Goal: Task Accomplishment & Management: Manage account settings

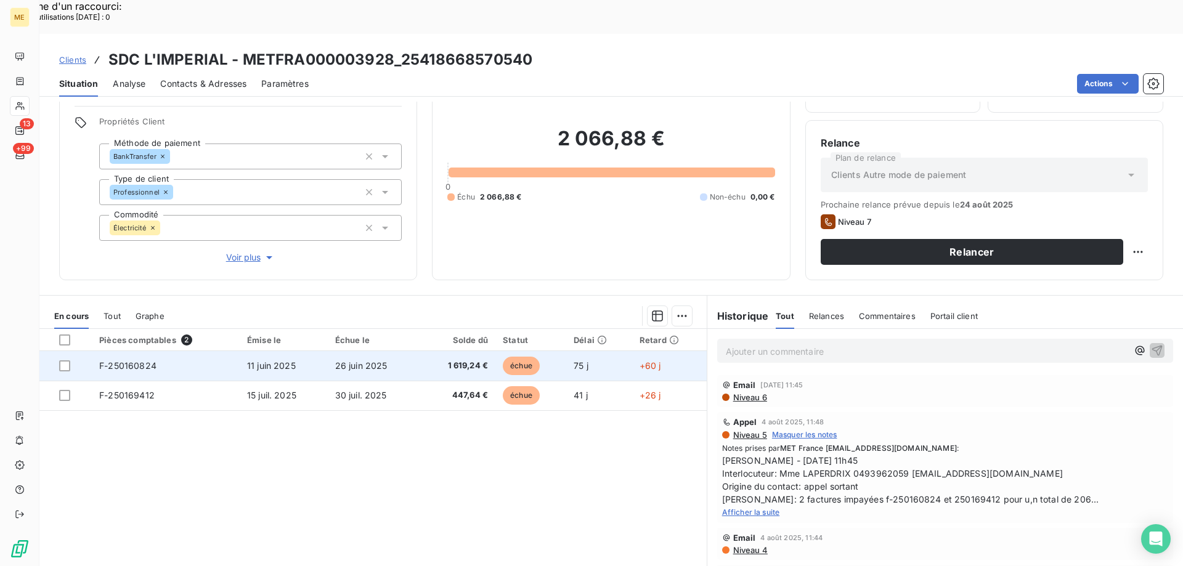
scroll to position [78, 0]
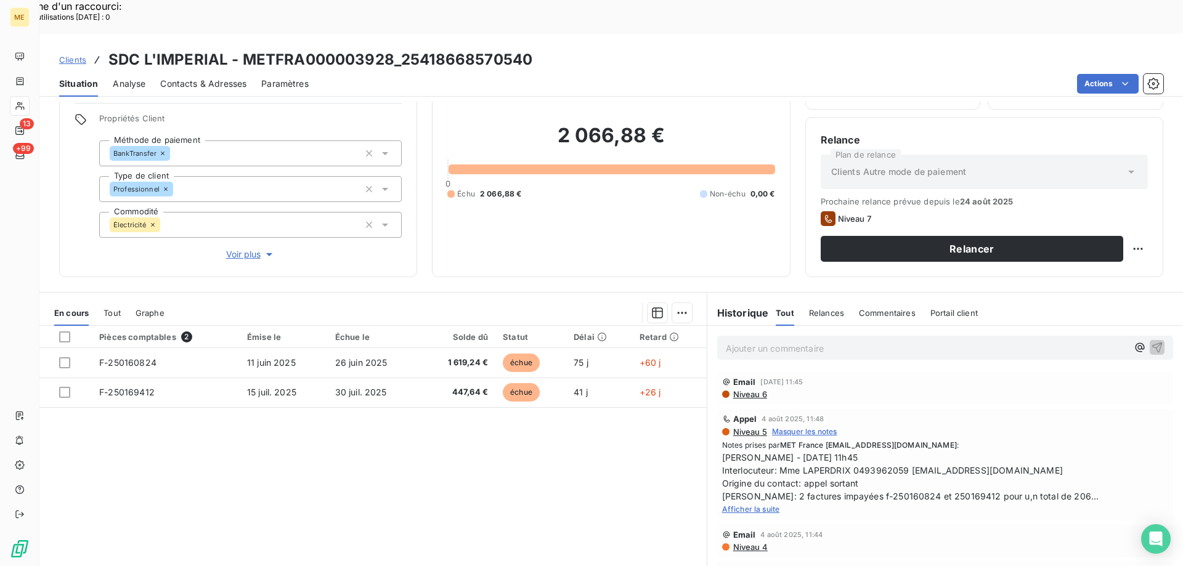
click at [758, 505] on span "Afficher la suite" at bounding box center [751, 509] width 58 height 9
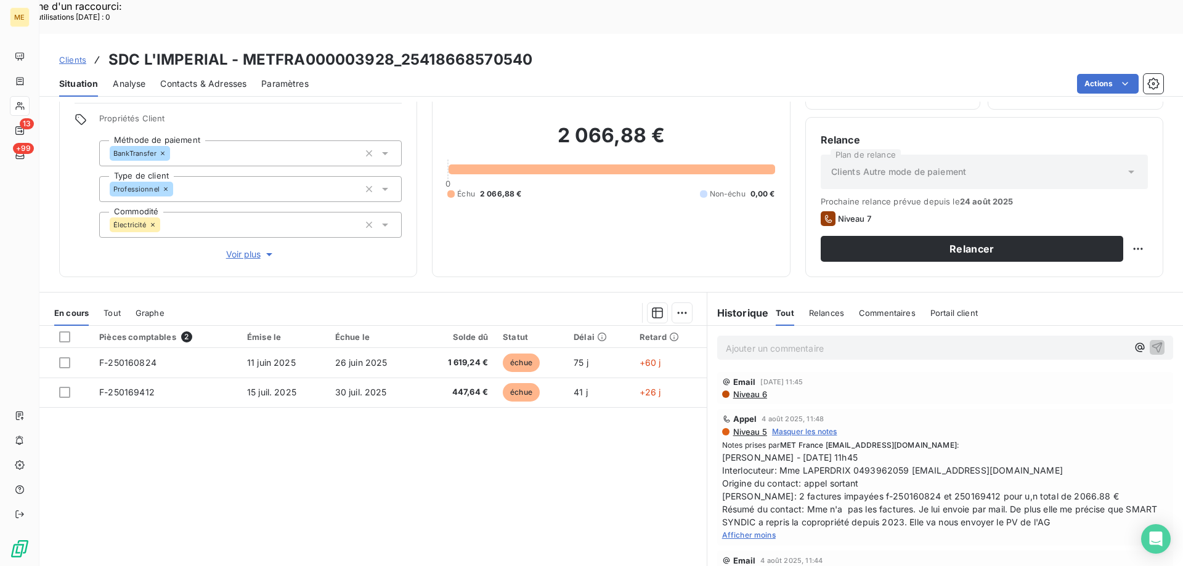
click at [732, 530] on span "Afficher moins" at bounding box center [749, 534] width 54 height 9
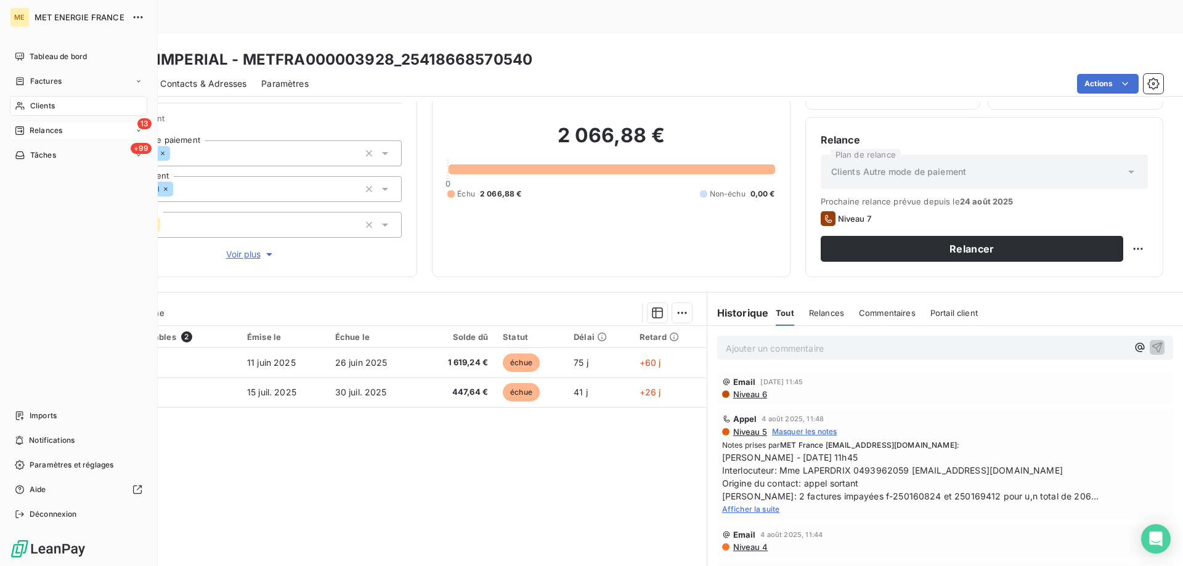
click at [101, 137] on div "13 Relances" at bounding box center [78, 131] width 137 height 20
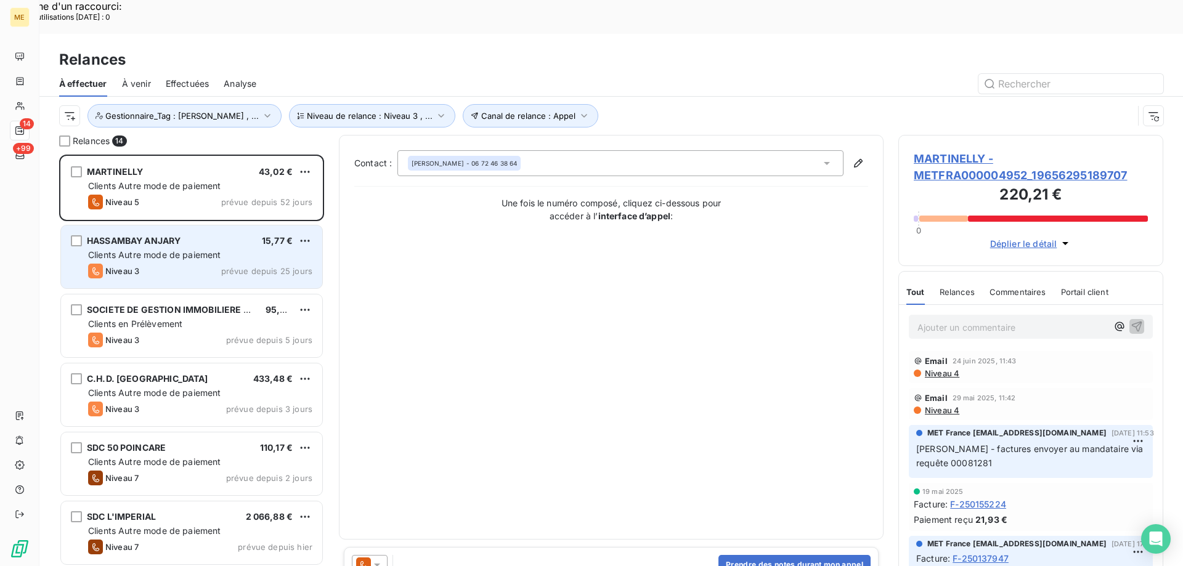
click at [192, 264] on div "Niveau 3 prévue depuis 25 jours" at bounding box center [200, 271] width 224 height 15
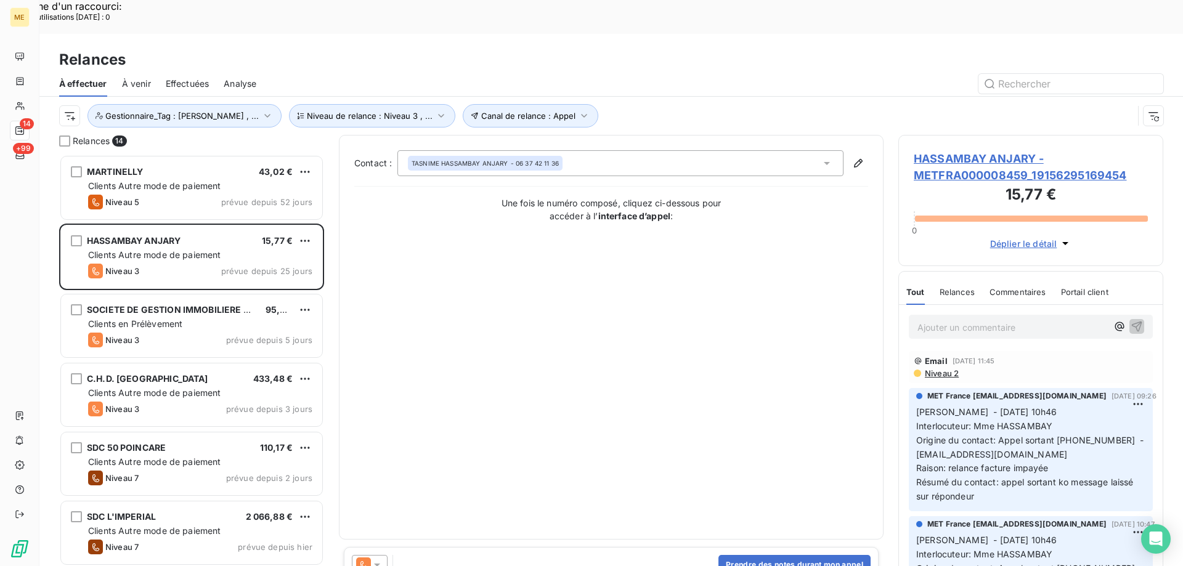
click at [1004, 150] on span "HASSAMBAY ANJARY - METFRA000008459_19156295169454" at bounding box center [1031, 166] width 234 height 33
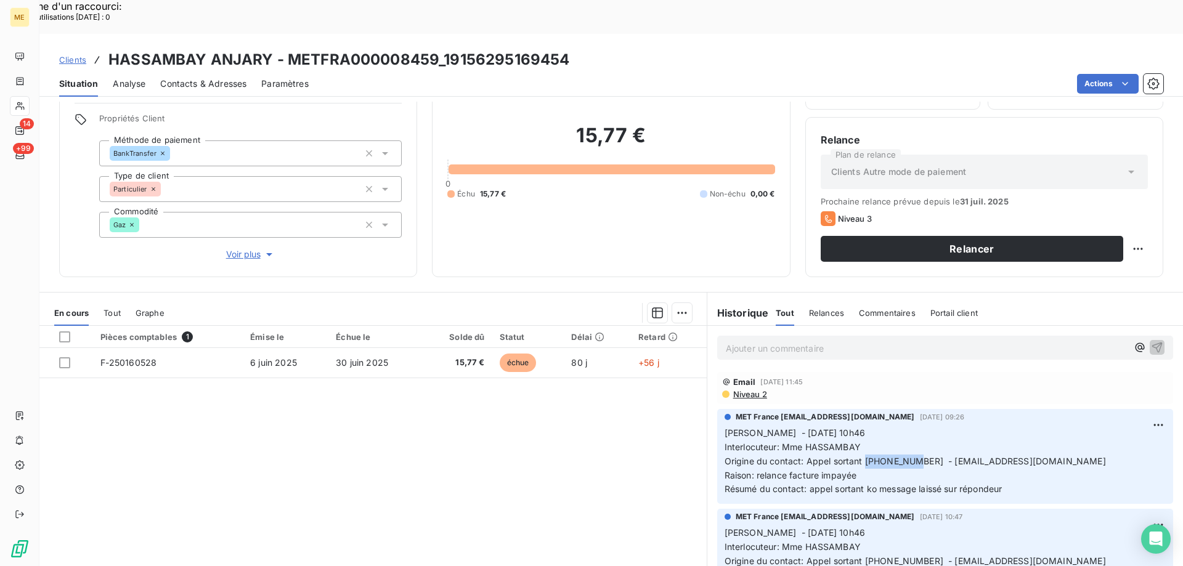
copy span "0637421136"
drag, startPoint x: 862, startPoint y: 428, endPoint x: 907, endPoint y: 424, distance: 45.2
click at [907, 456] on span "Origine du contact: Appel sortant 0637421136 - PATELTASNIME@HOTMAIL.COM" at bounding box center [914, 461] width 381 height 10
click at [838, 341] on p "Ajouter un commentaire ﻿" at bounding box center [927, 348] width 402 height 15
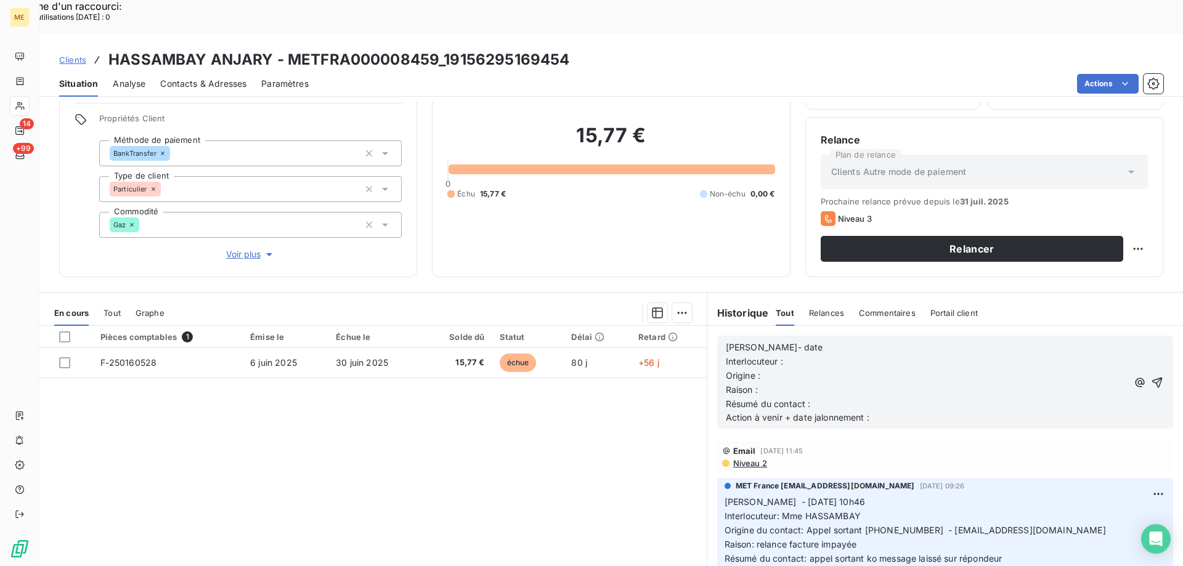
click at [838, 341] on p "[PERSON_NAME]- date" at bounding box center [927, 348] width 402 height 14
click at [941, 355] on p "Interlocuteur :" at bounding box center [927, 362] width 402 height 14
copy span "Mme HASSAMBAY"
drag, startPoint x: 779, startPoint y: 484, endPoint x: 856, endPoint y: 477, distance: 78.0
click at [856, 495] on p "Sylvain - 11/07/2025 - 10h46 Interlocuteur: Mme HASSAMBAY Origine du contact: A…" at bounding box center [944, 530] width 441 height 70
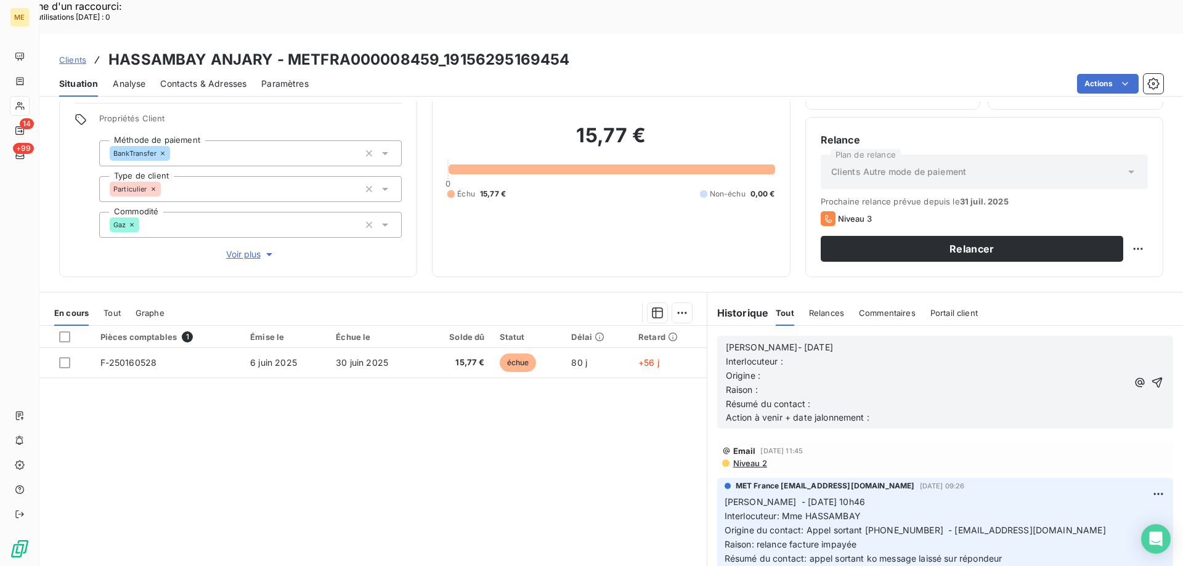
click at [824, 355] on p "Interlocuteur :" at bounding box center [927, 362] width 402 height 14
copy span "Appel sortant [PHONE_NUMBER] - [EMAIL_ADDRESS][DOMAIN_NAME]"
drag, startPoint x: 800, startPoint y: 495, endPoint x: 1061, endPoint y: 501, distance: 260.7
click at [1061, 501] on p "Sylvain - 11/07/2025 - 10h46 Interlocuteur: Mme HASSAMBAY Origine du contact: A…" at bounding box center [944, 530] width 441 height 70
click at [804, 355] on p "Interlocuteur : Mme HASSAMBAY" at bounding box center [927, 362] width 402 height 14
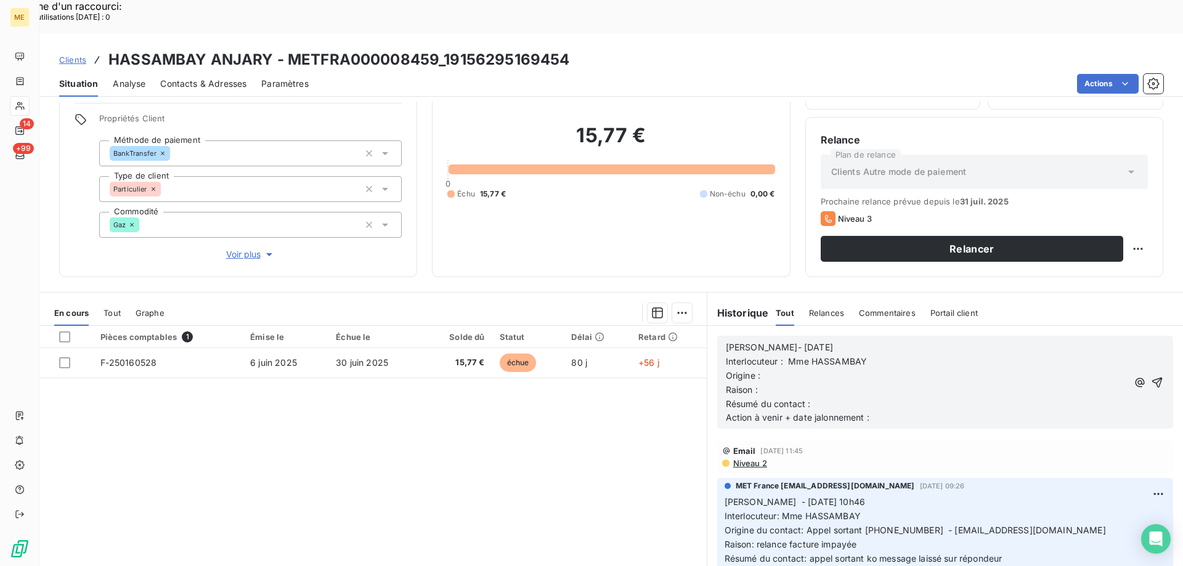
click at [804, 369] on p "Origine :" at bounding box center [927, 376] width 402 height 14
drag, startPoint x: 816, startPoint y: 341, endPoint x: 1027, endPoint y: 344, distance: 210.7
click at [1027, 369] on p "Origine : Appel sortant 0637421136 - PATELTASNIME@HOTMAIL.COM" at bounding box center [927, 376] width 402 height 14
copy span "0637421136 - [EMAIL_ADDRESS][DOMAIN_NAME]"
click at [960, 355] on p "Interlocuteur : Mme HASSAMBAY" at bounding box center [927, 362] width 402 height 14
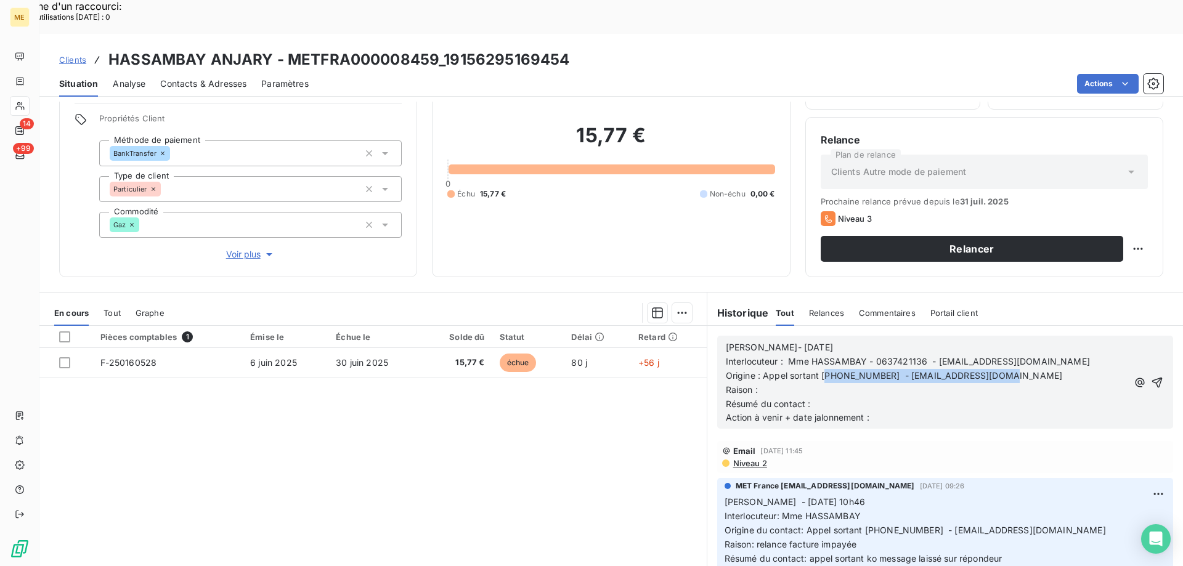
drag, startPoint x: 1019, startPoint y: 340, endPoint x: 821, endPoint y: 340, distance: 197.8
click at [821, 369] on p "Origine : Appel sortant 0637421136 - PATELTASNIME@HOTMAIL.COM" at bounding box center [927, 376] width 402 height 14
click at [815, 383] on p "Raison :" at bounding box center [927, 390] width 402 height 14
click at [826, 397] on p "Résumé du contact :" at bounding box center [927, 404] width 402 height 14
drag, startPoint x: 872, startPoint y: 354, endPoint x: 878, endPoint y: 365, distance: 13.0
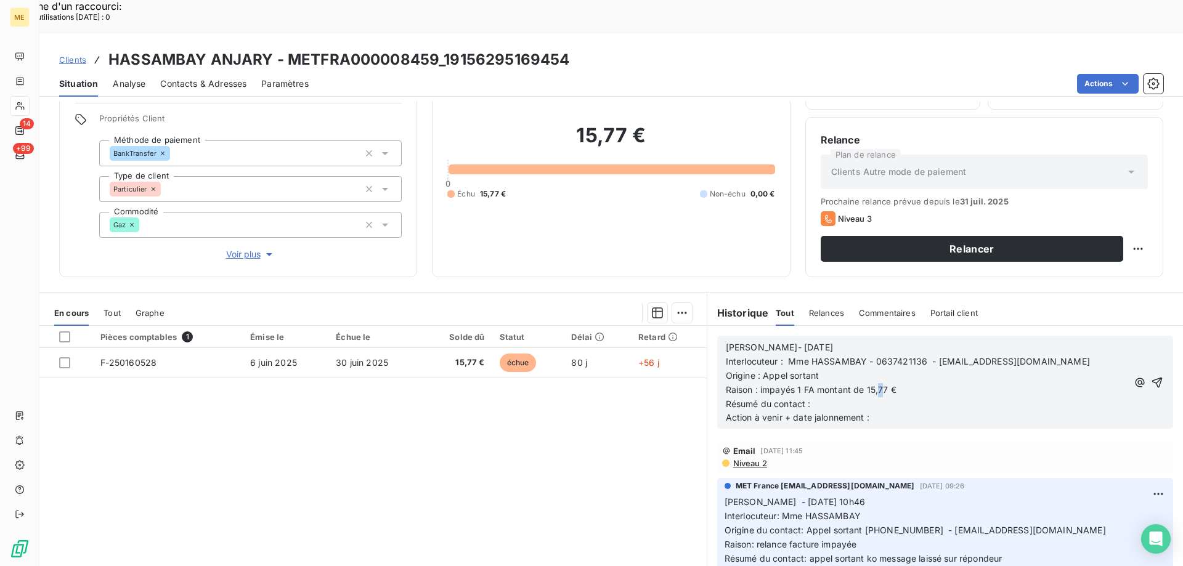
click at [878, 384] on span "Raison : impayés 1 FA montant de 15,77 €" at bounding box center [811, 389] width 171 height 10
click at [906, 397] on p "Résumé du contact :" at bounding box center [927, 404] width 402 height 14
click at [870, 411] on p "Action à venir + date jalonnement :" at bounding box center [927, 418] width 402 height 14
click at [1143, 339] on div "Lisa- 25/08/2025 Interlocuteur : Mme HASSAMBAY - 0637421136 - PATELTASNIME@HOTM…" at bounding box center [945, 382] width 439 height 86
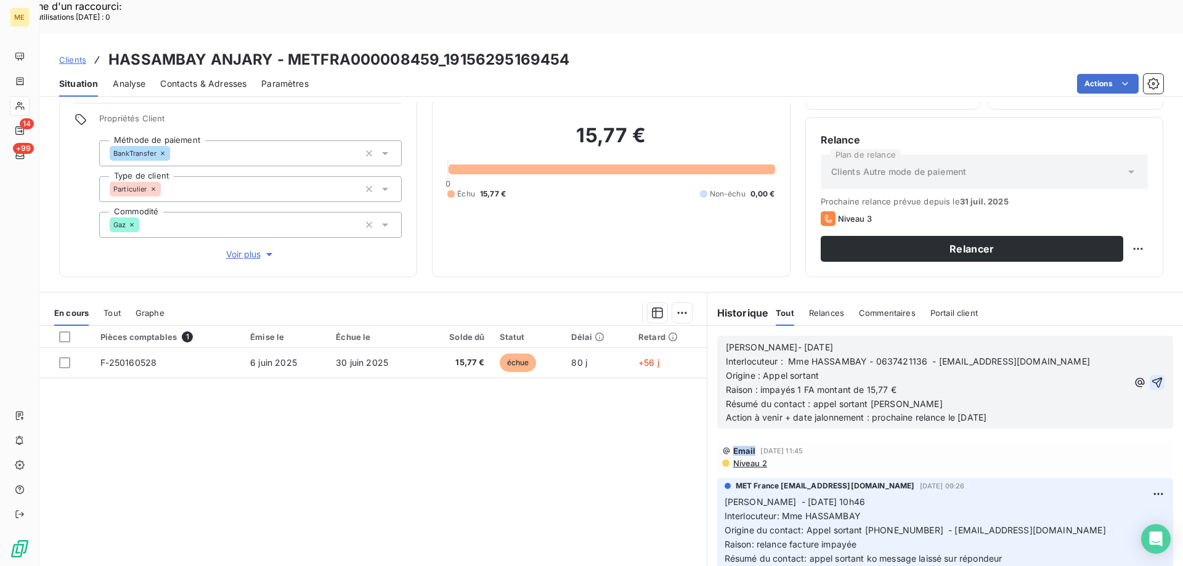
click at [1151, 376] on icon "button" at bounding box center [1157, 382] width 12 height 12
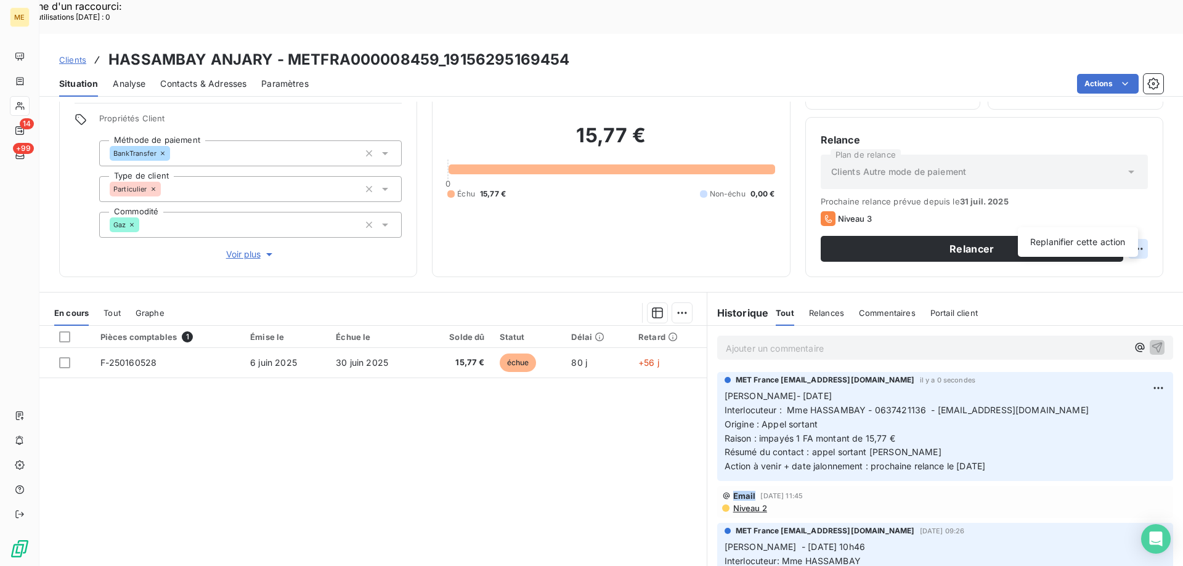
click at [1101, 236] on div "Replanifier cette action" at bounding box center [1078, 242] width 110 height 20
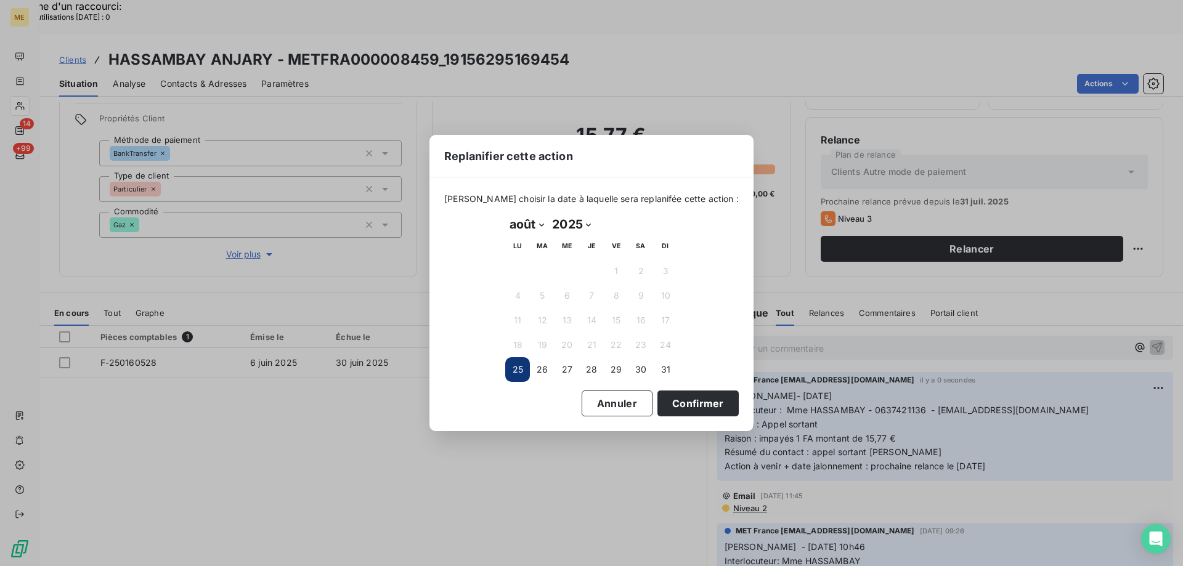
click at [540, 222] on select "janvier février mars avril mai juin juillet août septembre octobre novembre déc…" at bounding box center [526, 224] width 43 height 20
select select "8"
click at [505, 214] on select "janvier février mars avril mai juin juillet août septembre octobre novembre déc…" at bounding box center [526, 224] width 43 height 20
click at [586, 270] on button "4" at bounding box center [591, 271] width 25 height 25
click at [663, 401] on button "Confirmer" at bounding box center [697, 404] width 81 height 26
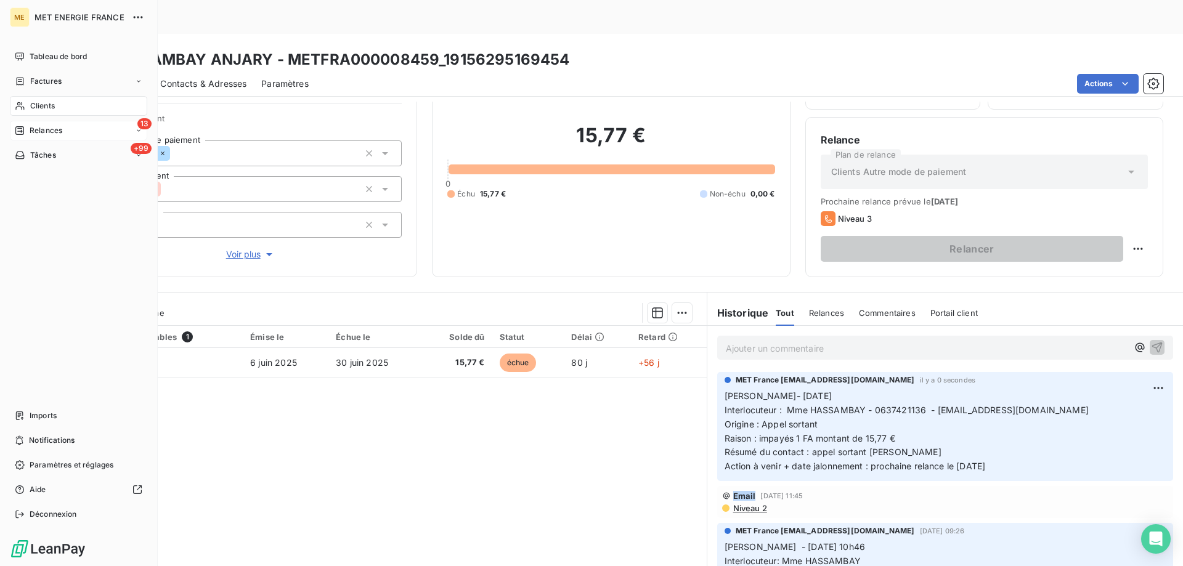
click at [20, 136] on div "Relances" at bounding box center [38, 130] width 47 height 11
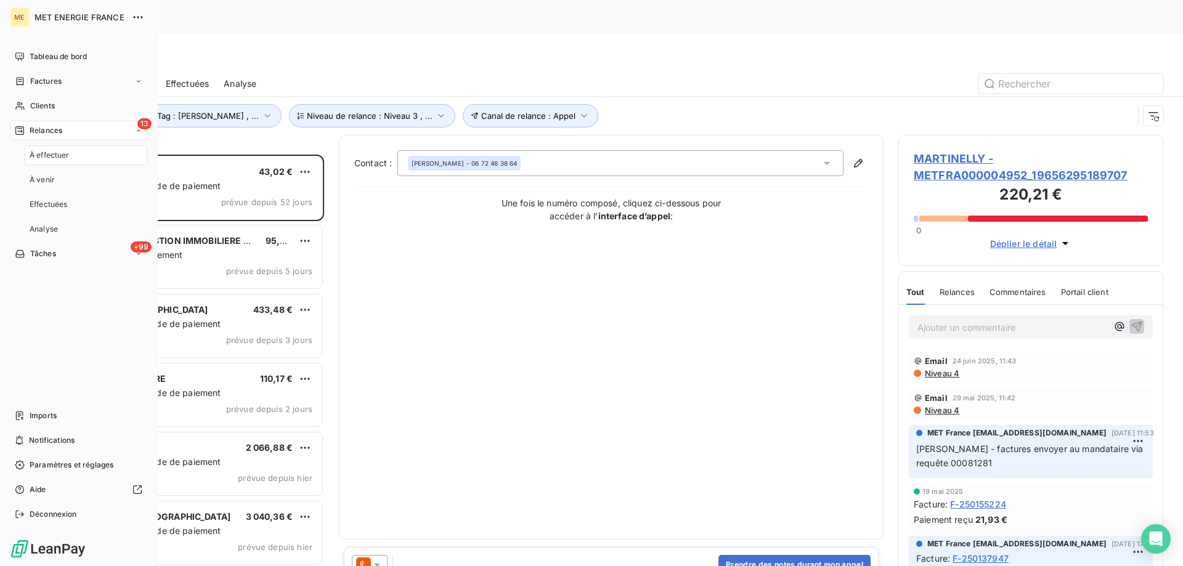
scroll to position [436, 256]
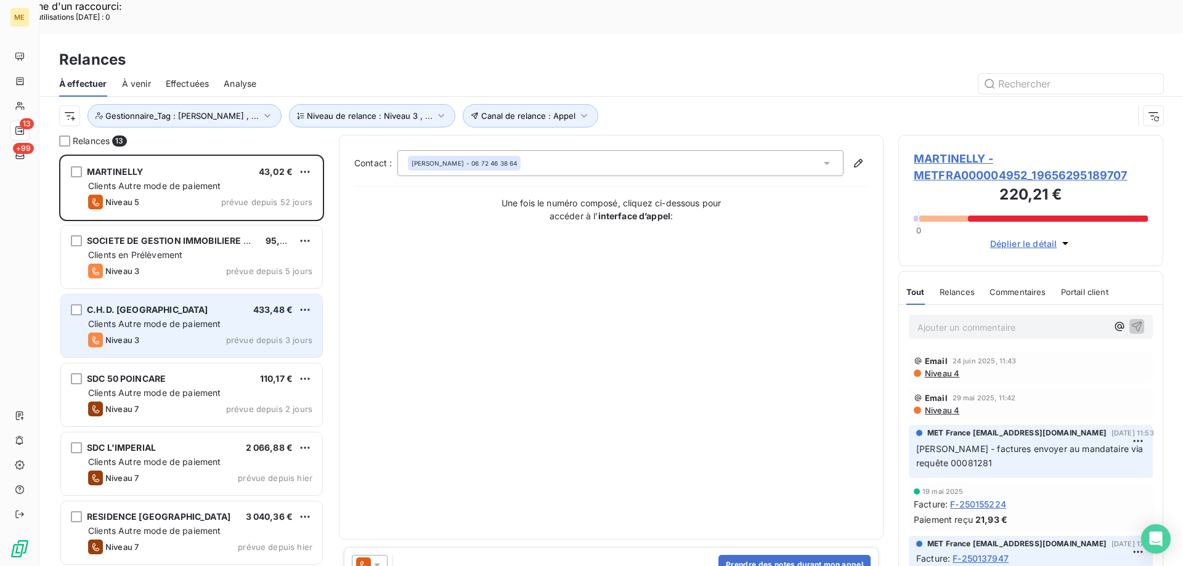
click at [232, 304] on div "C.H.D. GRAND HAINAUT 433,48 €" at bounding box center [200, 309] width 224 height 11
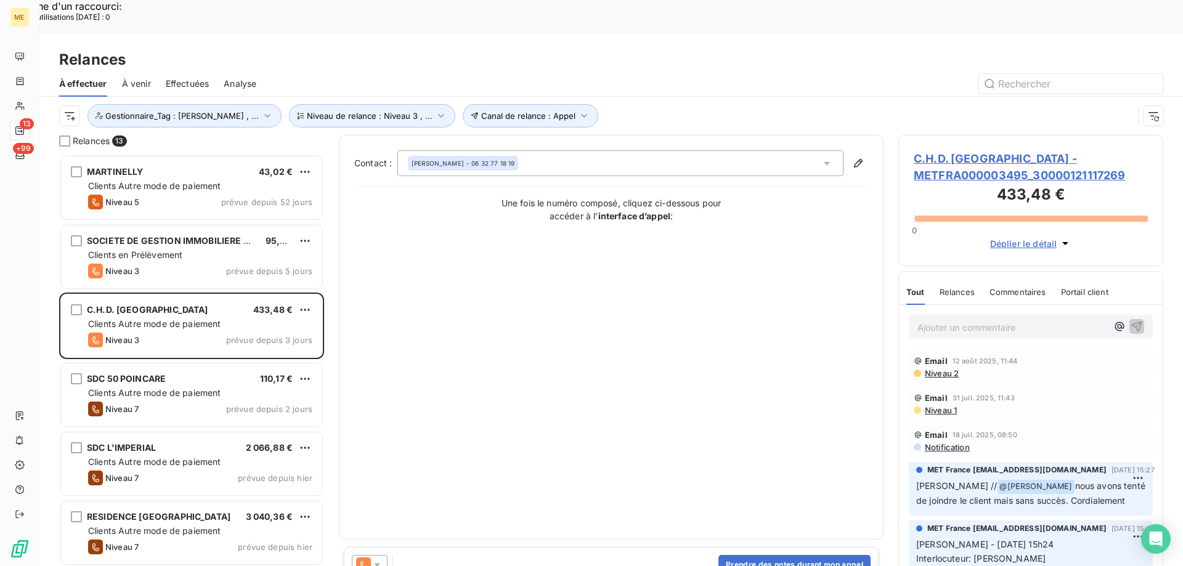
click at [956, 150] on span "C.H.D. GRAND HAINAUT - METFRA000003495_30000121117269" at bounding box center [1031, 166] width 234 height 33
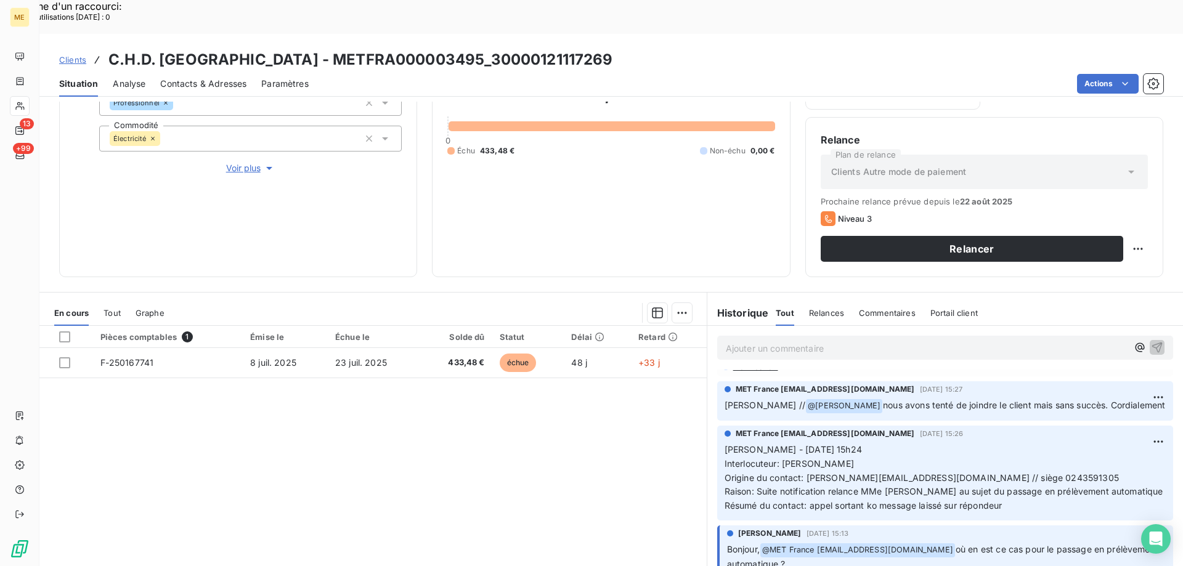
scroll to position [123, 0]
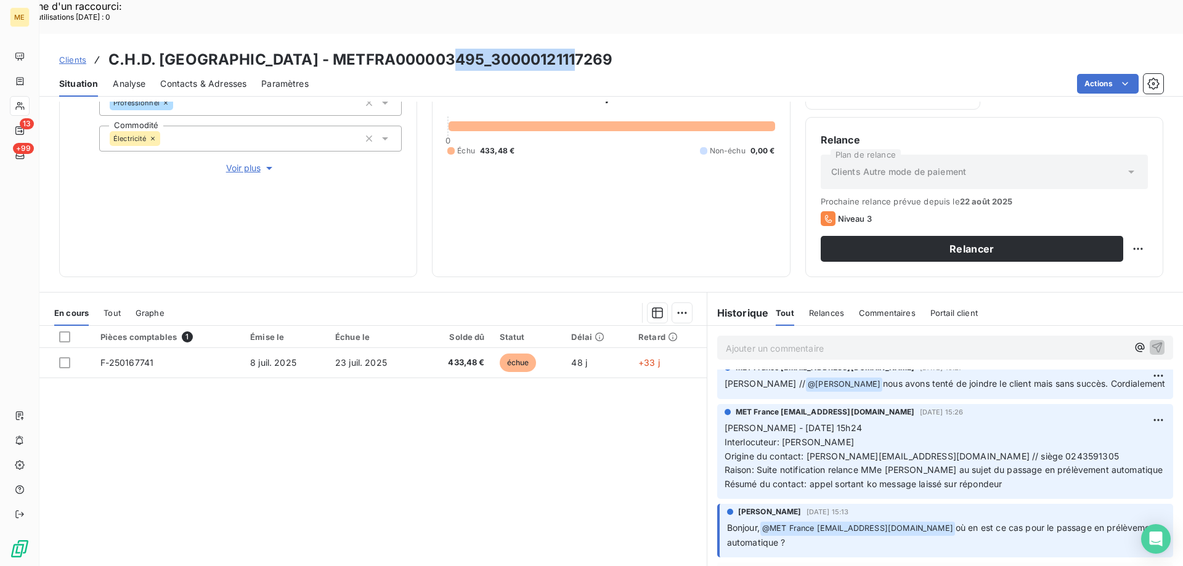
copy h3 "30000121117269"
drag, startPoint x: 458, startPoint y: 23, endPoint x: 982, endPoint y: 25, distance: 523.7
click at [757, 49] on div "Clients C.H.D. GRAND HAINAUT - METFRA000003495_30000121117269" at bounding box center [610, 60] width 1143 height 22
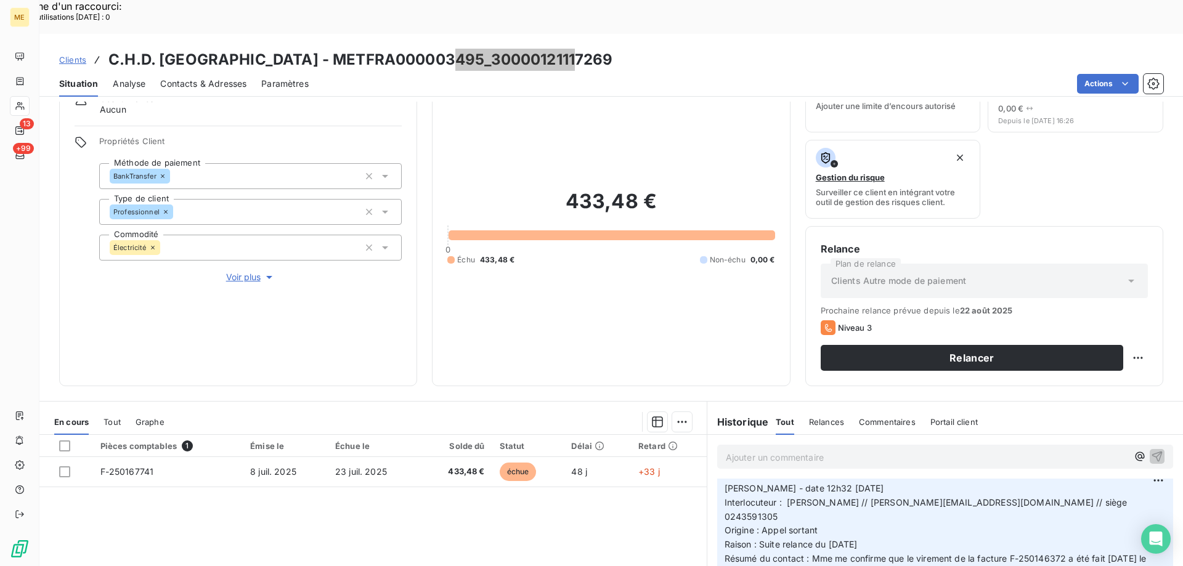
scroll to position [0, 0]
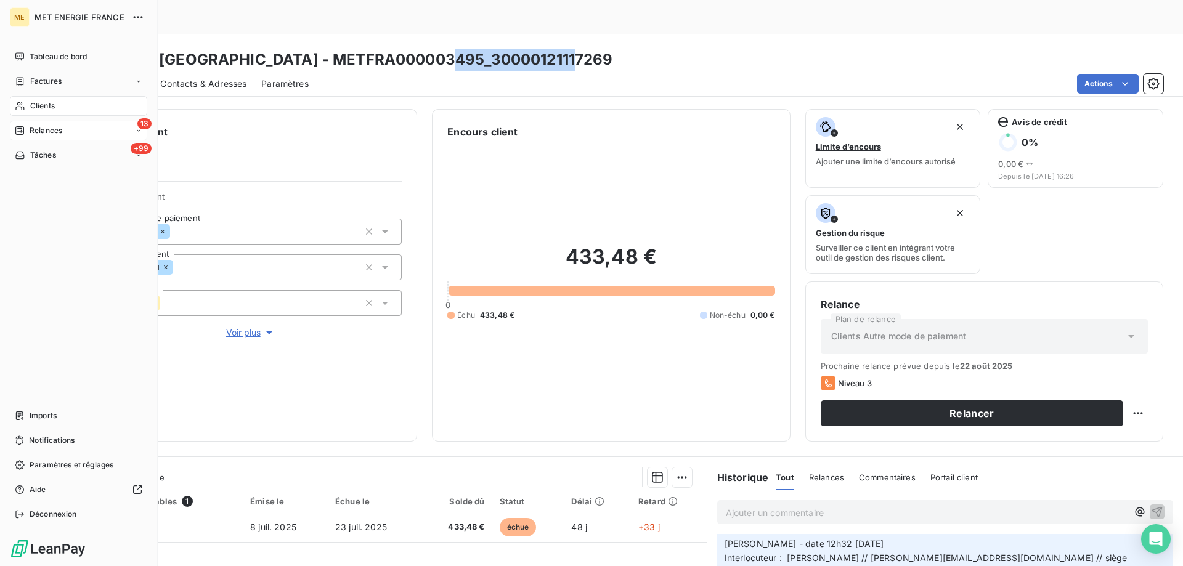
click at [28, 131] on div "Relances" at bounding box center [38, 130] width 47 height 11
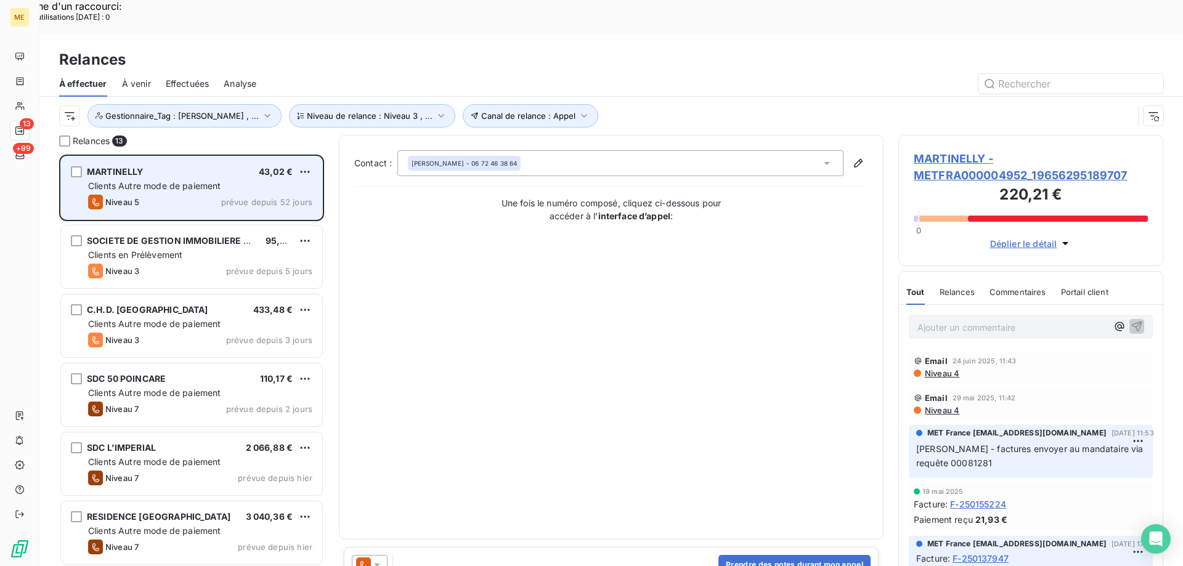
scroll to position [436, 256]
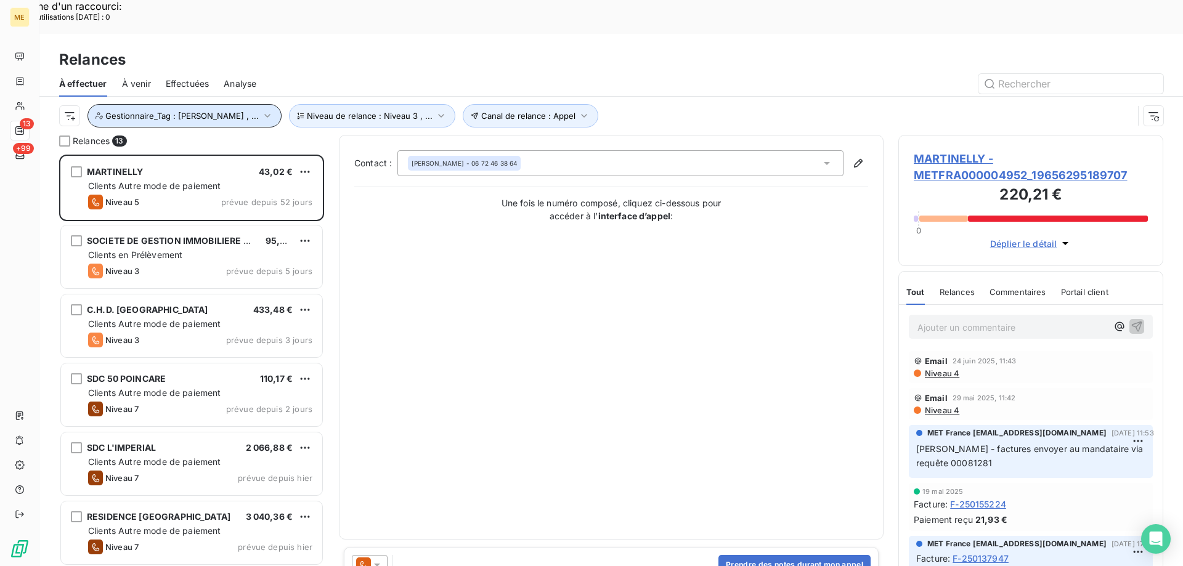
click at [216, 111] on span "Gestionnaire_Tag : [PERSON_NAME] , ..." at bounding box center [181, 116] width 153 height 10
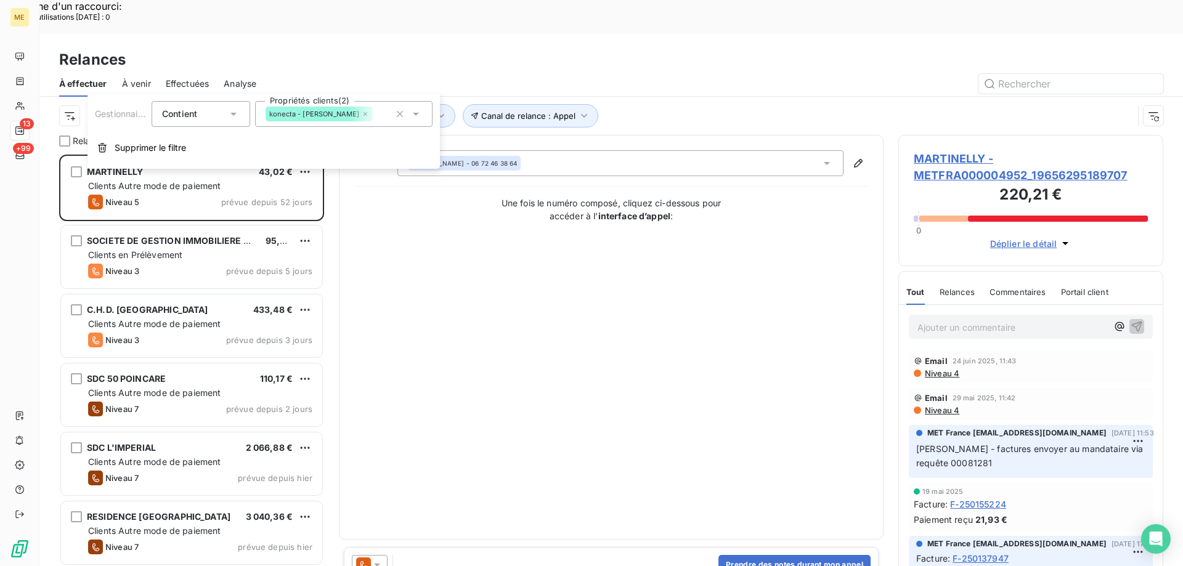
click at [378, 115] on div "Konecta-[PERSON_NAME]" at bounding box center [430, 114] width 104 height 15
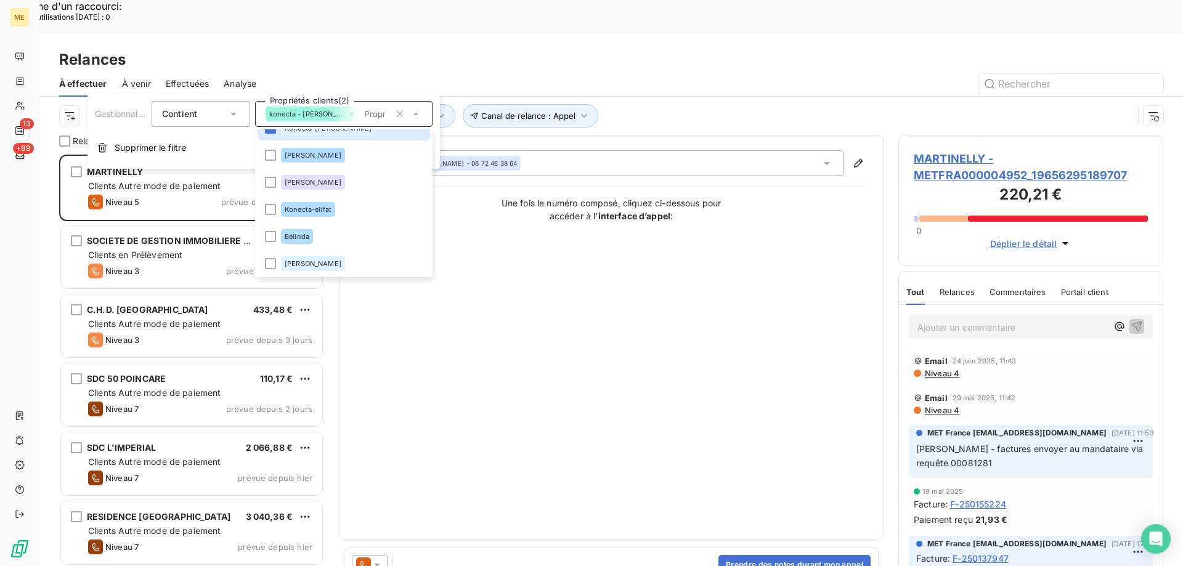
scroll to position [451, 0]
click at [692, 321] on div "Contact : FRÉDÉRIC MARTINELLY - 06 72 46 38 64 Une fois le numéro composé, cliq…" at bounding box center [611, 337] width 514 height 374
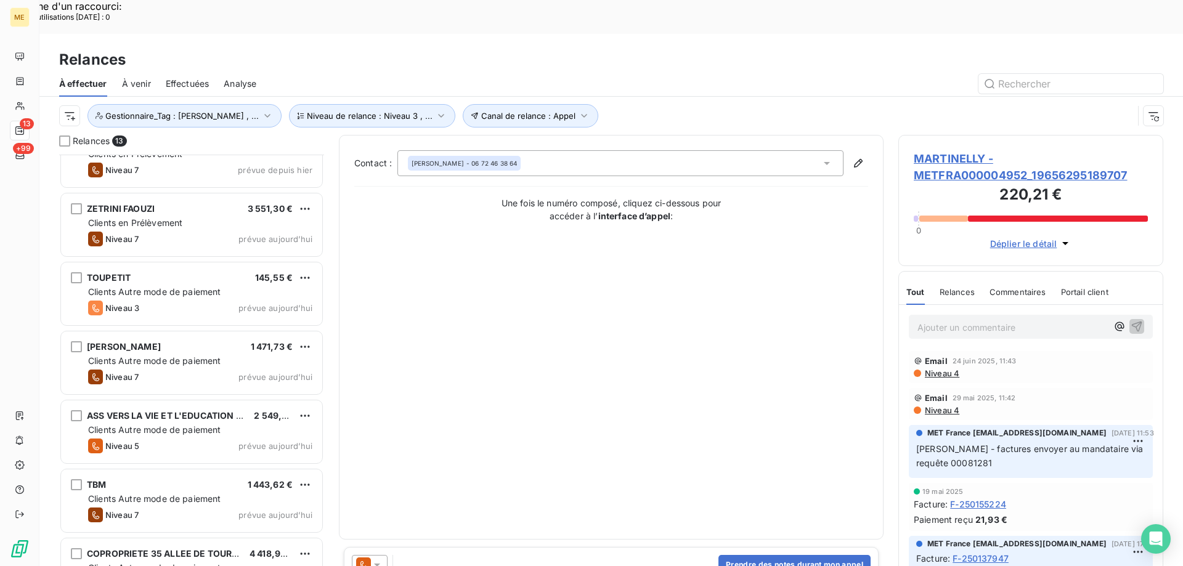
scroll to position [452, 0]
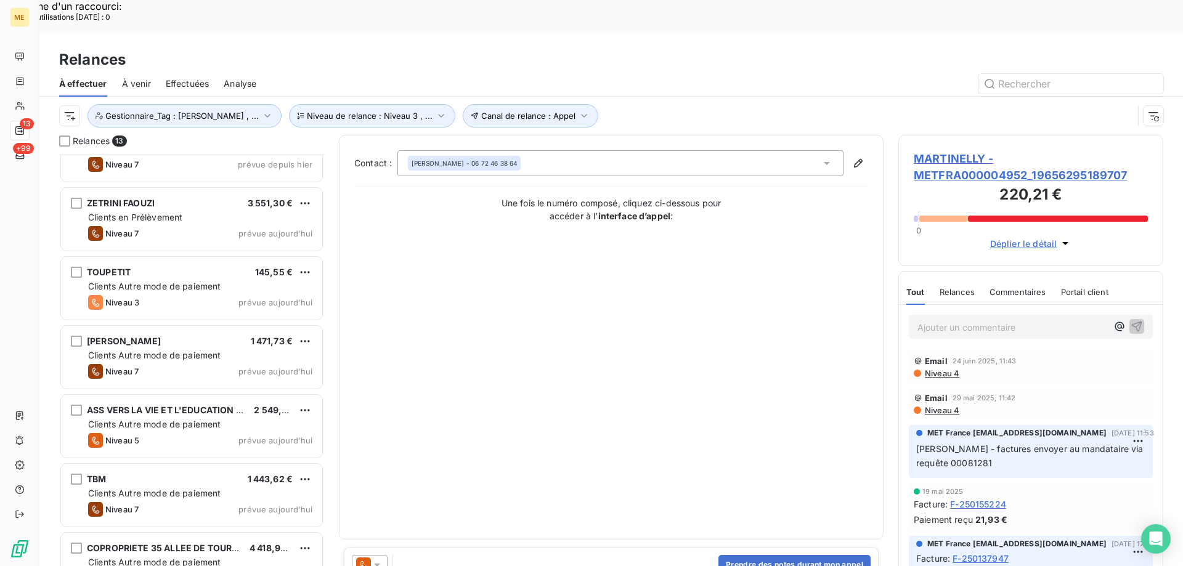
click at [1002, 150] on span "MARTINELLY - METFRA000004952_19656295189707" at bounding box center [1031, 166] width 234 height 33
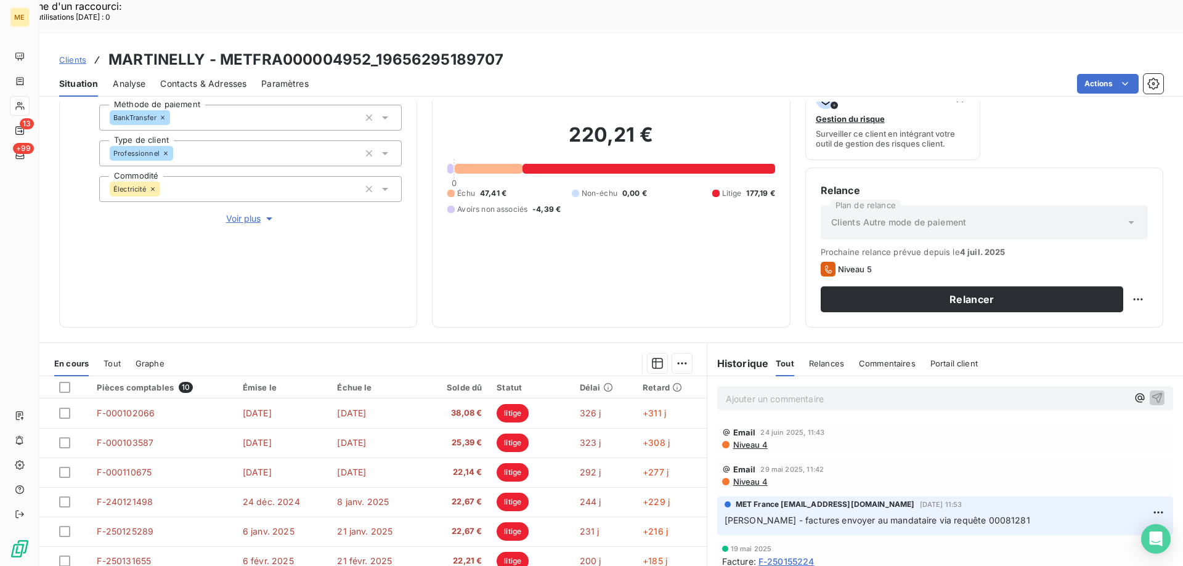
scroll to position [164, 0]
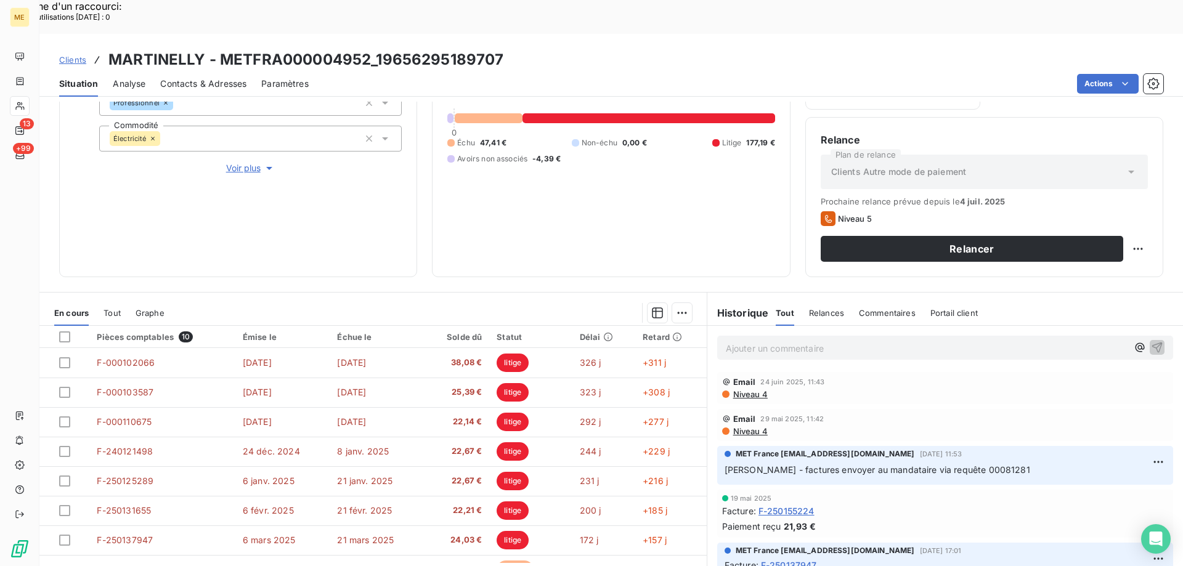
click at [1137, 236] on div "Relancer" at bounding box center [984, 249] width 327 height 26
click at [1091, 254] on div "Replanifier cette action" at bounding box center [1078, 242] width 120 height 30
click at [1090, 242] on div "Replanifier cette action" at bounding box center [1078, 242] width 110 height 20
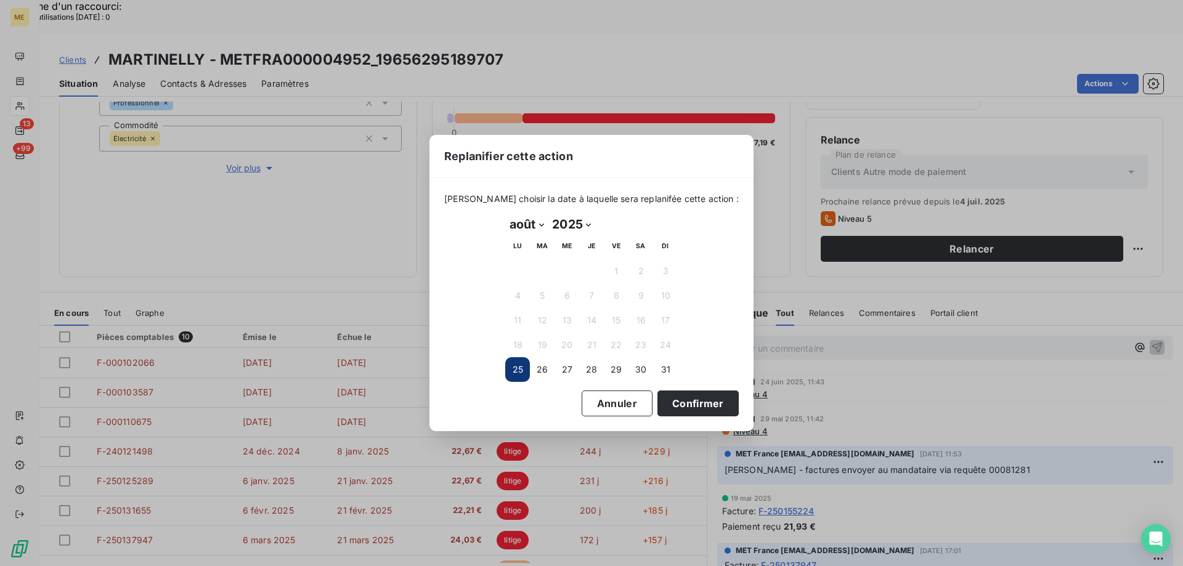
click at [527, 229] on select "janvier février mars avril mai juin juillet août septembre octobre novembre déc…" at bounding box center [526, 224] width 43 height 20
select select "8"
click at [505, 214] on select "janvier février mars avril mai juin juillet août septembre octobre novembre déc…" at bounding box center [526, 224] width 43 height 20
click at [590, 268] on button "4" at bounding box center [591, 271] width 25 height 25
click at [704, 415] on button "Confirmer" at bounding box center [697, 404] width 81 height 26
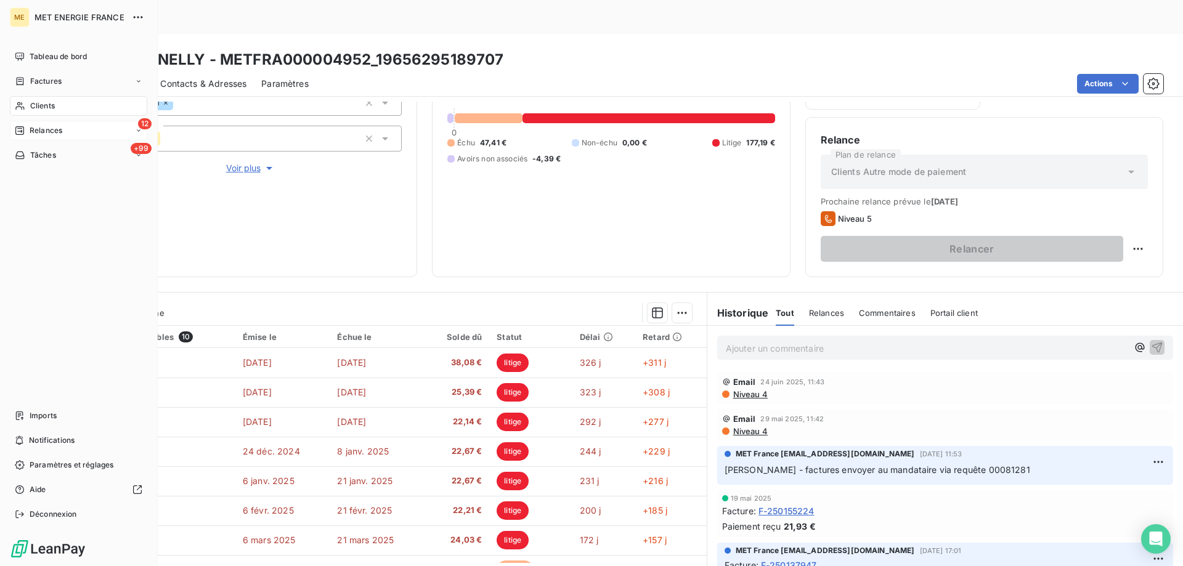
click at [25, 123] on div "12 Relances" at bounding box center [78, 131] width 137 height 20
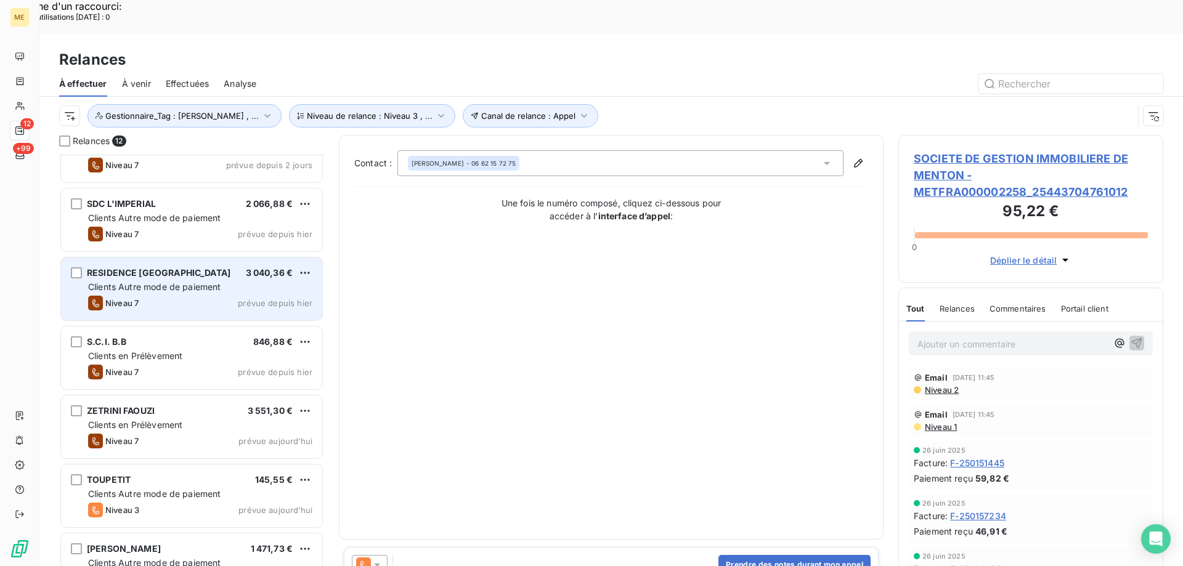
scroll to position [185, 0]
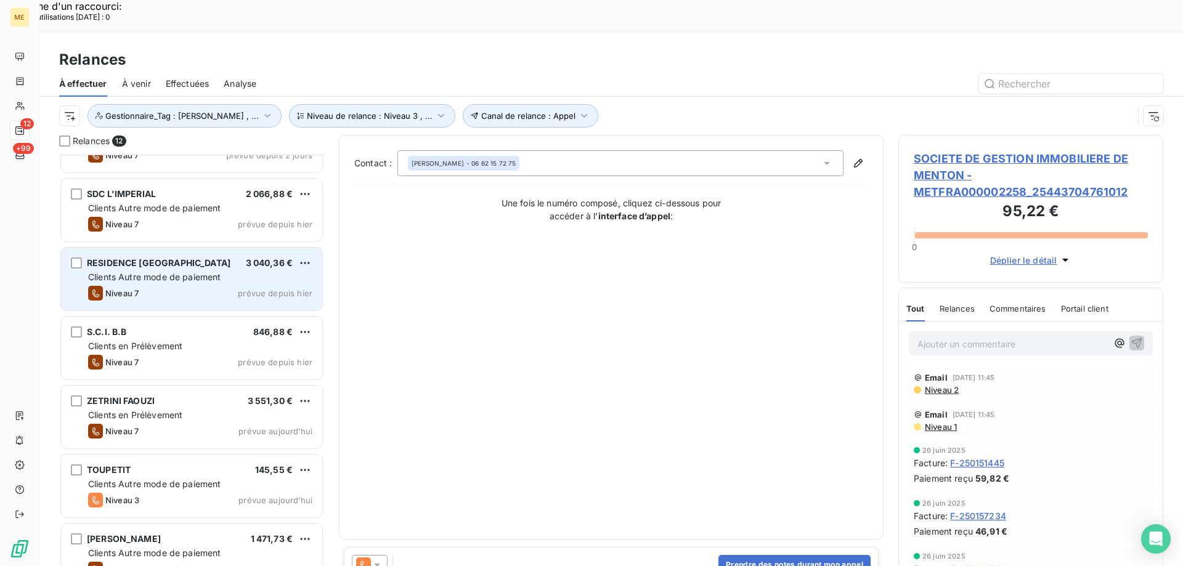
click at [222, 251] on div "RESIDENCE PONT DE L'AUBE 3 040,36 € Clients Autre mode de paiement Niveau 7 pré…" at bounding box center [191, 279] width 261 height 63
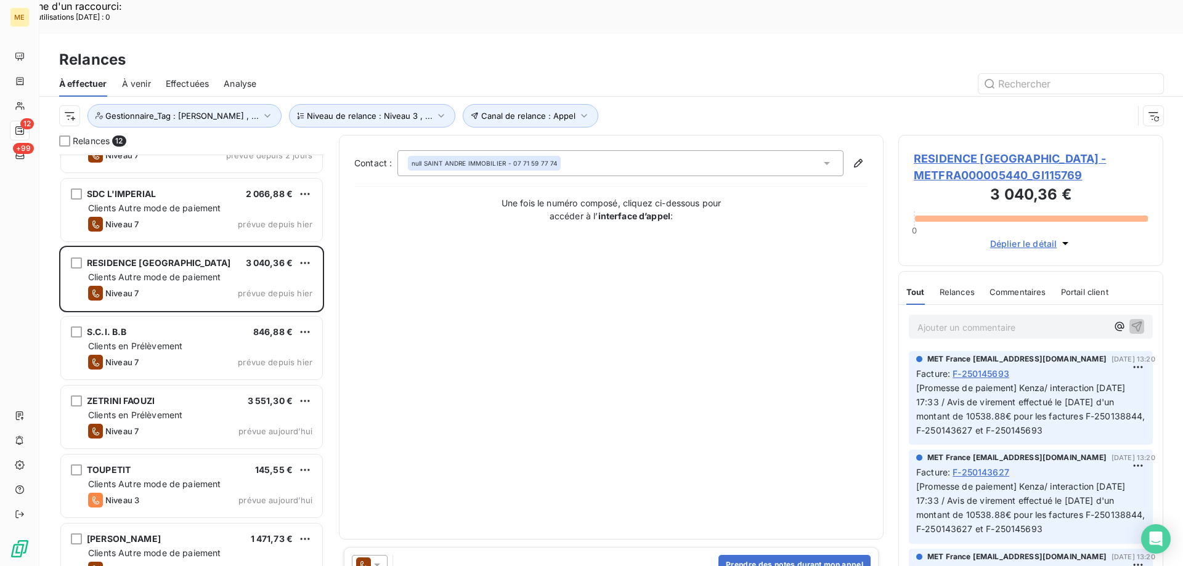
click at [944, 98] on div "Canal de relance : Appel Niveau de relance : Niveau 3 , ... Gestionnaire_Tag : …" at bounding box center [611, 116] width 1104 height 38
click at [945, 184] on h3 "3 040,36 €" at bounding box center [1031, 196] width 234 height 25
click at [954, 150] on span "RESIDENCE PONT DE L'AUBE - METFRA000005440_GI115769" at bounding box center [1031, 166] width 234 height 33
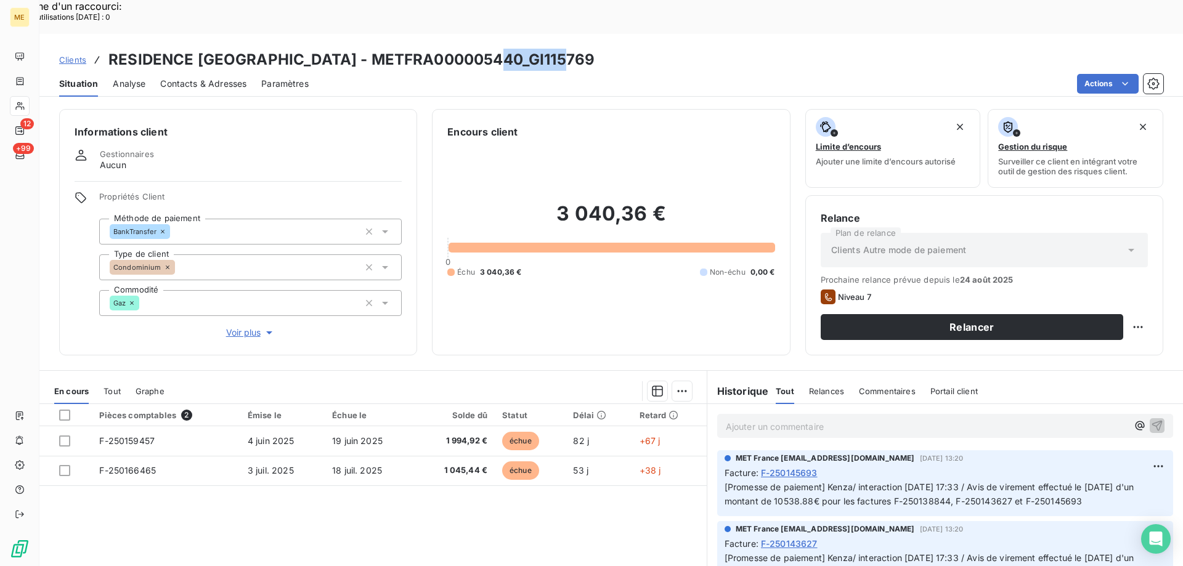
drag, startPoint x: 490, startPoint y: 27, endPoint x: 593, endPoint y: 15, distance: 103.5
click at [593, 49] on div "Clients RESIDENCE PONT DE L'AUBE - METFRA000005440_GI115769" at bounding box center [610, 60] width 1143 height 22
copy h3 "GI115769"
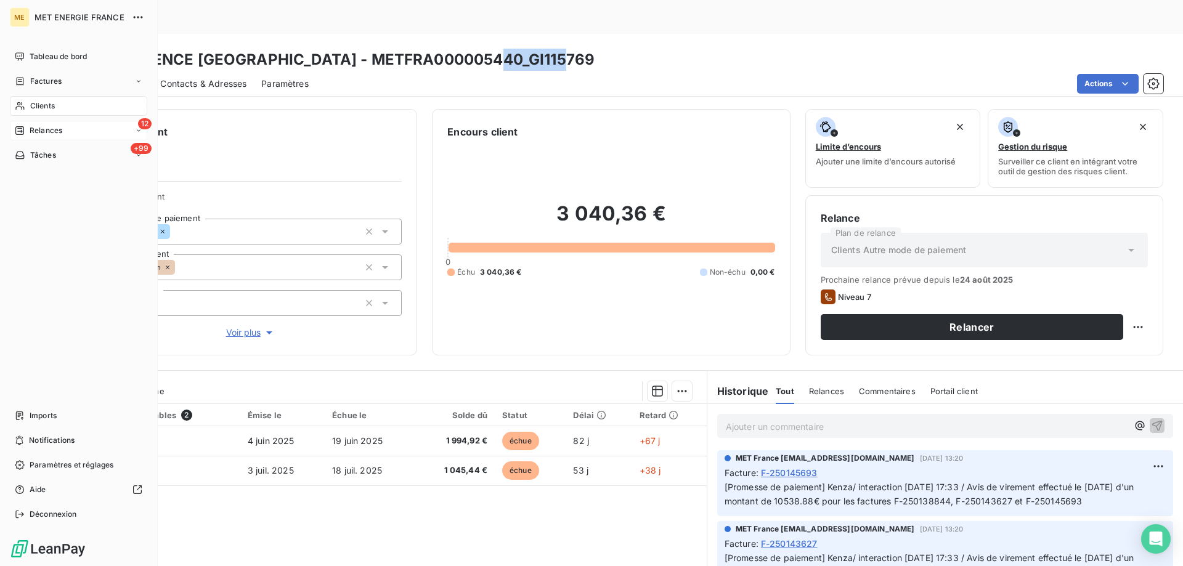
click at [36, 135] on span "Relances" at bounding box center [46, 130] width 33 height 11
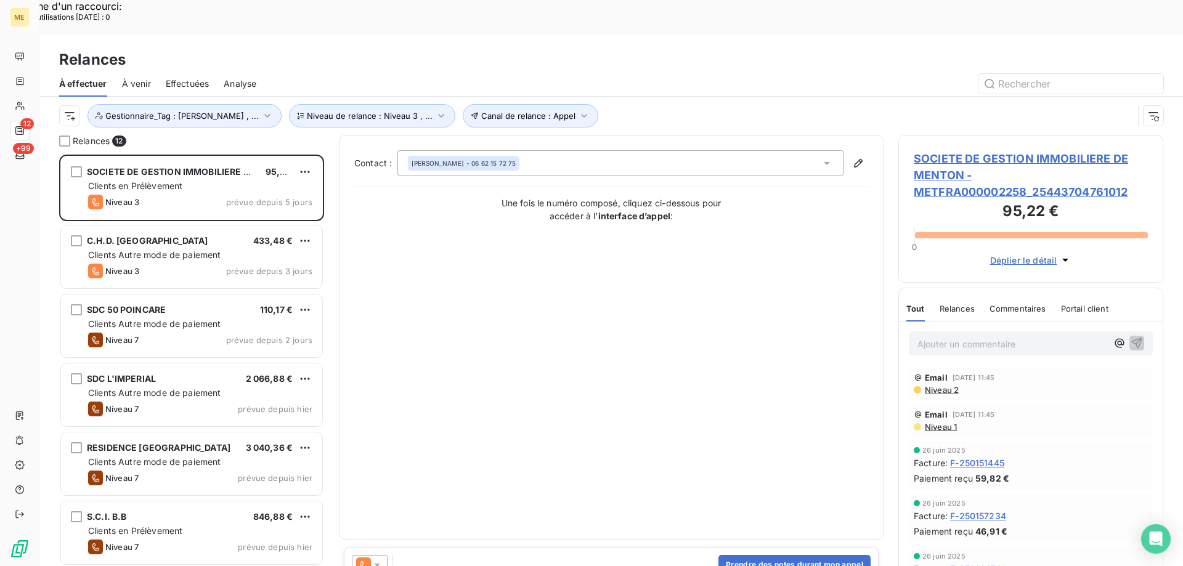
scroll to position [436, 256]
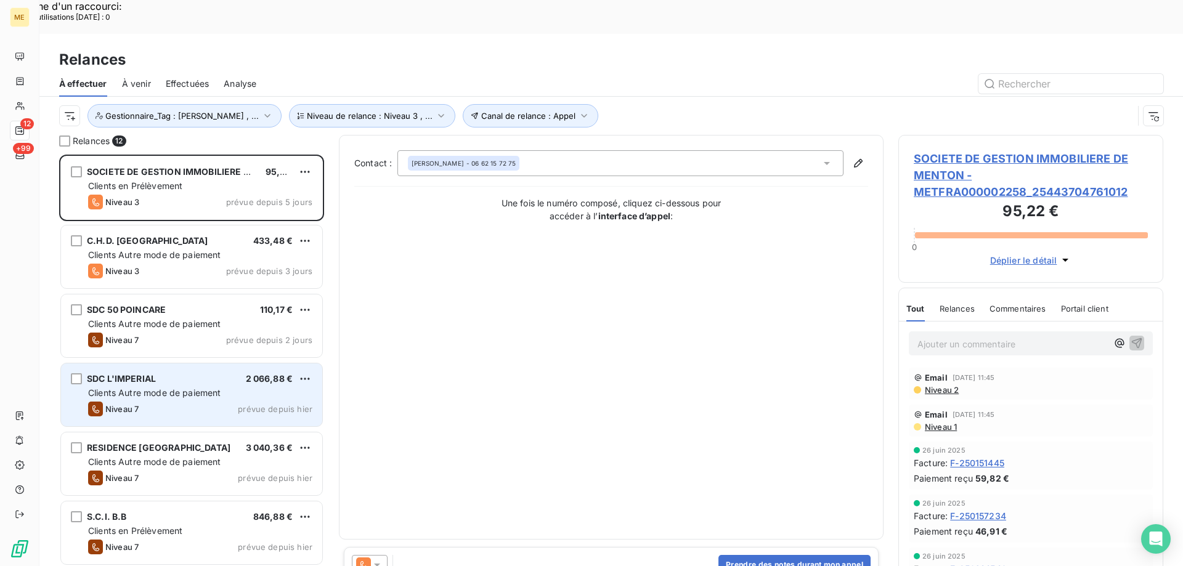
click at [70, 363] on div "SDC L'IMPERIAL 2 066,88 € Clients Autre mode de paiement Niveau 7 prévue depuis…" at bounding box center [191, 394] width 261 height 63
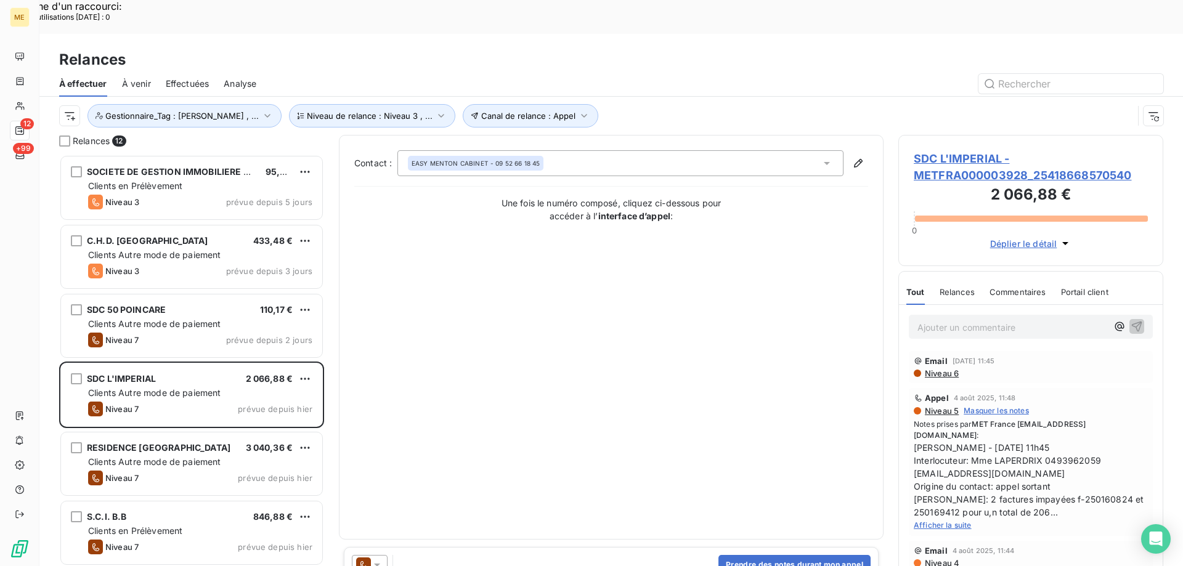
click at [951, 150] on span "SDC L'IMPERIAL - METFRA000003928_25418668570540" at bounding box center [1031, 166] width 234 height 33
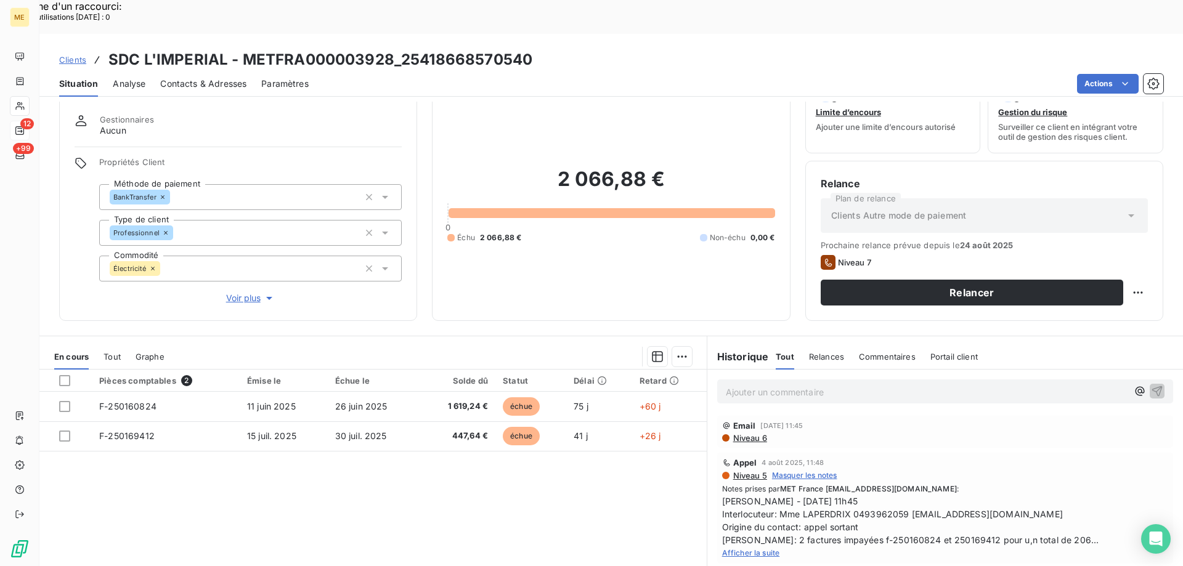
scroll to position [78, 0]
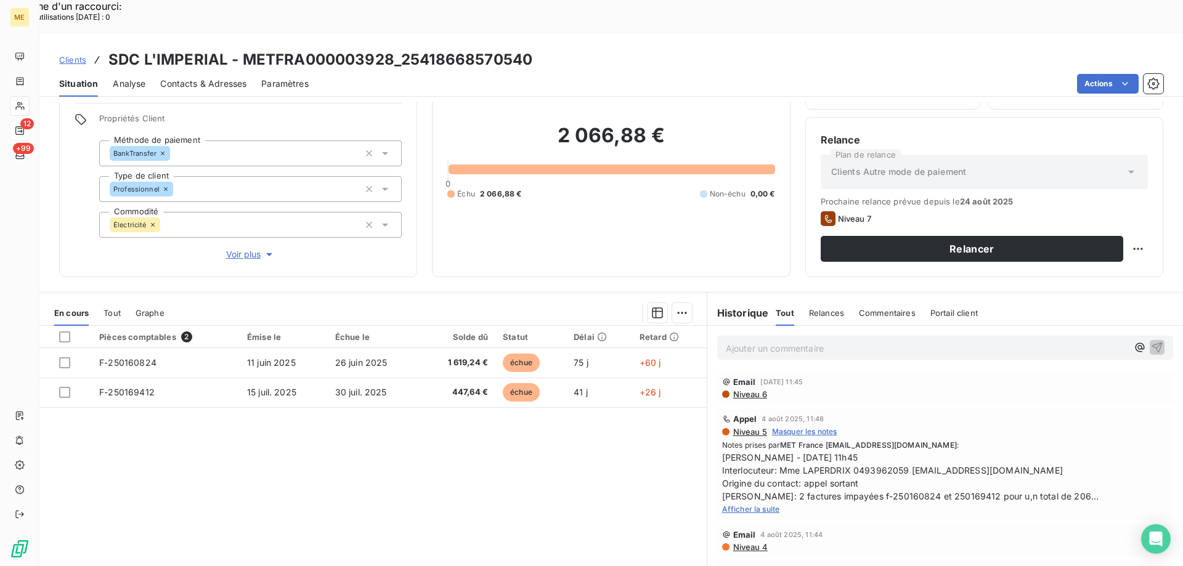
click at [757, 505] on span "Afficher la suite" at bounding box center [751, 509] width 58 height 9
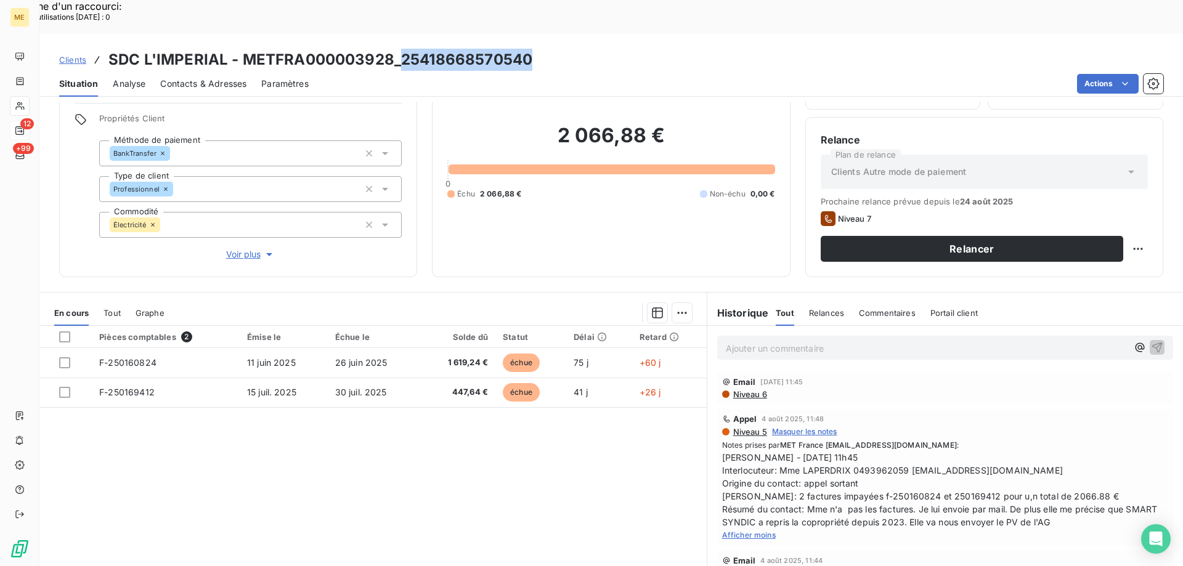
copy h3 "25418668570540"
drag, startPoint x: 399, startPoint y: 26, endPoint x: 558, endPoint y: 18, distance: 159.1
click at [558, 49] on div "Clients SDC L'IMPERIAL - METFRA000003928_25418668570540" at bounding box center [610, 60] width 1143 height 22
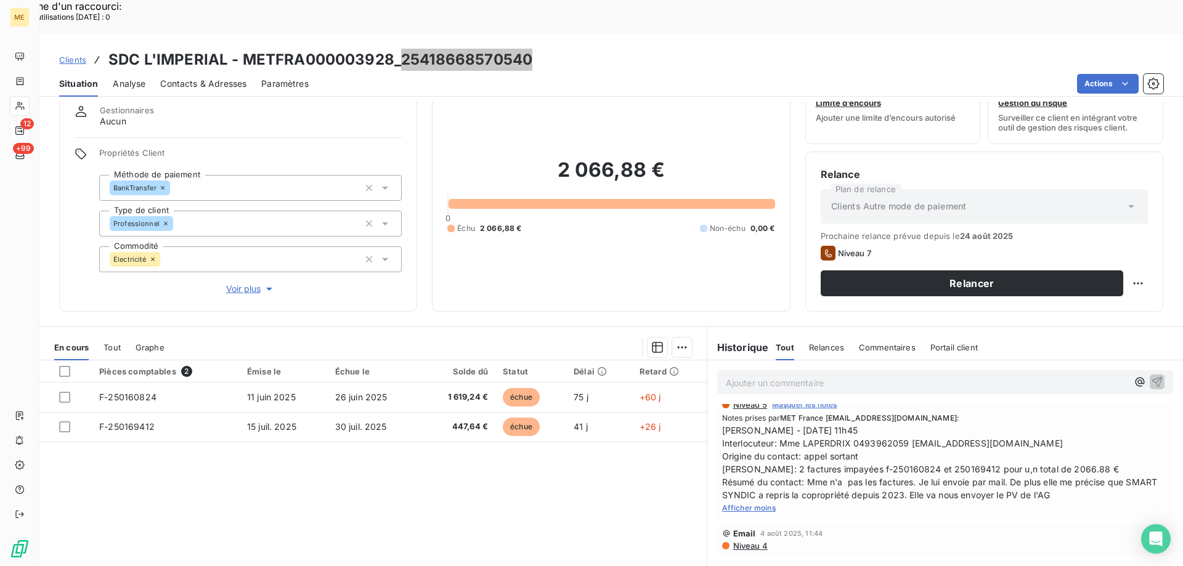
scroll to position [0, 0]
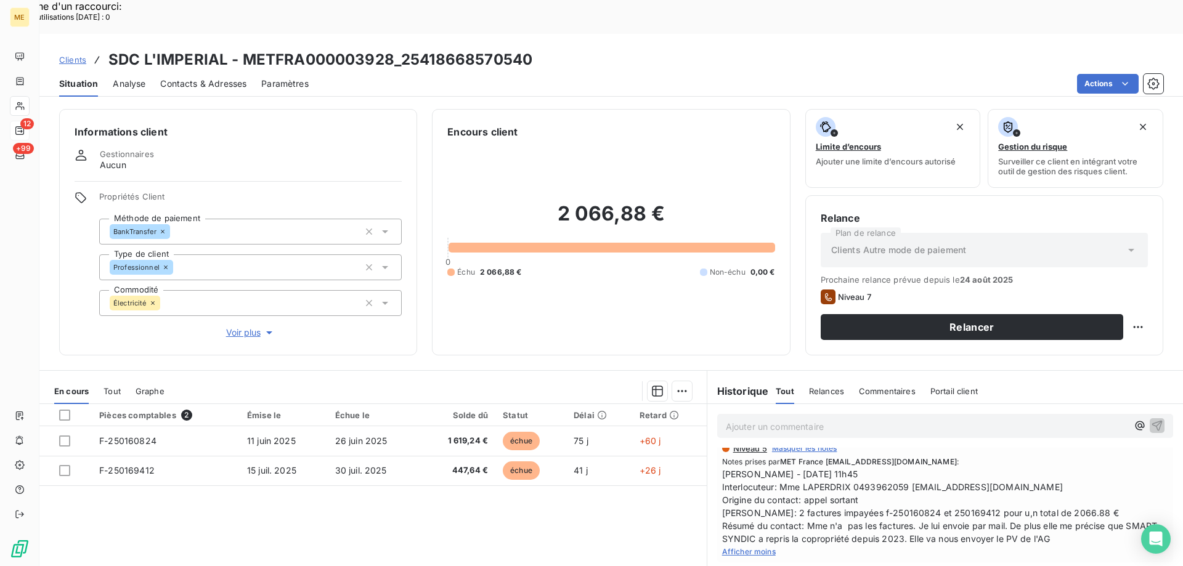
click at [850, 418] on div "Ajouter un commentaire ﻿" at bounding box center [927, 426] width 402 height 17
click at [850, 419] on p "Ajouter un commentaire ﻿" at bounding box center [927, 426] width 402 height 15
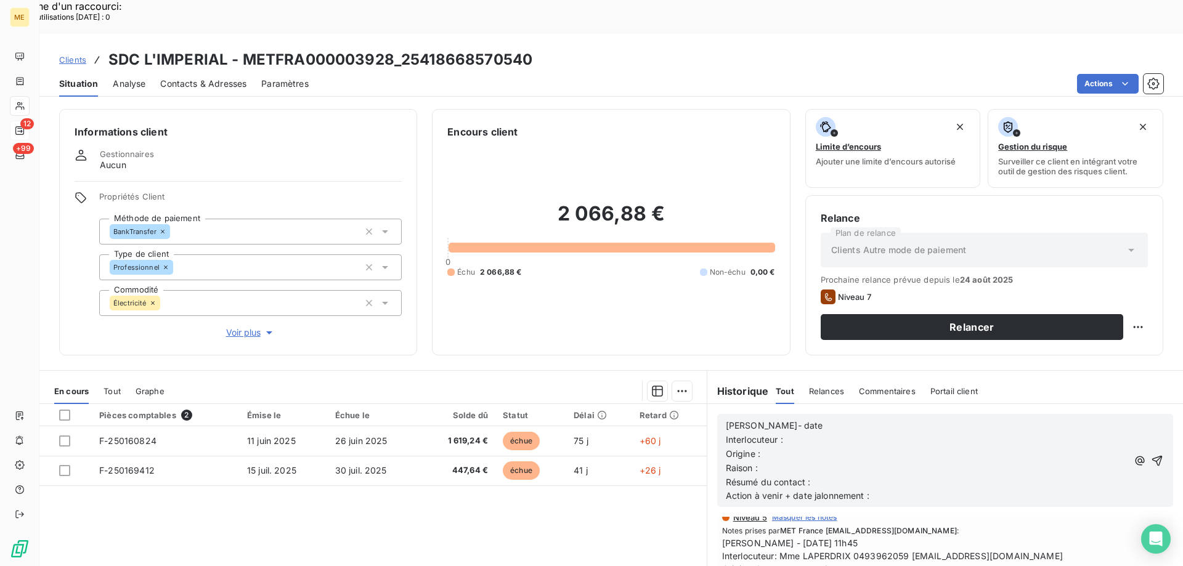
scroll to position [131, 0]
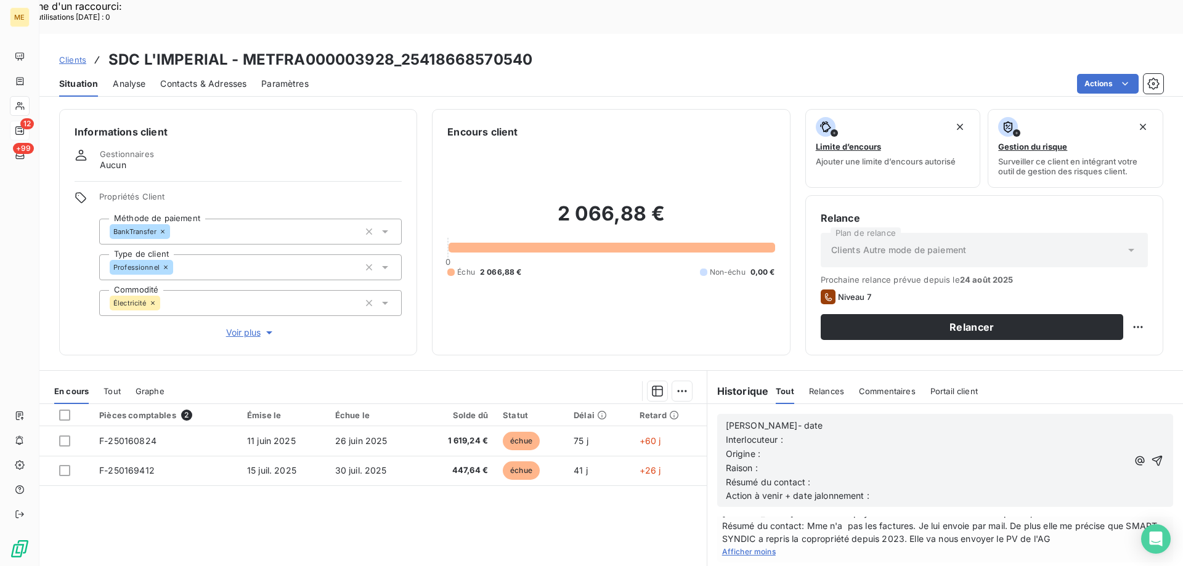
click at [850, 419] on p "Lisa- date" at bounding box center [927, 426] width 402 height 14
click at [865, 419] on p "Lisa- 25/08/25" at bounding box center [927, 426] width 402 height 14
click at [864, 433] on p "Interlocuteur :" at bounding box center [927, 440] width 402 height 14
click at [813, 433] on p "Interlocuteur :" at bounding box center [927, 440] width 402 height 14
click at [913, 433] on p "Interlocuteur : Mr BLONDEL -" at bounding box center [927, 440] width 402 height 14
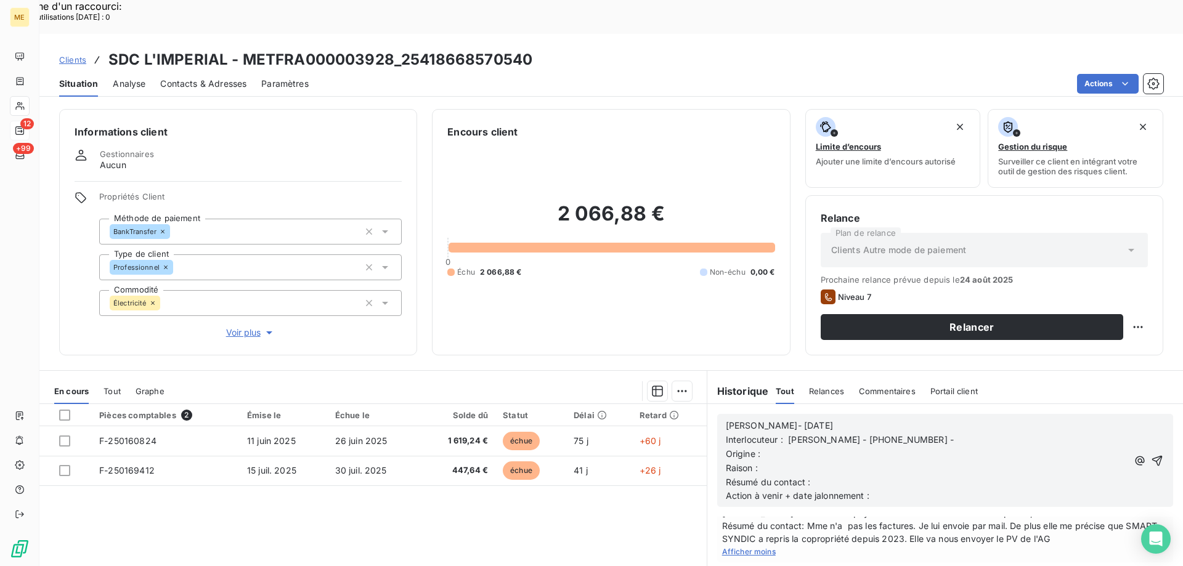
click at [958, 433] on p "Interlocuteur : Mr BLONDEL - 04.92.47.71.40 -" at bounding box center [927, 440] width 402 height 14
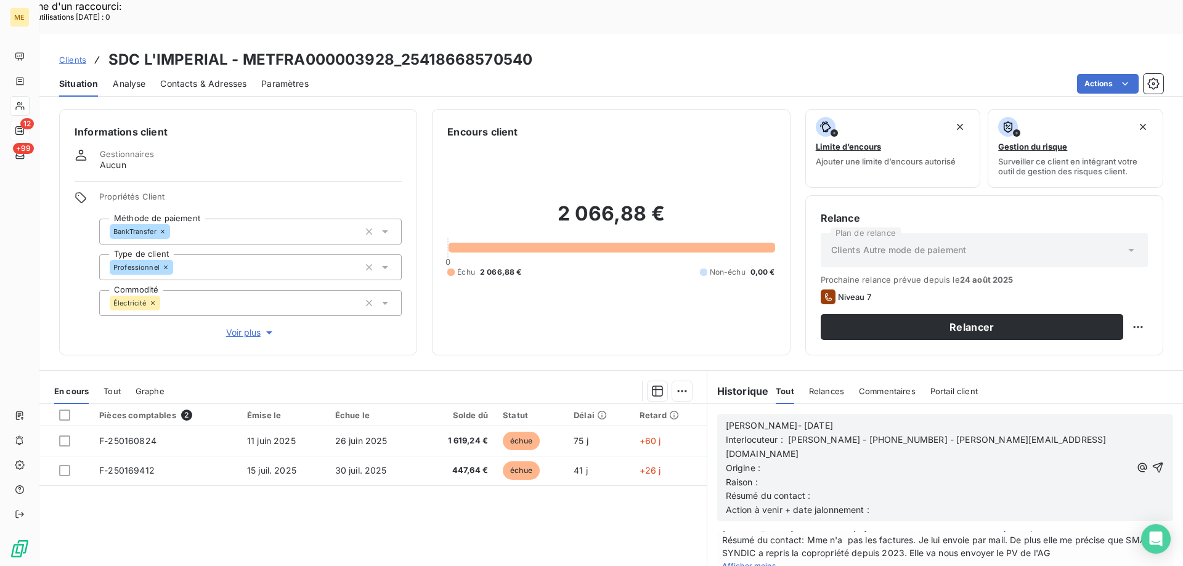
click at [860, 461] on p "Origine :" at bounding box center [928, 468] width 405 height 14
click at [858, 476] on p "Raison :" at bounding box center [928, 483] width 405 height 14
click at [838, 489] on p "Résumé du contact :" at bounding box center [928, 496] width 405 height 14
click at [936, 503] on p "Action à venir + date jalonnement :" at bounding box center [928, 510] width 405 height 14
click at [1151, 461] on icon "button" at bounding box center [1157, 467] width 12 height 12
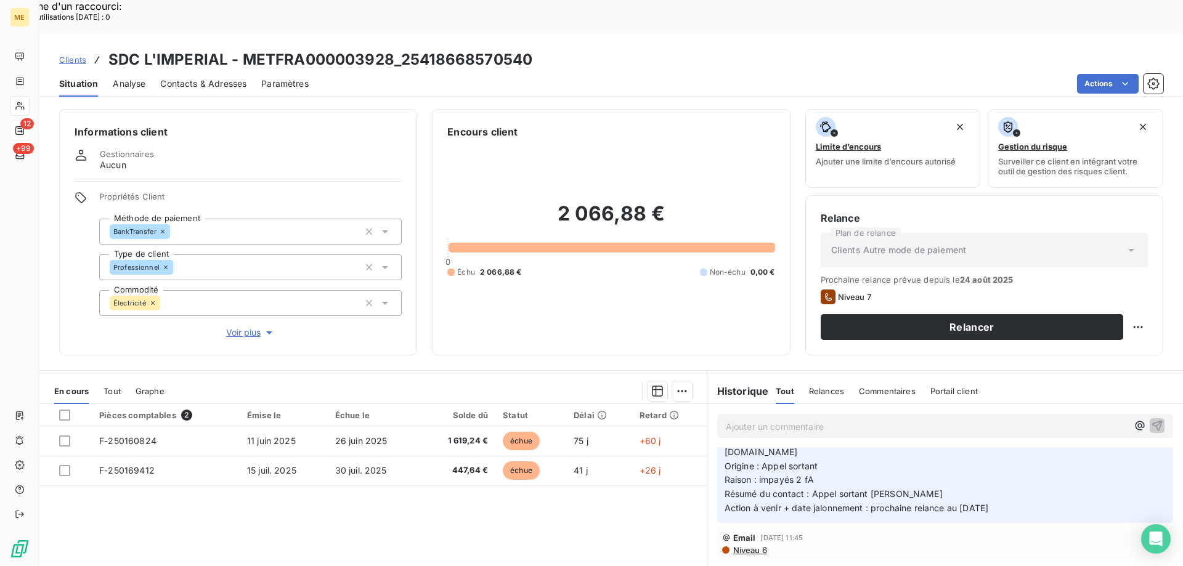
scroll to position [0, 0]
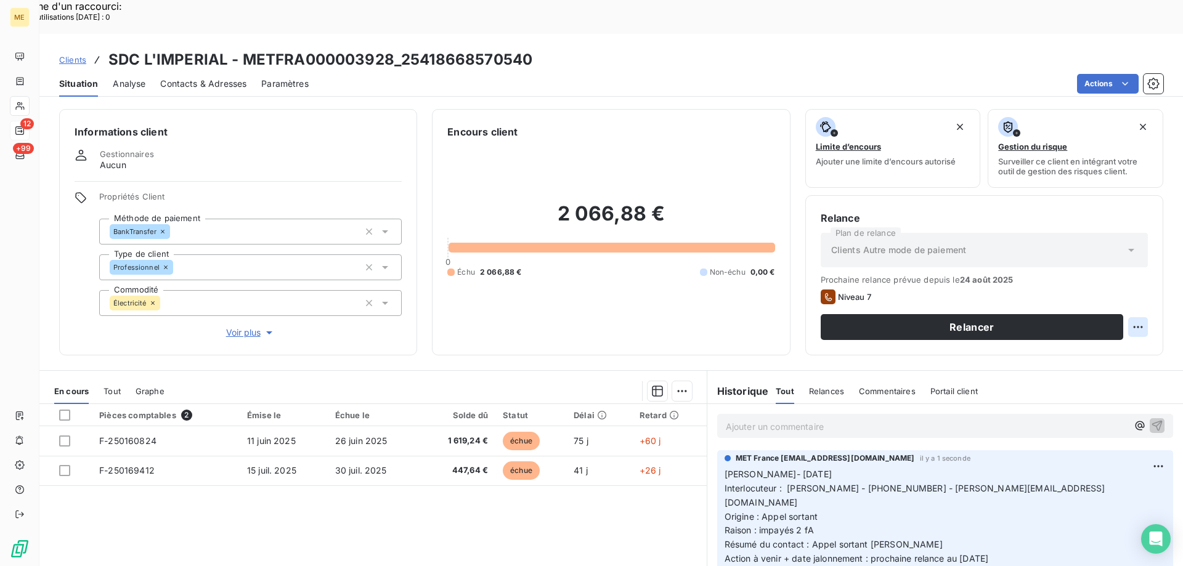
click at [1059, 322] on div "Replanifier cette action" at bounding box center [1078, 320] width 110 height 20
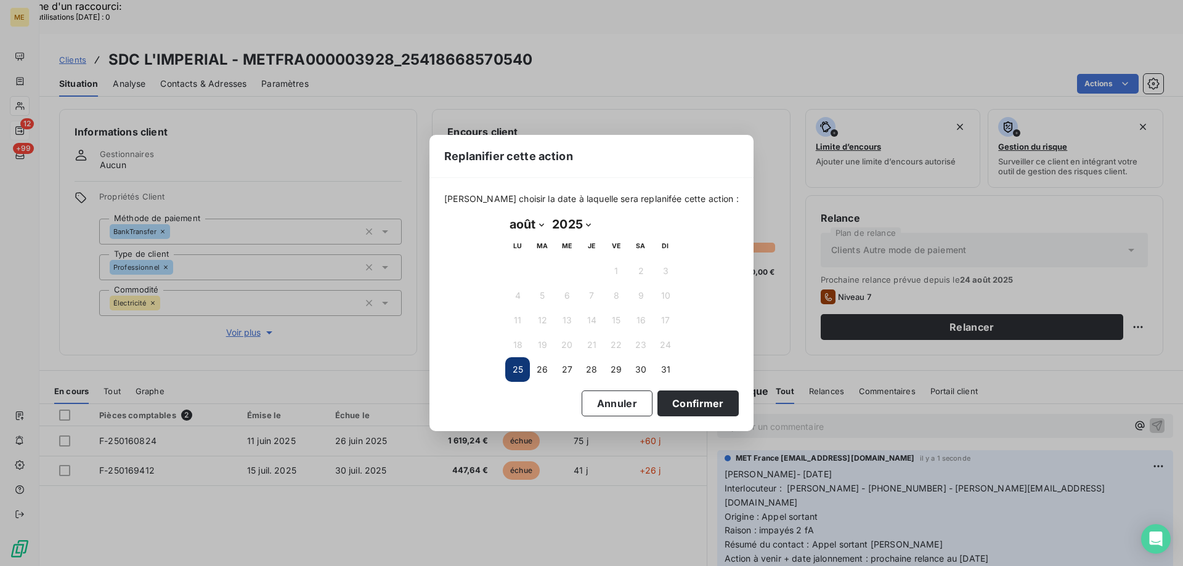
click at [527, 232] on div "août 2025 Month: janvier février mars avril mai juin juillet août septembre oct…" at bounding box center [591, 298] width 172 height 168
click at [526, 227] on select "janvier février mars avril mai juin juillet août septembre octobre novembre déc…" at bounding box center [526, 224] width 43 height 20
click at [505, 214] on select "janvier février mars avril mai juin juillet août septembre octobre novembre déc…" at bounding box center [526, 224] width 43 height 20
click at [521, 375] on button "27" at bounding box center [517, 369] width 25 height 25
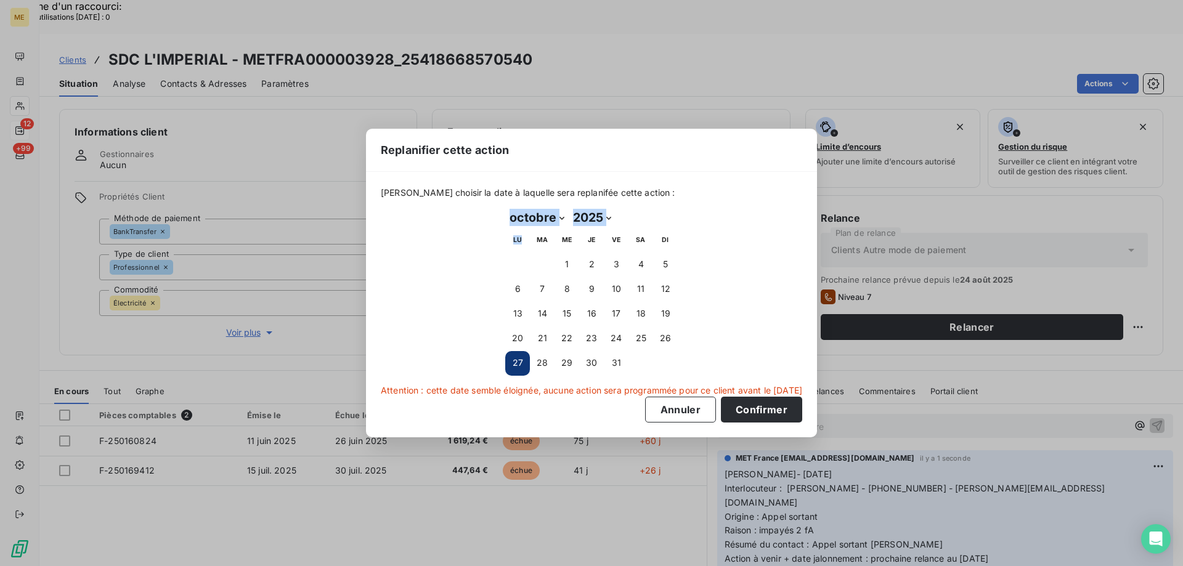
click at [525, 216] on select "janvier février mars avril mai juin juillet août septembre octobre novembre déc…" at bounding box center [536, 218] width 63 height 20
select select "8"
click at [505, 208] on select "janvier février mars avril mai juin juillet août septembre octobre novembre déc…" at bounding box center [536, 218] width 63 height 20
drag, startPoint x: 517, startPoint y: 262, endPoint x: 506, endPoint y: 264, distance: 11.9
click at [517, 262] on button "1" at bounding box center [517, 265] width 25 height 25
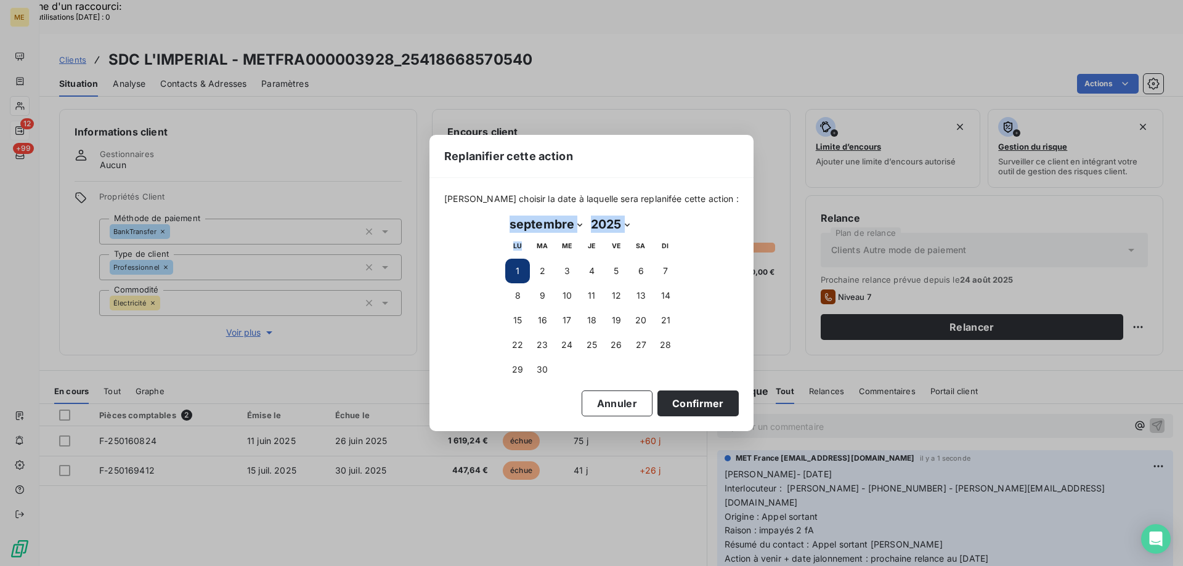
click at [474, 270] on div "Veuillez choisir la date à laquelle sera replanifée cette action : septembre 20…" at bounding box center [591, 291] width 294 height 197
click at [718, 402] on button "Confirmer" at bounding box center [697, 404] width 81 height 26
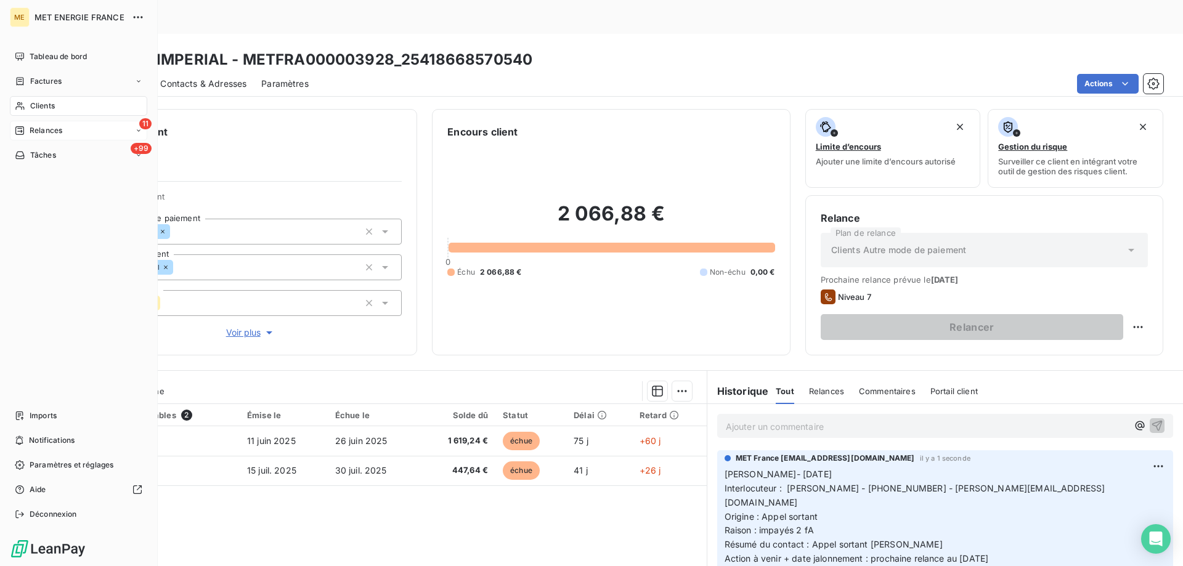
click at [108, 119] on nav "Tableau de bord Factures Clients 11 Relances +99 Tâches" at bounding box center [78, 106] width 137 height 118
click at [95, 128] on div "11 Relances" at bounding box center [78, 131] width 137 height 20
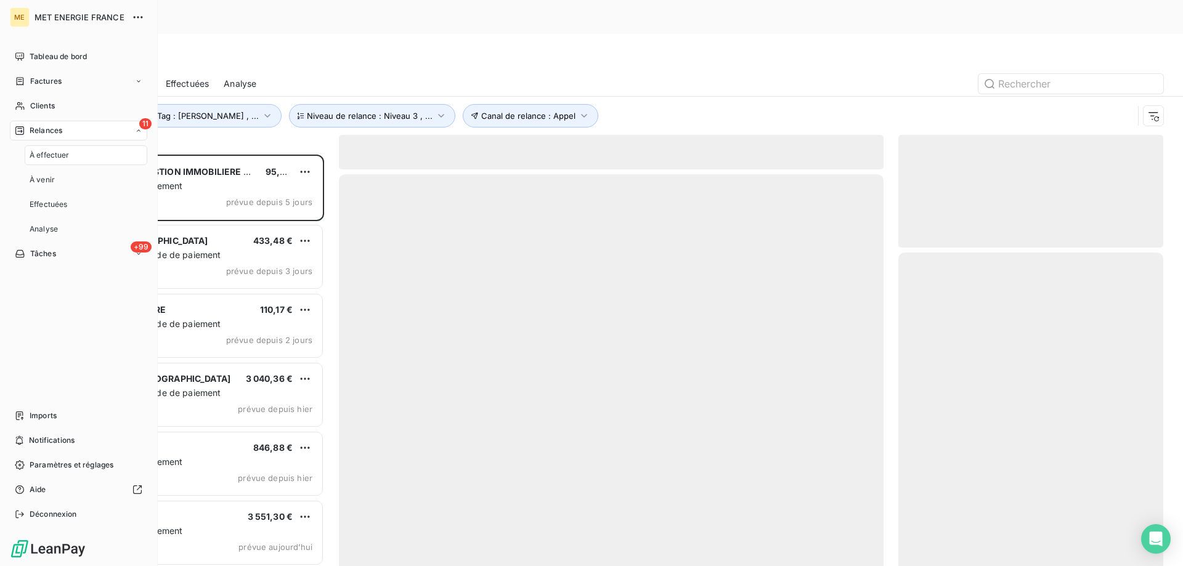
scroll to position [436, 256]
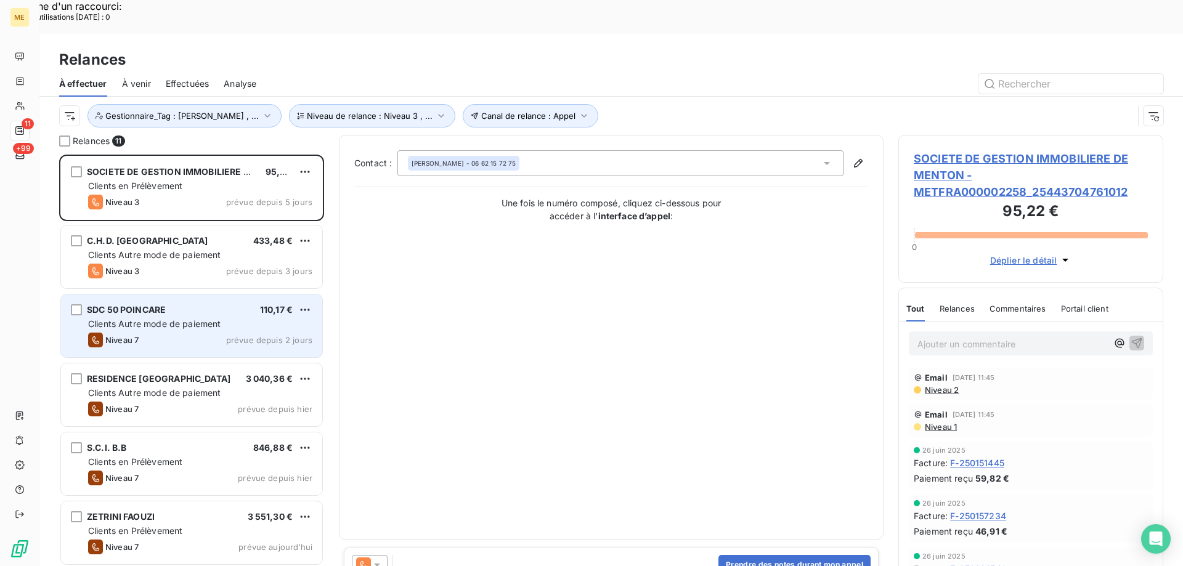
click at [237, 335] on span "prévue depuis 2 jours" at bounding box center [269, 340] width 86 height 10
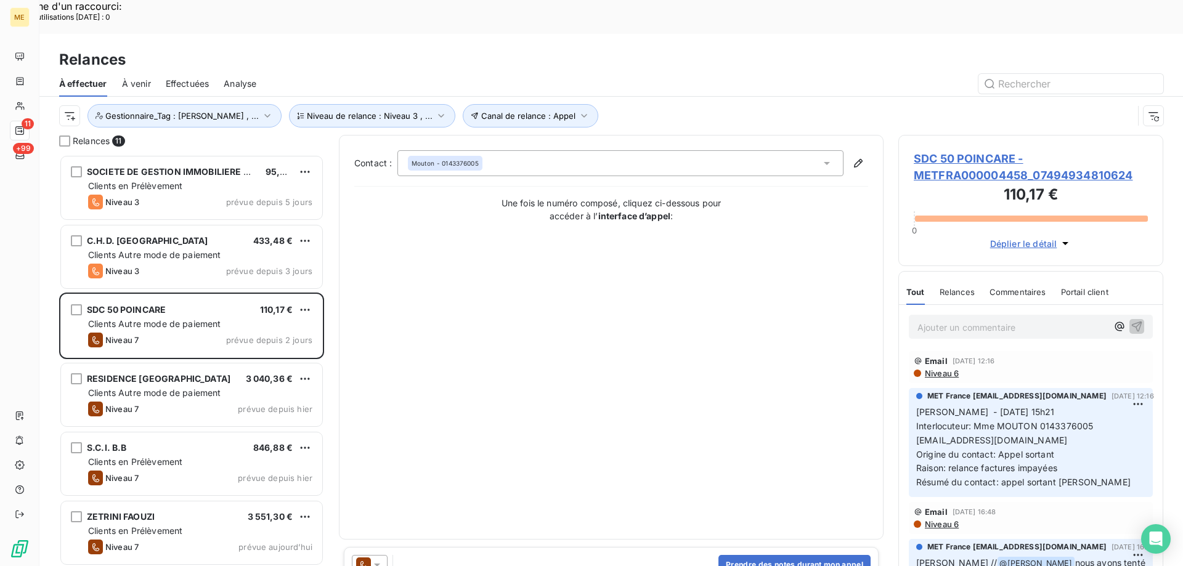
click at [1036, 150] on span "SDC 50 POINCARE - METFRA000004458_07494934810624" at bounding box center [1031, 166] width 234 height 33
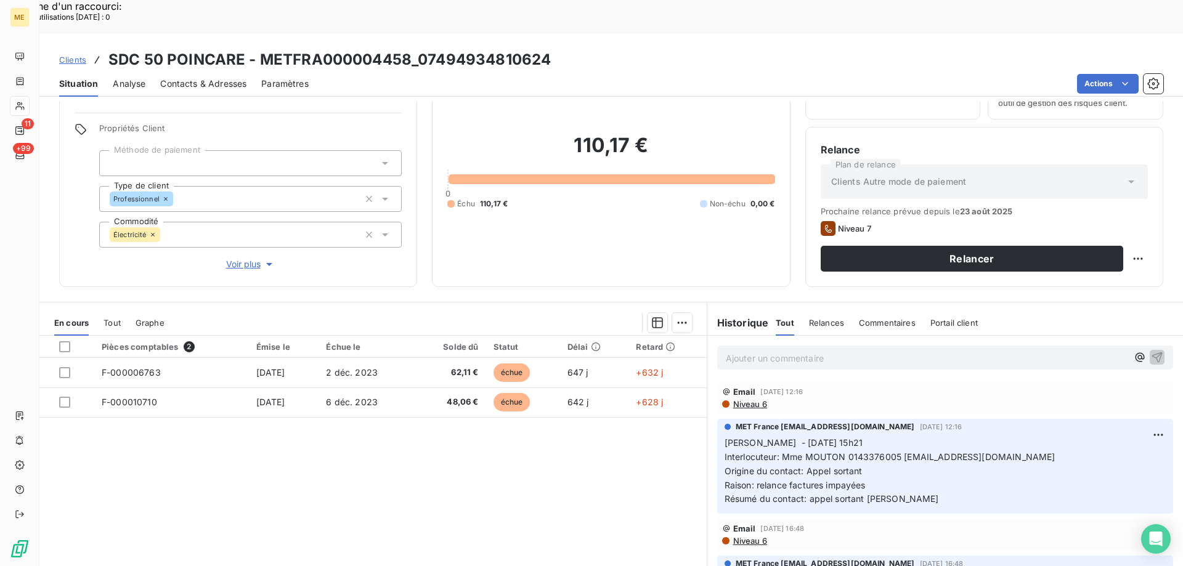
scroll to position [78, 0]
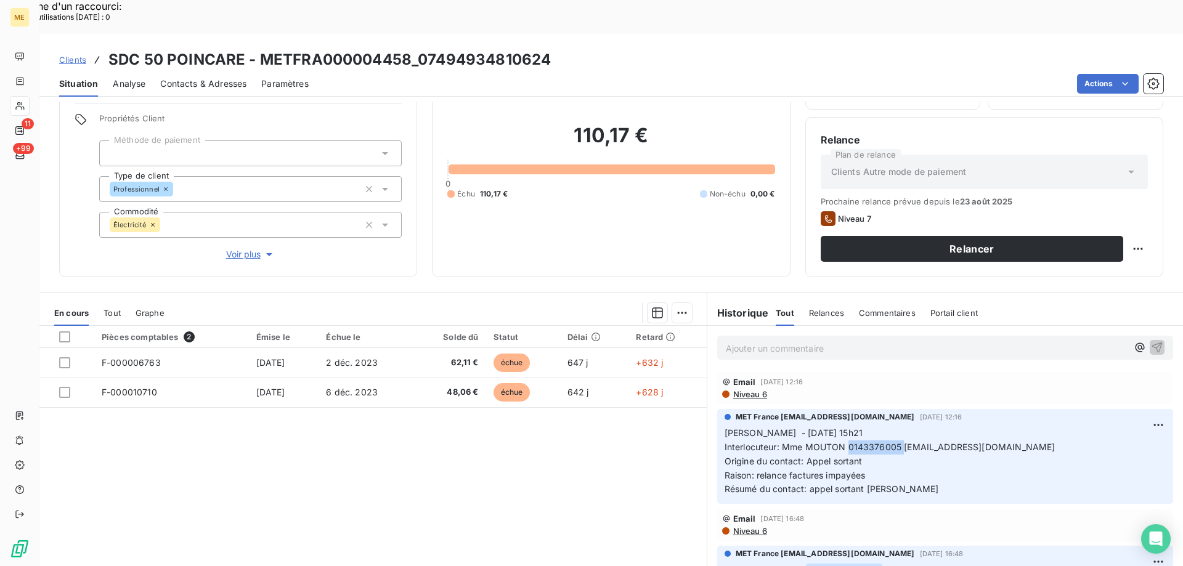
copy span "0143376005"
drag, startPoint x: 845, startPoint y: 415, endPoint x: 896, endPoint y: 411, distance: 51.9
click at [896, 442] on span "Interlocuteur: Mme MOUTON 0143376005 vmouton@lamy-immobilier.fr" at bounding box center [889, 447] width 331 height 10
click at [850, 341] on p "Ajouter un commentaire ﻿" at bounding box center [927, 348] width 402 height 15
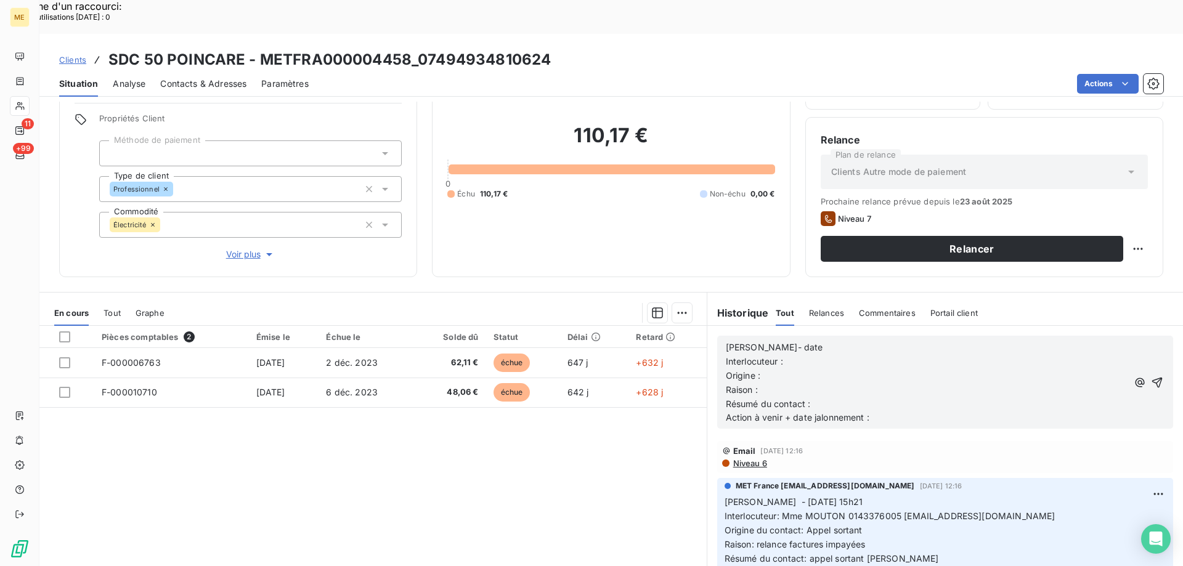
click at [850, 341] on p "Lisa- date" at bounding box center [927, 348] width 402 height 14
click at [835, 355] on p "Interlocuteur :" at bounding box center [927, 362] width 402 height 14
copy span "Mme MOUTON 0143376005 [EMAIL_ADDRESS][DOMAIN_NAME]"
drag, startPoint x: 776, startPoint y: 480, endPoint x: 1048, endPoint y: 487, distance: 271.8
click at [1048, 495] on p "Sylvain - 15/07/2025 - 15h21 Interlocuteur: Mme MOUTON 0143376005 vmouton@lamy-…" at bounding box center [944, 530] width 441 height 70
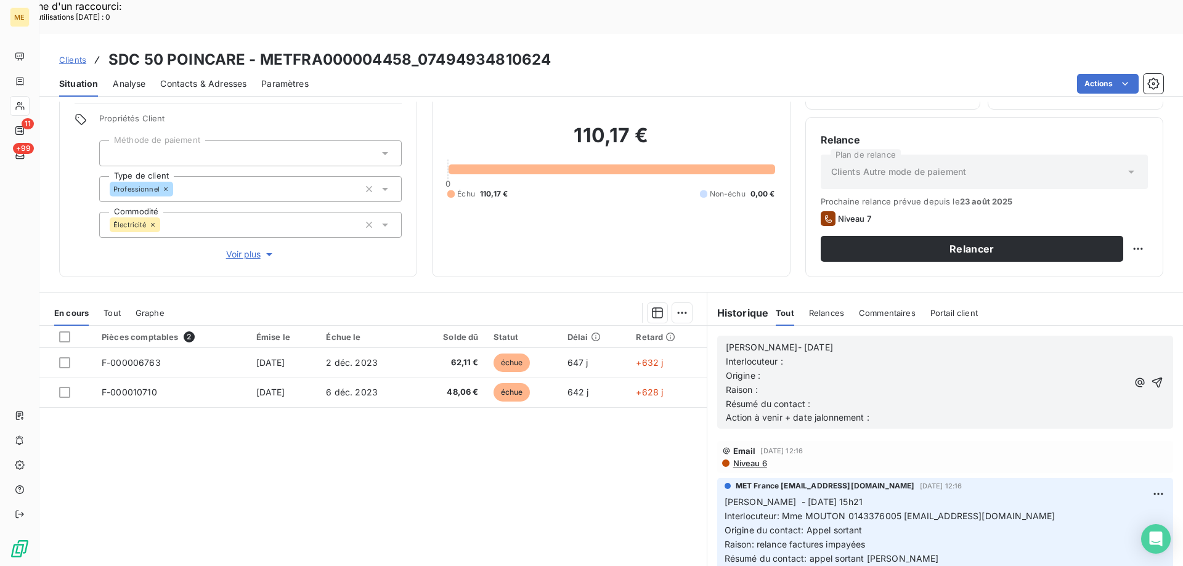
click at [822, 355] on p "Interlocuteur :" at bounding box center [927, 362] width 402 height 14
copy span "Appel sortant"
drag, startPoint x: 877, startPoint y: 491, endPoint x: 803, endPoint y: 496, distance: 74.1
click at [803, 496] on p "Sylvain - 15/07/2025 - 15h21 Interlocuteur: Mme MOUTON 0143376005 vmouton@lamy-…" at bounding box center [944, 530] width 441 height 70
click at [786, 369] on p "Origine :" at bounding box center [927, 376] width 402 height 14
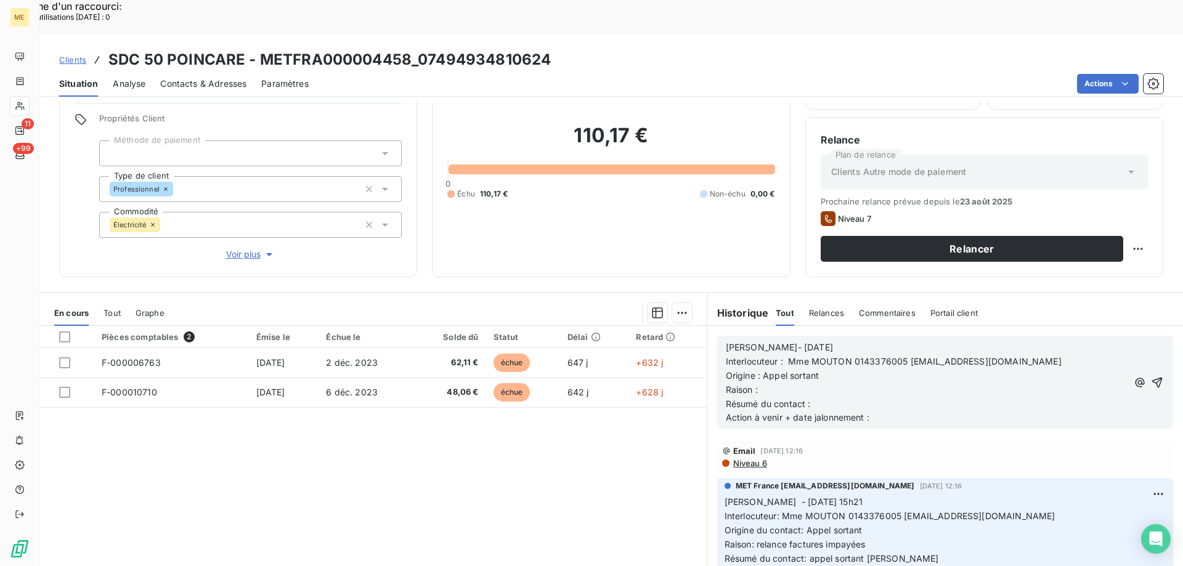
drag, startPoint x: 867, startPoint y: 509, endPoint x: 738, endPoint y: 488, distance: 131.1
click at [748, 514] on p "Sylvain - 15/07/2025 - 15h21 Interlocuteur: Mme MOUTON 0143376005 vmouton@lamy-…" at bounding box center [944, 530] width 441 height 70
click at [817, 383] on p "Raison :" at bounding box center [927, 390] width 402 height 14
click at [946, 411] on p "Action à venir + date jalonnement :" at bounding box center [927, 418] width 402 height 14
click at [948, 397] on p "Résumé du contact :" at bounding box center [927, 404] width 402 height 14
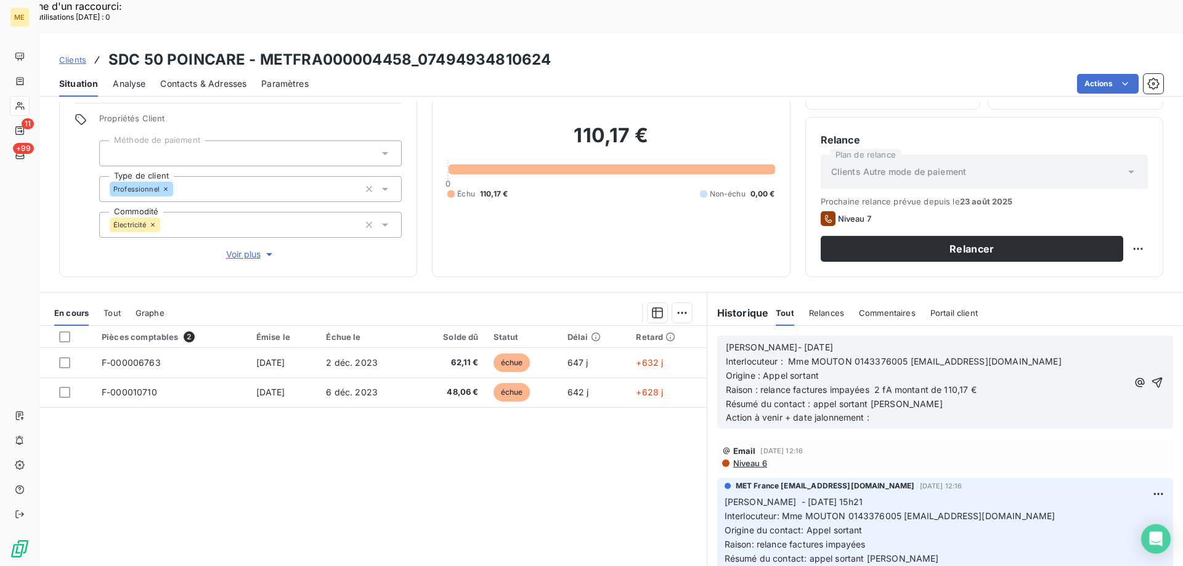
click at [870, 411] on p "Action à venir + date jalonnement :" at bounding box center [927, 418] width 402 height 14
click at [1150, 375] on button "button" at bounding box center [1157, 382] width 15 height 15
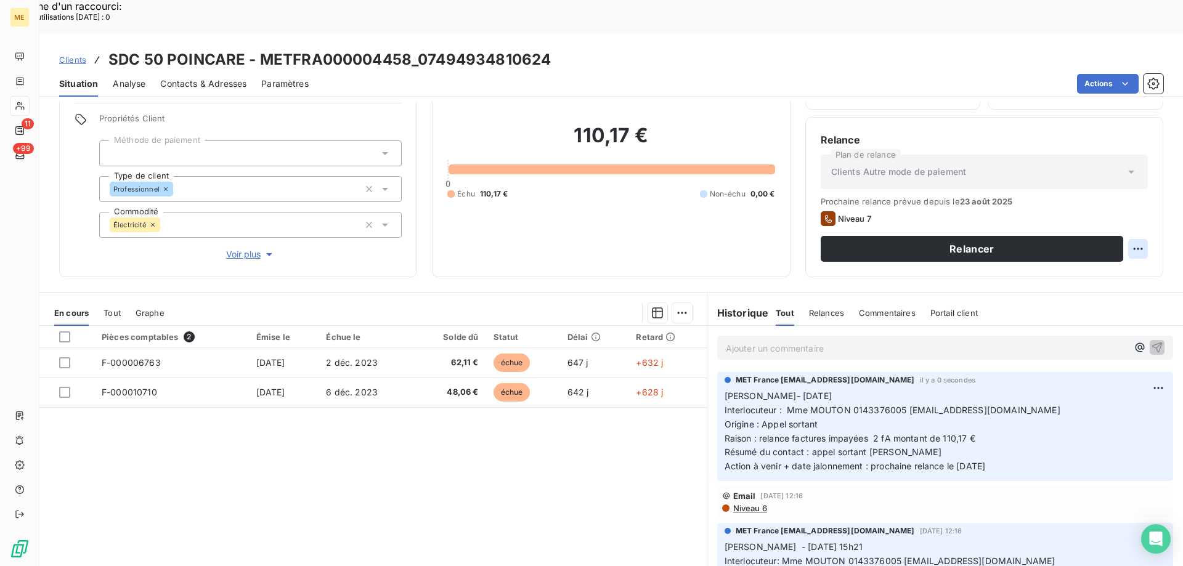
click at [1063, 250] on div "Replanifier cette action" at bounding box center [1078, 242] width 110 height 20
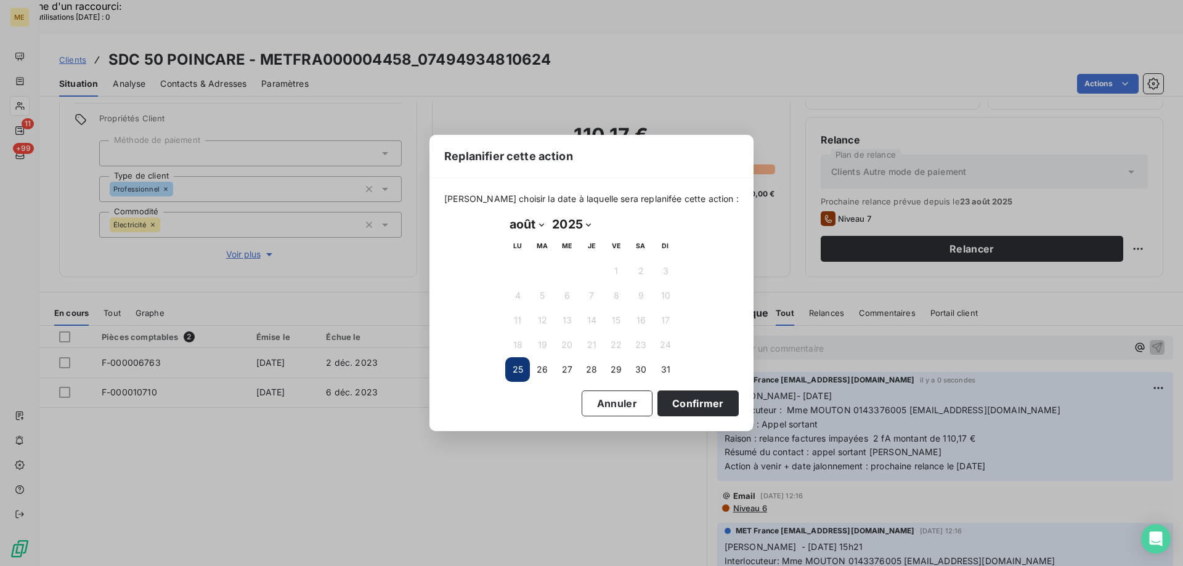
click at [538, 222] on select "janvier février mars avril mai juin juillet août septembre octobre novembre déc…" at bounding box center [526, 224] width 43 height 20
select select "8"
click at [505, 214] on select "janvier février mars avril mai juin juillet août septembre octobre novembre déc…" at bounding box center [526, 224] width 43 height 20
click at [606, 270] on button "5" at bounding box center [616, 271] width 25 height 25
click at [678, 407] on button "Confirmer" at bounding box center [697, 404] width 81 height 26
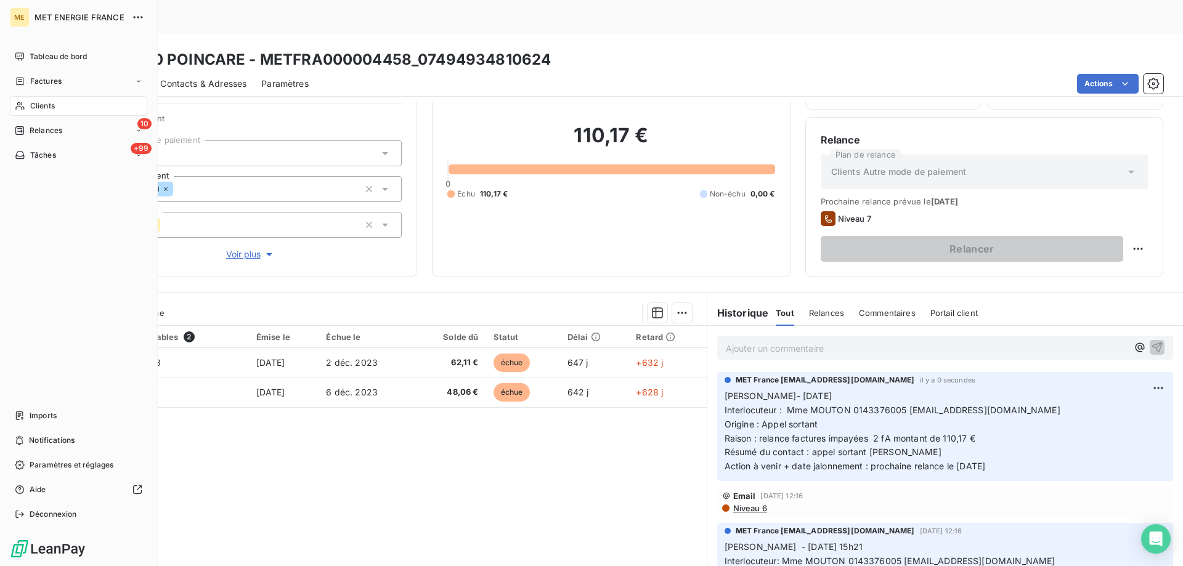
click at [30, 132] on span "Relances" at bounding box center [46, 130] width 33 height 11
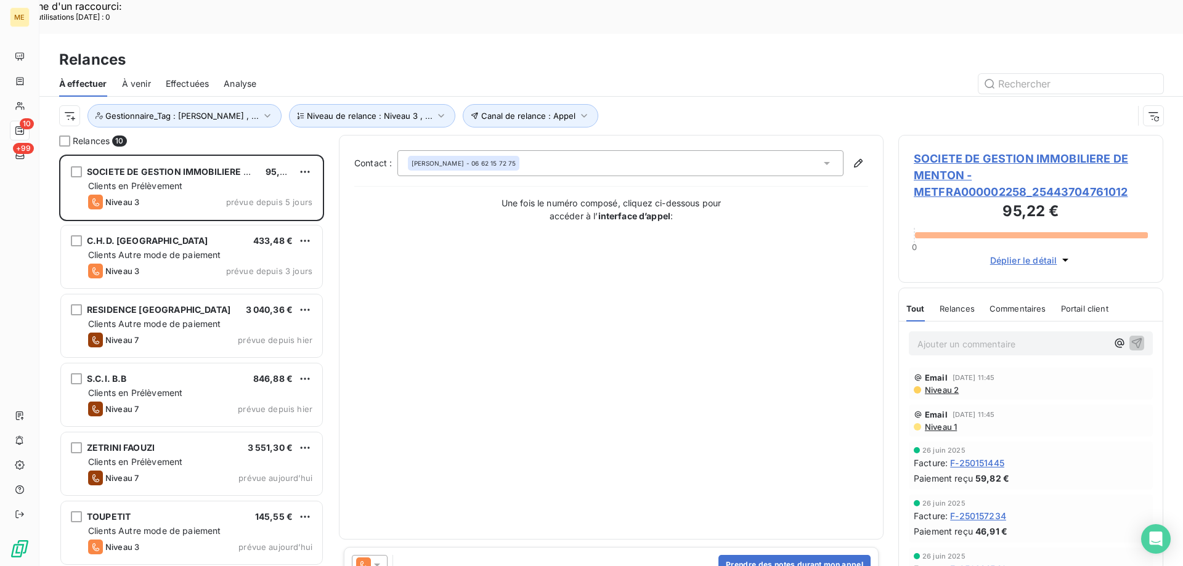
scroll to position [436, 256]
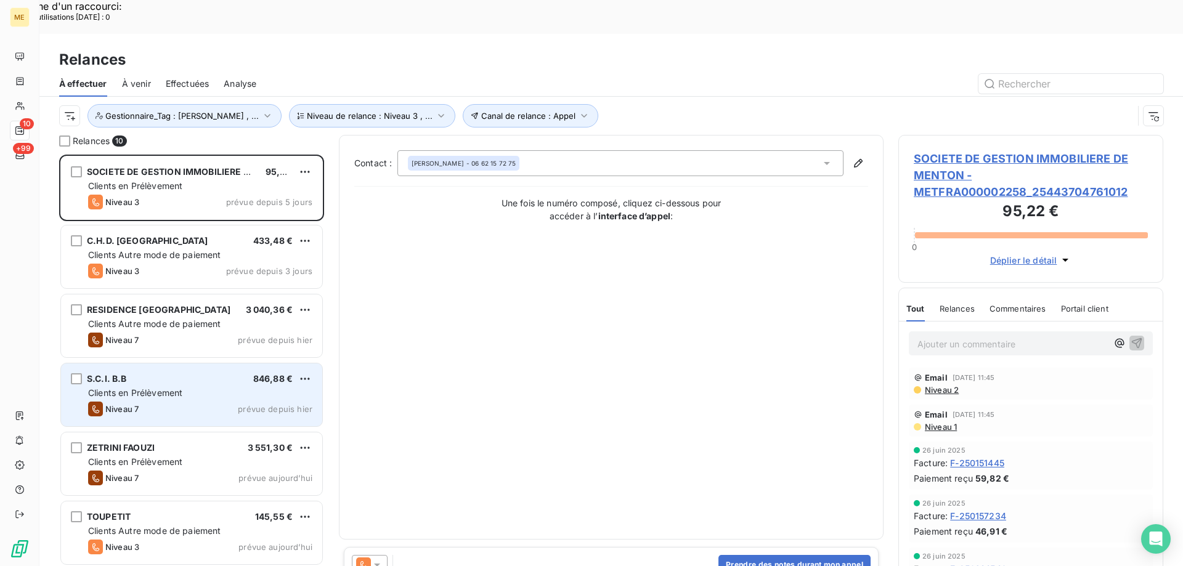
click at [187, 392] on div "S.C.I. B.B 846,88 € Clients en Prélèvement Niveau 7 prévue depuis hier" at bounding box center [191, 394] width 261 height 63
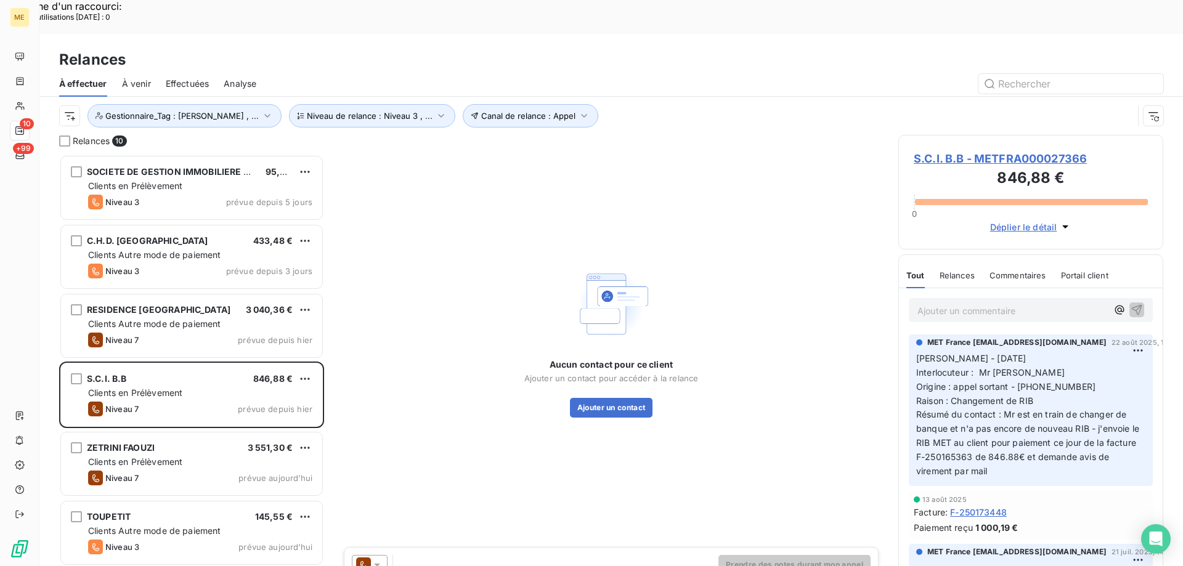
click at [984, 150] on span "S.C.I. B.B - METFRA000027366" at bounding box center [1031, 158] width 234 height 17
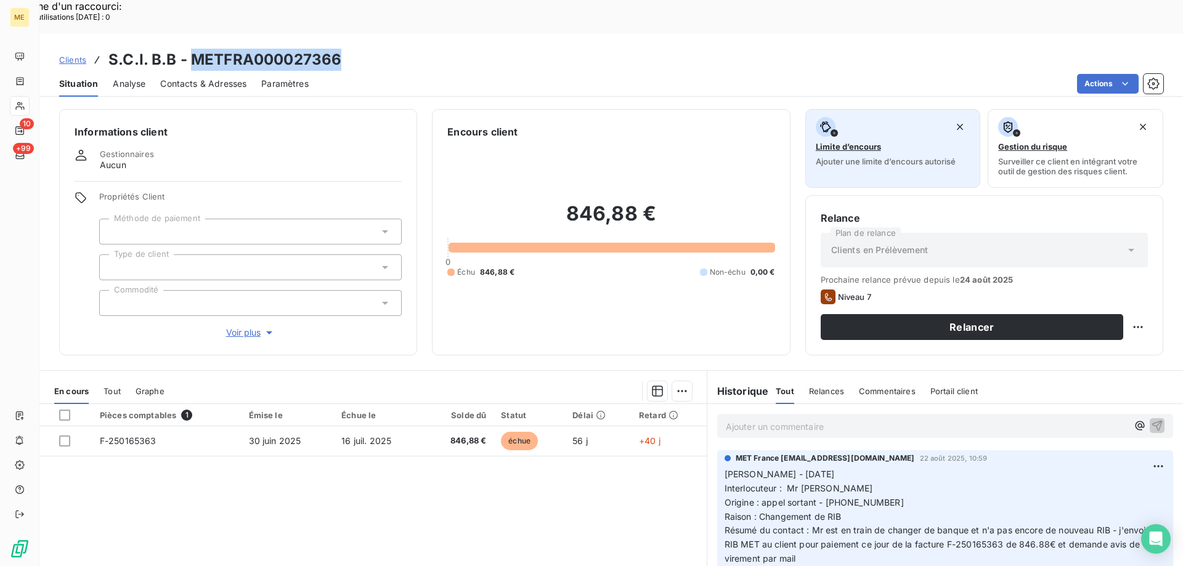
drag, startPoint x: 196, startPoint y: 23, endPoint x: 808, endPoint y: 90, distance: 615.4
click at [553, 54] on div "Clients S.C.I. B.B - METFRA000027366 Situation Analyse Contacts & Adresses Para…" at bounding box center [610, 65] width 1143 height 63
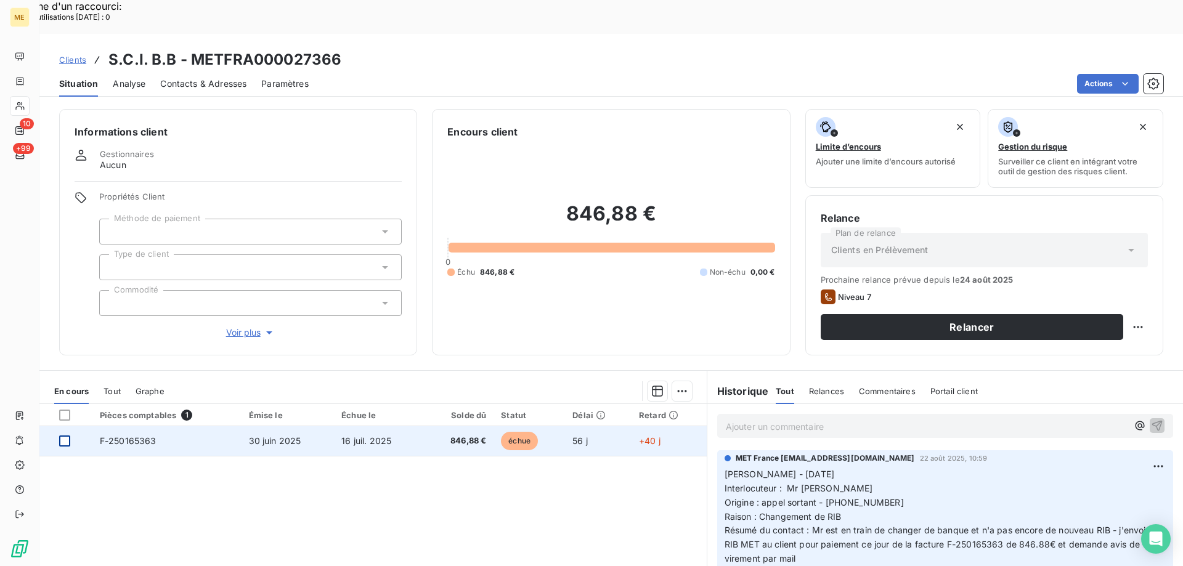
click at [65, 436] on div at bounding box center [64, 441] width 11 height 11
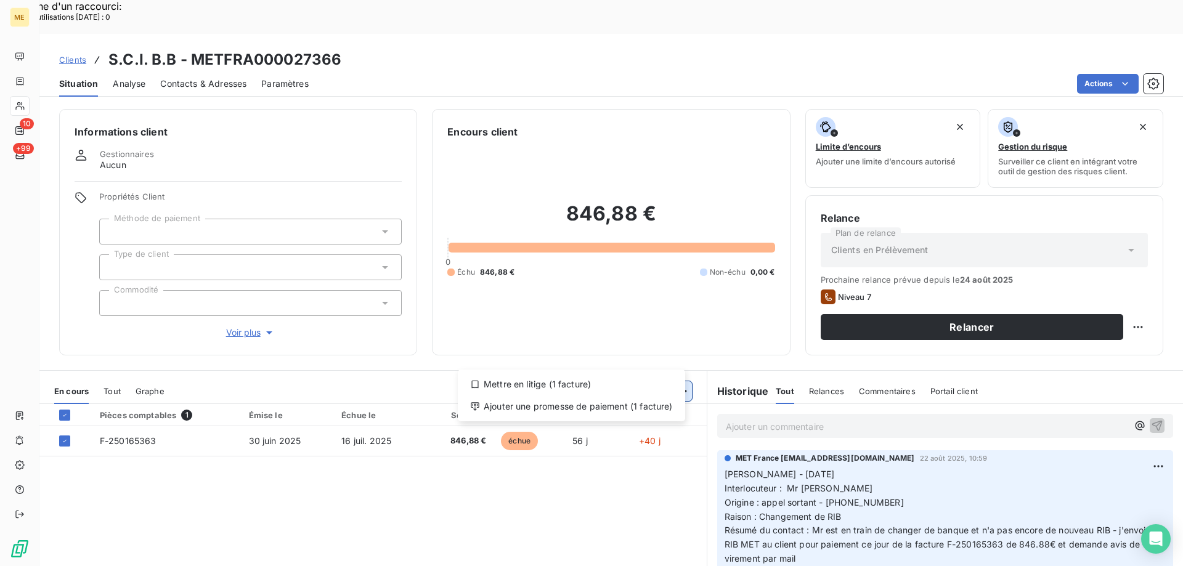
click at [639, 404] on div "Ajouter une promesse de paiement (1 facture)" at bounding box center [571, 407] width 217 height 20
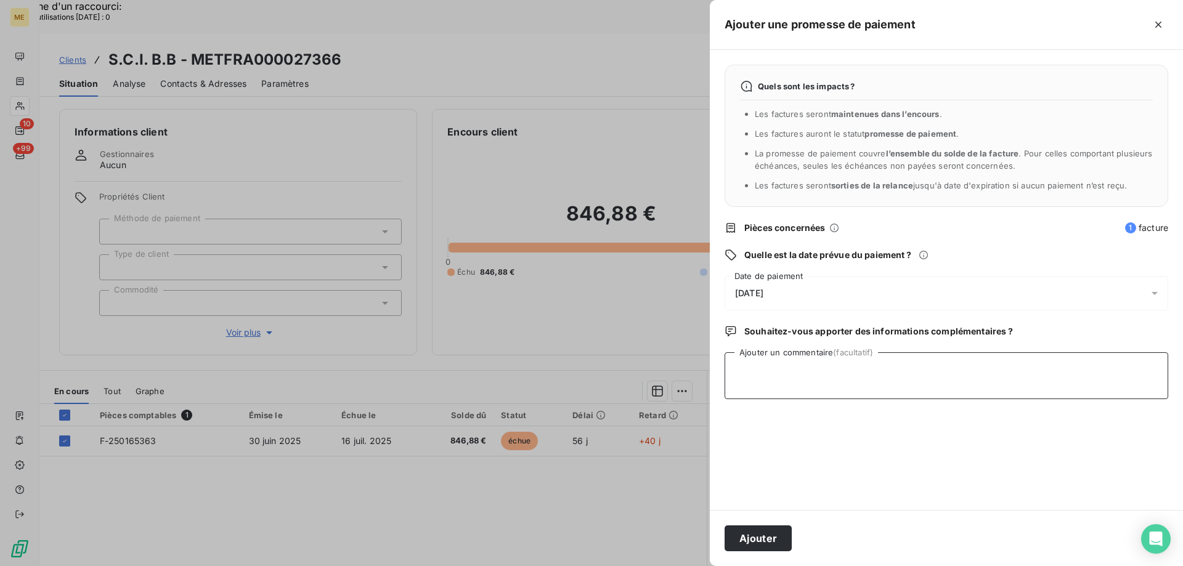
click at [829, 372] on textarea "Ajouter un commentaire (facultatif)" at bounding box center [946, 375] width 444 height 47
type textarea "l"
click at [981, 373] on textarea "Lisa - 25/08/2025 - avis de virement interaction du" at bounding box center [946, 375] width 444 height 47
paste textarea "[DATE] 11:09"
drag, startPoint x: 1028, startPoint y: 368, endPoint x: 1040, endPoint y: 368, distance: 11.7
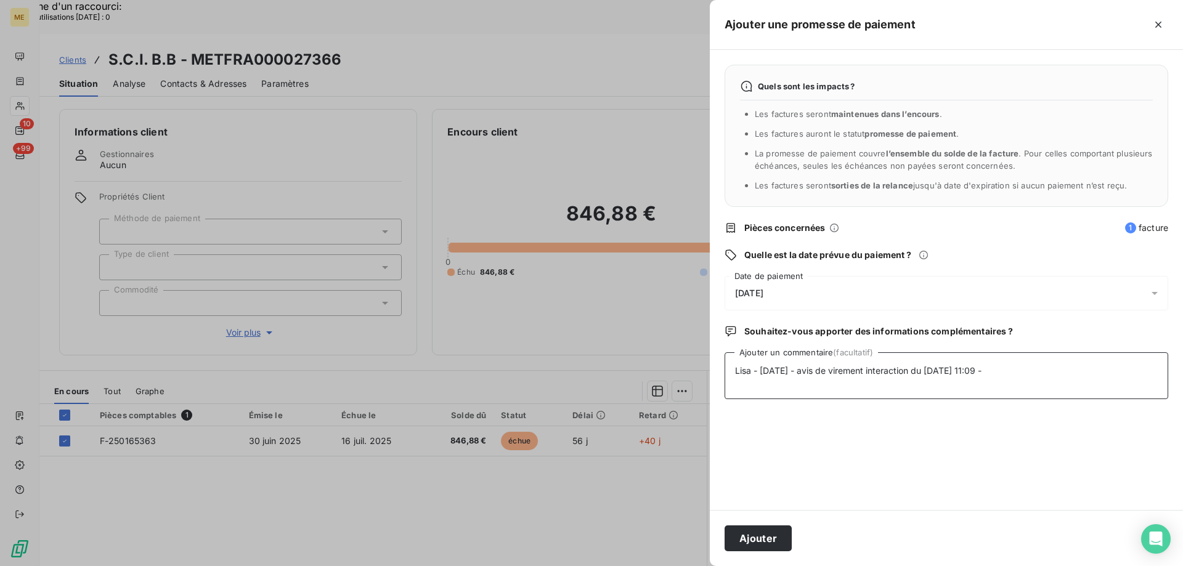
click at [1029, 368] on textarea "Lisa - 25/08/2025 - avis de virement interaction du 22/08/2025 11:09 -" at bounding box center [946, 375] width 444 height 47
paste textarea "https://metholdingag.lightning.force.com/lightning/r/vlocity_cmt__CustomerInter…"
type textarea "Lisa - 25/08/2025 - avis de virement interaction du 22/08/2025 11:09 - https://…"
click at [819, 299] on div "26/08/2025" at bounding box center [946, 293] width 444 height 34
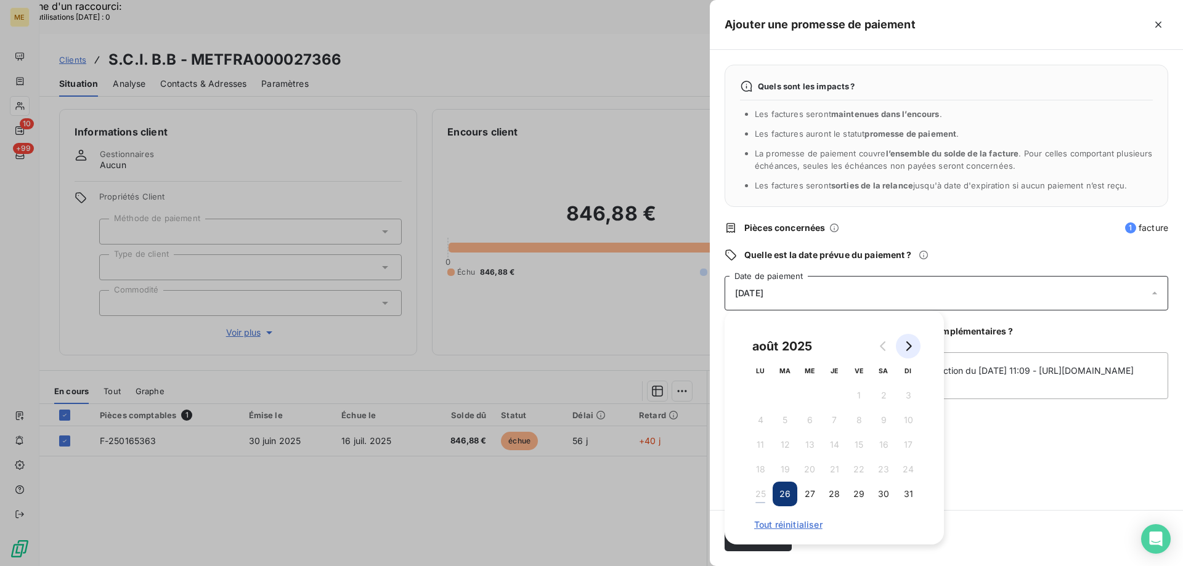
click at [909, 354] on button "Go to next month" at bounding box center [908, 346] width 25 height 25
click at [841, 412] on button "11" at bounding box center [834, 420] width 25 height 25
click at [983, 445] on div "Quels sont les impacts ? Les factures seront maintenues dans l’encours . Les fa…" at bounding box center [946, 280] width 473 height 460
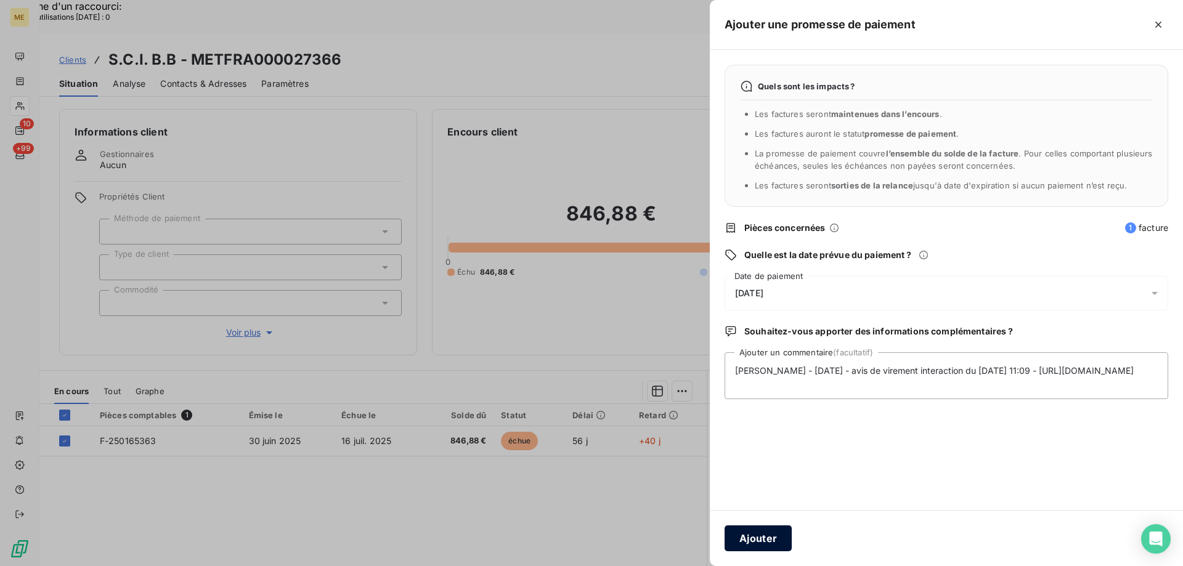
click at [728, 547] on button "Ajouter" at bounding box center [757, 538] width 67 height 26
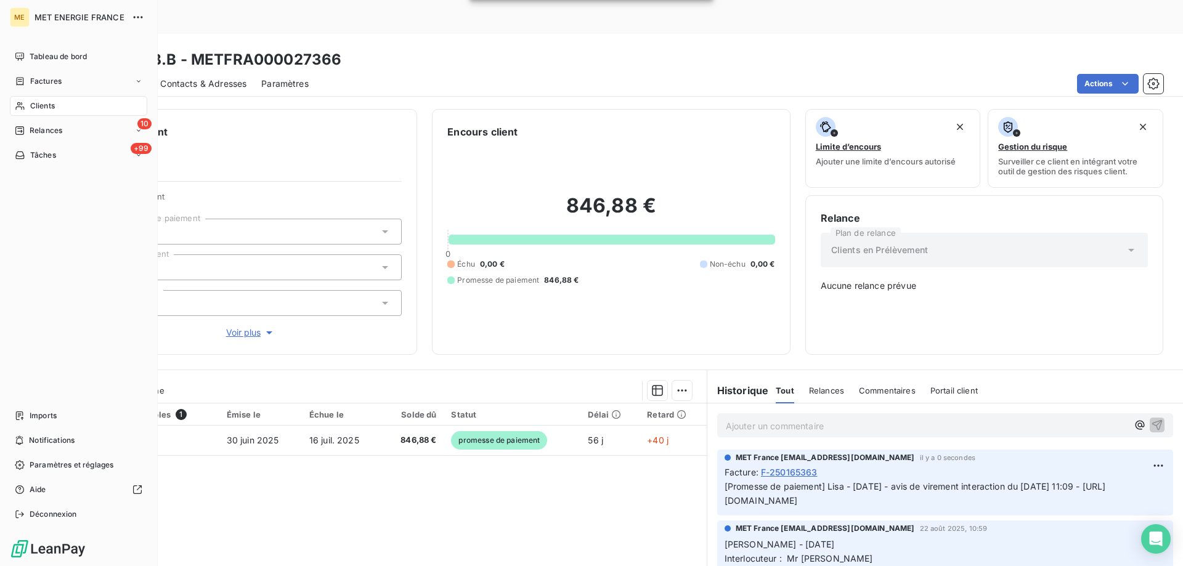
click at [57, 129] on span "Relances" at bounding box center [46, 130] width 33 height 11
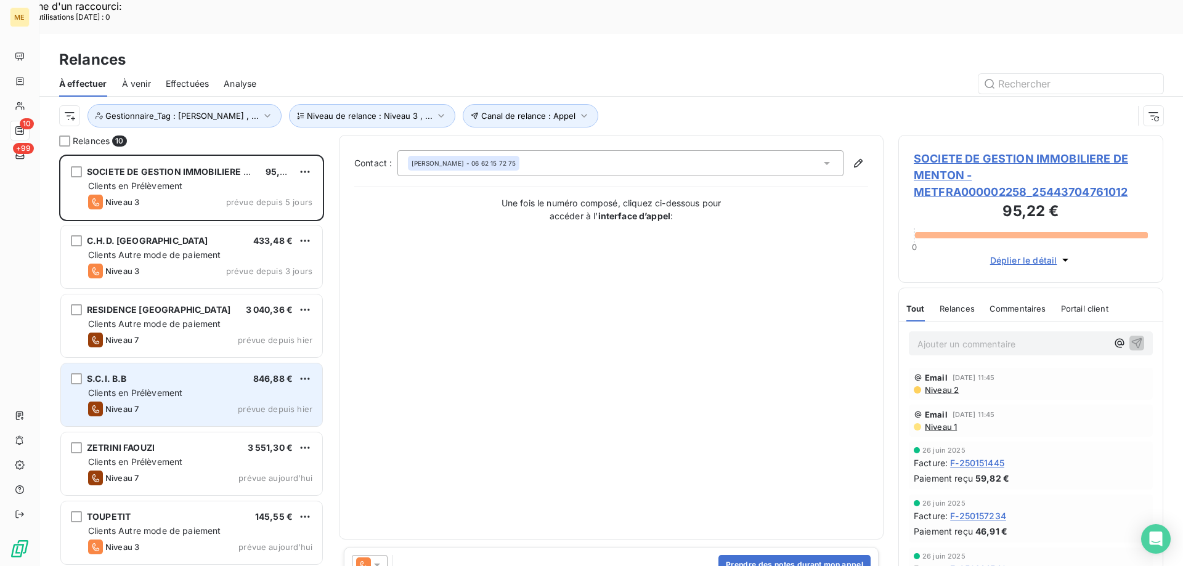
click at [224, 402] on div "Niveau 7 prévue depuis hier" at bounding box center [200, 409] width 224 height 15
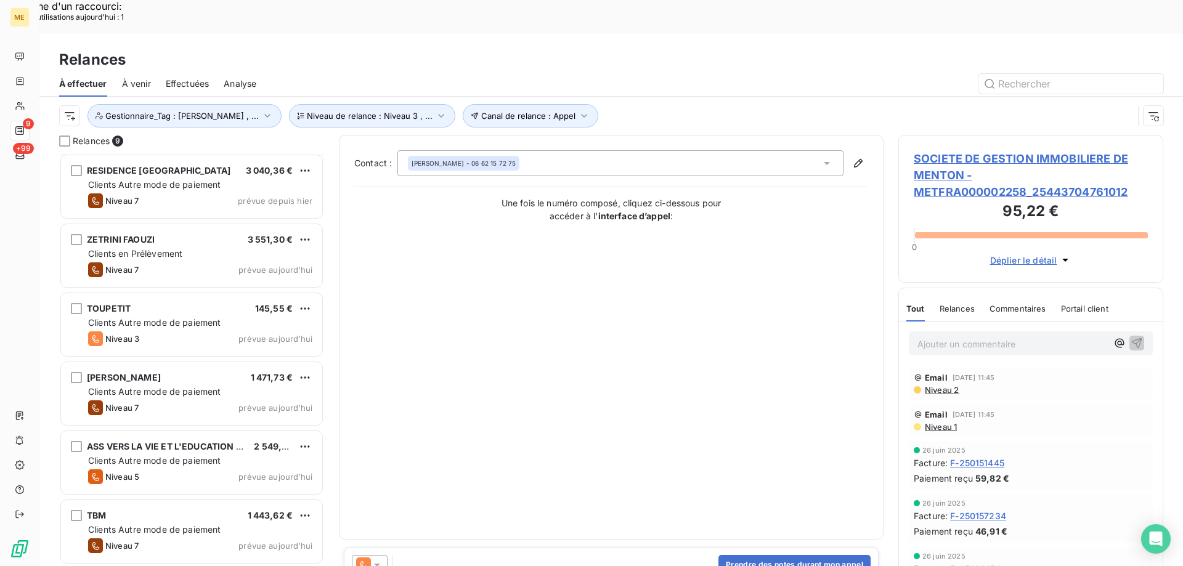
scroll to position [176, 0]
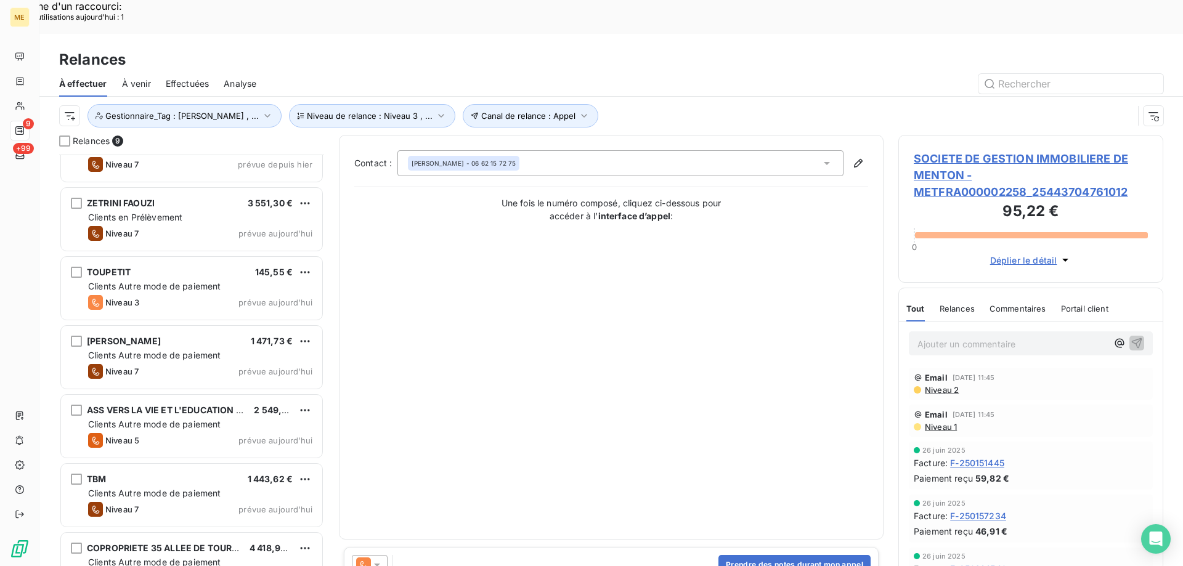
click at [203, 255] on div "TOUPETIT 145,55 € Clients Autre mode de paiement Niveau 3 prévue aujourd’hui" at bounding box center [191, 289] width 265 height 69
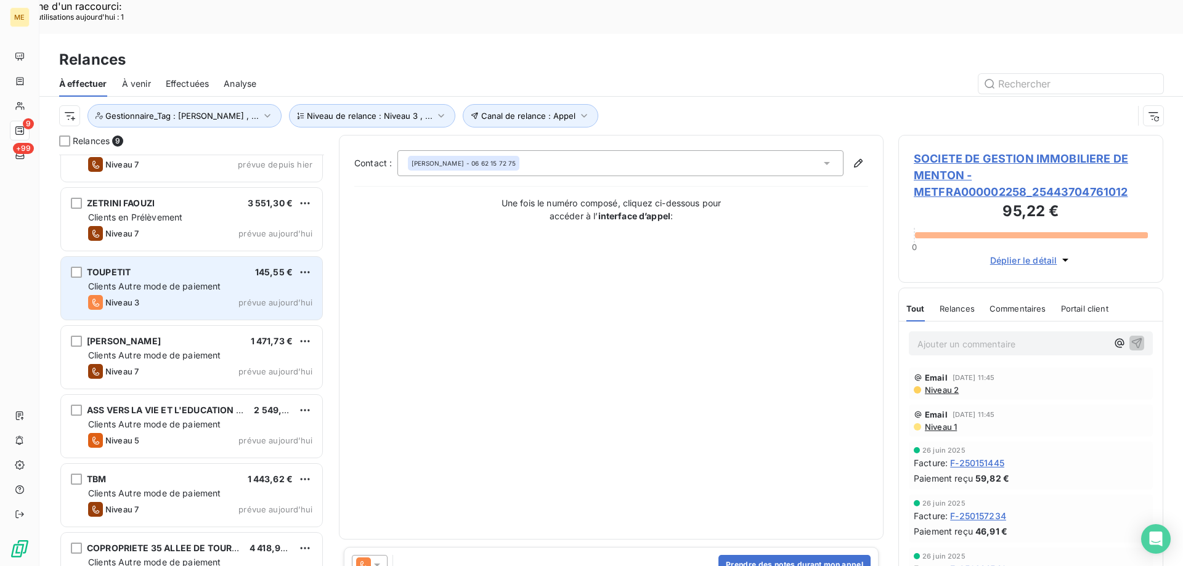
click at [200, 267] on div "TOUPETIT 145,55 €" at bounding box center [200, 272] width 224 height 11
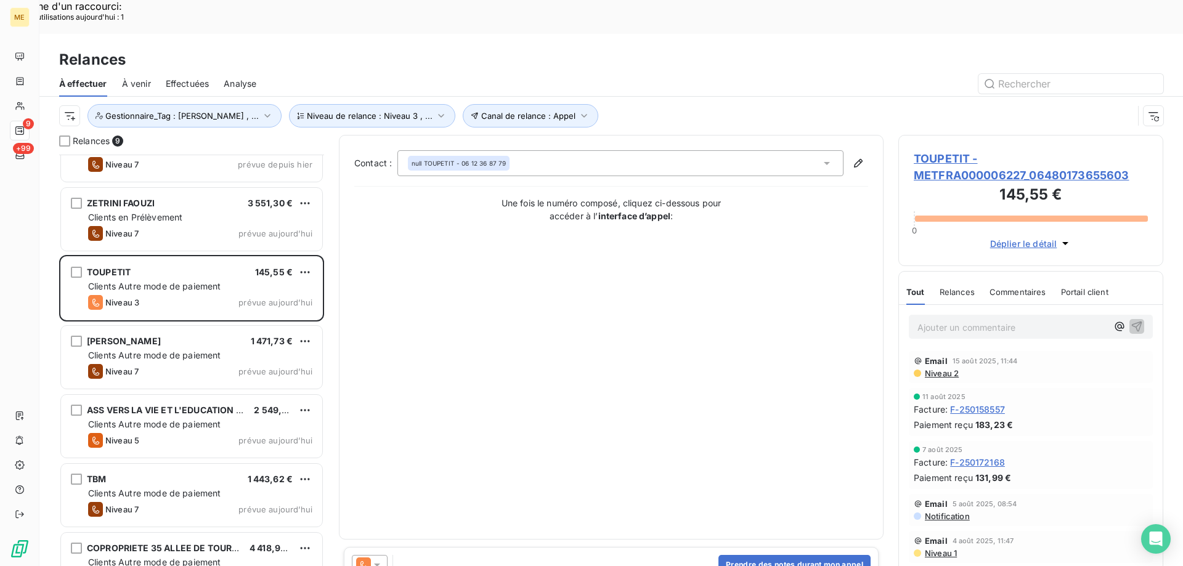
click at [1079, 150] on span "TOUPETIT - METFRA000006227_06480173655603" at bounding box center [1031, 166] width 234 height 33
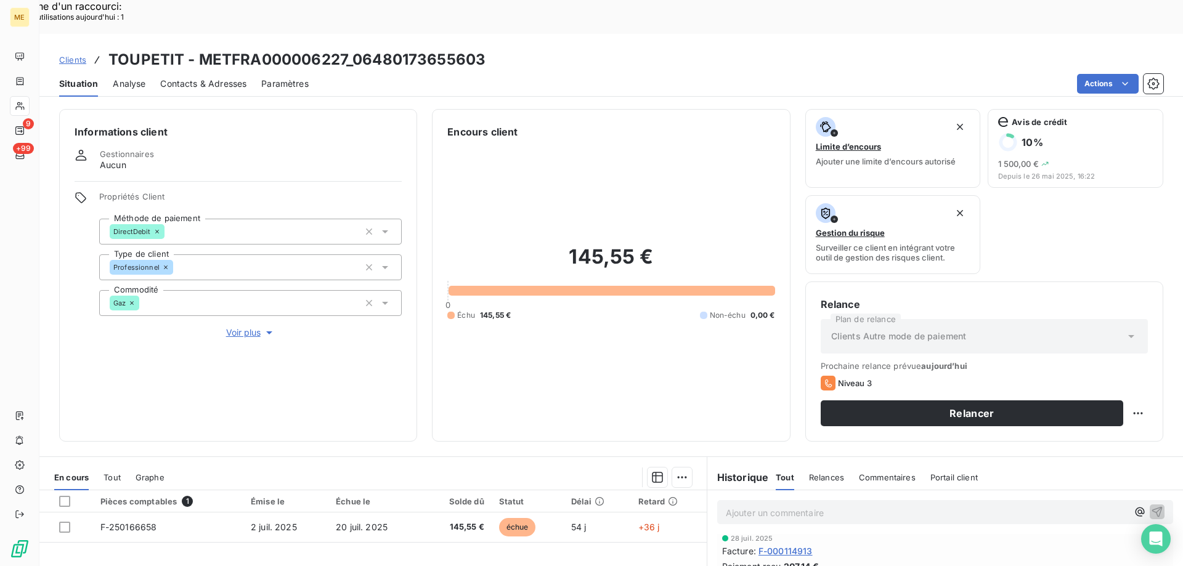
scroll to position [246, 0]
copy span "0612368779"
drag, startPoint x: 819, startPoint y: 475, endPoint x: 871, endPoint y: 477, distance: 51.8
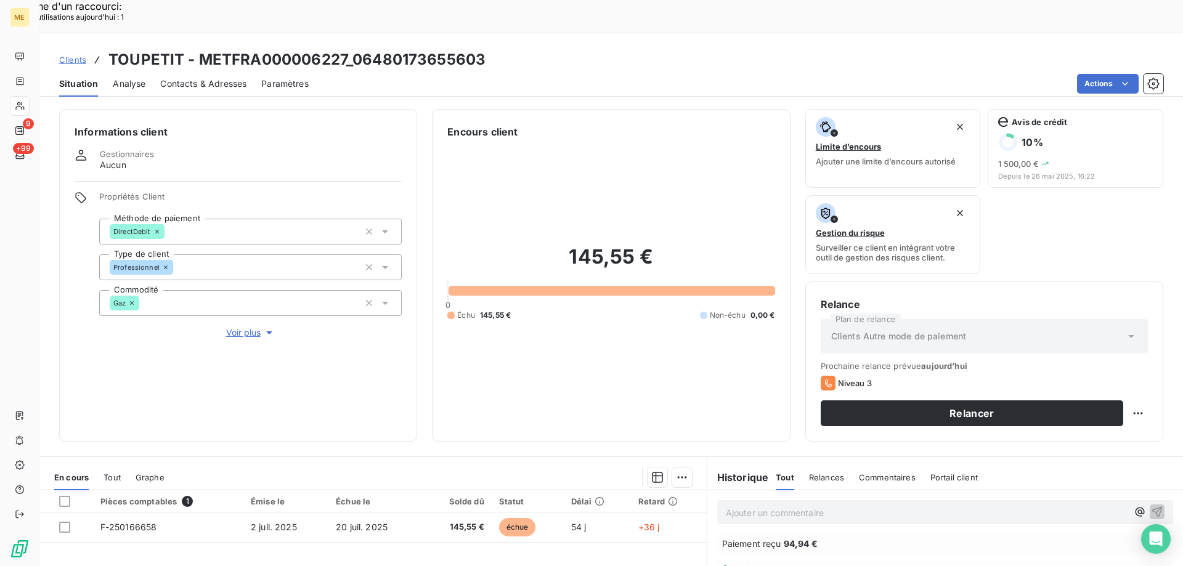
click at [789, 505] on p "Ajouter un commentaire ﻿" at bounding box center [927, 512] width 402 height 15
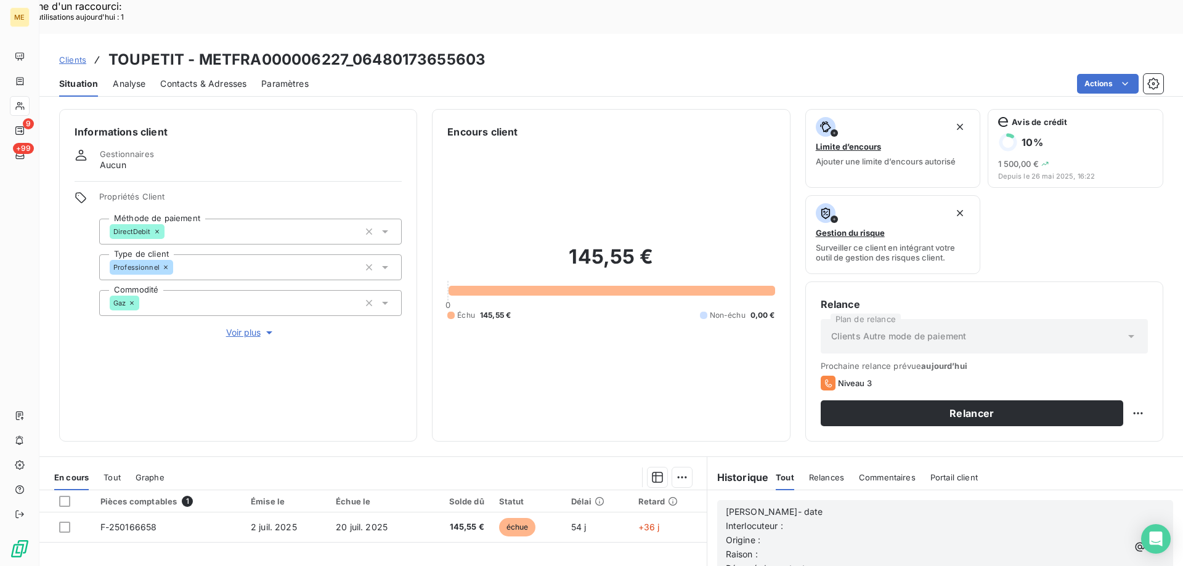
scroll to position [315, 0]
click at [813, 505] on p "[PERSON_NAME]- date" at bounding box center [927, 512] width 402 height 14
click at [939, 519] on p "Interlocuteur :" at bounding box center [927, 526] width 402 height 14
drag, startPoint x: 778, startPoint y: 477, endPoint x: 1022, endPoint y: 472, distance: 244.0
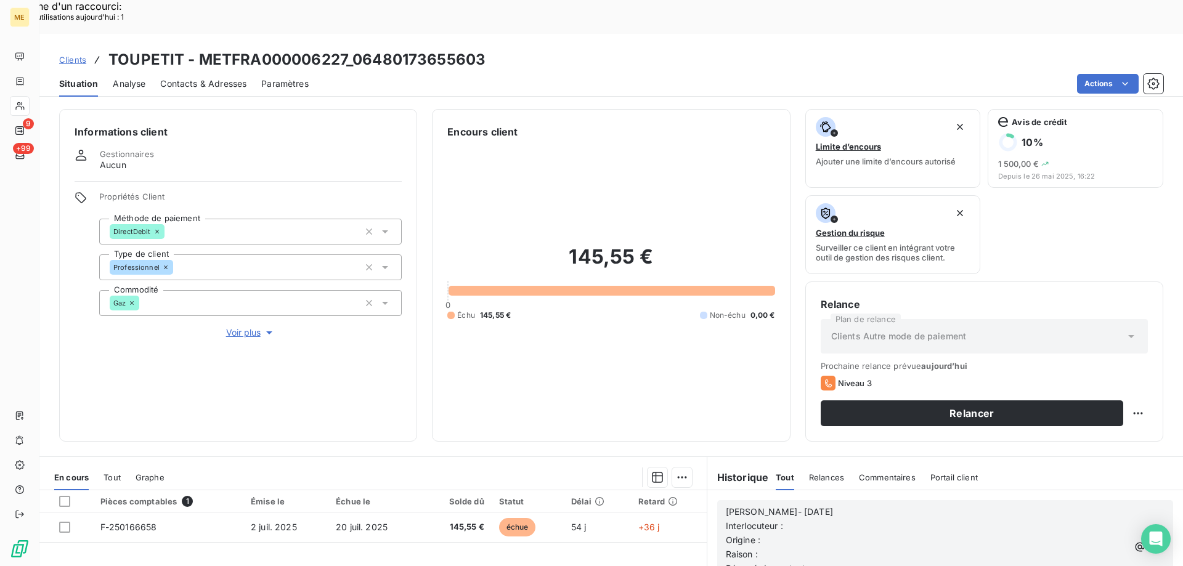
copy span "M BICHET 0612368779 [PERSON_NAME][EMAIL_ADDRESS][DOMAIN_NAME]"
click at [813, 519] on p "Interlocuteur :" at bounding box center [927, 526] width 402 height 14
click at [810, 534] on p "Origine :" at bounding box center [927, 541] width 402 height 14
click at [837, 548] on p "Raison :" at bounding box center [927, 555] width 402 height 14
click at [837, 548] on p "Raison : Impayé 1 fa montant de 145.55 €" at bounding box center [927, 555] width 402 height 14
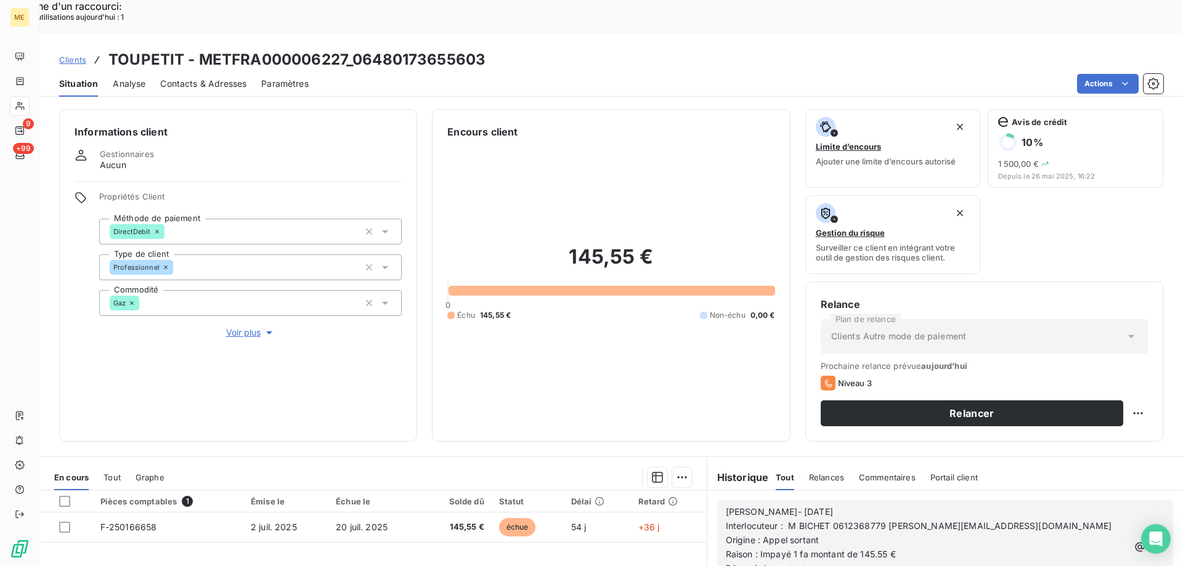
click at [834, 562] on p "Résumé du contact :" at bounding box center [927, 569] width 402 height 14
click at [904, 500] on div "Lisa- 25/08/2025 Interlocuteur : M BICHET 0612368779 Y.BICHET@LES-CHERUBINS.COM…" at bounding box center [945, 546] width 456 height 93
click at [907, 562] on p "Résumé du contact : appel sortant [PERSON_NAME]" at bounding box center [927, 569] width 402 height 14
drag, startPoint x: 1139, startPoint y: 349, endPoint x: 1139, endPoint y: 339, distance: 9.2
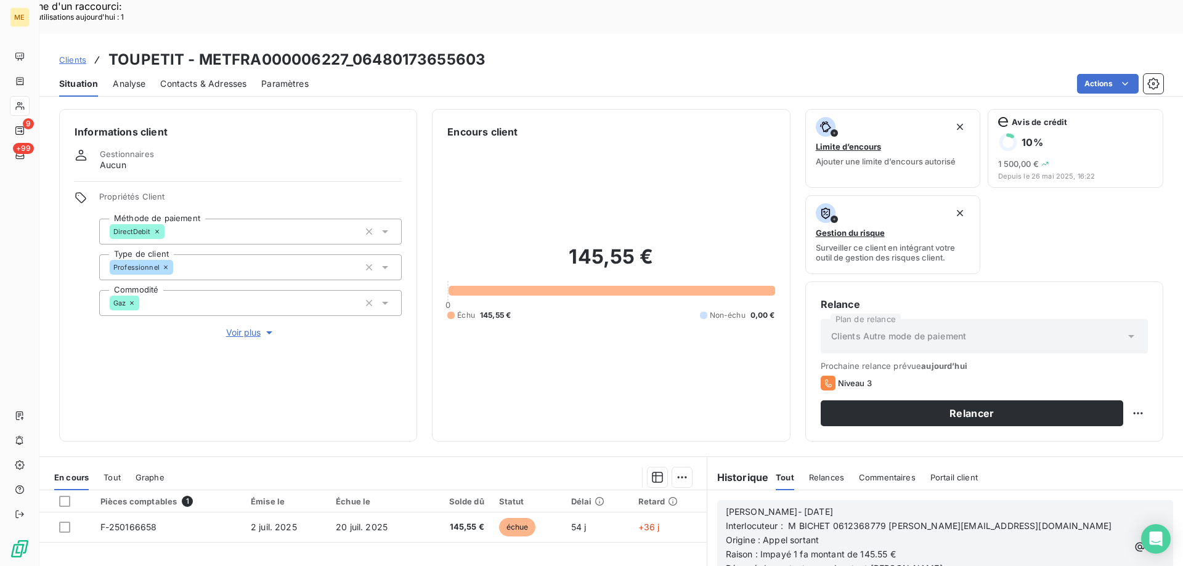
click at [1151, 541] on icon "button" at bounding box center [1157, 547] width 12 height 12
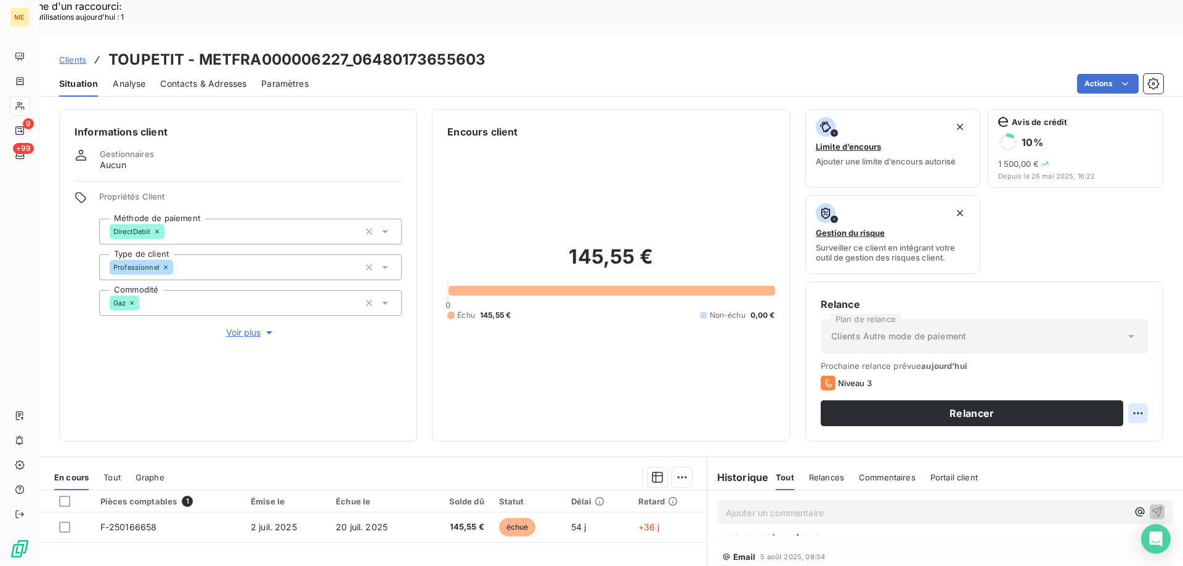
scroll to position [360, 0]
click at [1119, 238] on div "Replanifier cette action" at bounding box center [1078, 242] width 110 height 20
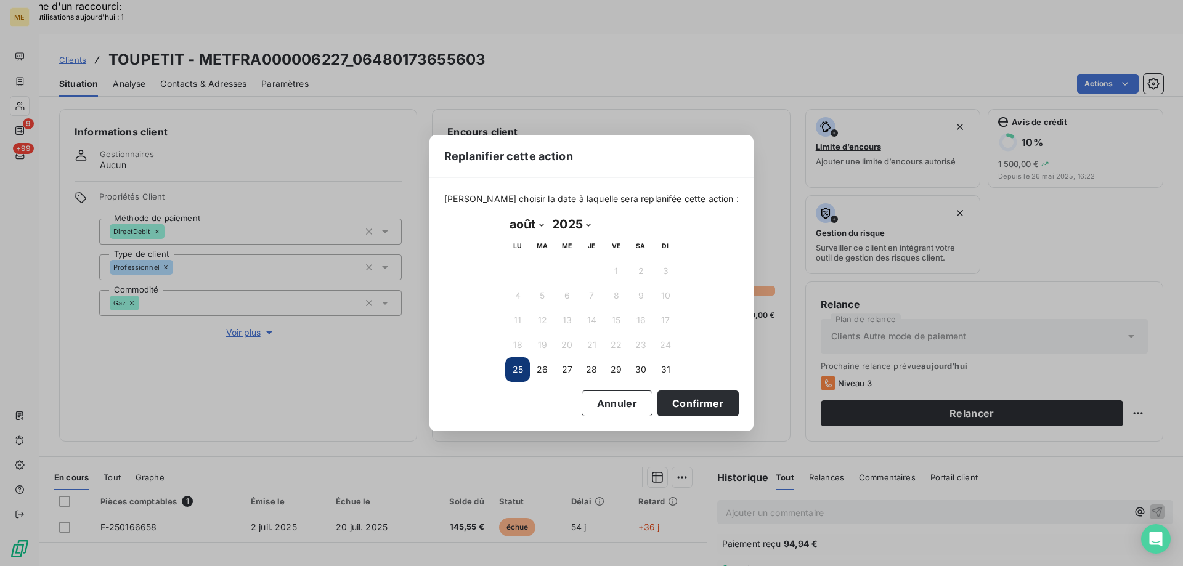
click at [534, 221] on select "janvier février mars avril mai juin juillet août septembre octobre novembre déc…" at bounding box center [526, 224] width 43 height 20
select select "8"
click at [505, 214] on select "janvier février mars avril mai juin juillet août septembre octobre novembre déc…" at bounding box center [526, 224] width 43 height 20
click at [534, 368] on button "30" at bounding box center [542, 369] width 25 height 25
click at [532, 231] on select "janvier février mars avril mai juin juillet août septembre octobre novembre déc…" at bounding box center [545, 224] width 81 height 20
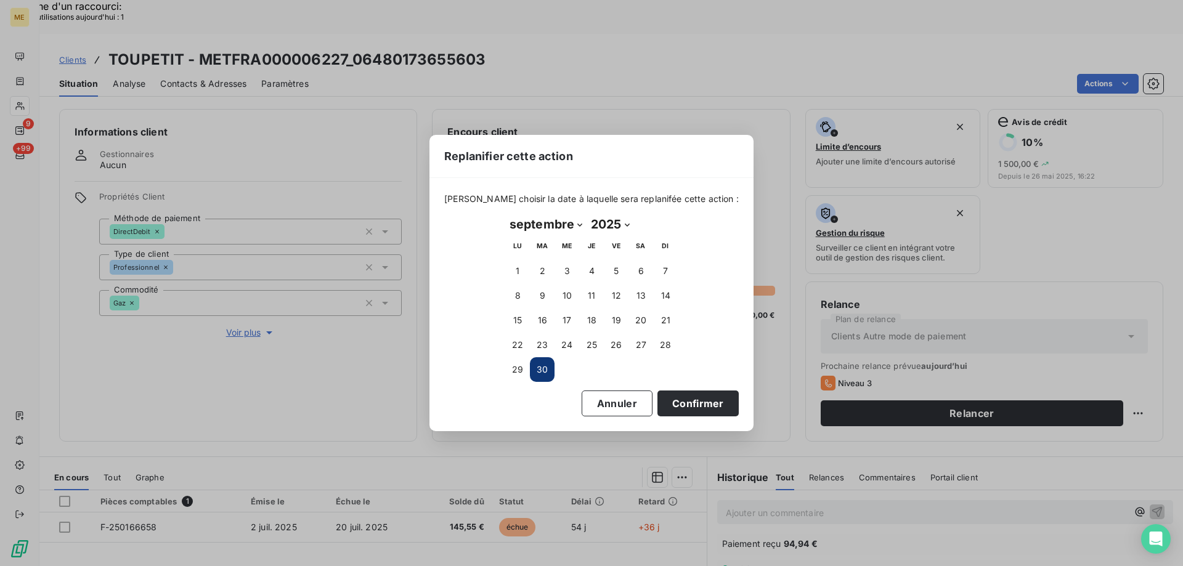
click at [505, 214] on select "janvier février mars avril mai juin juillet août septembre octobre novembre déc…" at bounding box center [545, 224] width 81 height 20
click at [553, 276] on button "2" at bounding box center [542, 271] width 25 height 25
click at [704, 403] on button "Confirmer" at bounding box center [697, 404] width 81 height 26
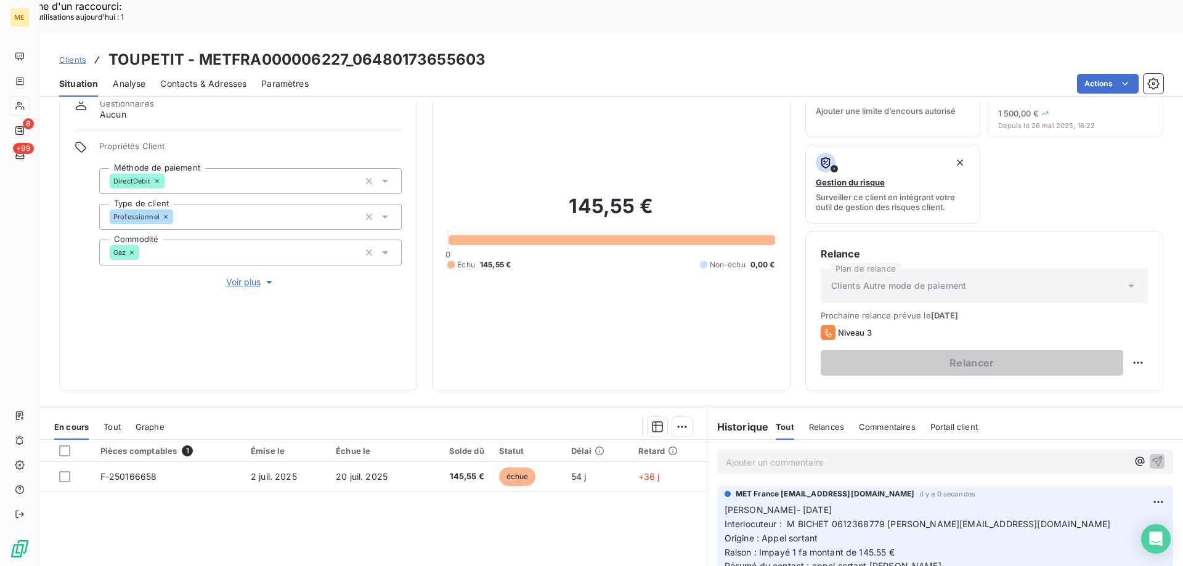
scroll to position [0, 0]
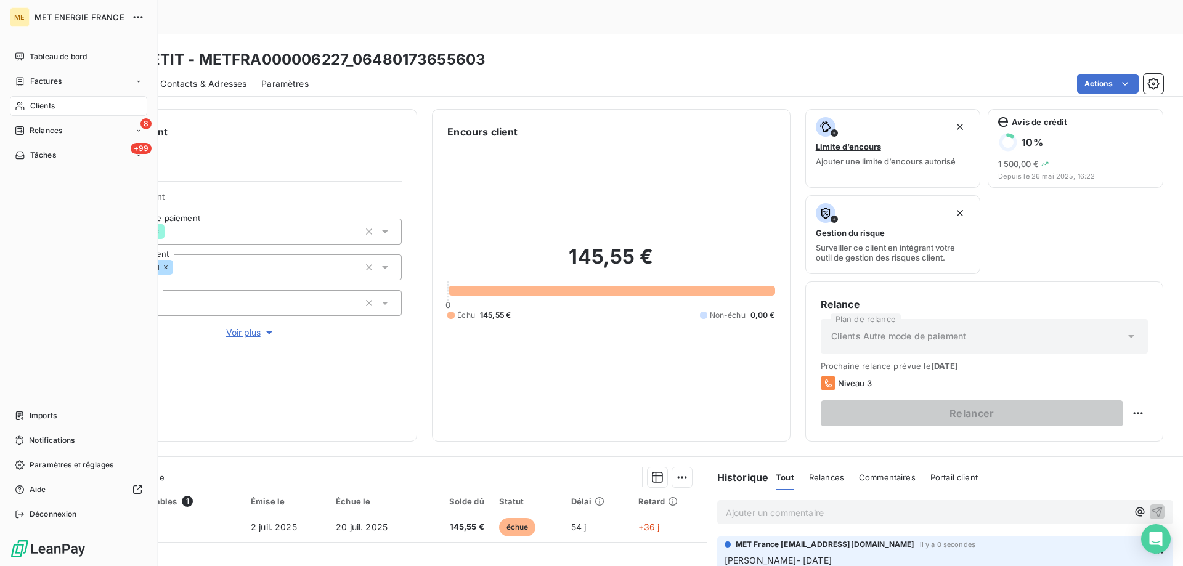
click at [33, 129] on span "Relances" at bounding box center [46, 130] width 33 height 11
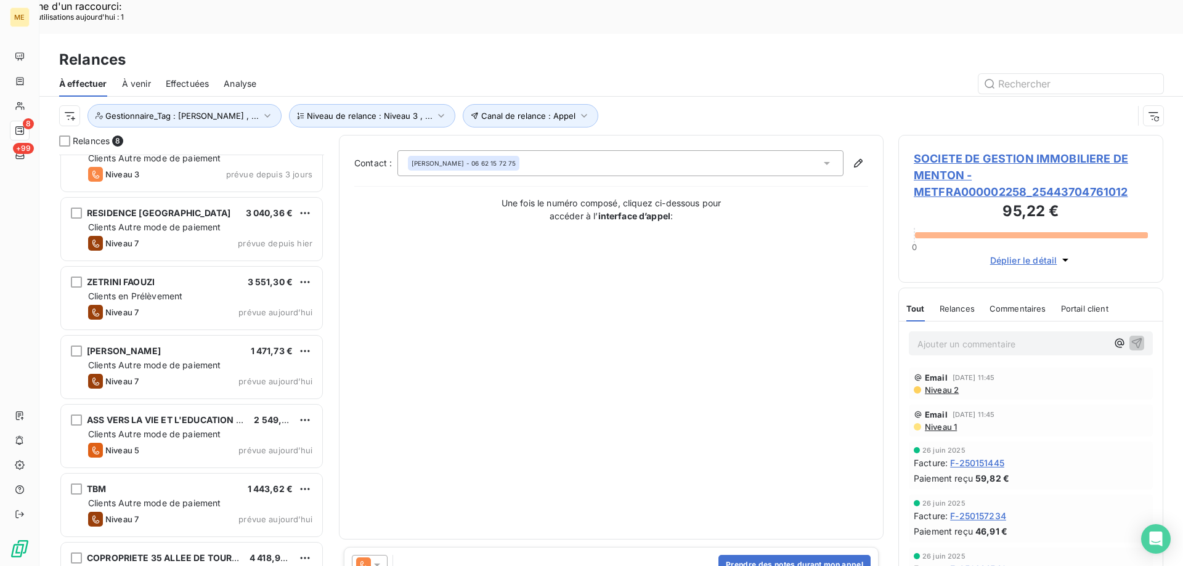
scroll to position [107, 0]
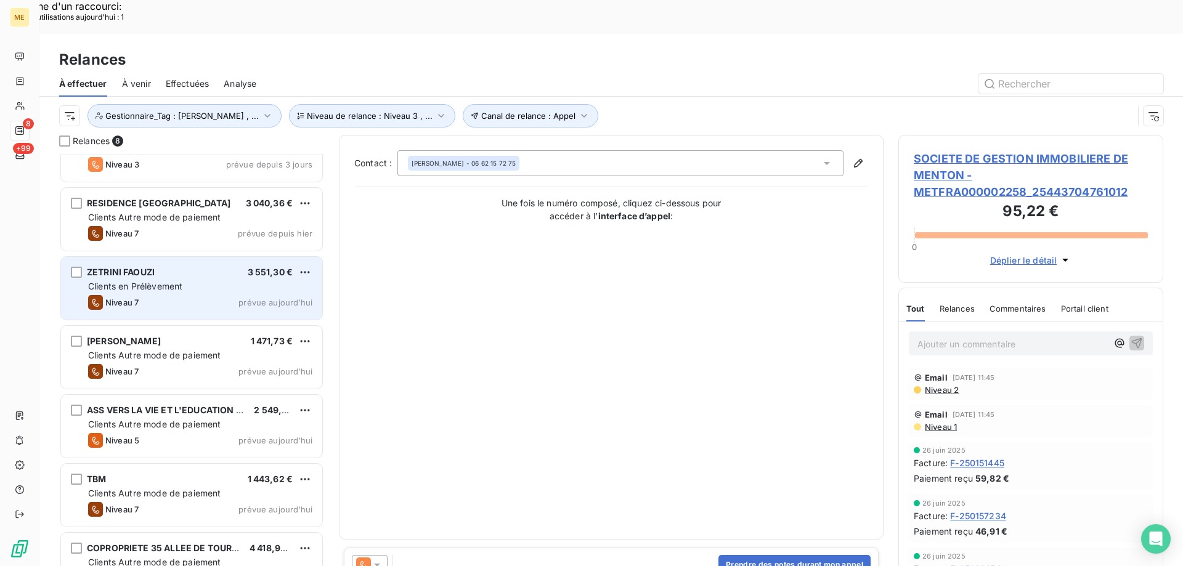
click at [160, 267] on div "ZETRINI FAOUZI 3 551,30 €" at bounding box center [200, 272] width 224 height 11
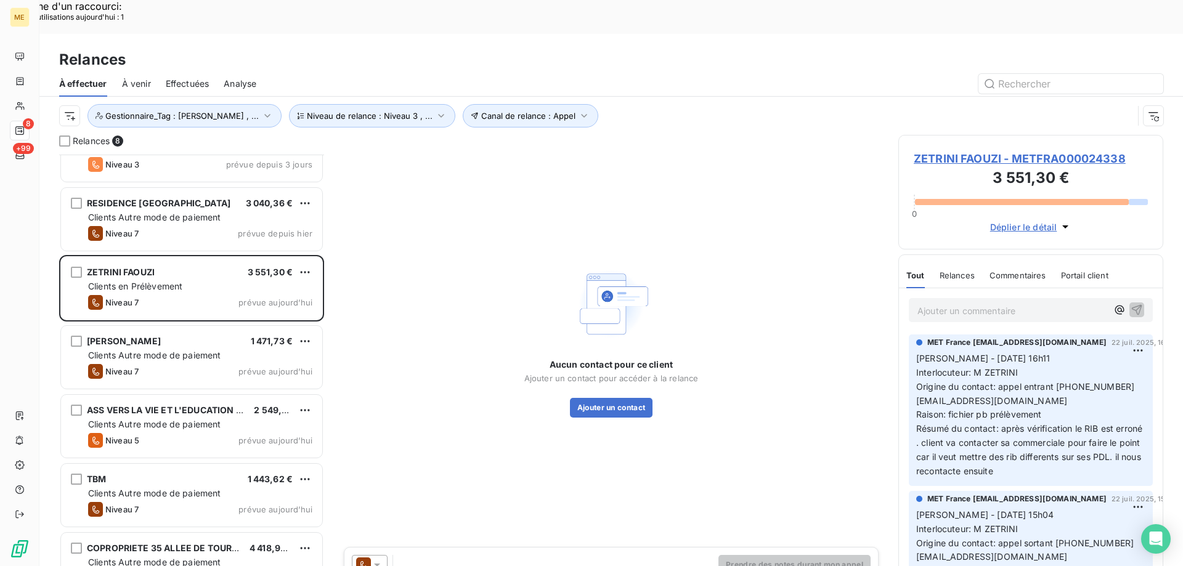
click at [1044, 150] on span "ZETRINI FAOUZI - METFRA000024338" at bounding box center [1031, 158] width 234 height 17
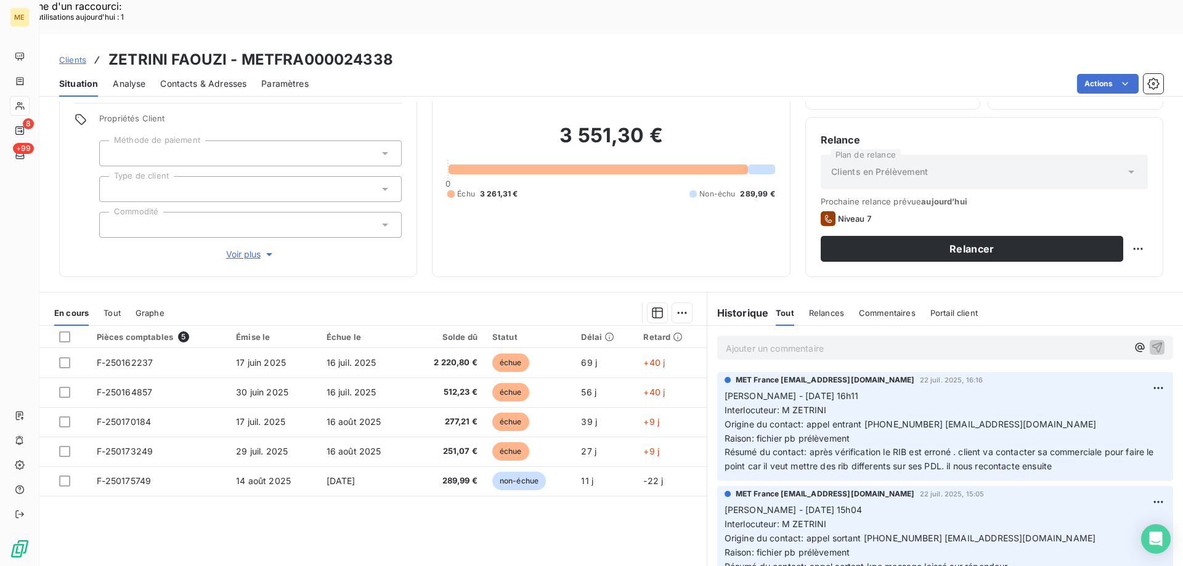
scroll to position [17, 0]
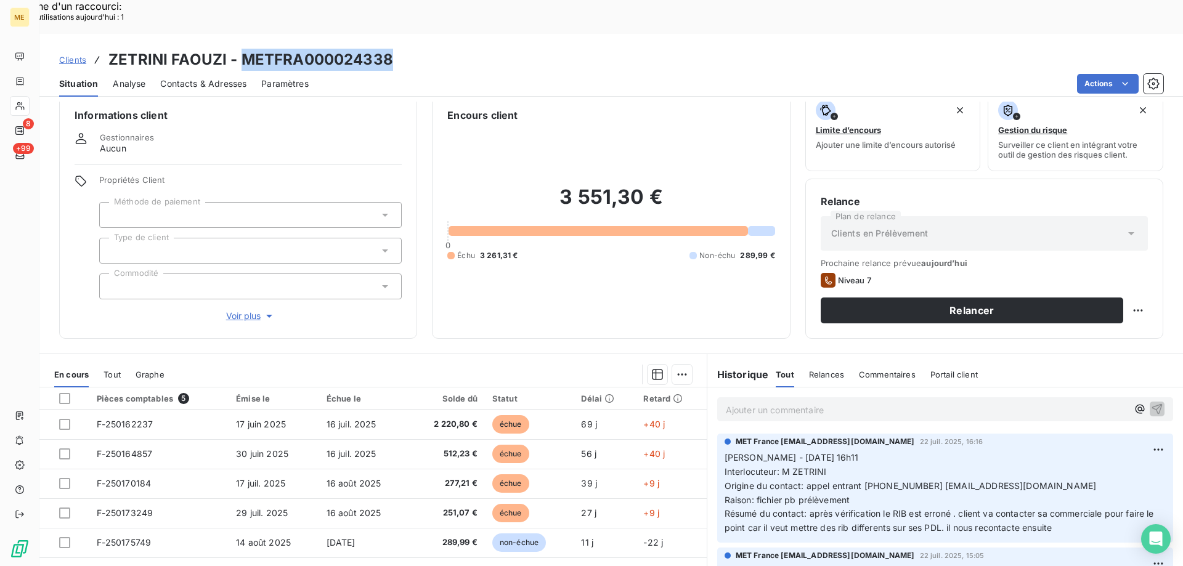
copy h3 "METFRA000024338"
drag, startPoint x: 241, startPoint y: 25, endPoint x: 414, endPoint y: 25, distance: 172.5
click at [414, 49] on div "Clients ZETRINI FAOUZI - METFRA000024338" at bounding box center [610, 60] width 1143 height 22
drag, startPoint x: 858, startPoint y: 452, endPoint x: 909, endPoint y: 452, distance: 51.1
click at [909, 481] on span "Origine du contact: appel entrant 0781874680 boulangerieplacedeleglise@gmail.com" at bounding box center [910, 486] width 372 height 10
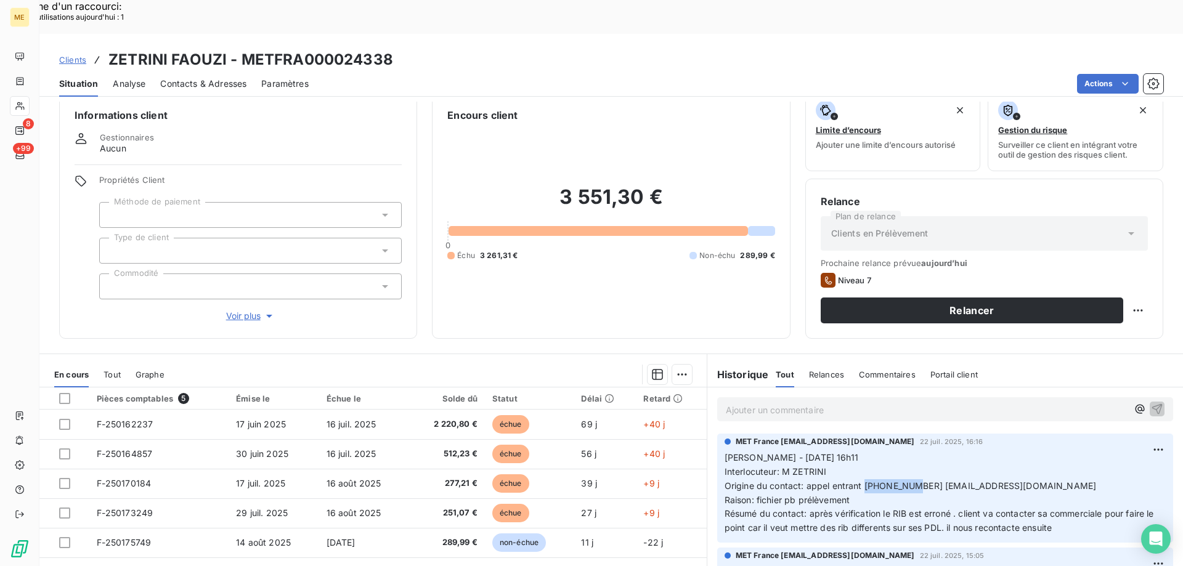
copy span "0781874680"
click at [730, 402] on p "Ajouter un commentaire ﻿" at bounding box center [927, 409] width 402 height 15
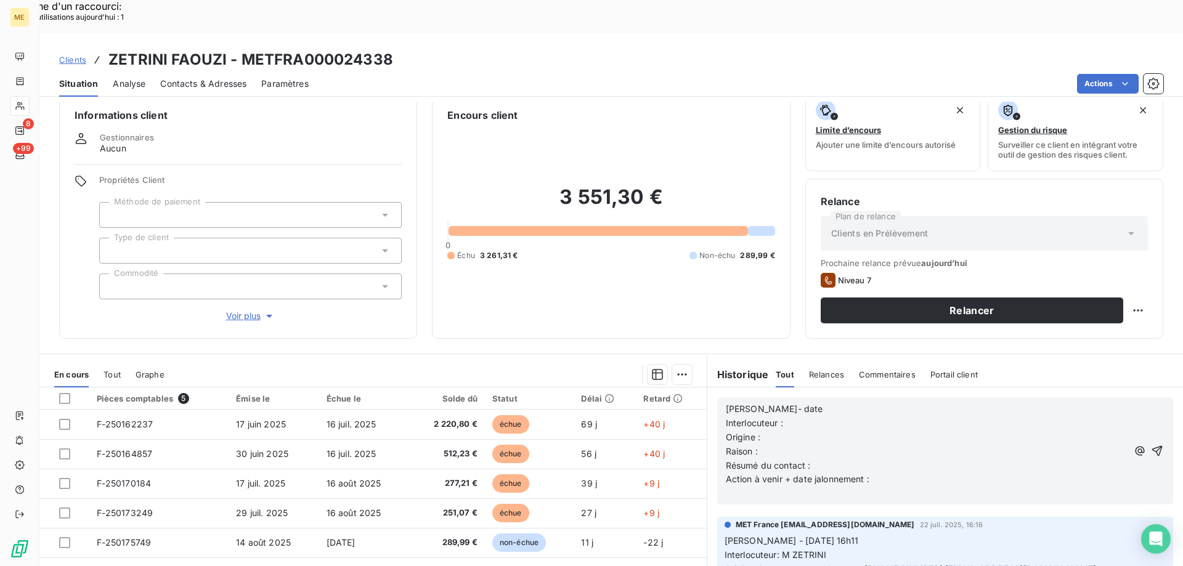
click at [818, 402] on p "[PERSON_NAME]- date" at bounding box center [927, 409] width 402 height 14
click at [821, 416] on p "Interlocuteur :" at bounding box center [927, 423] width 402 height 14
drag, startPoint x: 782, startPoint y: 522, endPoint x: 800, endPoint y: 522, distance: 17.9
click at [800, 550] on span "Interlocuteur: M ZETRINI" at bounding box center [775, 555] width 102 height 10
copy span "M ZETRINI"
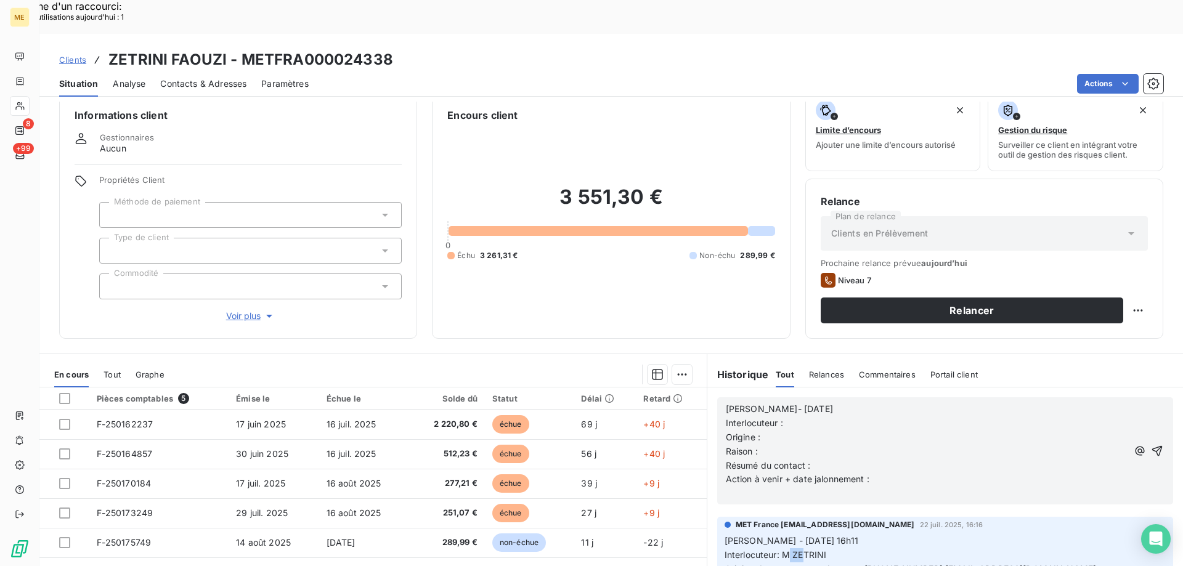
drag, startPoint x: 779, startPoint y: 517, endPoint x: 792, endPoint y: 471, distance: 48.0
click at [822, 550] on span "Interlocuteur: M ZETRINI" at bounding box center [775, 555] width 102 height 10
click at [800, 416] on p "Interlocuteur :" at bounding box center [927, 423] width 402 height 14
copy span "0781874680 [EMAIL_ADDRESS][DOMAIN_NAME]"
drag, startPoint x: 861, startPoint y: 535, endPoint x: 1082, endPoint y: 542, distance: 221.9
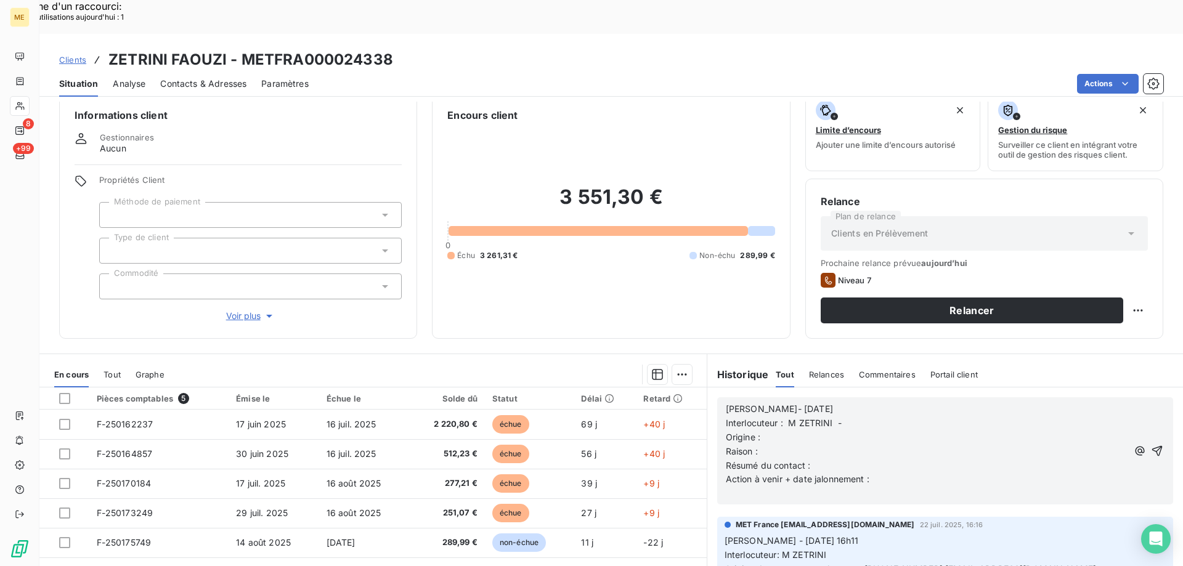
click at [1082, 542] on p "Sylvain - 22/07/2025 - 16h11 Interlocuteur: M ZETRINI Origine du contact: appel…" at bounding box center [944, 576] width 441 height 84
click at [918, 416] on p "Interlocuteur : M ZETRINI -" at bounding box center [927, 423] width 402 height 14
click at [661, 304] on div "Informations client Gestionnaires Aucun Propriétés Client Méthode de paiement T…" at bounding box center [610, 351] width 1143 height 498
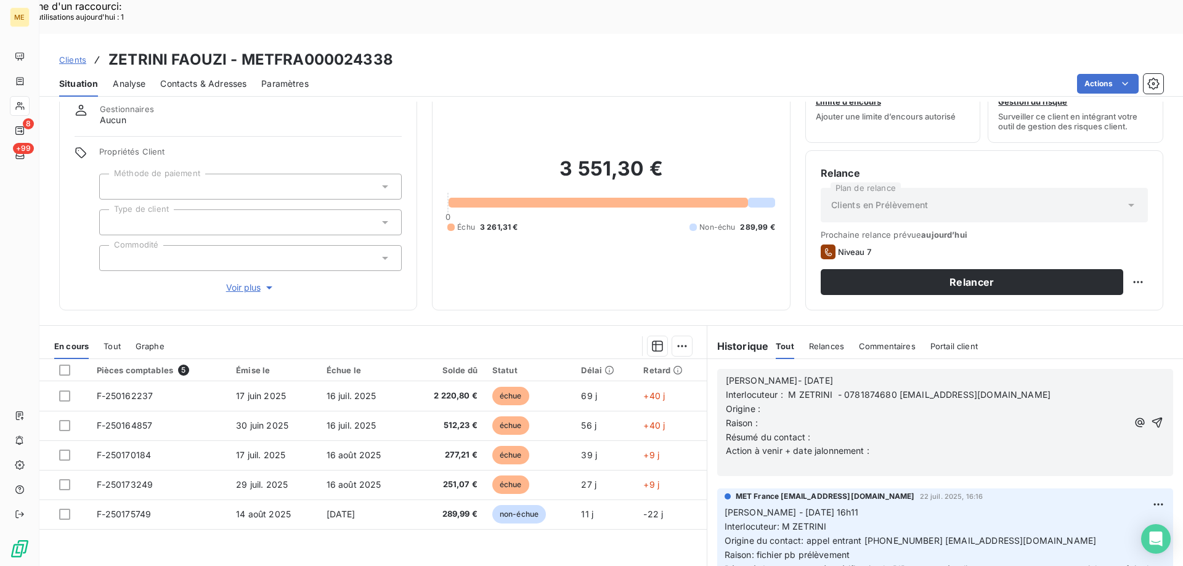
scroll to position [78, 0]
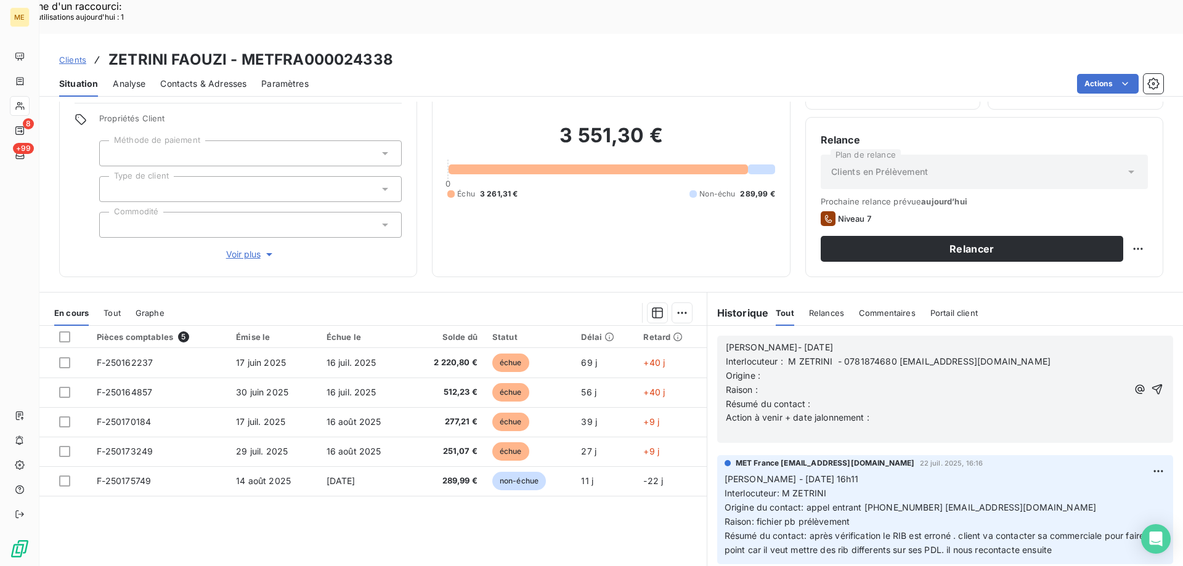
click at [905, 369] on p "Origine :" at bounding box center [927, 376] width 402 height 14
click at [898, 383] on p "Raison :" at bounding box center [927, 390] width 402 height 14
click at [834, 384] on span "Raison : impayé 4 FA monytant de 3261,31 €" at bounding box center [818, 389] width 184 height 10
click at [0, 0] on lt-strong "nt" at bounding box center [0, 0] width 0 height 0
click at [841, 397] on p "Résumé du contact :" at bounding box center [927, 404] width 402 height 14
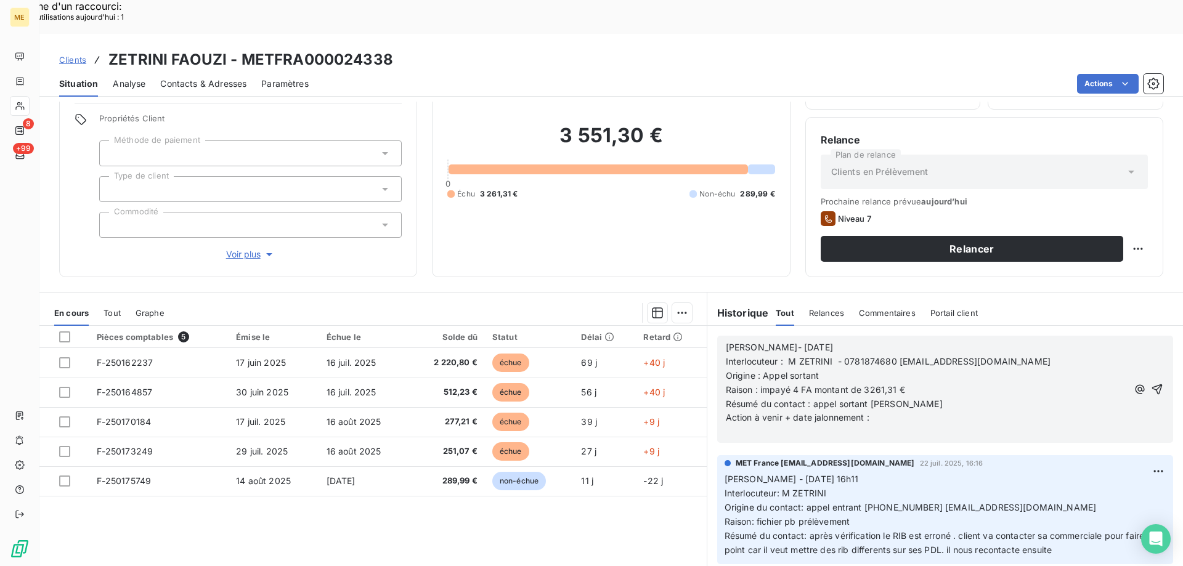
click at [891, 411] on p "Action à venir + date jalonnement :" at bounding box center [927, 418] width 402 height 14
click at [1152, 384] on icon "button" at bounding box center [1157, 389] width 10 height 10
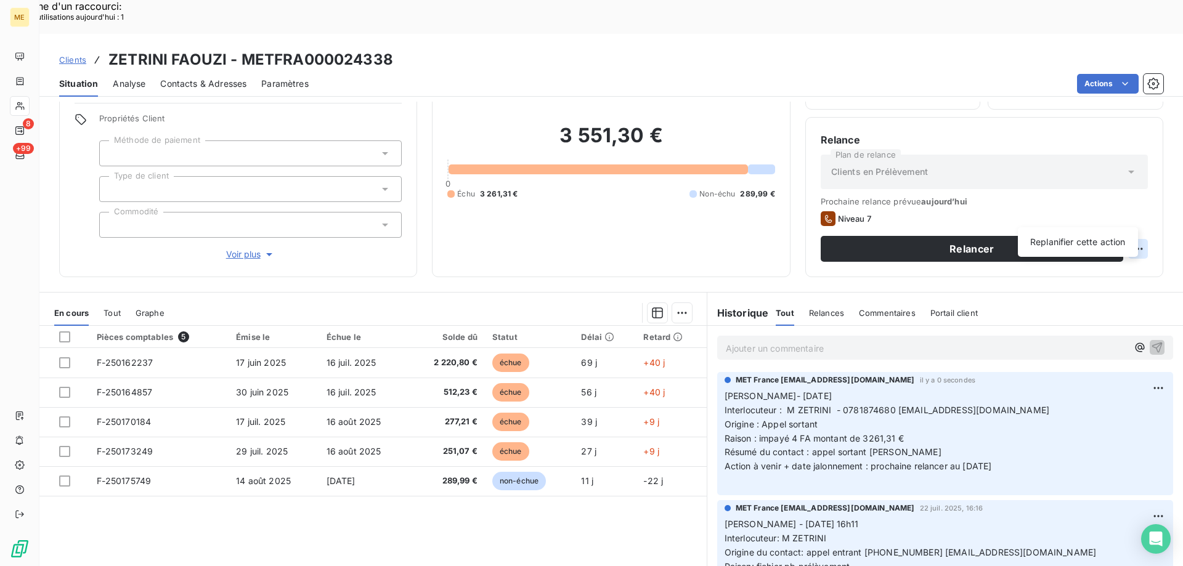
click at [1116, 232] on div "Replanifier cette action" at bounding box center [1078, 242] width 110 height 20
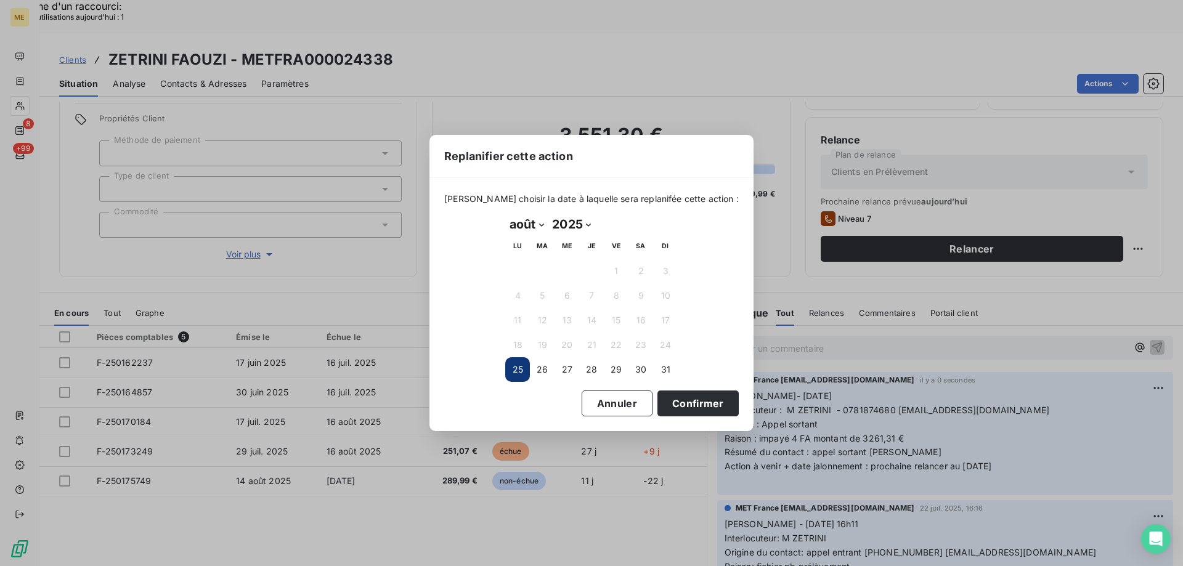
click at [534, 229] on select "janvier février mars avril mai juin juillet août septembre octobre novembre déc…" at bounding box center [526, 224] width 43 height 20
select select "8"
click at [505, 214] on select "janvier février mars avril mai juin juillet août septembre octobre novembre déc…" at bounding box center [526, 224] width 43 height 20
click at [572, 274] on button "3" at bounding box center [566, 271] width 25 height 25
click at [674, 395] on button "Confirmer" at bounding box center [697, 404] width 81 height 26
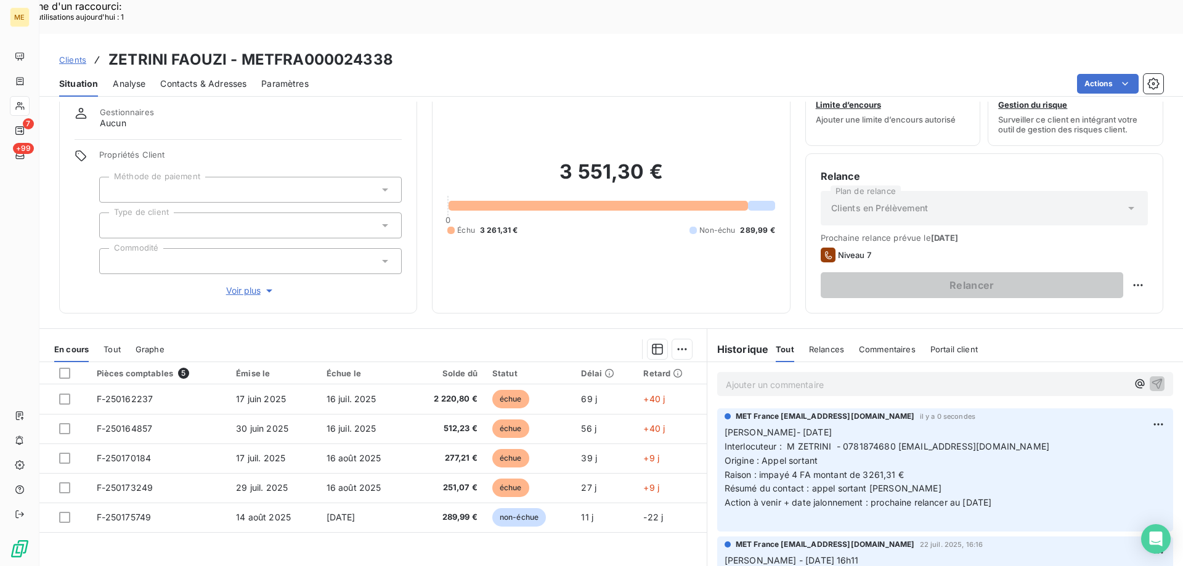
scroll to position [0, 0]
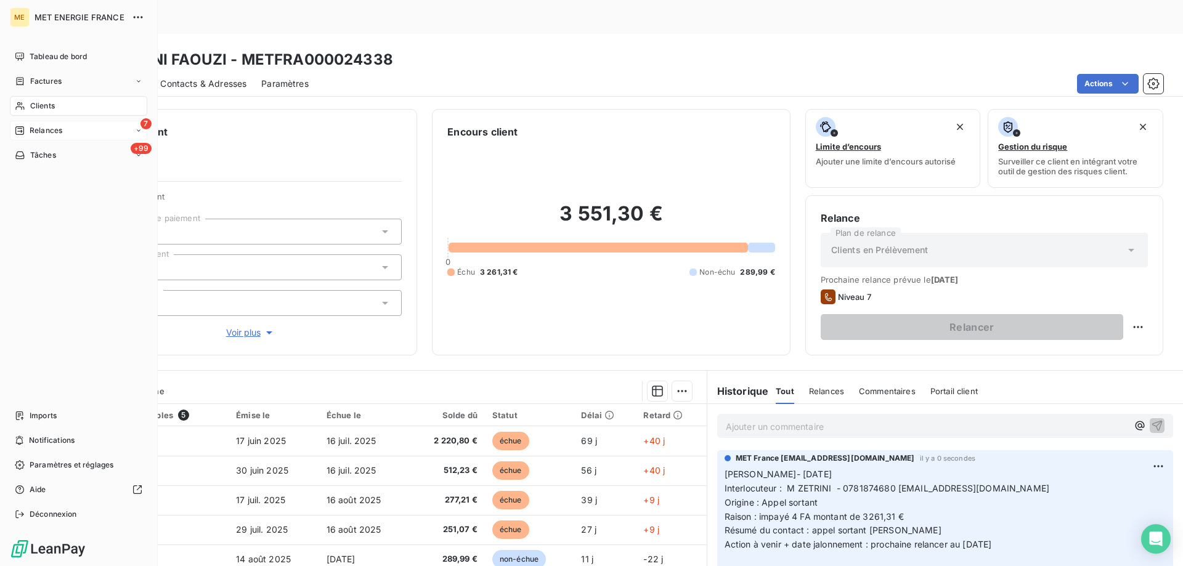
click at [21, 131] on icon at bounding box center [20, 131] width 10 height 10
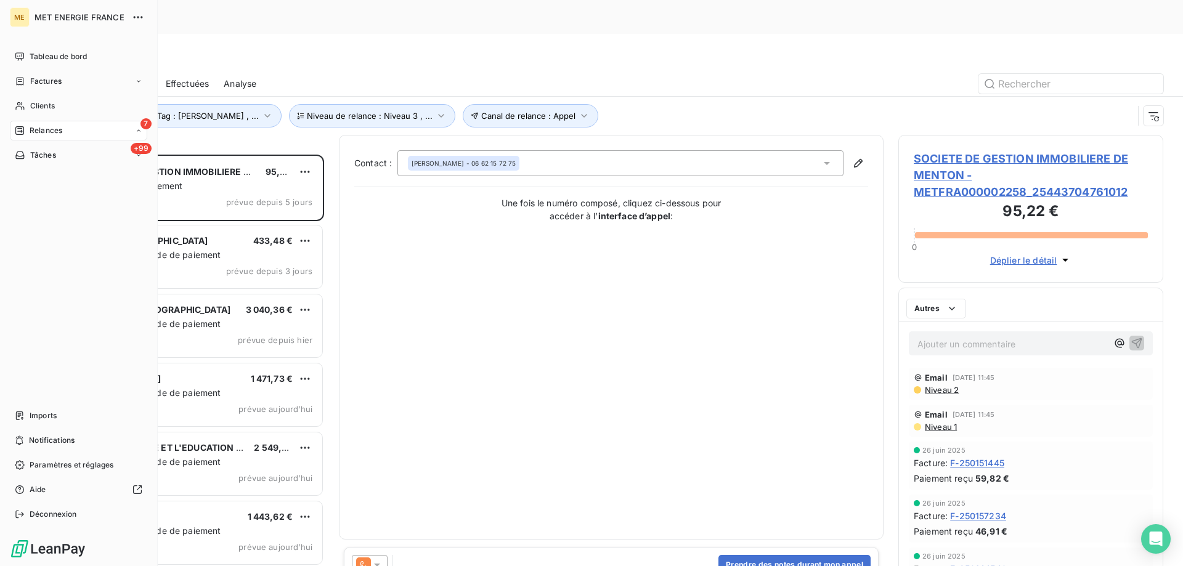
scroll to position [436, 256]
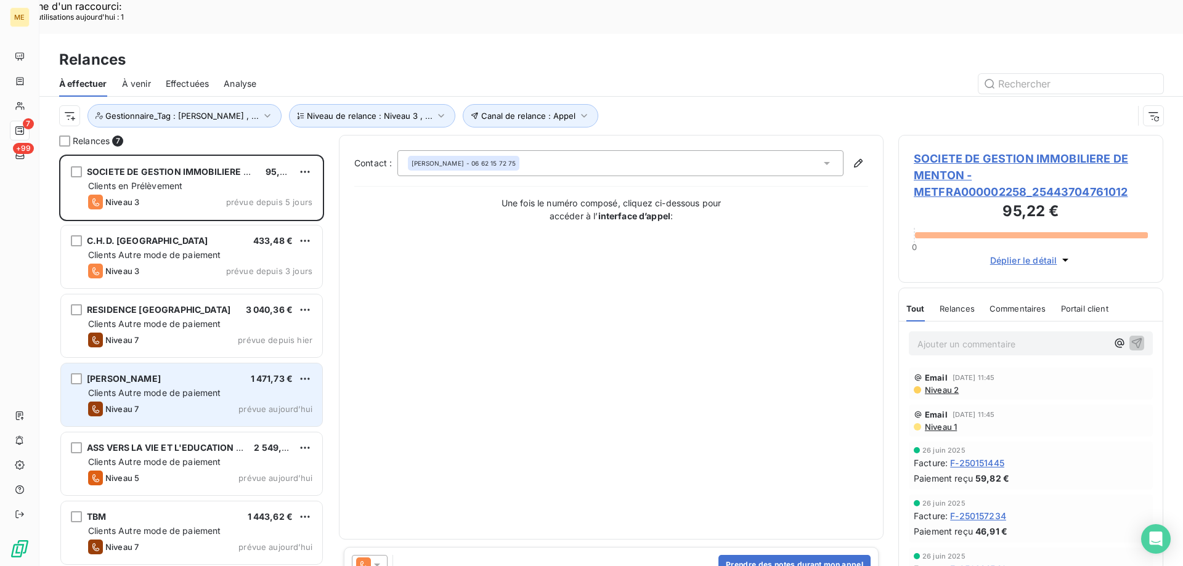
click at [189, 385] on div "SEMMAR Vanessa 1 471,73 € Clients Autre mode de paiement Niveau 7 prévue aujour…" at bounding box center [191, 394] width 261 height 63
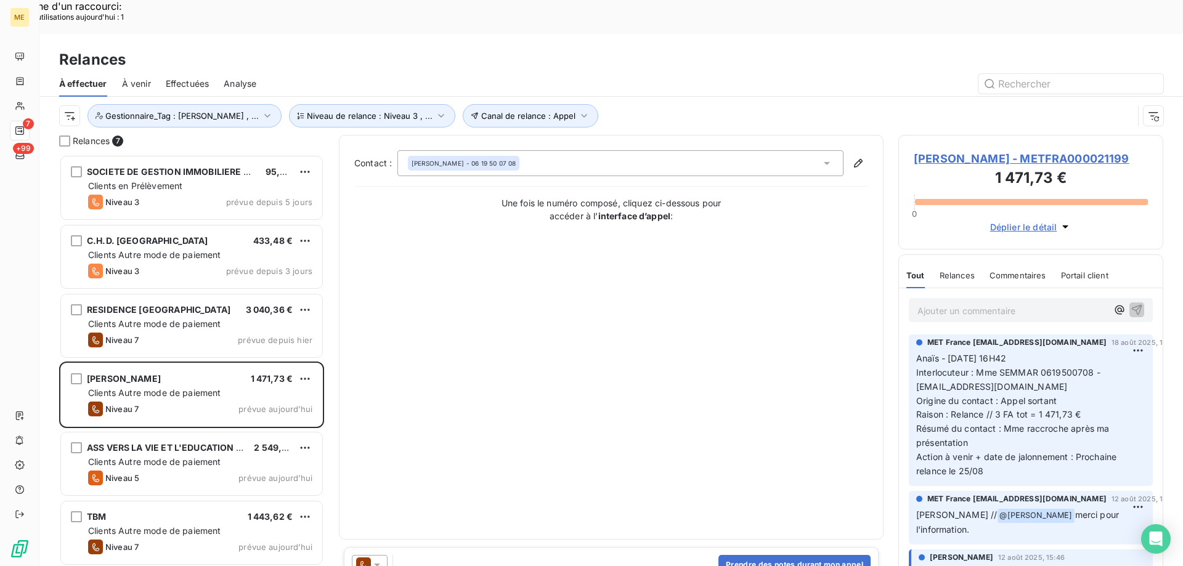
click at [1002, 150] on span "SEMMAR Vanessa - METFRA000021199" at bounding box center [1031, 158] width 234 height 17
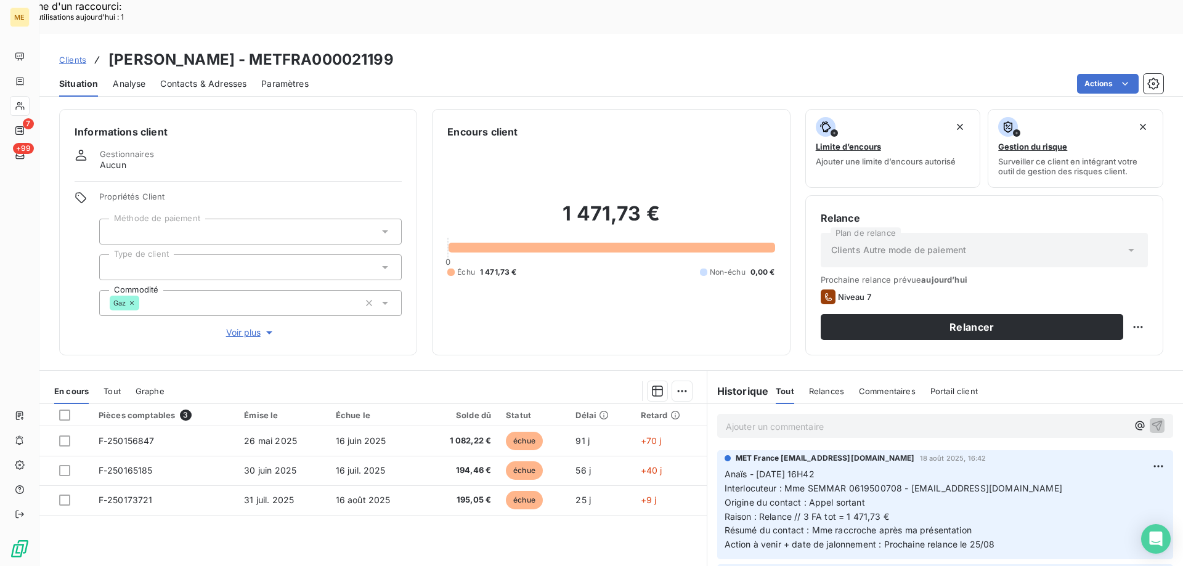
click at [250, 327] on span "Voir plus" at bounding box center [250, 333] width 49 height 12
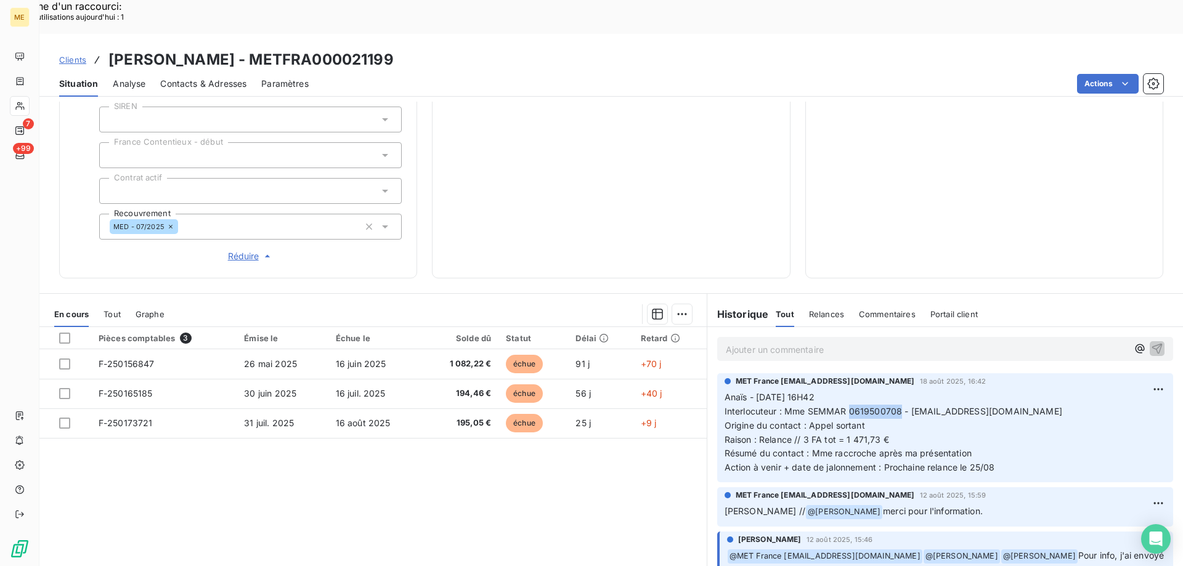
copy span "0619500708"
drag, startPoint x: 845, startPoint y: 375, endPoint x: 896, endPoint y: 376, distance: 51.1
click at [896, 406] on span "Interlocuteur : Mme SEMMAR 0619500708 - semmar.vanessa@gmail.com" at bounding box center [893, 411] width 338 height 10
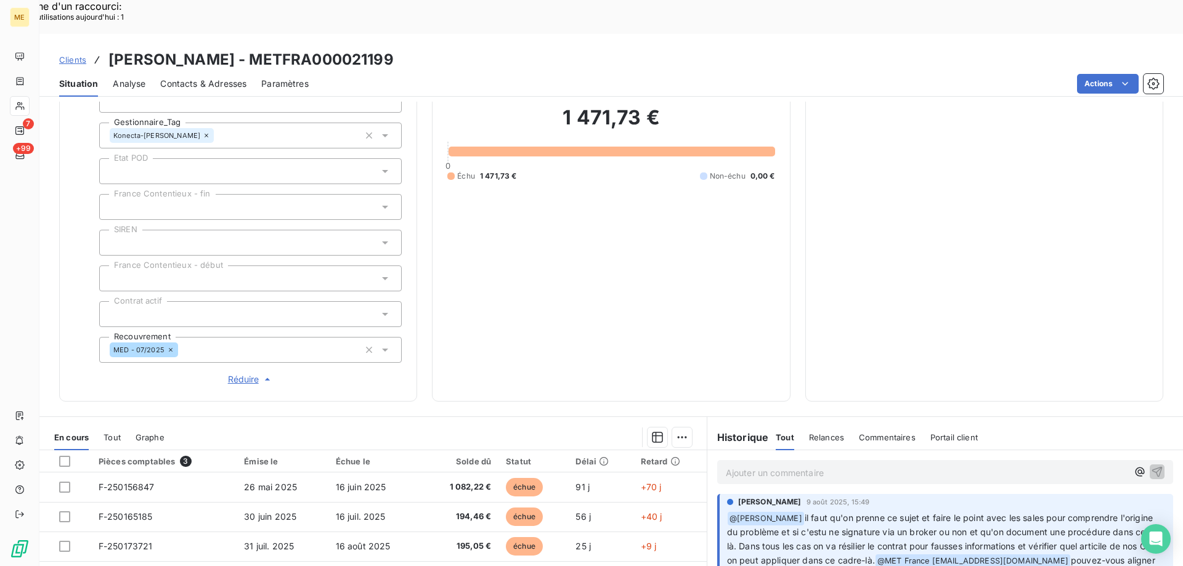
scroll to position [116, 0]
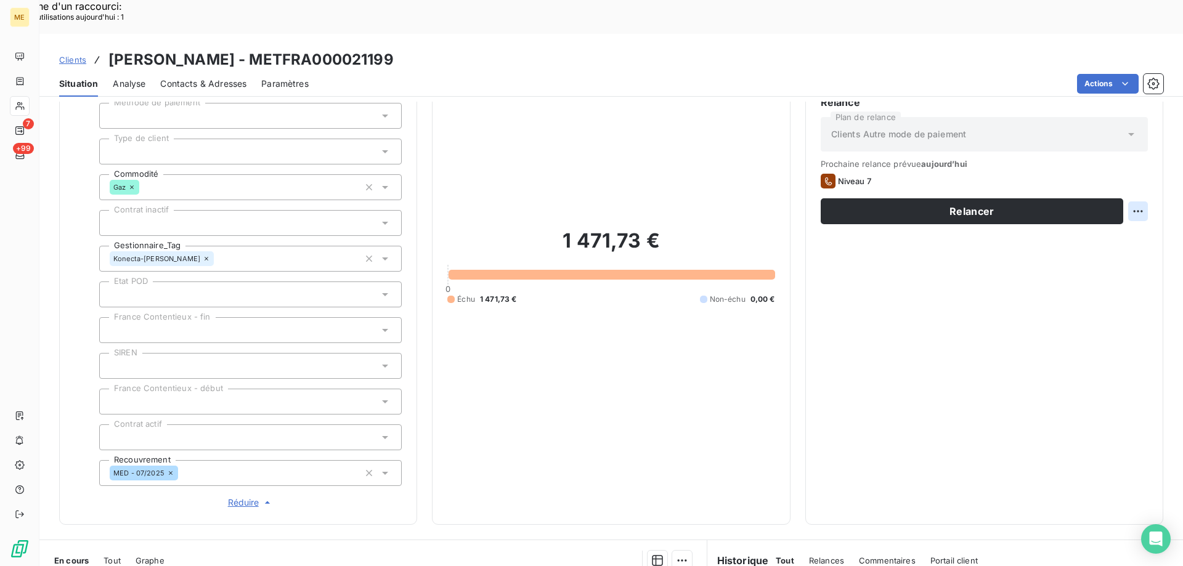
click at [1109, 206] on div "Replanifier cette action" at bounding box center [1078, 205] width 110 height 20
select select "7"
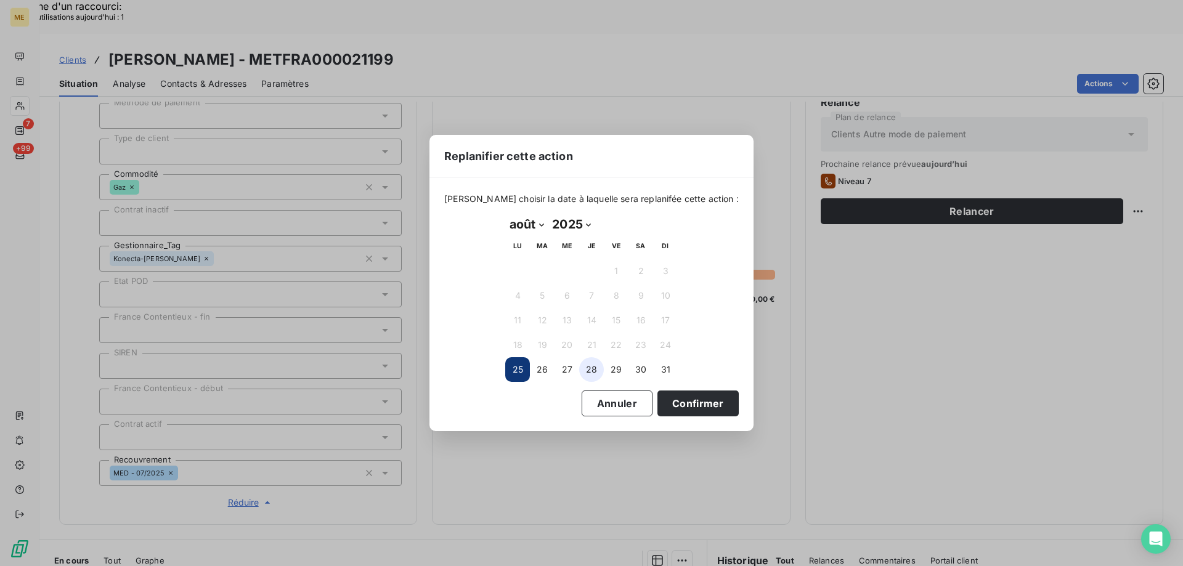
click at [585, 366] on button "28" at bounding box center [591, 369] width 25 height 25
drag, startPoint x: 707, startPoint y: 399, endPoint x: 630, endPoint y: 287, distance: 135.7
click at [705, 400] on button "Confirmer" at bounding box center [697, 404] width 81 height 26
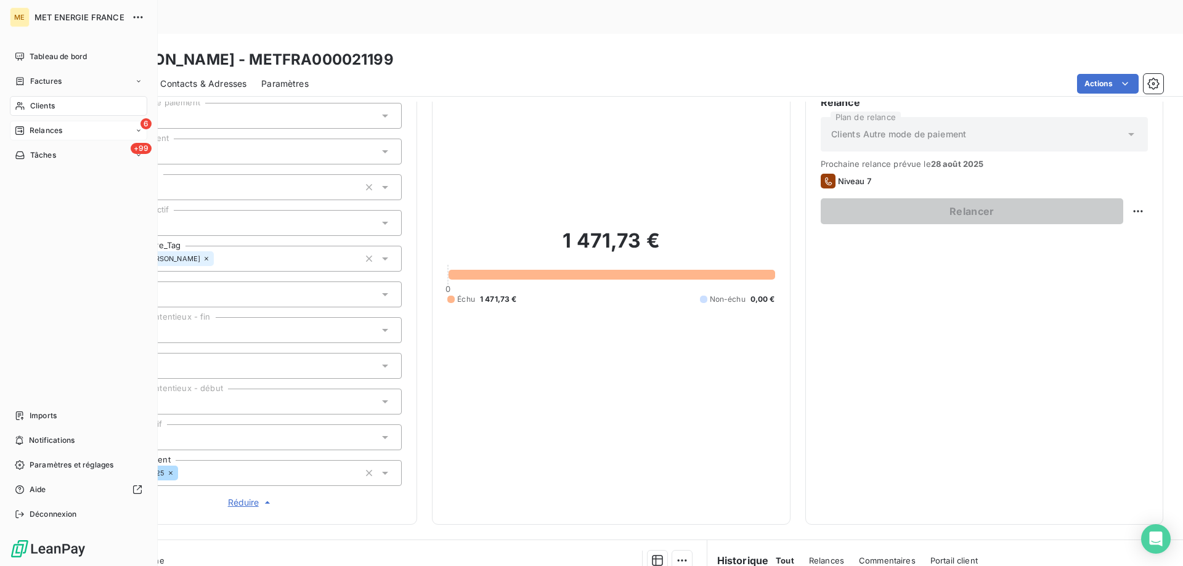
click at [31, 129] on span "Relances" at bounding box center [46, 130] width 33 height 11
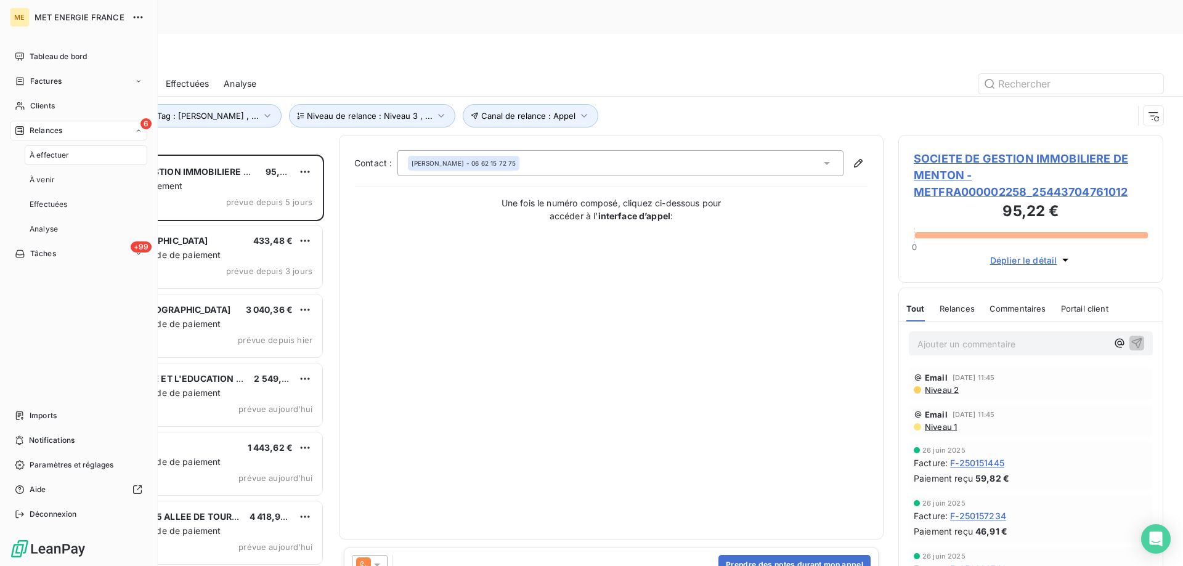
scroll to position [436, 256]
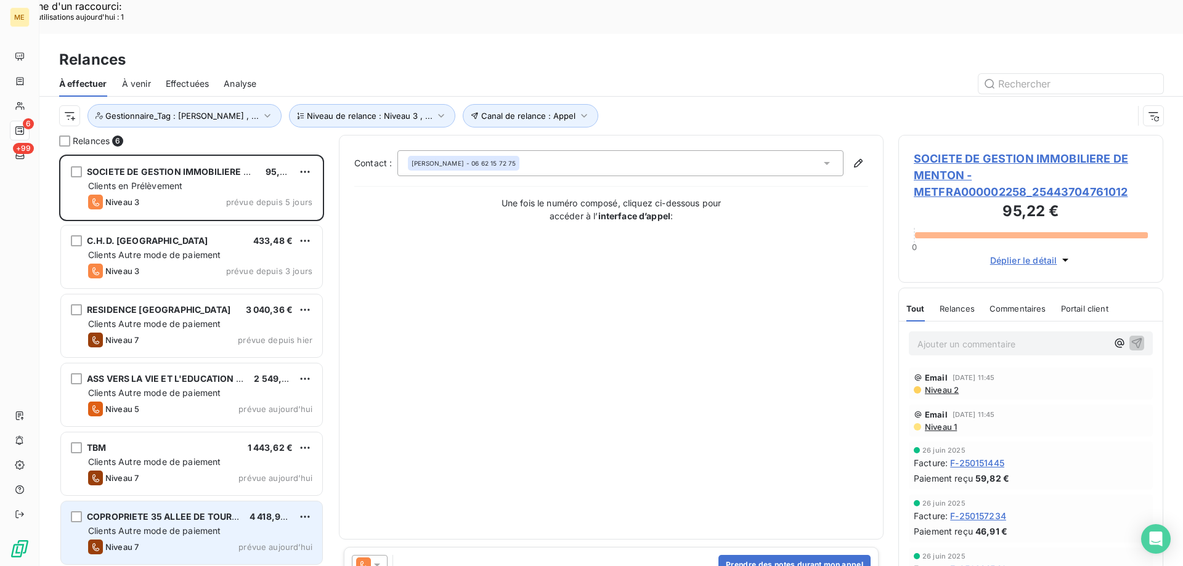
click at [194, 540] on div "Niveau 7 prévue aujourd’hui" at bounding box center [200, 547] width 224 height 15
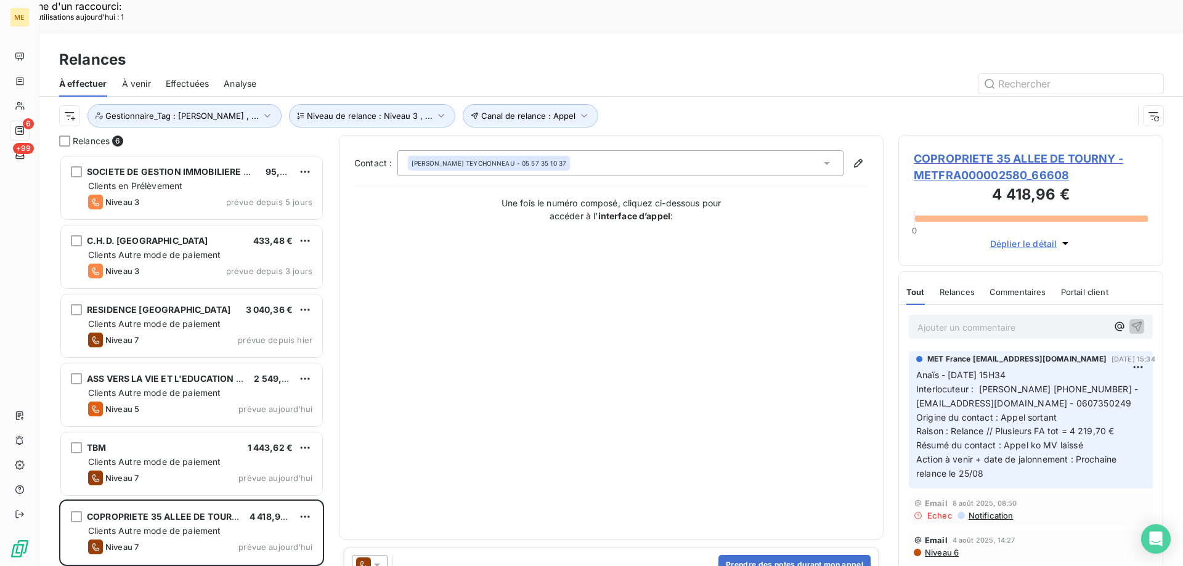
click at [999, 150] on span "COPROPRIETE 35 ALLEE DE TOURNY - METFRA000002580_66608" at bounding box center [1031, 166] width 234 height 33
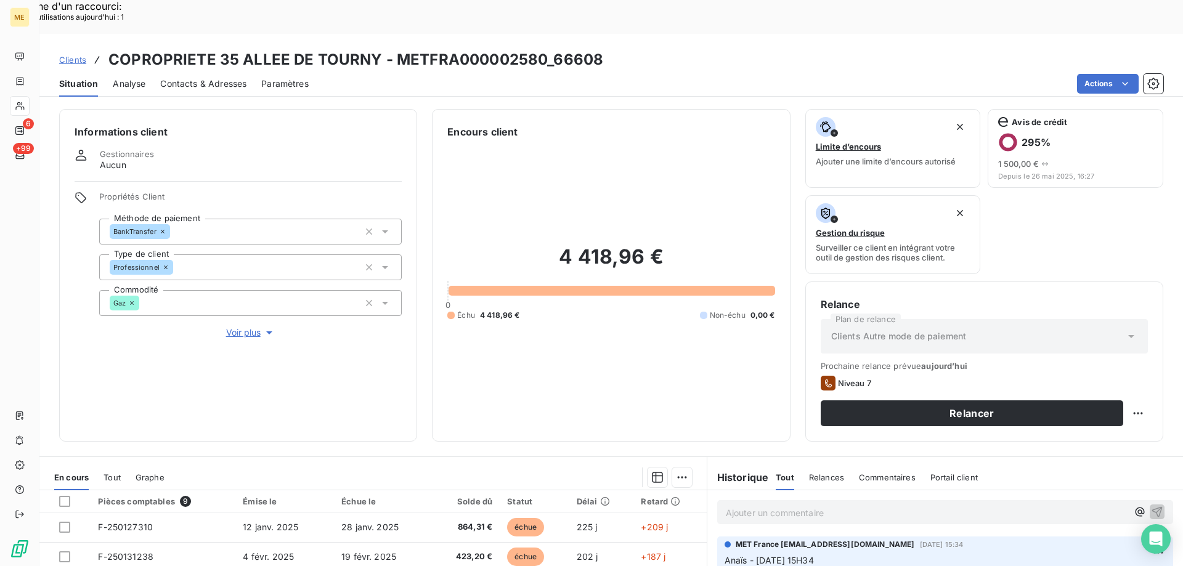
click at [226, 327] on span "Voir plus" at bounding box center [250, 333] width 49 height 12
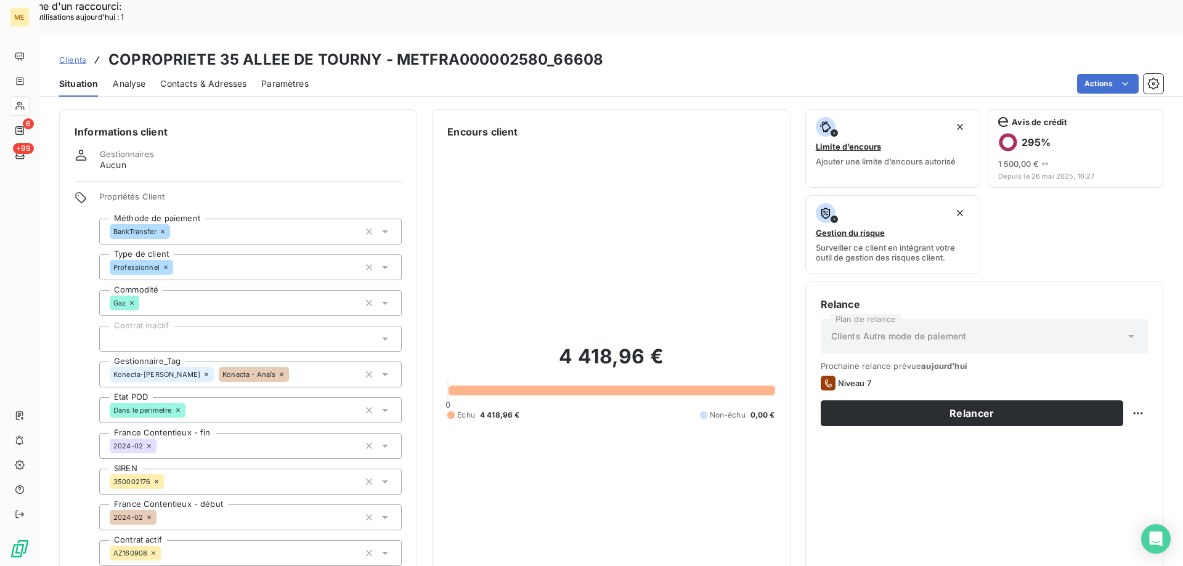
click at [203, 371] on icon at bounding box center [206, 374] width 7 height 7
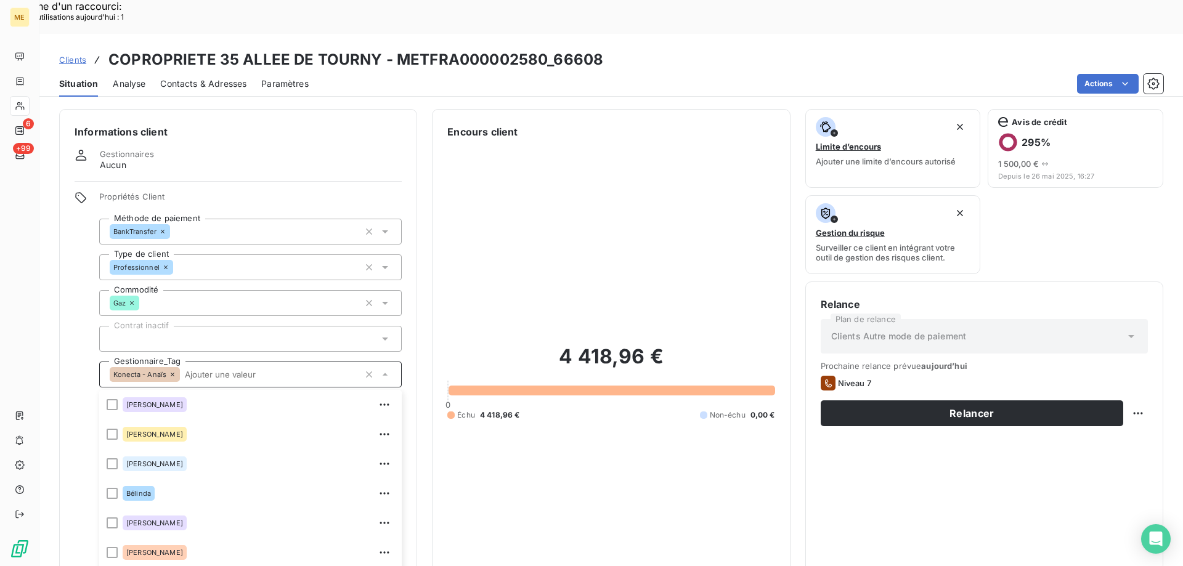
scroll to position [86, 0]
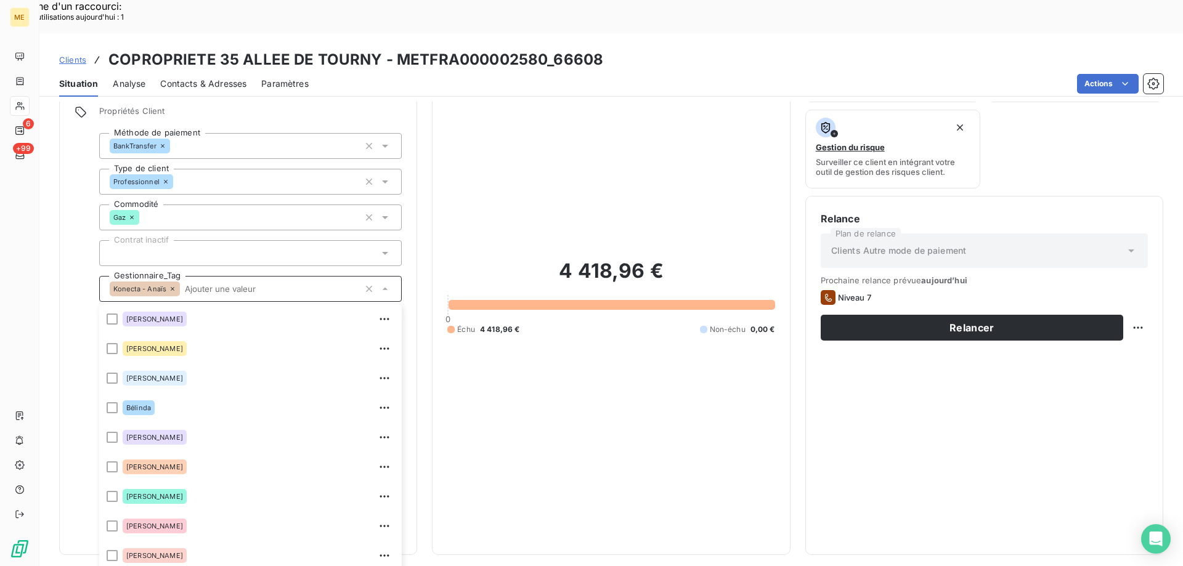
click at [526, 448] on div "4 418,96 € 0 Échu 4 418,96 € Non-échu 0,00 €" at bounding box center [610, 297] width 327 height 486
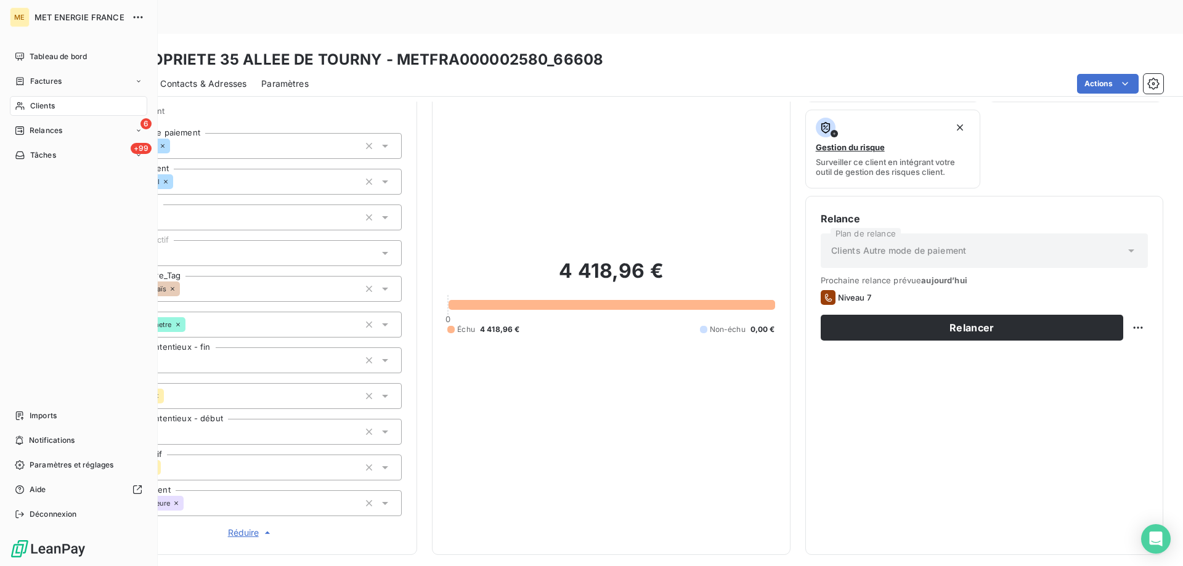
click at [51, 120] on nav "Tableau de bord Factures Clients 6 Relances +99 Tâches" at bounding box center [78, 106] width 137 height 118
click at [50, 132] on span "Relances" at bounding box center [46, 130] width 33 height 11
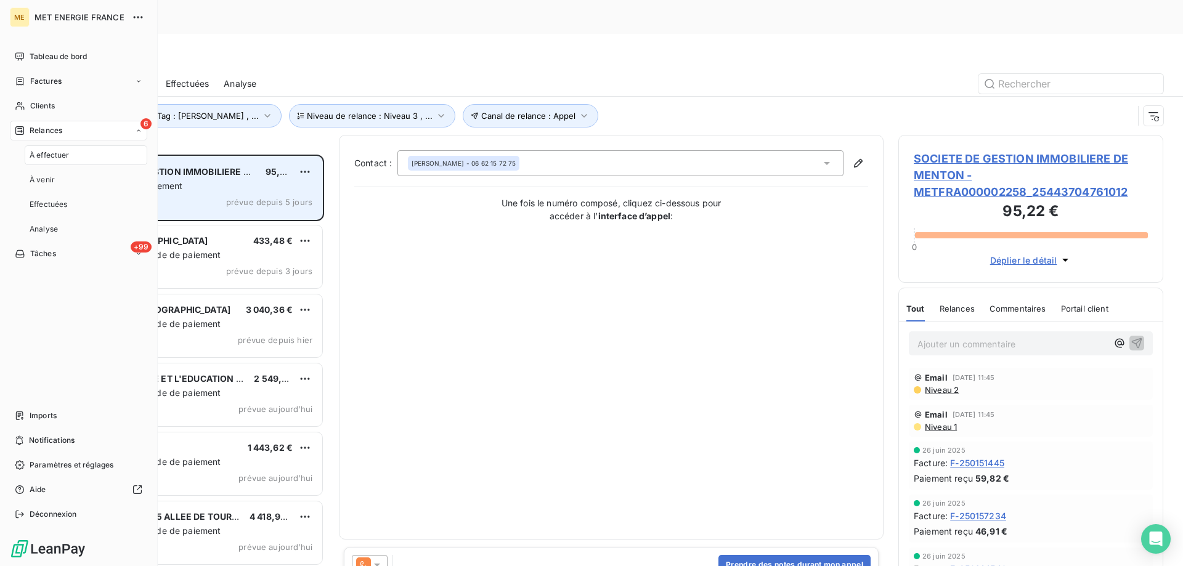
scroll to position [436, 256]
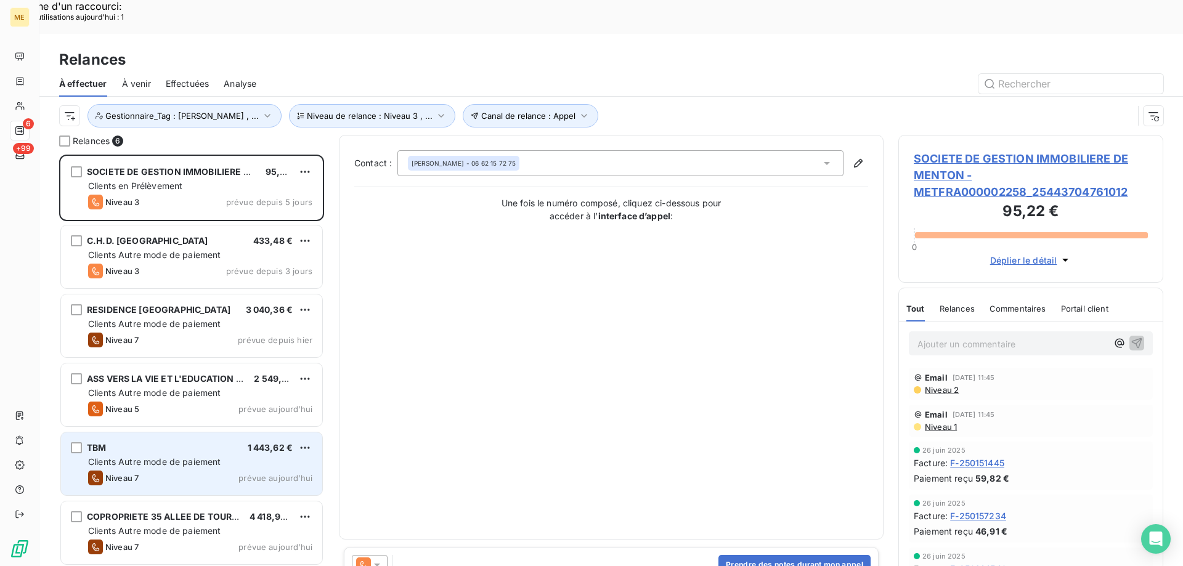
click at [219, 456] on span "Clients Autre mode de paiement" at bounding box center [154, 461] width 133 height 10
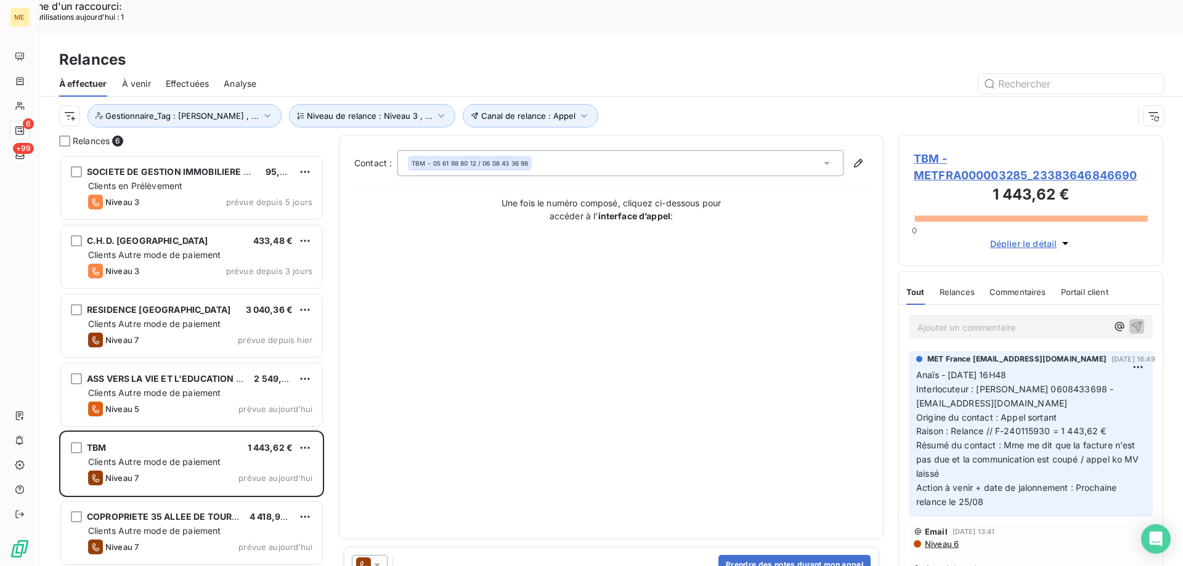
click at [943, 150] on span "TBM - METFRA000003285_23383646846690" at bounding box center [1031, 166] width 234 height 33
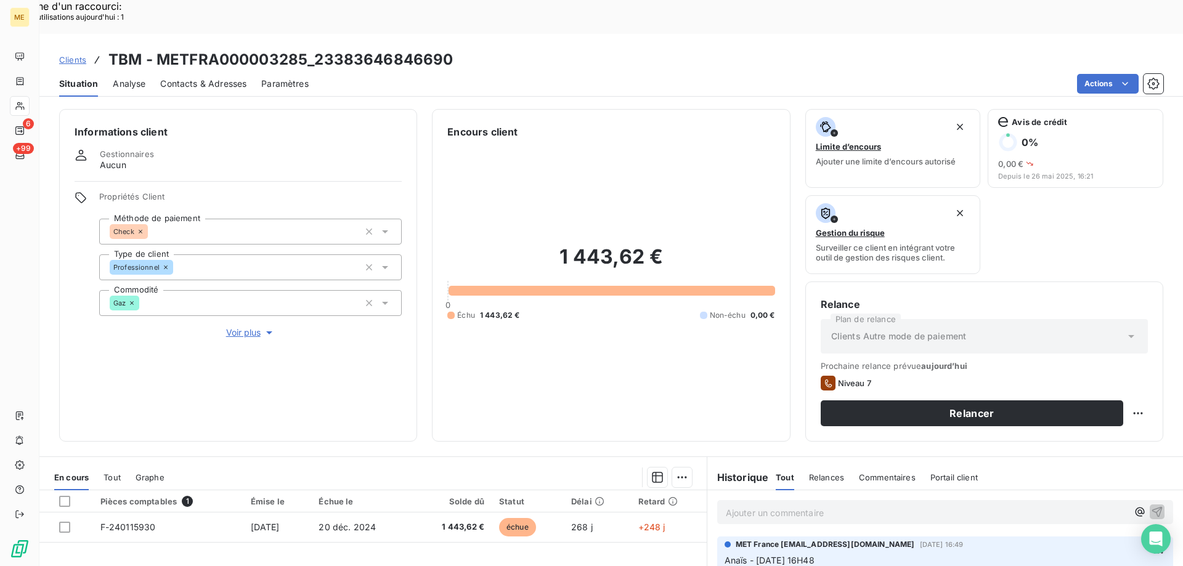
click at [270, 331] on icon "button" at bounding box center [269, 332] width 6 height 3
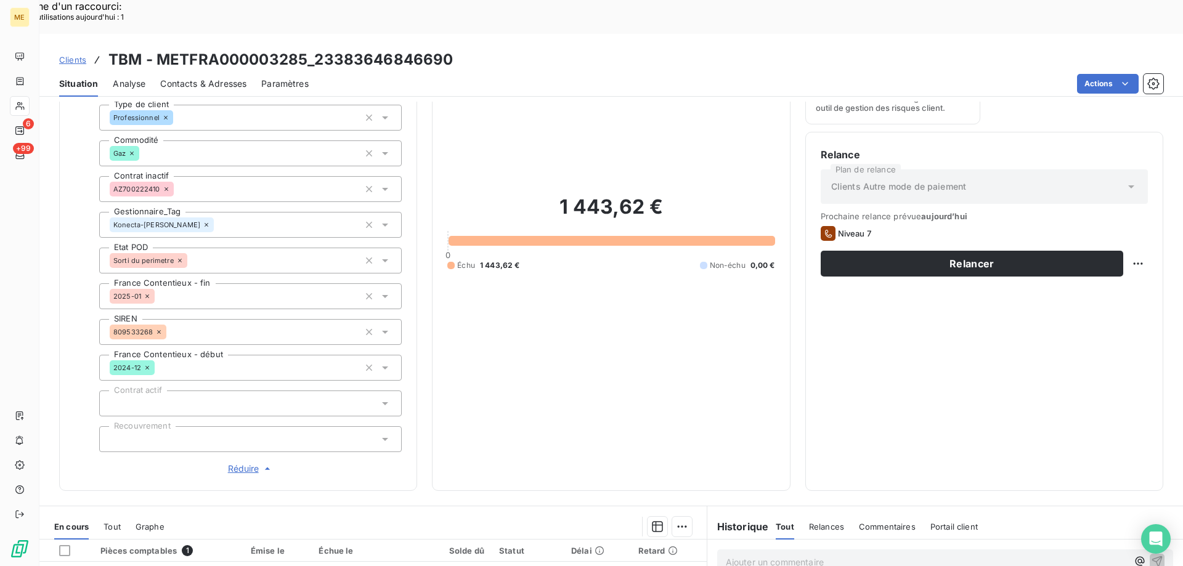
scroll to position [362, 0]
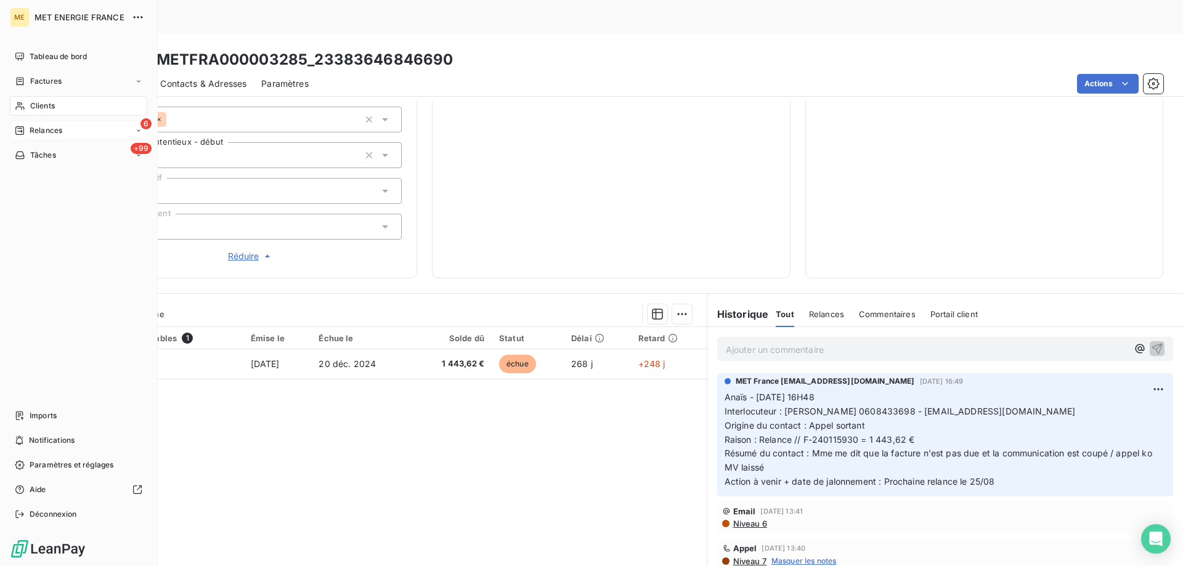
click at [40, 125] on span "Relances" at bounding box center [46, 130] width 33 height 11
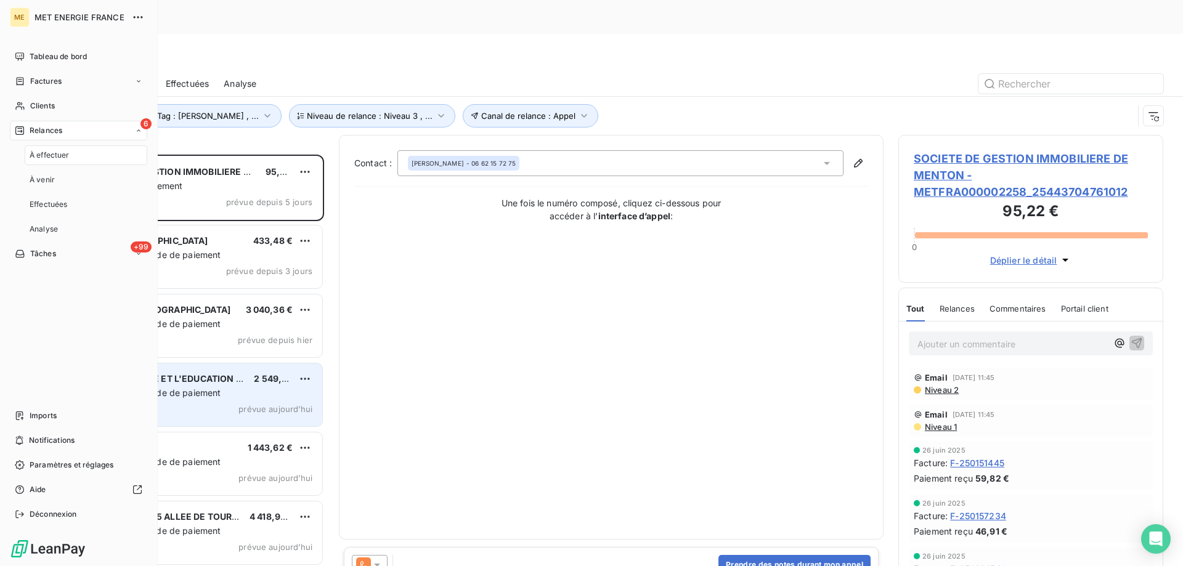
scroll to position [436, 256]
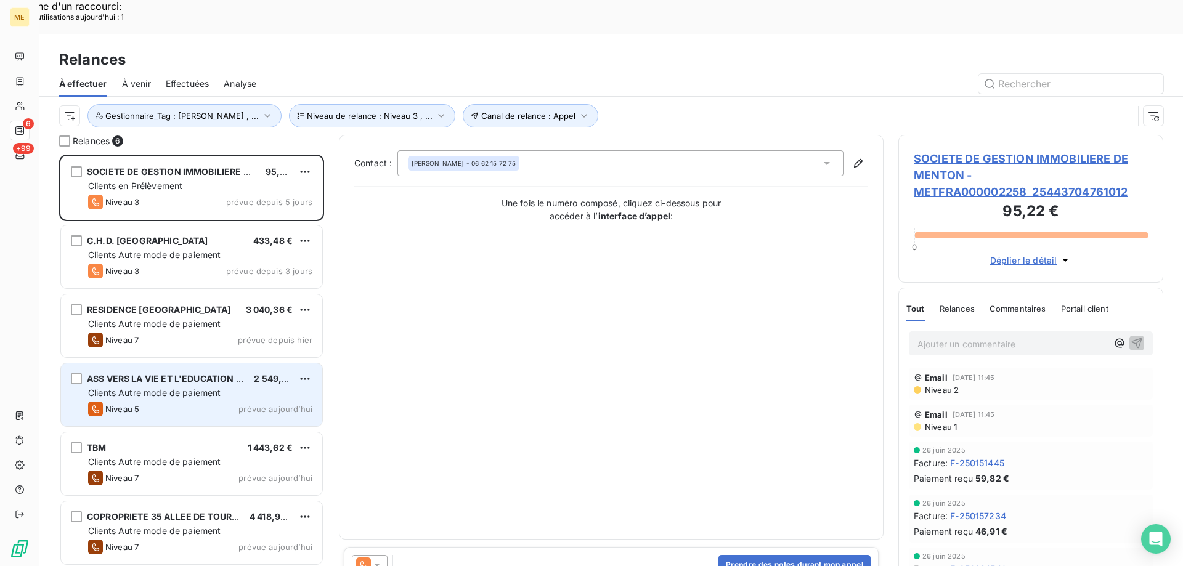
click at [253, 387] on div "Clients Autre mode de paiement" at bounding box center [200, 393] width 224 height 12
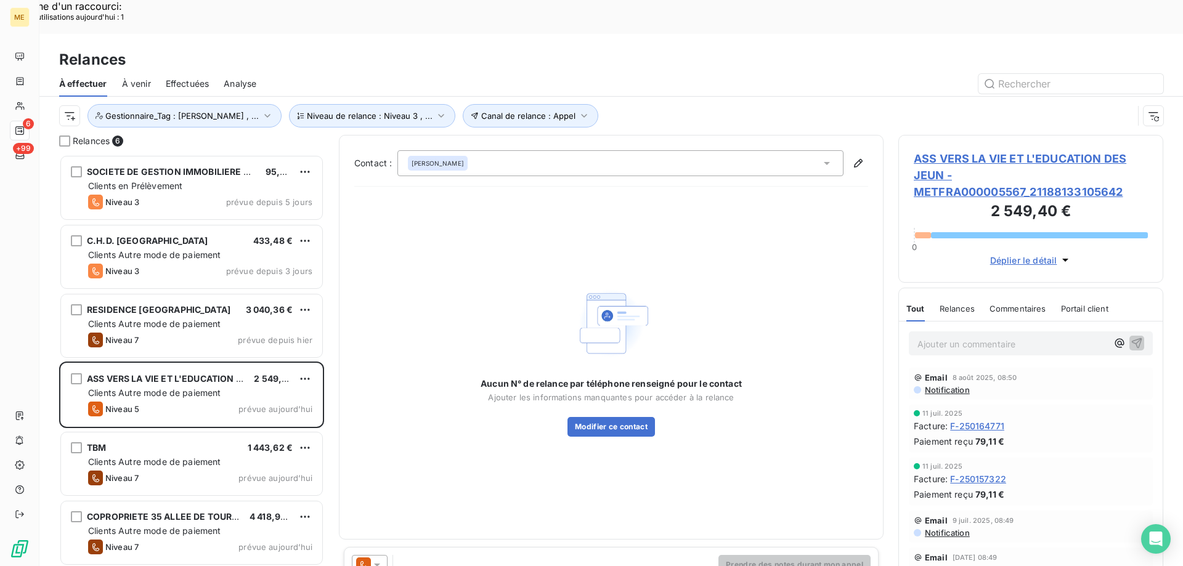
click at [946, 200] on h3 "2 549,40 €" at bounding box center [1031, 212] width 234 height 25
click at [961, 150] on span "ASS VERS LA VIE ET L'EDUCATION DES JEUN - METFRA000005567_21188133105642" at bounding box center [1031, 175] width 234 height 50
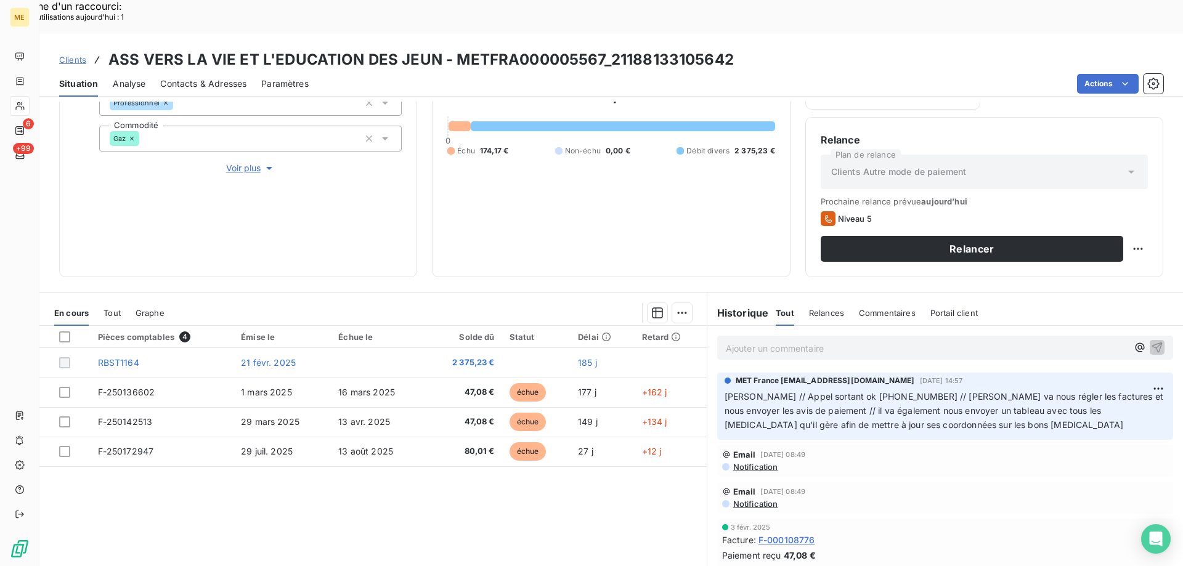
scroll to position [431, 0]
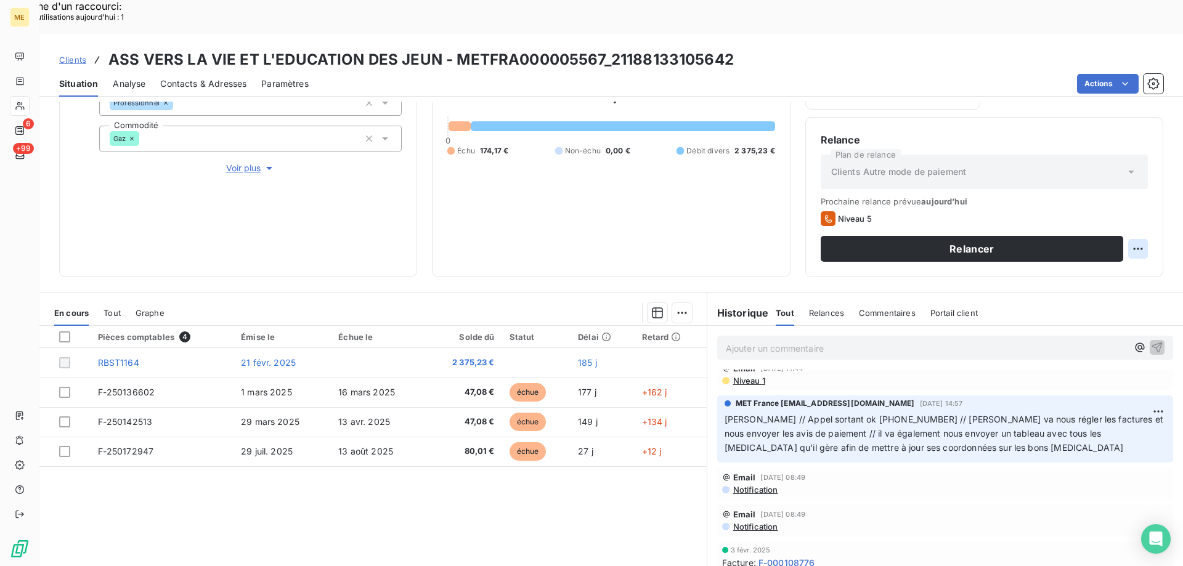
click at [1059, 236] on div "Replanifier cette action" at bounding box center [1078, 242] width 110 height 20
select select "7"
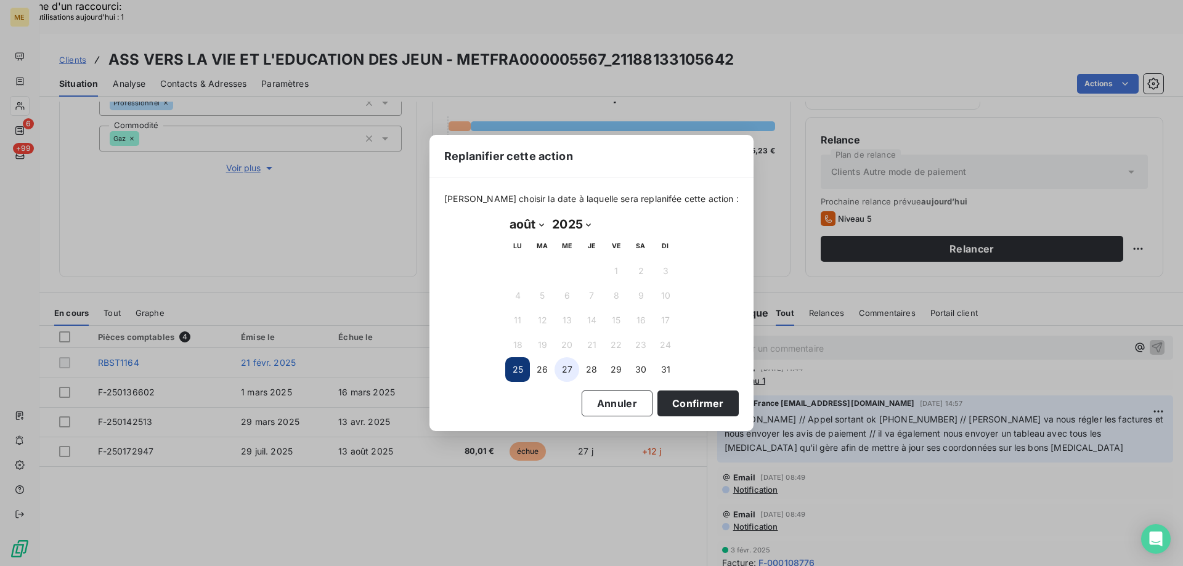
click at [569, 368] on button "27" at bounding box center [566, 369] width 25 height 25
click at [696, 408] on button "Confirmer" at bounding box center [697, 404] width 81 height 26
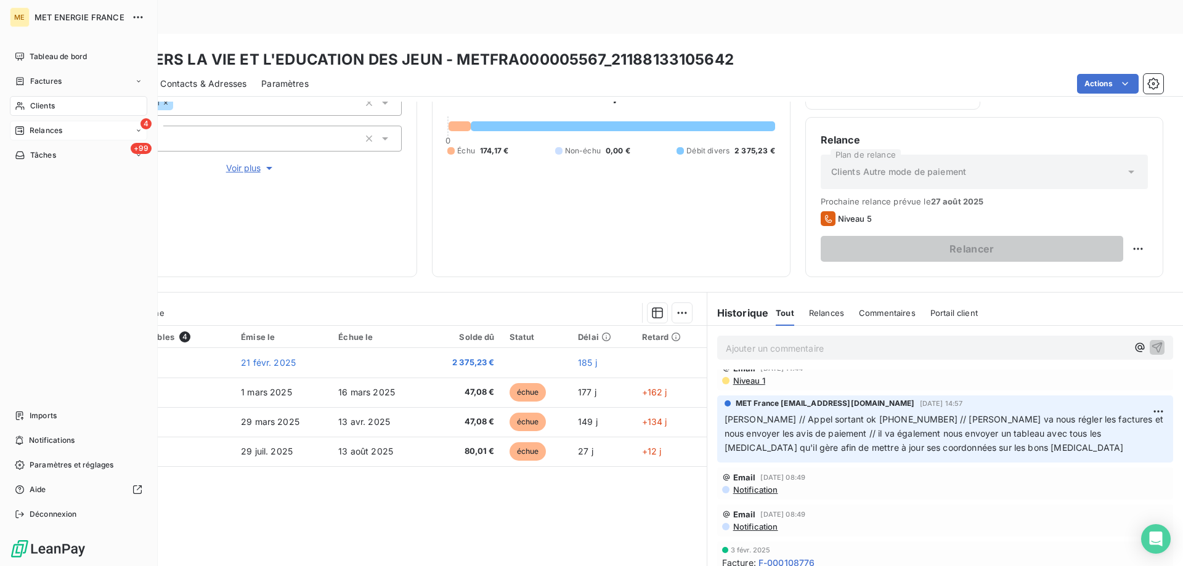
click at [44, 126] on span "Relances" at bounding box center [46, 130] width 33 height 11
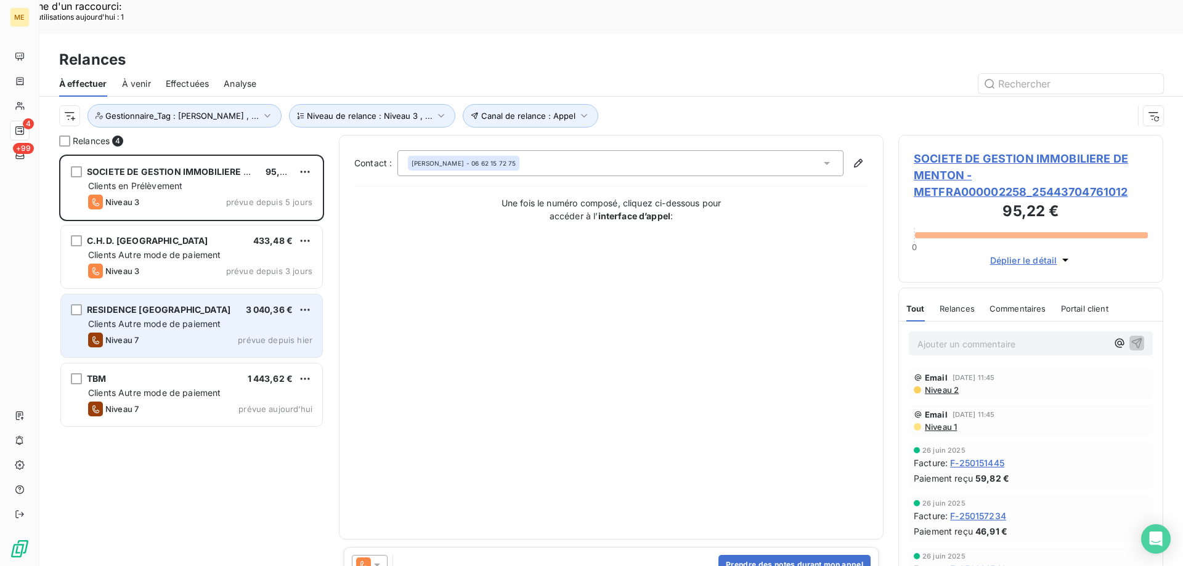
scroll to position [436, 256]
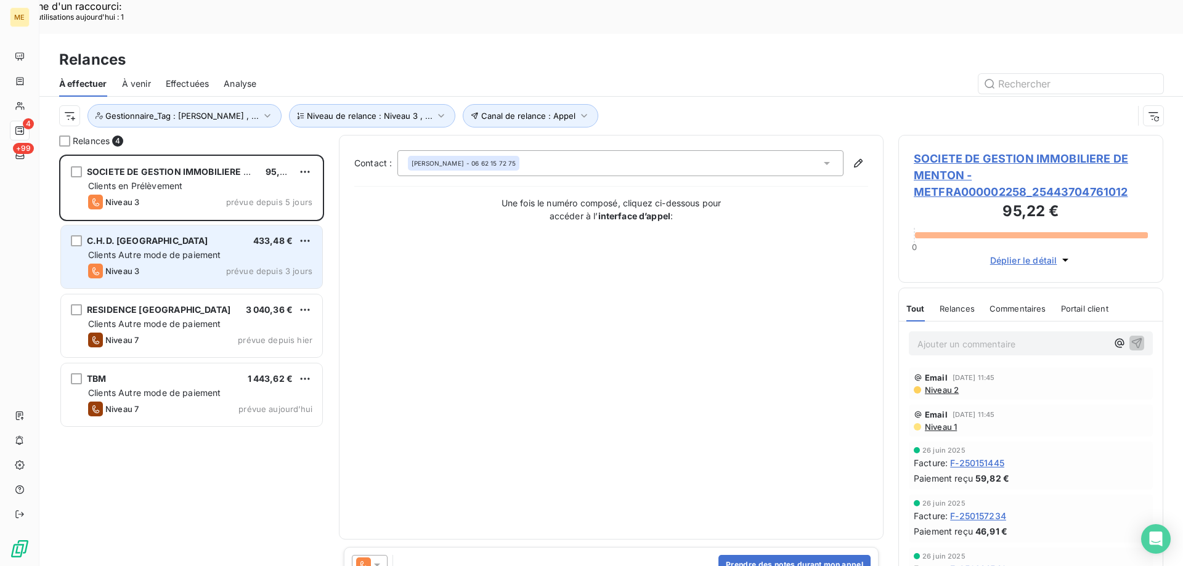
click at [226, 249] on div "Clients Autre mode de paiement" at bounding box center [200, 255] width 224 height 12
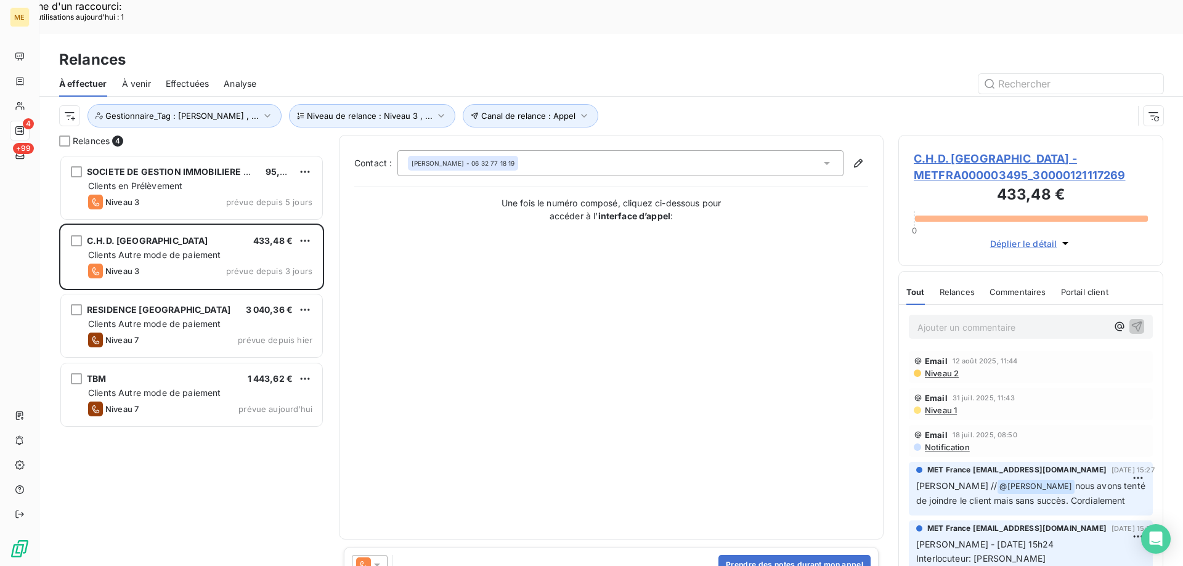
click at [943, 150] on span "C.H.D. GRAND HAINAUT - METFRA000003495_30000121117269" at bounding box center [1031, 166] width 234 height 33
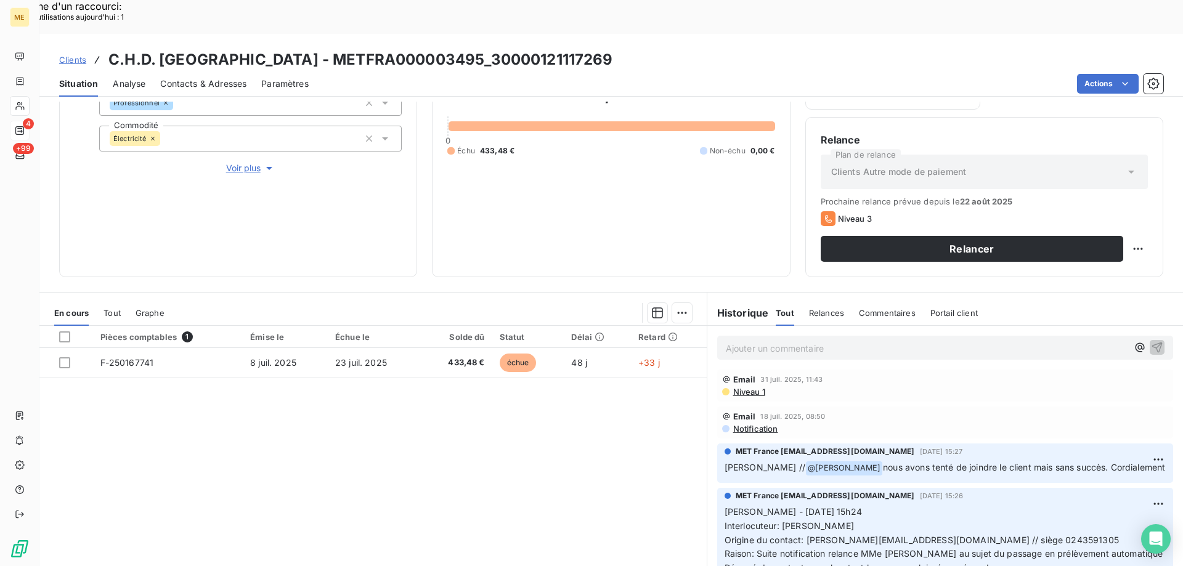
scroll to position [62, 0]
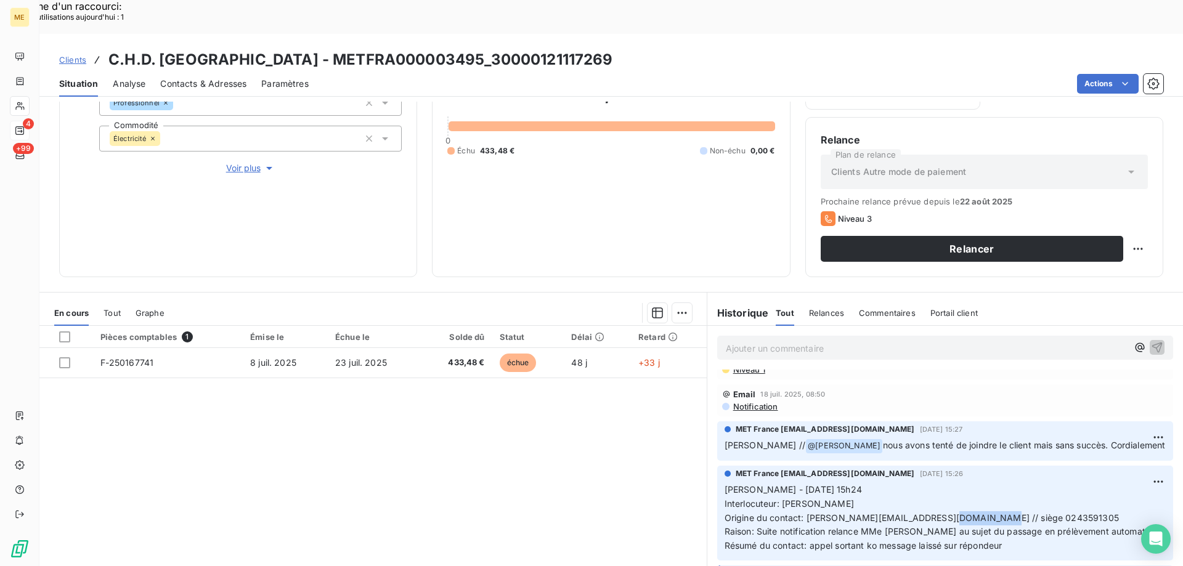
drag, startPoint x: 929, startPoint y: 485, endPoint x: 982, endPoint y: 482, distance: 53.1
click at [982, 483] on p "Sylvain - 04/07/2025 - 15h24 Interlocuteur: Mme MARTIN Origine du contact: m.ma…" at bounding box center [944, 518] width 441 height 70
copy span "0243591305"
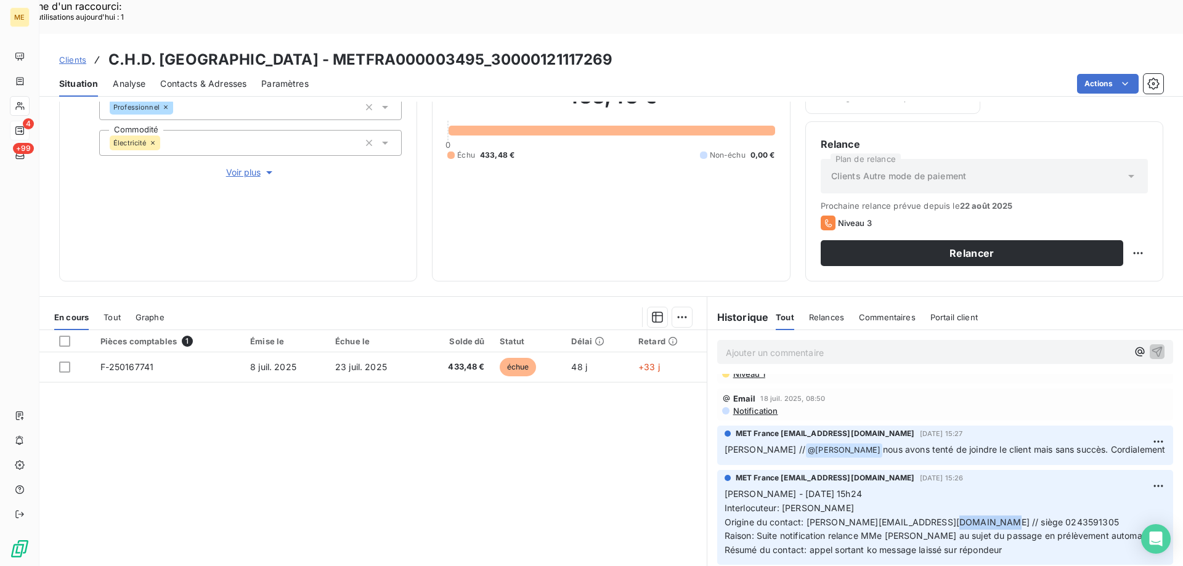
scroll to position [164, 0]
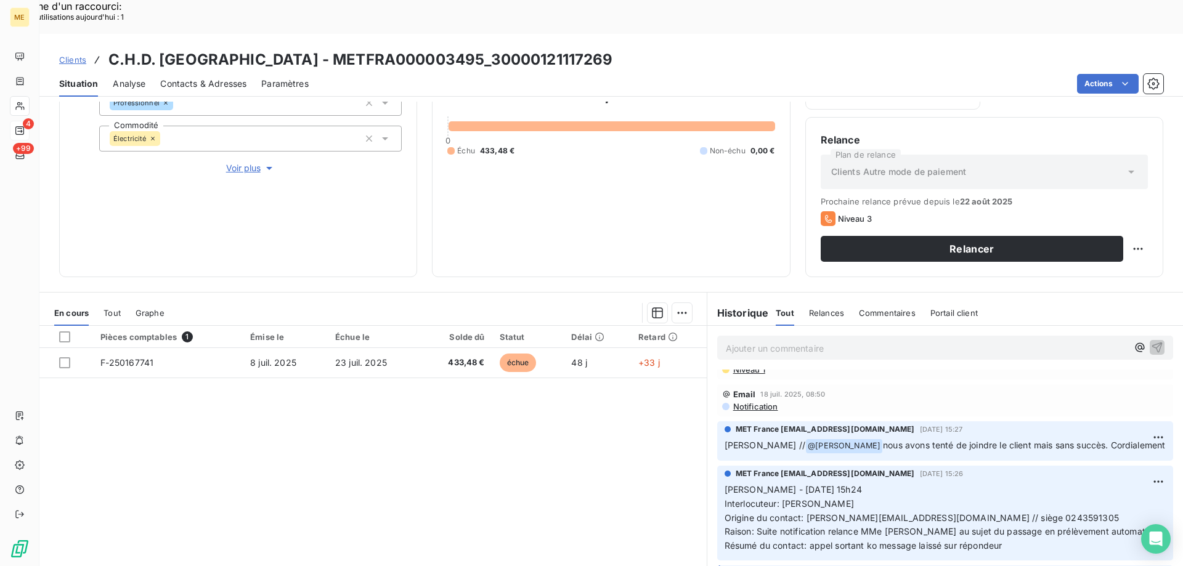
click at [779, 341] on p "Ajouter un commentaire ﻿" at bounding box center [927, 348] width 402 height 15
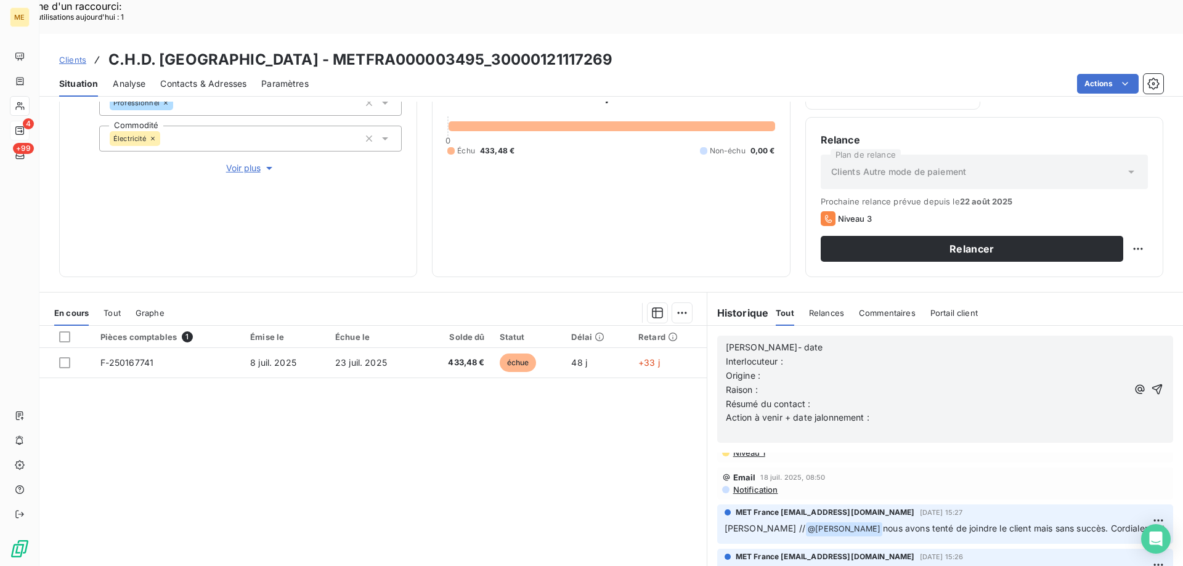
scroll to position [145, 0]
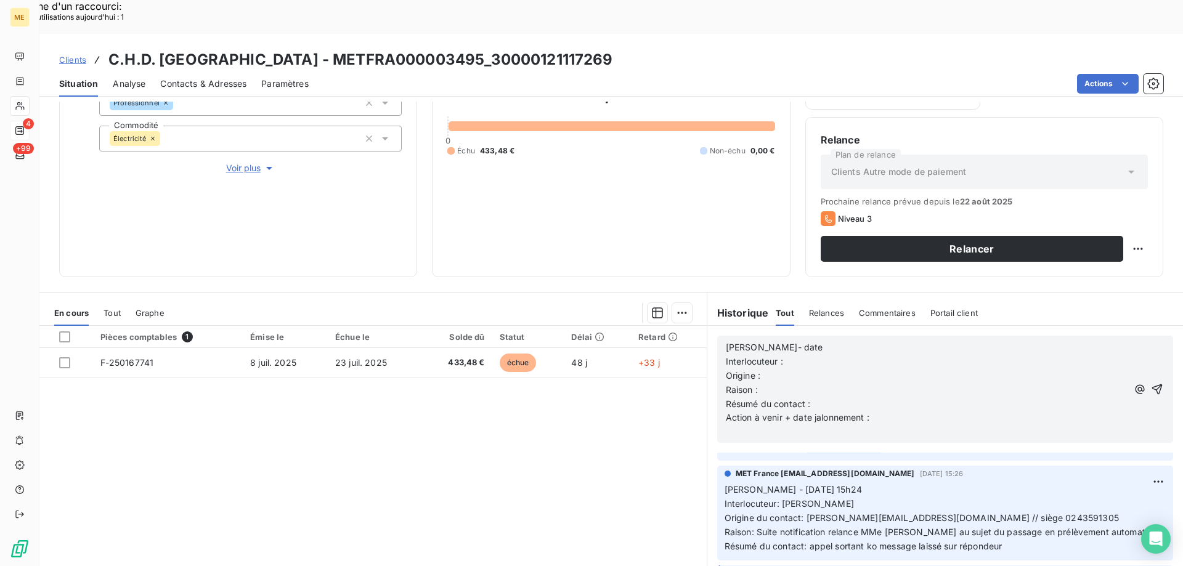
click at [804, 326] on div "Lisa- date Interlocuteur : Origine : Raison : Résumé du contact : Action à veni…" at bounding box center [945, 389] width 476 height 127
click at [803, 341] on p "Lisa- date" at bounding box center [927, 348] width 402 height 14
drag, startPoint x: 779, startPoint y: 474, endPoint x: 847, endPoint y: 468, distance: 68.0
click at [847, 483] on p "Sylvain - 04/07/2025 - 15h24 Interlocuteur: Mme MARTIN Origine du contact: m.ma…" at bounding box center [944, 518] width 441 height 70
copy span "[PERSON_NAME]"
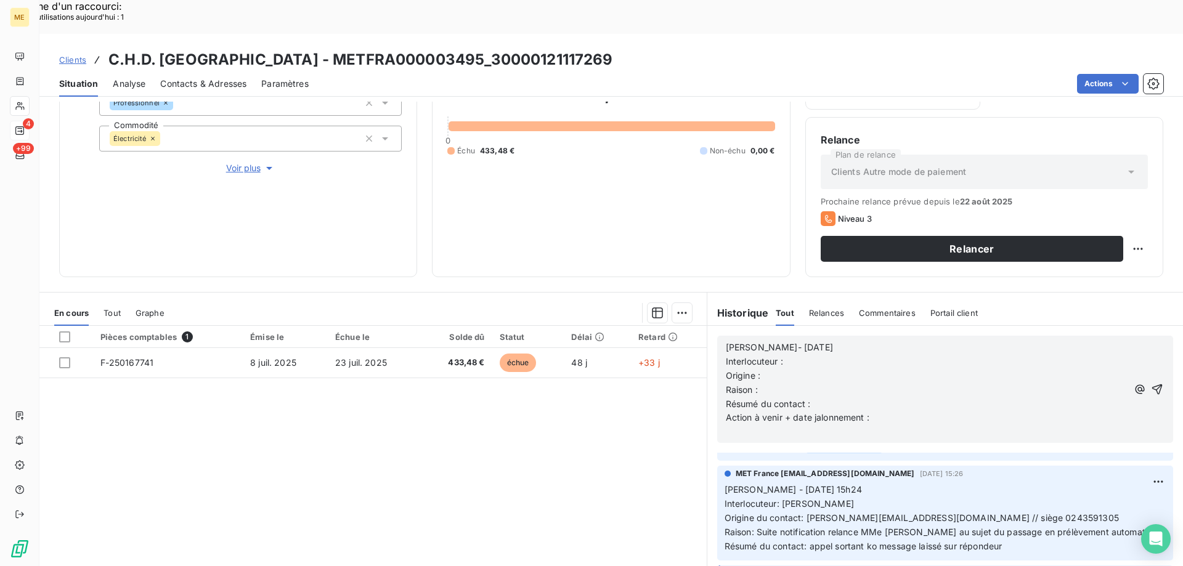
click at [883, 355] on p "Interlocuteur :" at bounding box center [927, 362] width 402 height 14
drag, startPoint x: 803, startPoint y: 485, endPoint x: 987, endPoint y: 483, distance: 184.2
click at [987, 483] on p "Sylvain - 04/07/2025 - 15h24 Interlocuteur: Mme MARTIN Origine du contact: m.ma…" at bounding box center [944, 518] width 441 height 70
copy span "[PERSON_NAME][EMAIL_ADDRESS][DOMAIN_NAME] // siège 0243591305"
click at [874, 355] on p "Interlocuteur : Mme MARTIN -" at bounding box center [927, 362] width 402 height 14
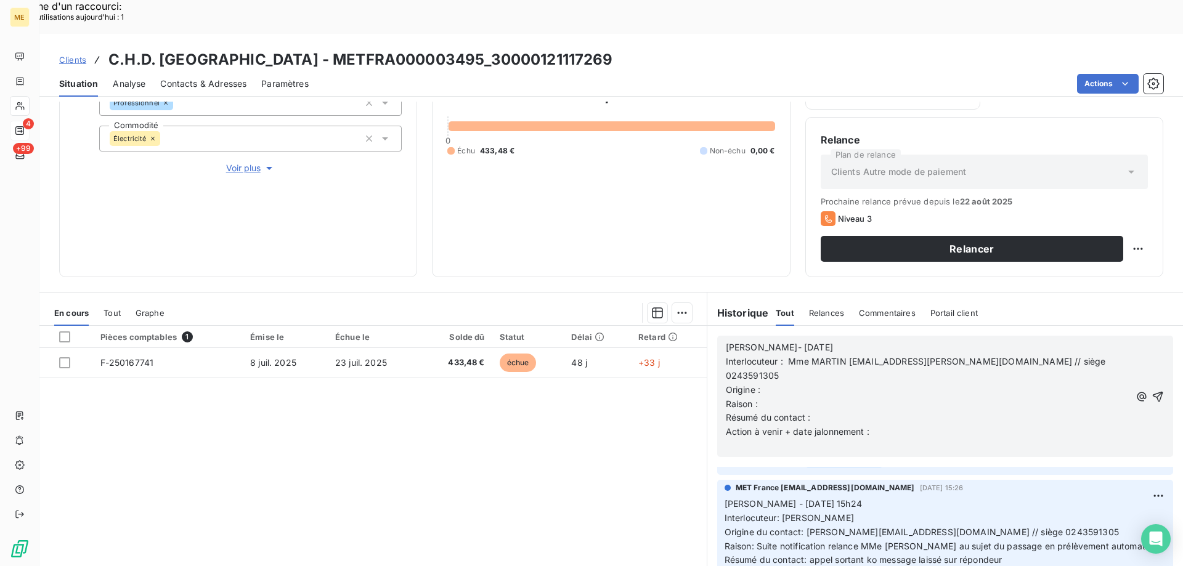
click at [867, 383] on p "Origine :" at bounding box center [928, 390] width 404 height 14
click at [800, 397] on p "Raison :" at bounding box center [928, 404] width 404 height 14
click at [777, 399] on span "Raison : impayer montant total de 433.48 €" at bounding box center [816, 404] width 180 height 10
click at [0, 0] on lt-span "impay és" at bounding box center [0, 0] width 0 height 0
click at [848, 411] on p "Résumé du contact :" at bounding box center [928, 418] width 404 height 14
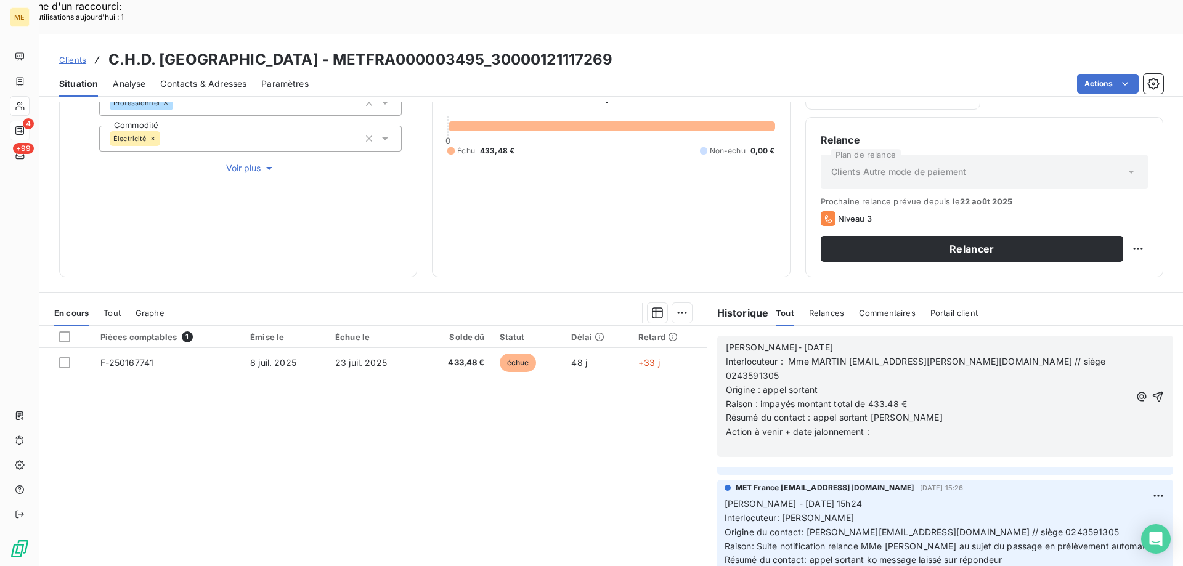
click at [764, 399] on span "Raison : impayés montant total de 433.48 €" at bounding box center [816, 404] width 181 height 10
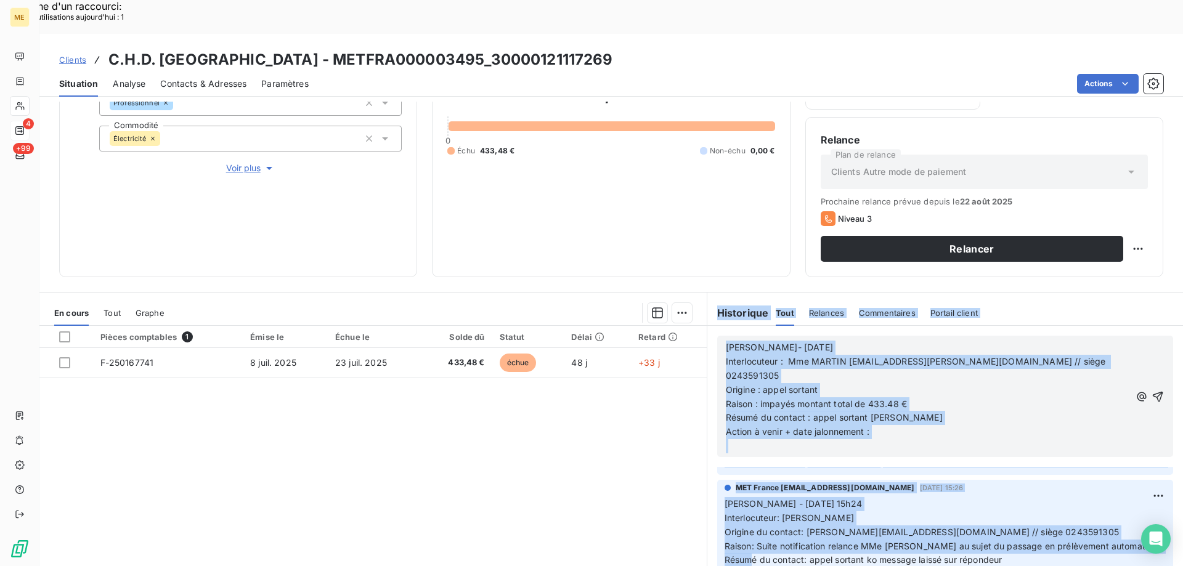
drag, startPoint x: 662, startPoint y: 588, endPoint x: 692, endPoint y: 551, distance: 47.6
click at [676, 566] on div "En cours Tout Graphe Pièces comptables 1 Émise le Échue le Solde dû Statut Déla…" at bounding box center [610, 446] width 1143 height 308
click at [964, 308] on span "Portail client" at bounding box center [953, 313] width 47 height 10
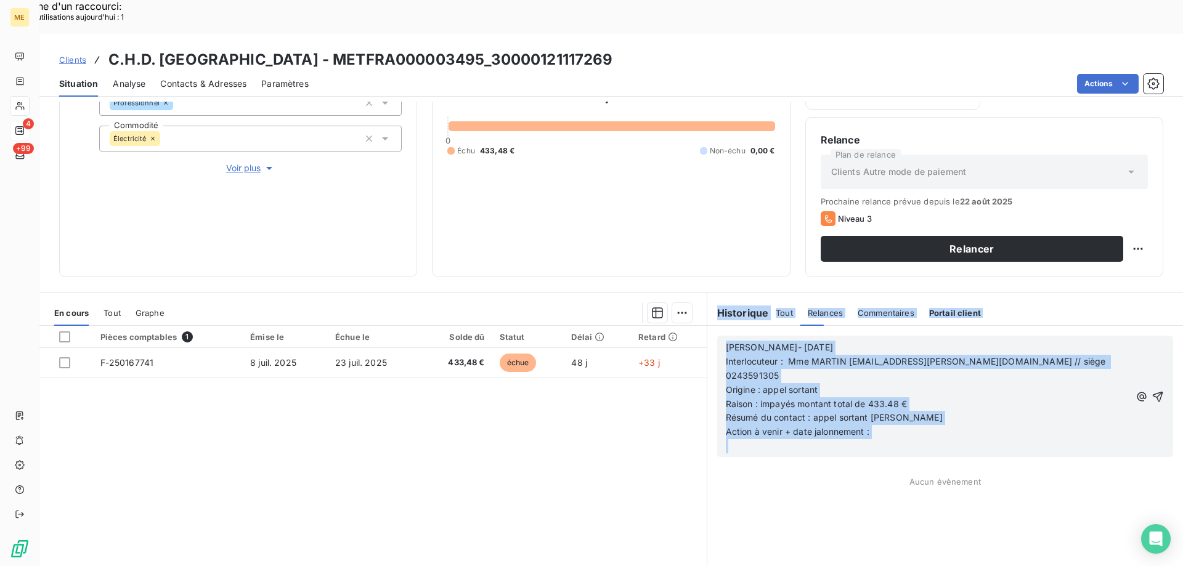
scroll to position [0, 0]
click at [838, 383] on p "Origine : appel sortant" at bounding box center [928, 390] width 404 height 14
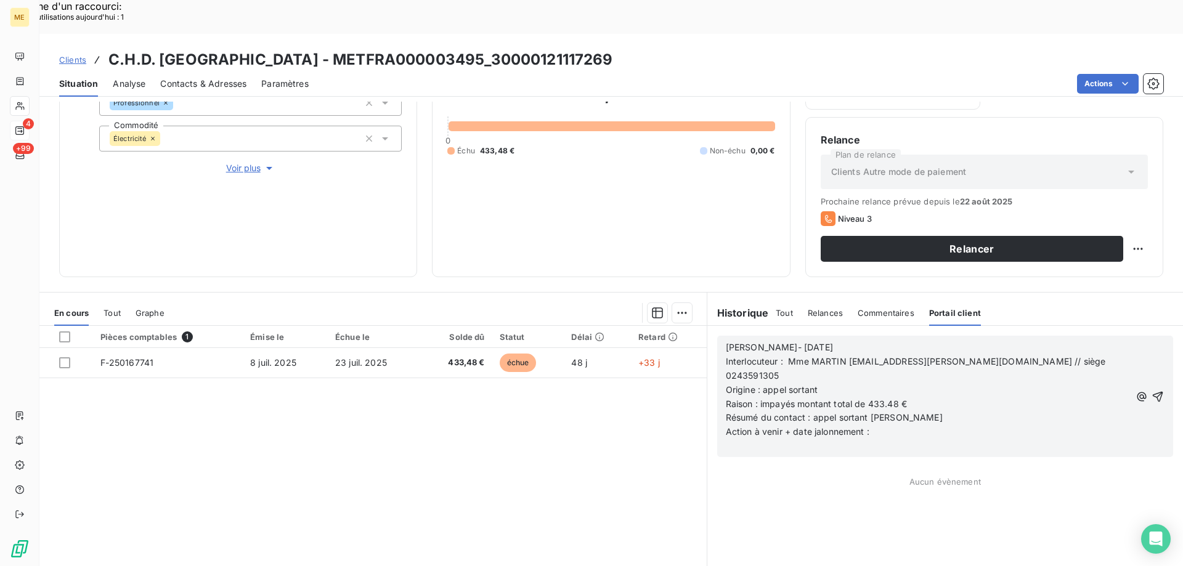
click at [789, 397] on p "Raison : impayés montant total de 433.48 €" at bounding box center [928, 404] width 404 height 14
click at [771, 399] on span "Raison : impayés montant total de 433.48 €" at bounding box center [816, 404] width 181 height 10
click at [0, 0] on lt-span "impayés ," at bounding box center [0, 0] width 0 height 0
drag, startPoint x: 861, startPoint y: 401, endPoint x: 875, endPoint y: 385, distance: 21.0
click at [861, 439] on p "﻿" at bounding box center [928, 446] width 404 height 14
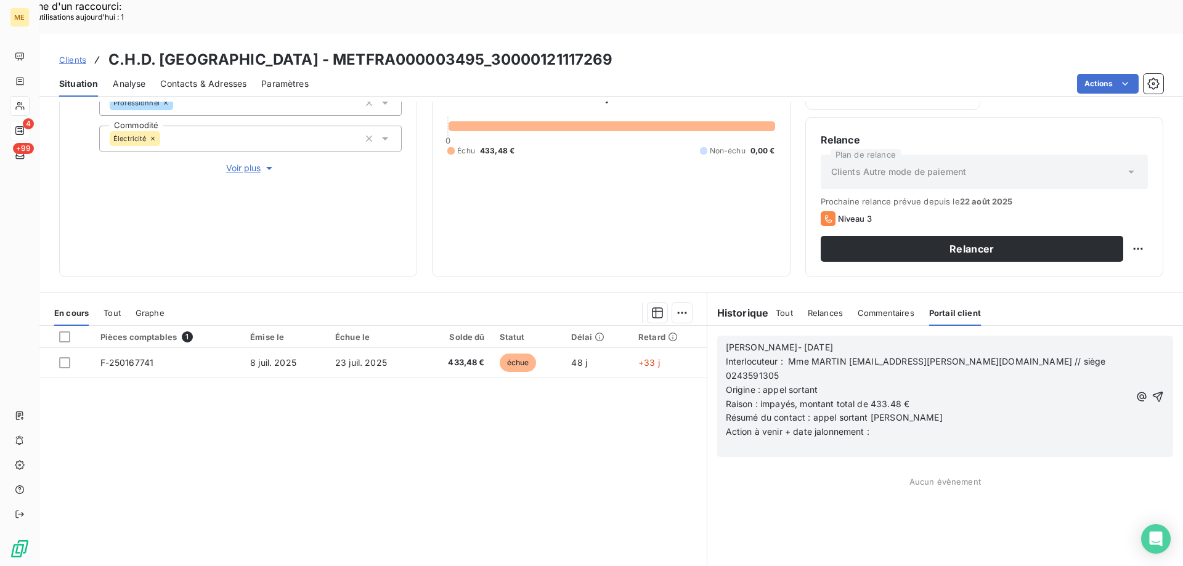
click at [888, 411] on p "Résumé du contact : appel sortant ko" at bounding box center [928, 418] width 404 height 14
click at [893, 414] on div "Lisa- 25/08/2025 Interlocuteur : Mme MARTIN -m.martin@fiteco.com // siège 02435…" at bounding box center [945, 396] width 476 height 141
click at [903, 411] on p "Résumé du contact : appel sortant ko" at bounding box center [928, 418] width 404 height 14
click at [903, 425] on p "Action à venir + date jalonnement :" at bounding box center [928, 432] width 404 height 14
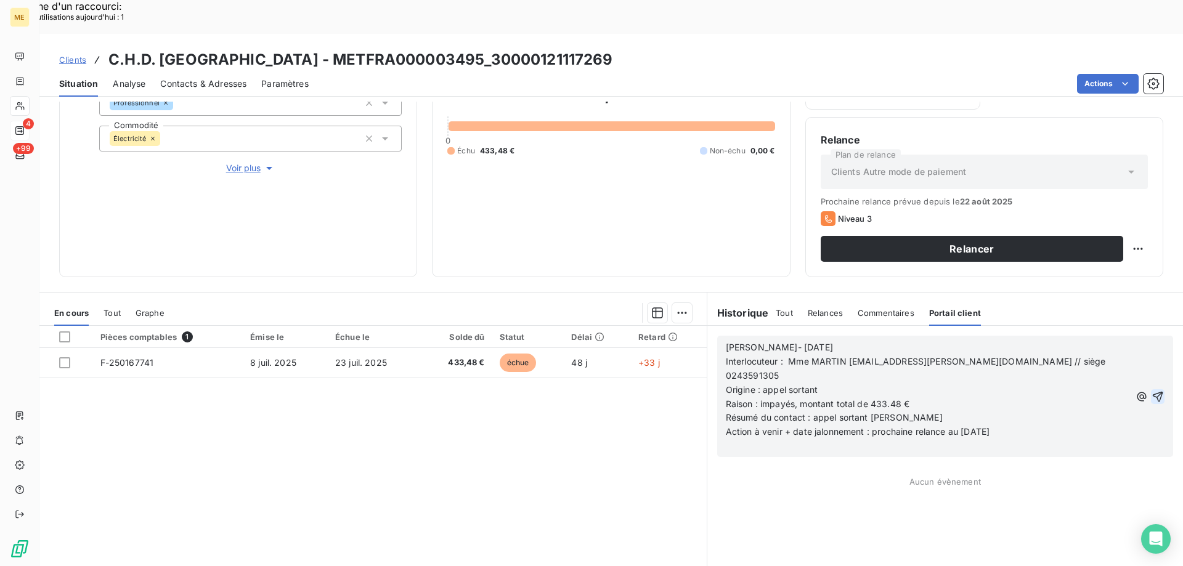
click at [1151, 391] on icon "button" at bounding box center [1157, 397] width 12 height 12
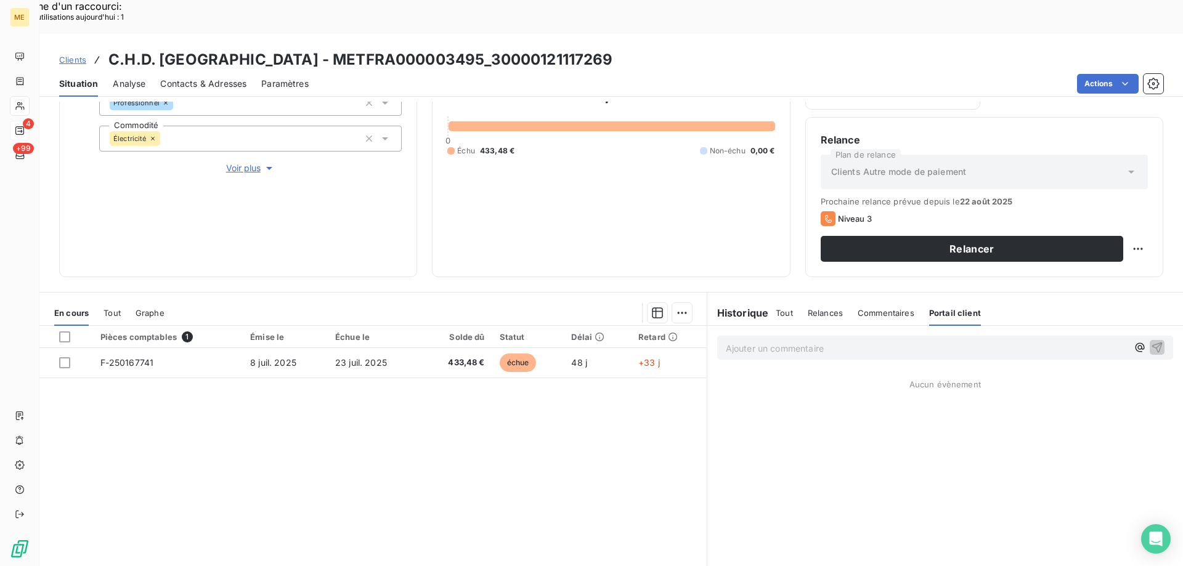
click at [935, 341] on p "Ajouter un commentaire ﻿" at bounding box center [927, 348] width 402 height 15
drag, startPoint x: 791, startPoint y: 283, endPoint x: 883, endPoint y: 287, distance: 92.5
click at [793, 300] on div "Tout Relances Commentaires Portail client" at bounding box center [878, 313] width 205 height 26
click at [935, 325] on div at bounding box center [955, 325] width 52 height 1
click at [850, 300] on div "Tout Relances Commentaires Portail client" at bounding box center [878, 313] width 205 height 26
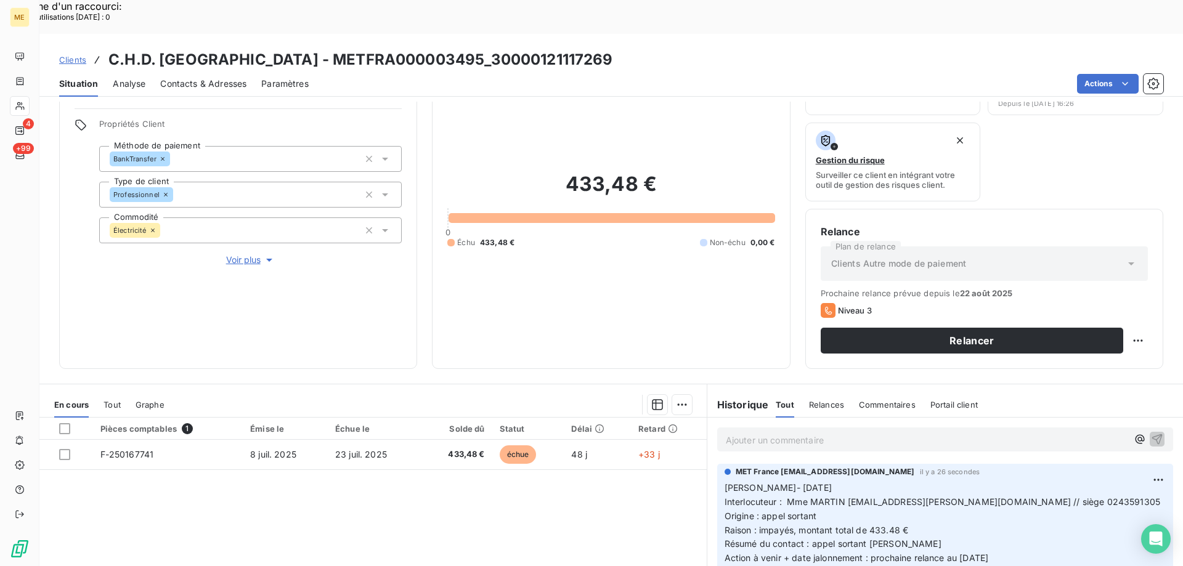
scroll to position [164, 0]
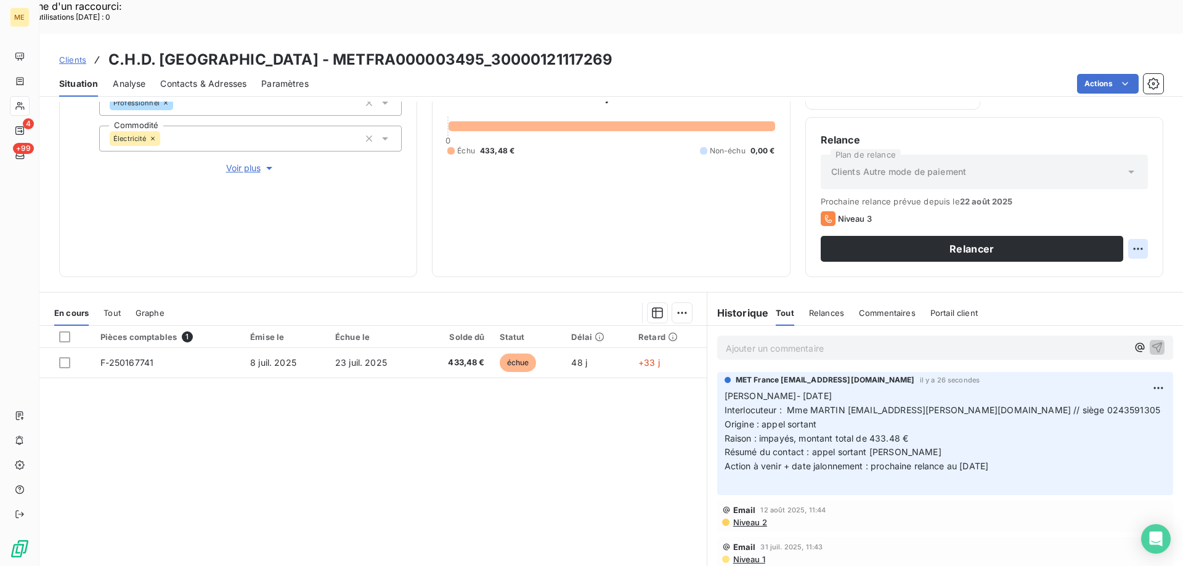
click at [1096, 249] on div "Replanifier cette action" at bounding box center [1078, 242] width 110 height 20
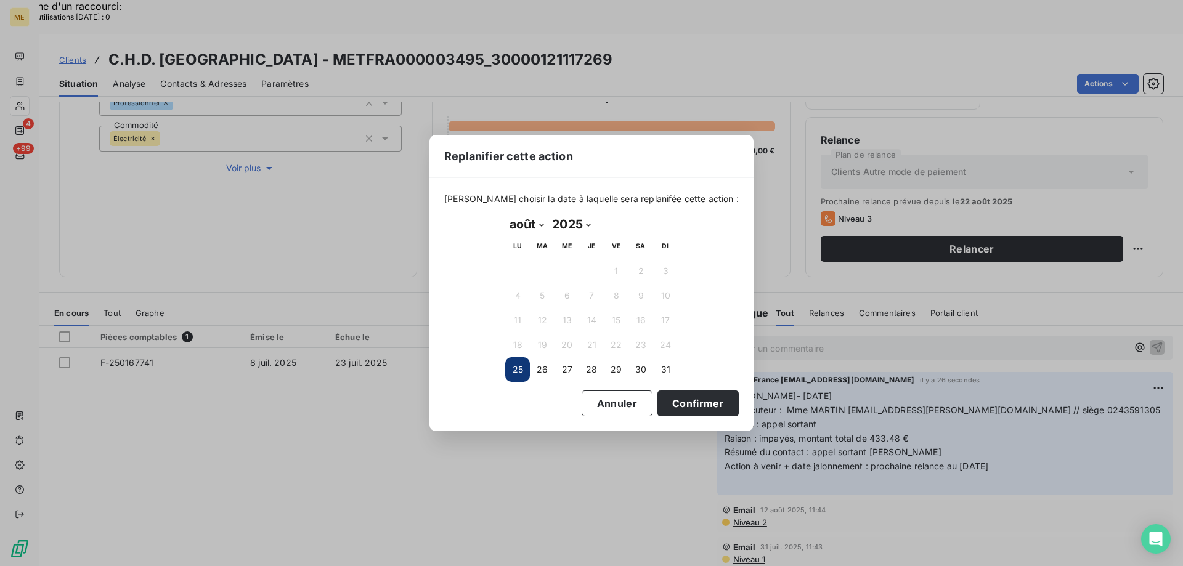
click at [516, 220] on select "janvier février mars avril mai juin juillet août septembre octobre novembre déc…" at bounding box center [526, 224] width 43 height 20
select select "8"
click at [505, 214] on select "janvier février mars avril mai juin juillet août septembre octobre novembre déc…" at bounding box center [526, 224] width 43 height 20
click at [621, 275] on button "5" at bounding box center [616, 271] width 25 height 25
click at [686, 392] on button "Confirmer" at bounding box center [697, 404] width 81 height 26
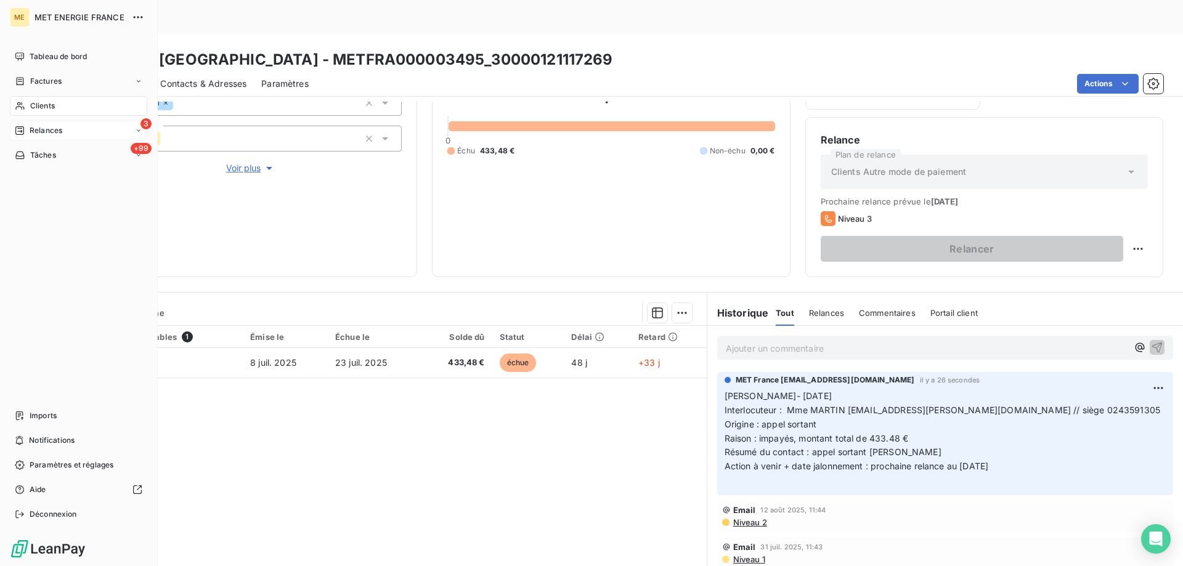
click at [27, 129] on div "Relances" at bounding box center [38, 130] width 47 height 11
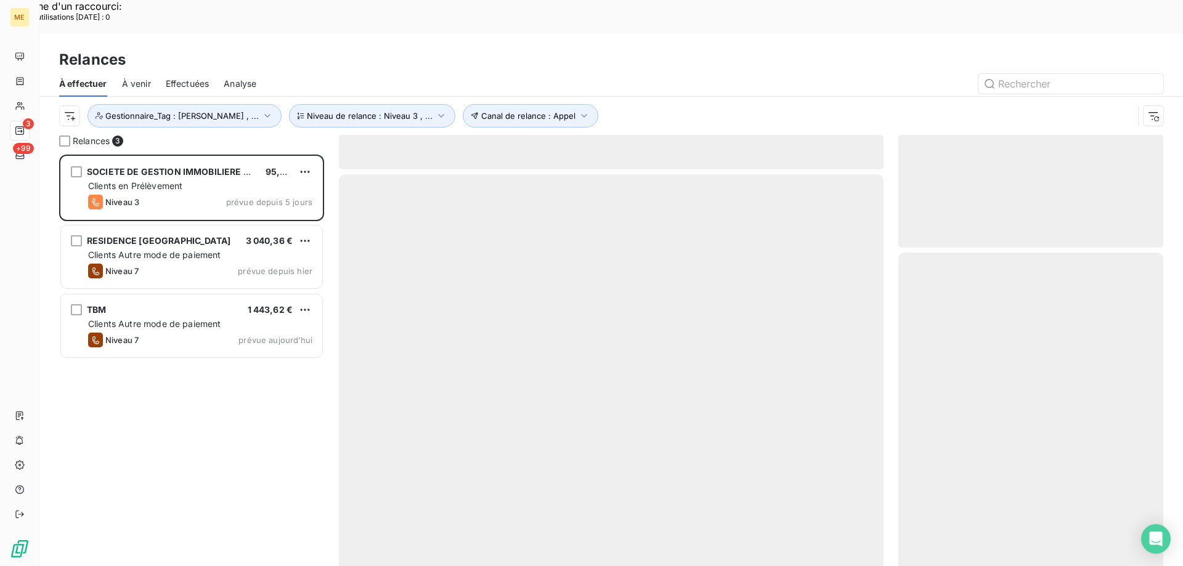
scroll to position [436, 256]
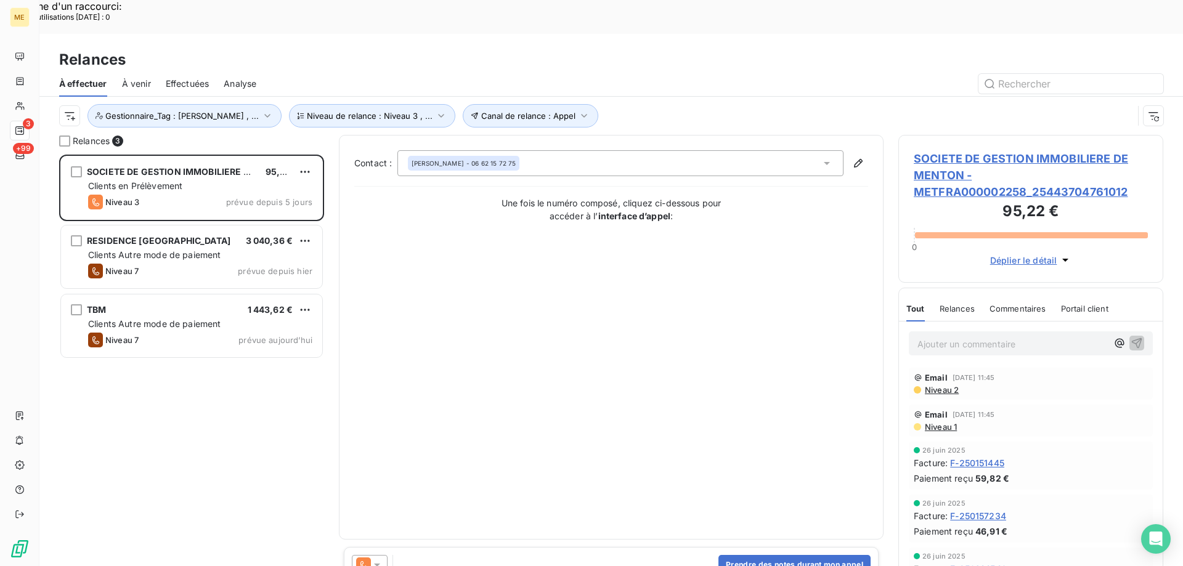
click at [977, 150] on span "SOCIETE DE GESTION IMMOBILIERE DE MENTON - METFRA000002258_25443704761012" at bounding box center [1031, 175] width 234 height 50
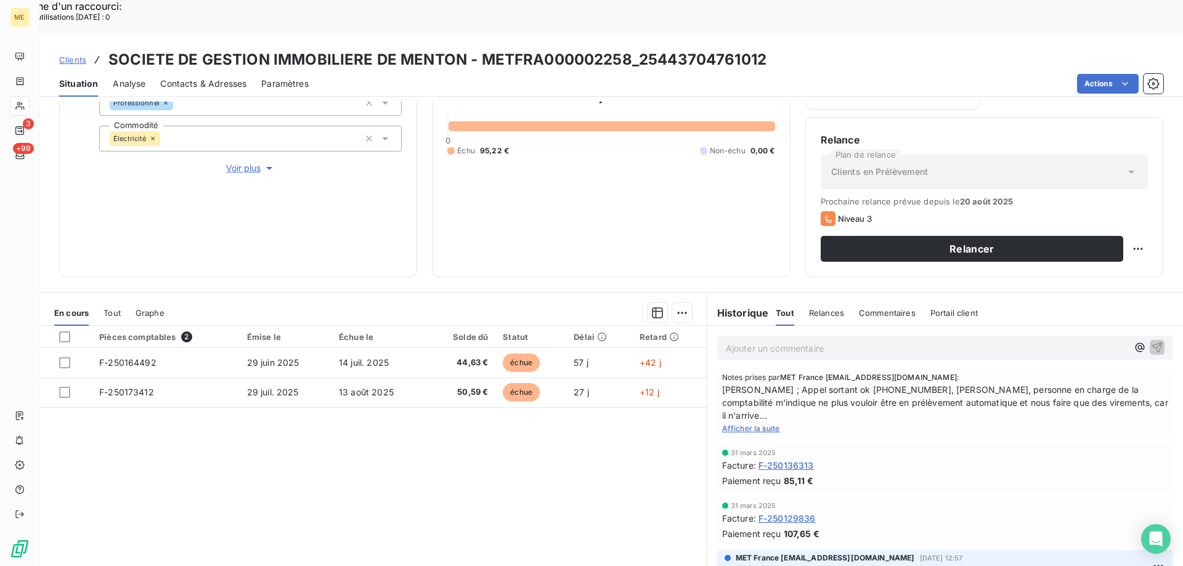
scroll to position [308, 0]
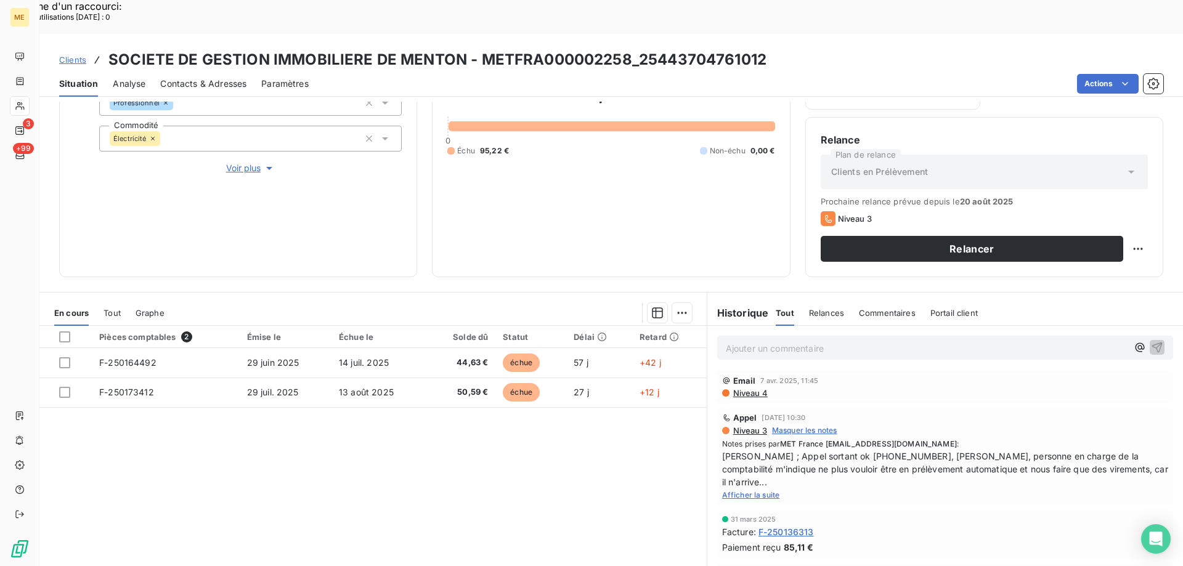
click at [730, 490] on span "Afficher la suite" at bounding box center [751, 494] width 58 height 9
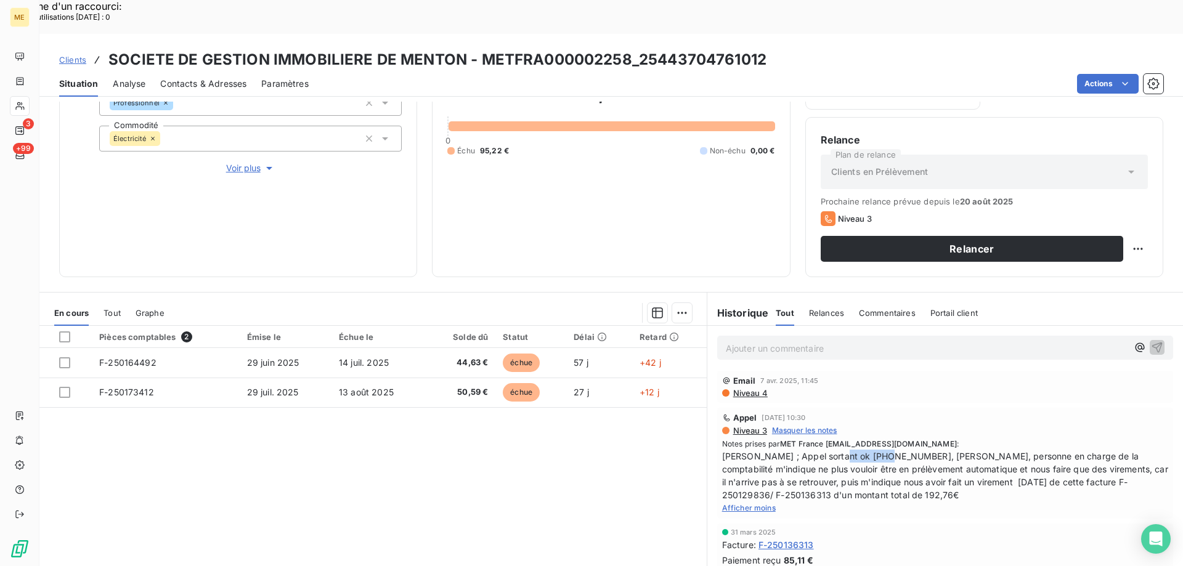
copy span "0662157275"
drag, startPoint x: 826, startPoint y: 422, endPoint x: 877, endPoint y: 417, distance: 51.4
click at [877, 450] on span "Laurine ; Appel sortant ok 0662157275, Matthieu Daniel, personne en charge de l…" at bounding box center [945, 476] width 446 height 52
drag, startPoint x: 877, startPoint y: 417, endPoint x: 915, endPoint y: 424, distance: 38.8
click at [878, 450] on span "Laurine ; Appel sortant ok 0662157275, Matthieu Daniel, personne en charge de l…" at bounding box center [945, 476] width 446 height 52
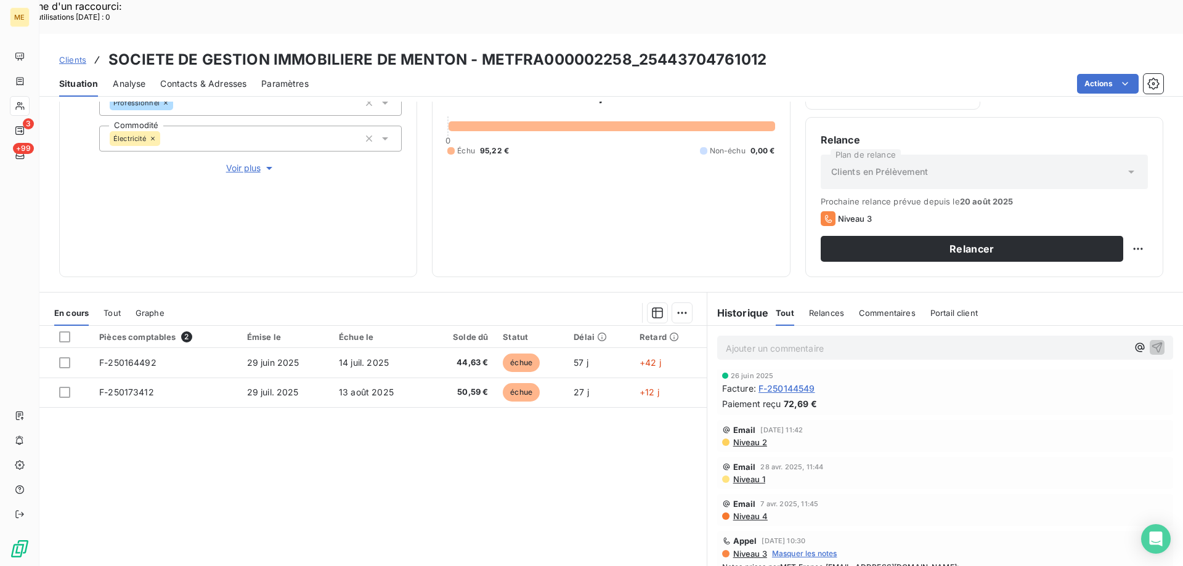
scroll to position [0, 0]
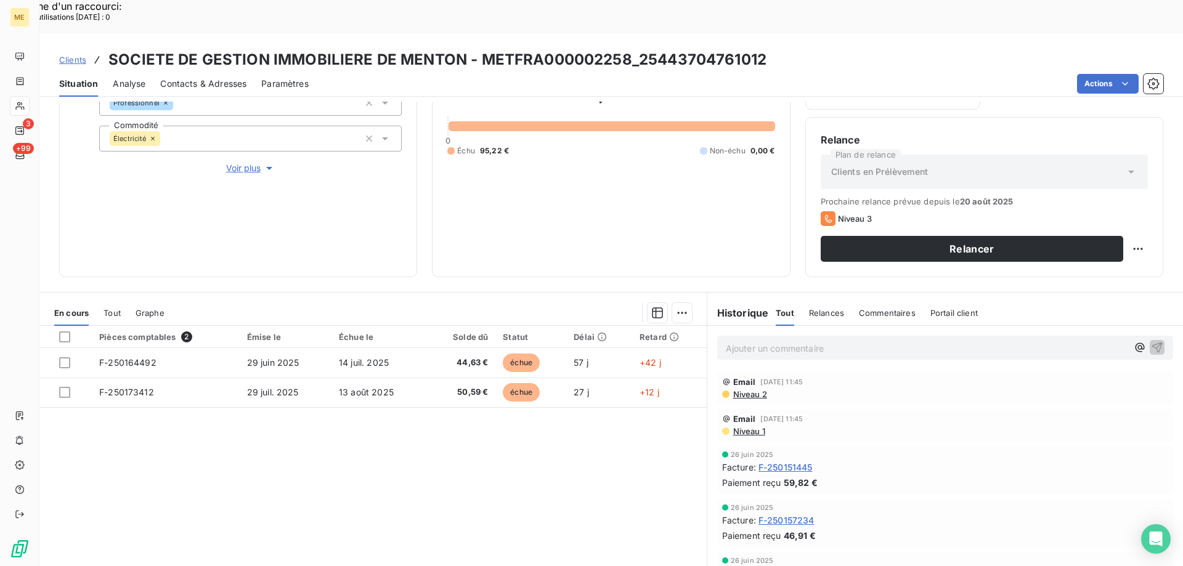
click at [814, 341] on p "Ajouter un commentaire ﻿" at bounding box center [927, 348] width 402 height 15
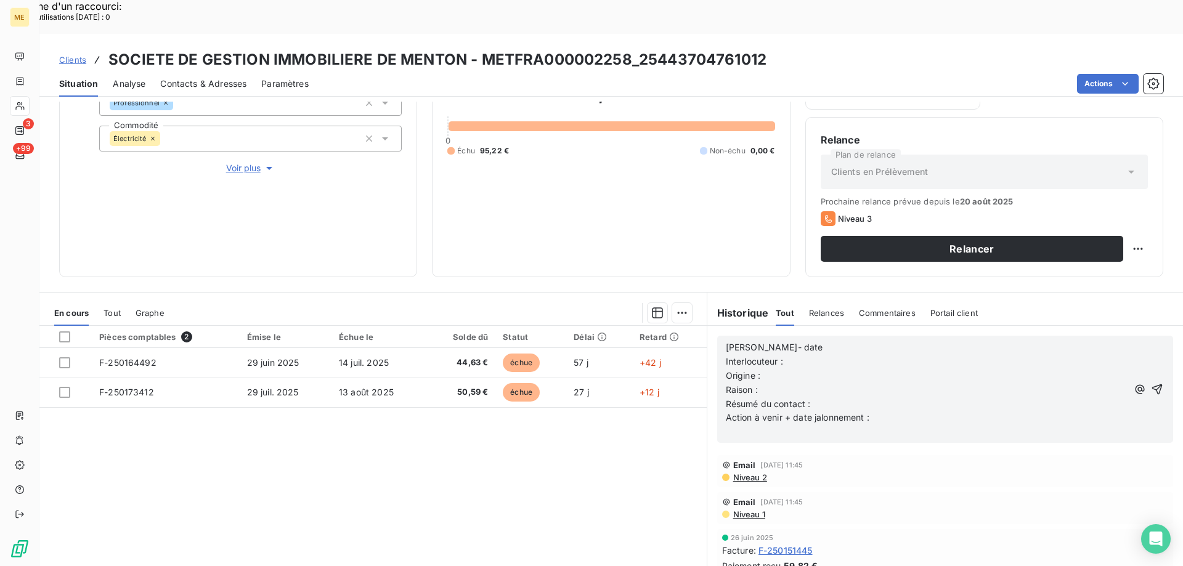
click at [810, 341] on p "[PERSON_NAME]- date" at bounding box center [927, 348] width 402 height 14
click at [1033, 355] on p "Interlocuteur :" at bounding box center [927, 362] width 402 height 14
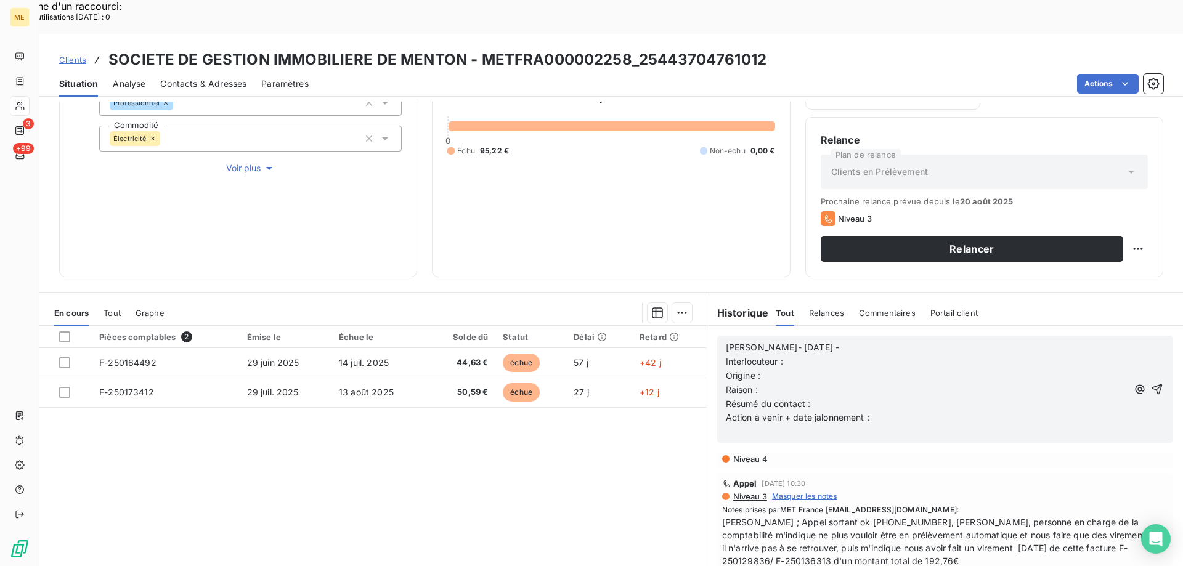
scroll to position [308, 0]
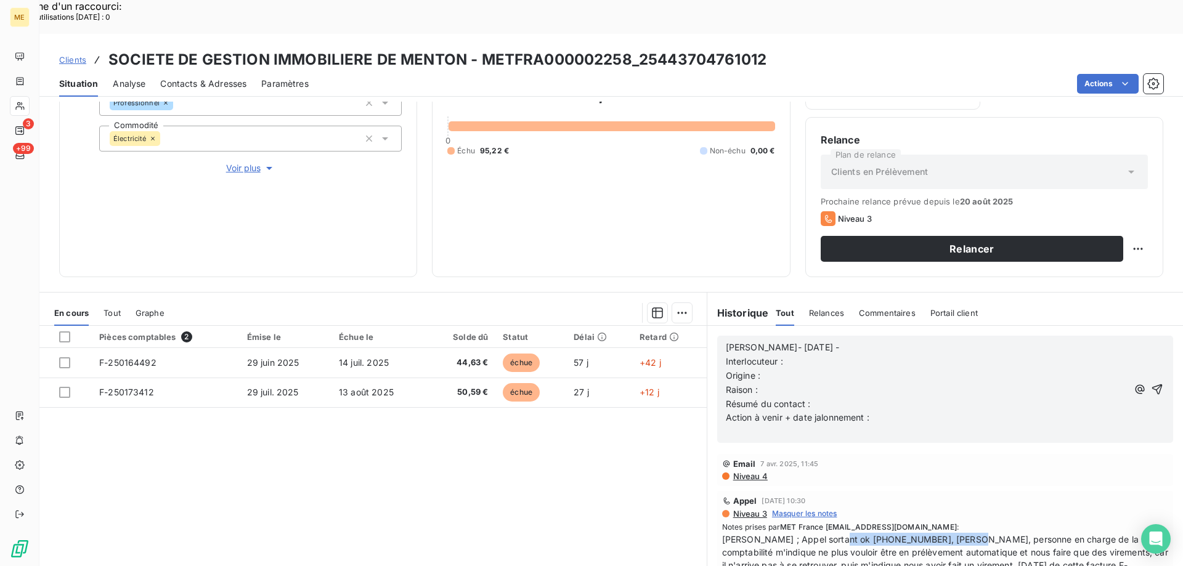
copy span "0662157275, [PERSON_NAME],"
drag, startPoint x: 827, startPoint y: 504, endPoint x: 936, endPoint y: 495, distance: 110.0
click at [948, 533] on span "Laurine ; Appel sortant ok 0662157275, Matthieu Daniel, personne en charge de l…" at bounding box center [945, 559] width 446 height 52
click at [883, 369] on p "Origine :" at bounding box center [927, 376] width 402 height 14
click at [888, 355] on p "Interlocuteur :" at bounding box center [927, 362] width 402 height 14
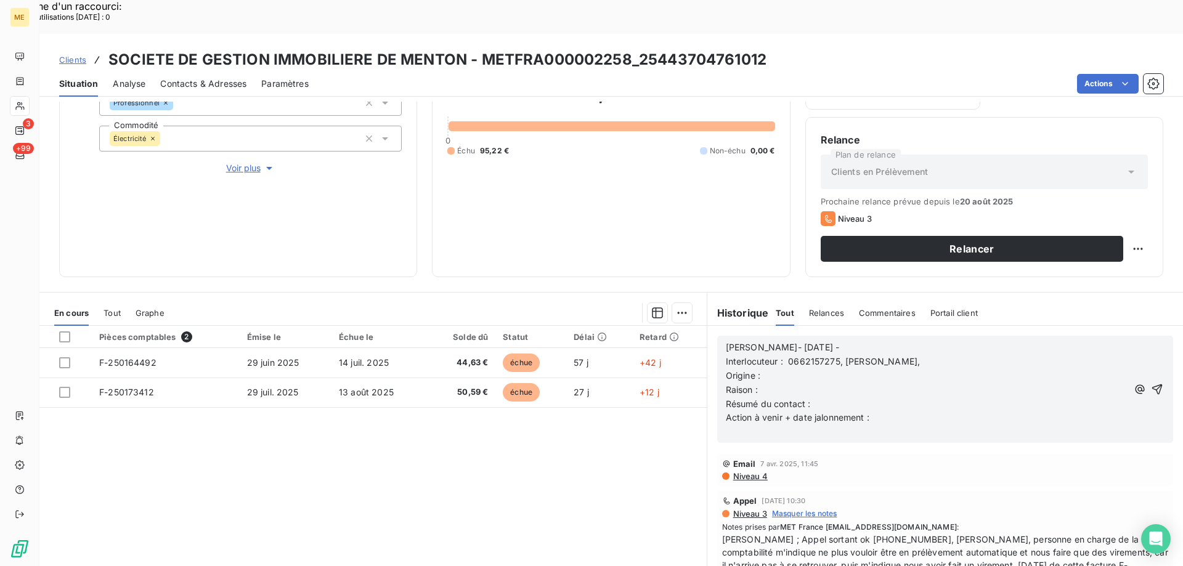
click at [883, 369] on p "Origine :" at bounding box center [927, 376] width 402 height 14
click at [1033, 397] on p "Résumé du contact :" at bounding box center [927, 404] width 402 height 14
click at [1020, 383] on p "Raison :" at bounding box center [927, 390] width 402 height 14
click at [1016, 397] on p "Résumé du contact :" at bounding box center [927, 404] width 402 height 14
drag, startPoint x: 1023, startPoint y: 386, endPoint x: 1016, endPoint y: 391, distance: 8.9
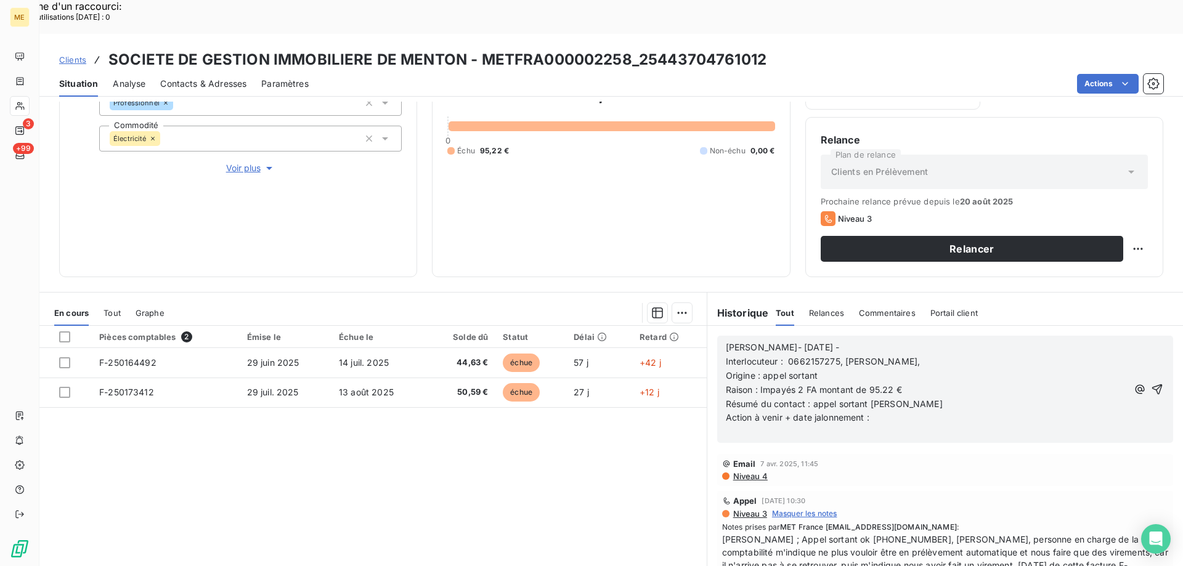
click at [1023, 411] on p "Action à venir + date jalonnement :" at bounding box center [927, 418] width 402 height 14
click at [1151, 383] on icon "button" at bounding box center [1157, 389] width 12 height 12
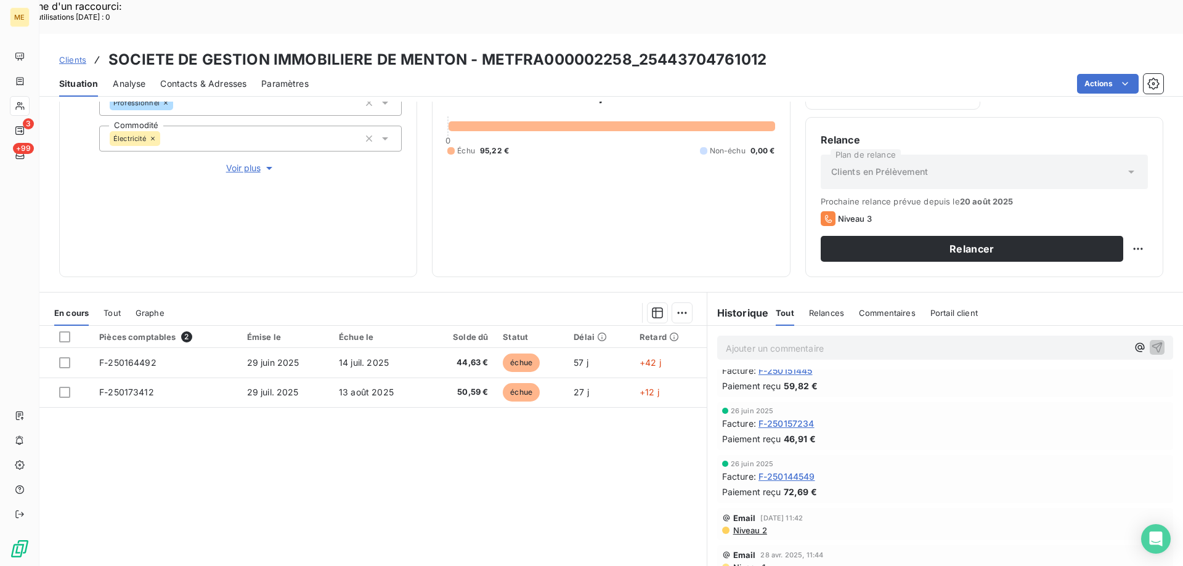
scroll to position [353, 0]
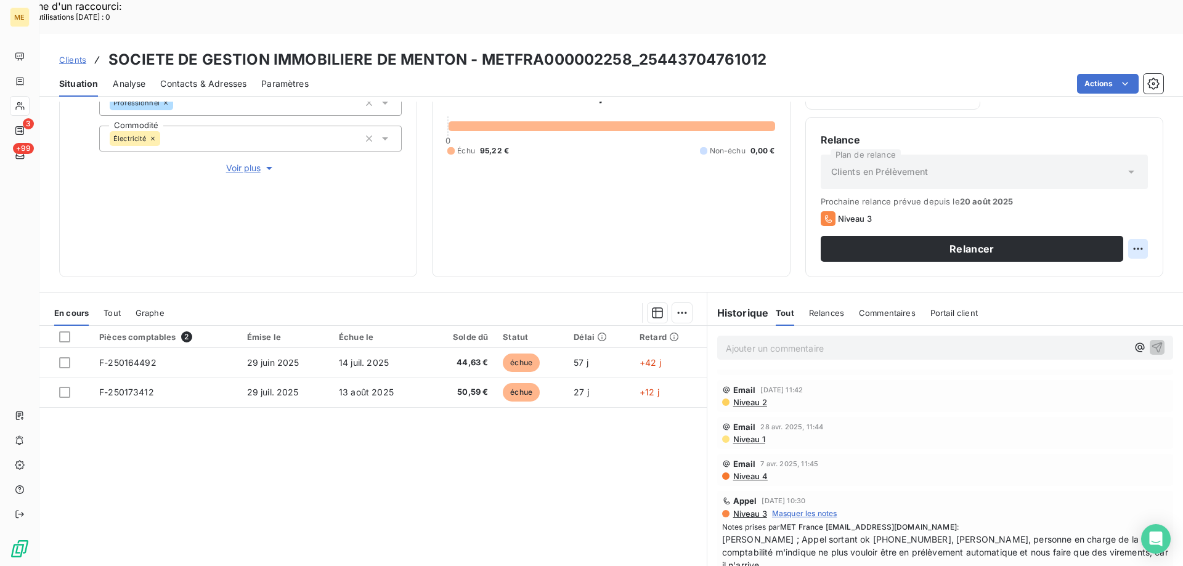
click at [1098, 246] on div "Replanifier cette action" at bounding box center [1078, 242] width 110 height 20
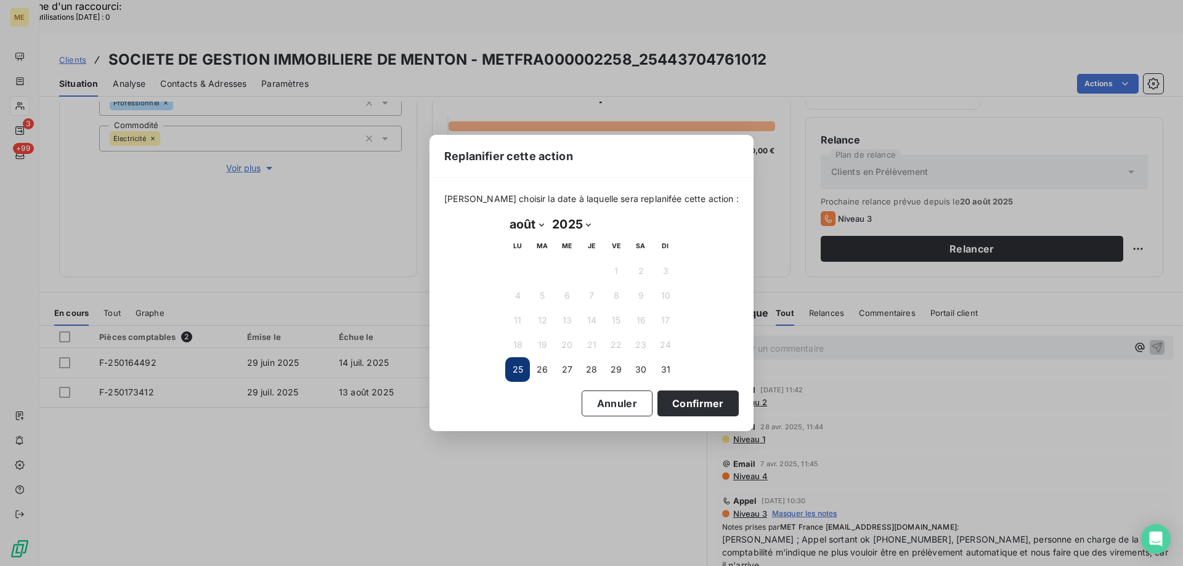
click at [524, 222] on select "janvier février mars avril mai juin juillet août septembre octobre novembre déc…" at bounding box center [526, 224] width 43 height 20
select select "8"
click at [505, 214] on select "janvier février mars avril mai juin juillet août septembre octobre novembre déc…" at bounding box center [526, 224] width 43 height 20
click at [624, 275] on button "5" at bounding box center [616, 271] width 25 height 25
click at [715, 410] on button "Confirmer" at bounding box center [697, 404] width 81 height 26
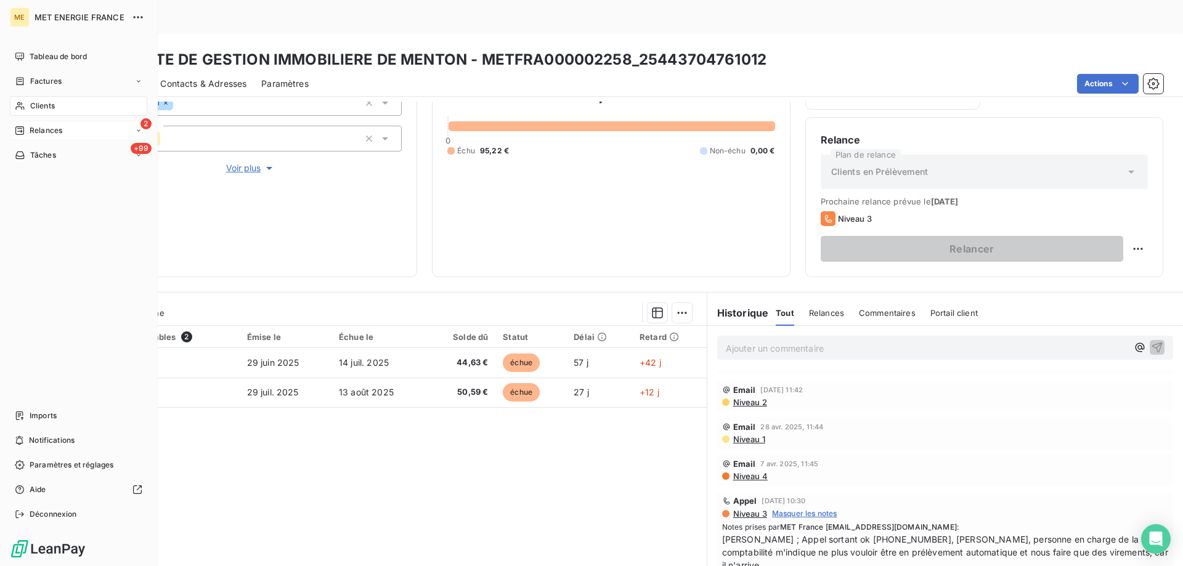
click at [74, 137] on div "2 Relances" at bounding box center [78, 131] width 137 height 20
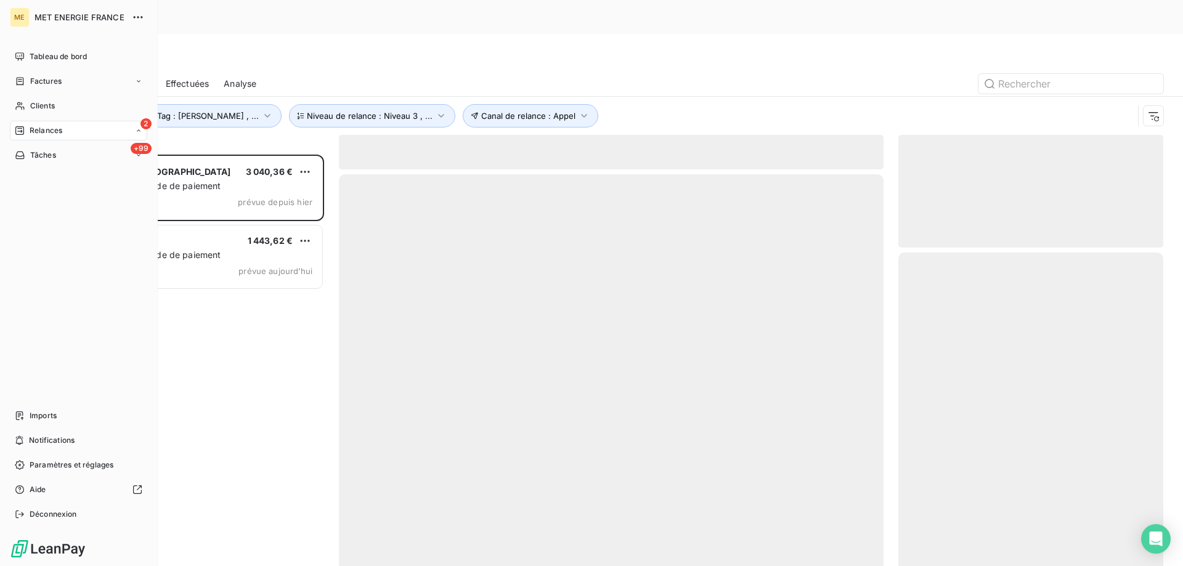
scroll to position [436, 256]
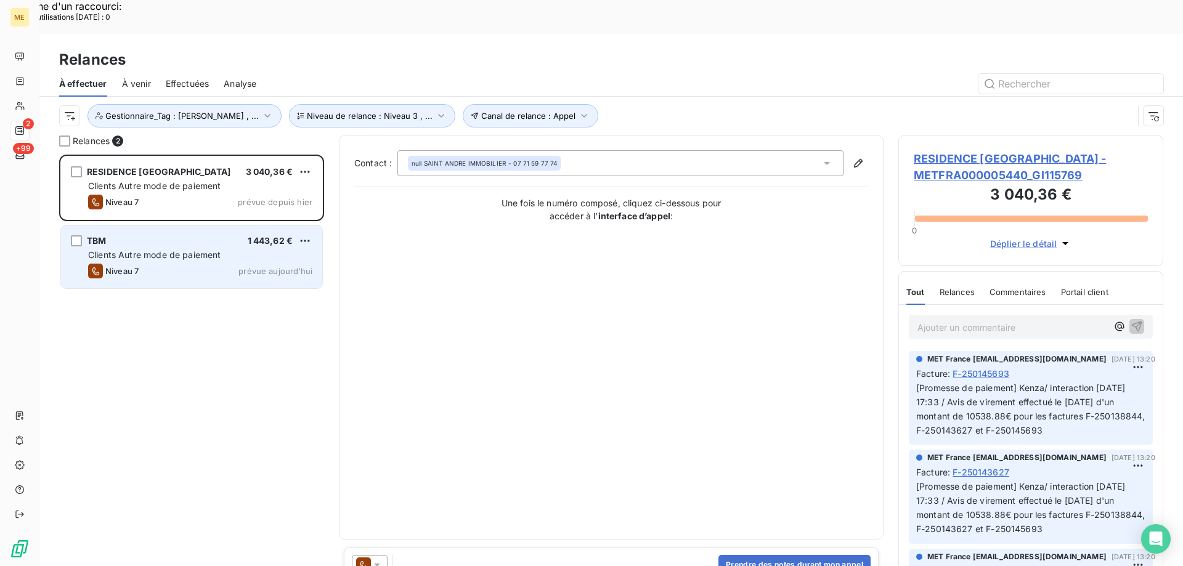
click at [169, 250] on span "Clients Autre mode de paiement" at bounding box center [154, 255] width 133 height 10
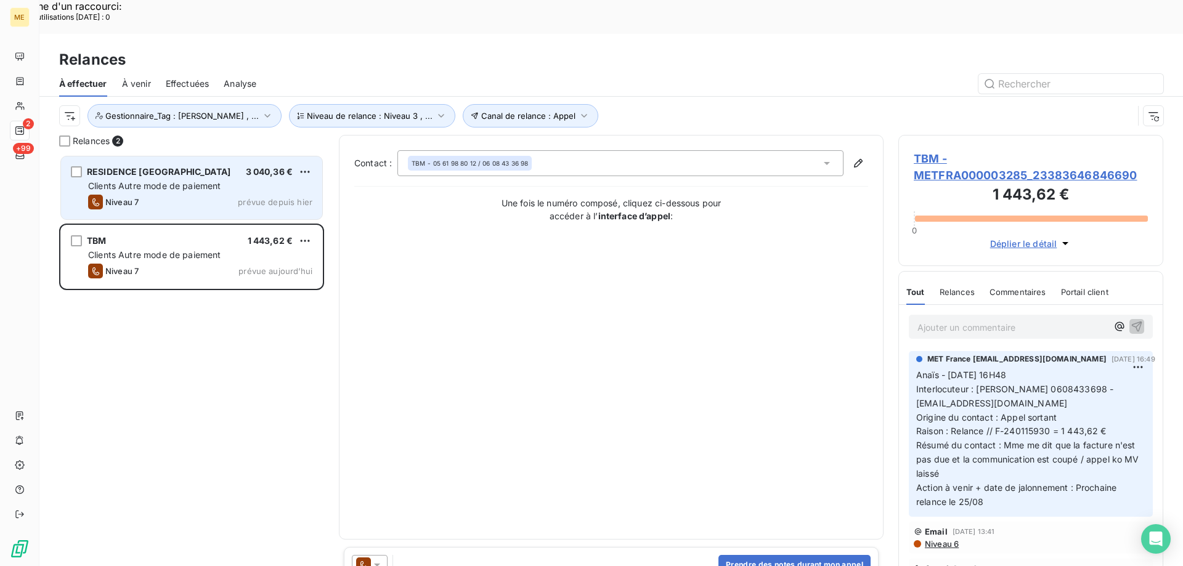
click at [129, 166] on span "RESIDENCE PONT DE L'AUBE" at bounding box center [159, 171] width 144 height 10
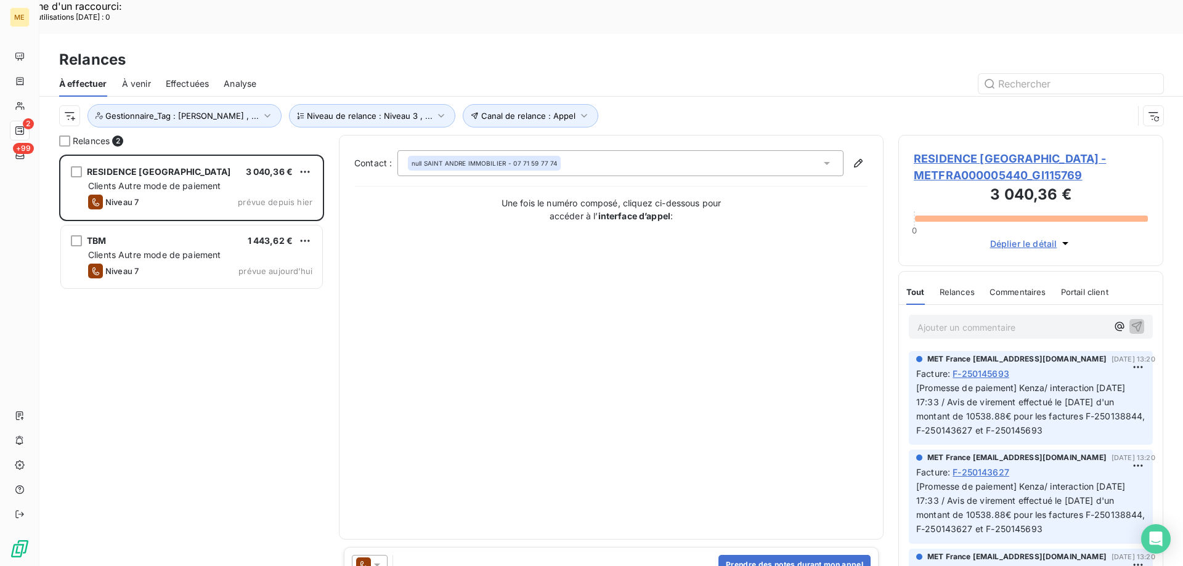
click at [933, 150] on span "RESIDENCE PONT DE L'AUBE - METFRA000005440_GI115769" at bounding box center [1031, 166] width 234 height 33
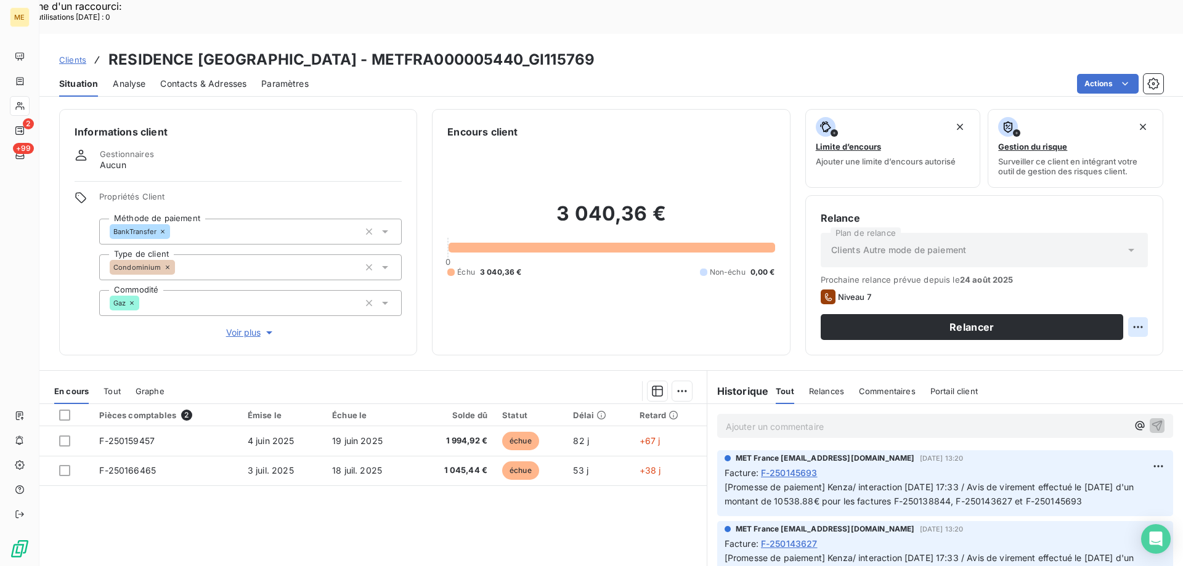
click at [1079, 328] on div "Replanifier cette action" at bounding box center [1078, 320] width 110 height 20
select select "7"
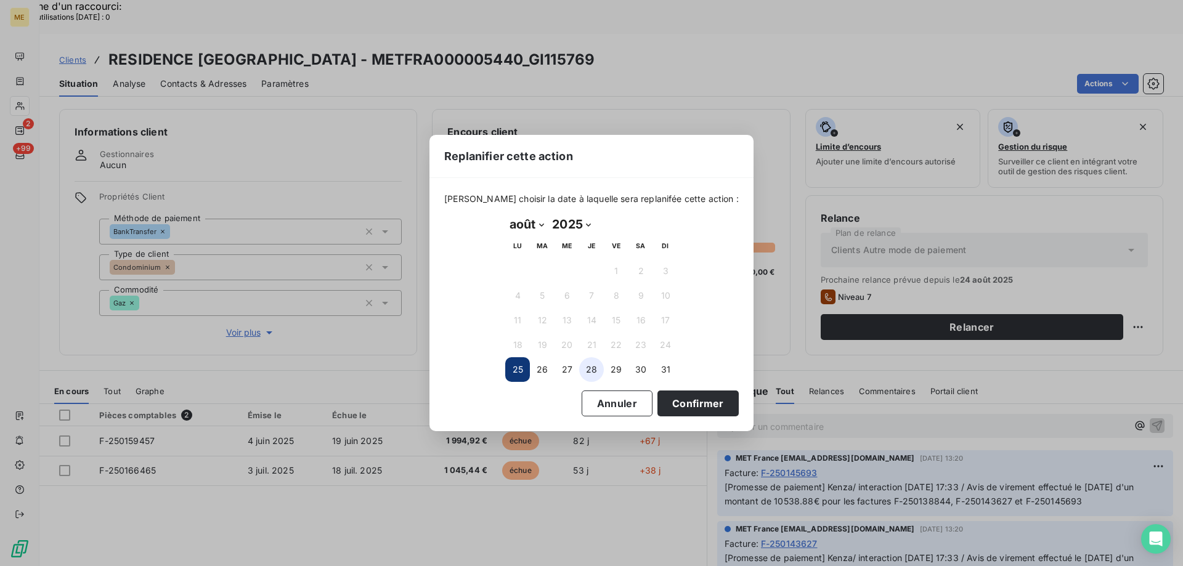
click at [583, 368] on button "28" at bounding box center [591, 369] width 25 height 25
click at [702, 405] on button "Confirmer" at bounding box center [697, 404] width 81 height 26
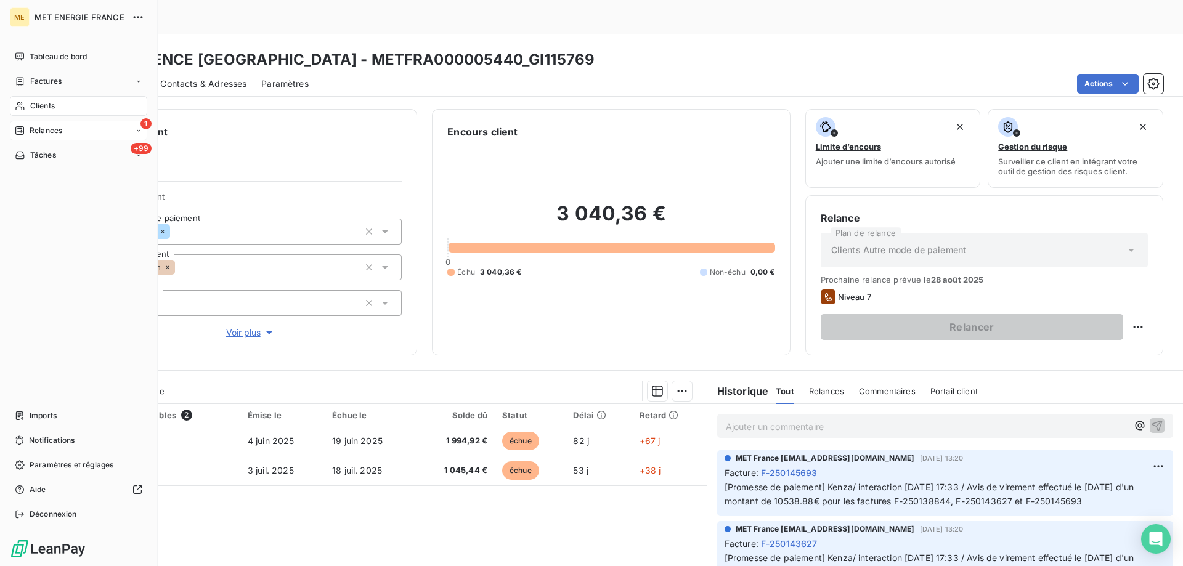
click at [40, 128] on span "Relances" at bounding box center [46, 130] width 33 height 11
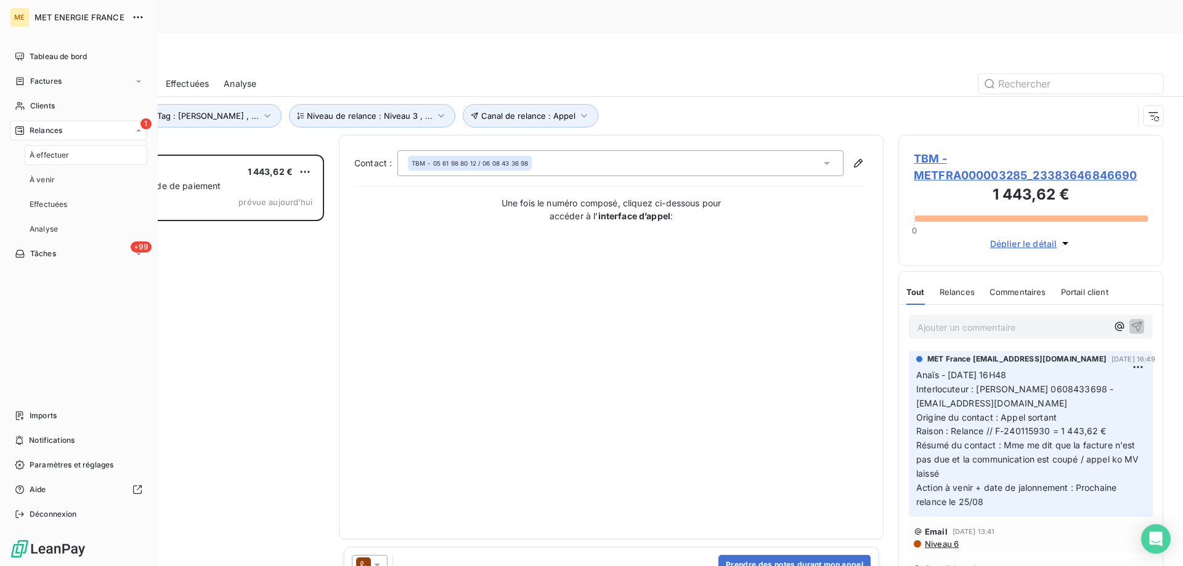
scroll to position [436, 256]
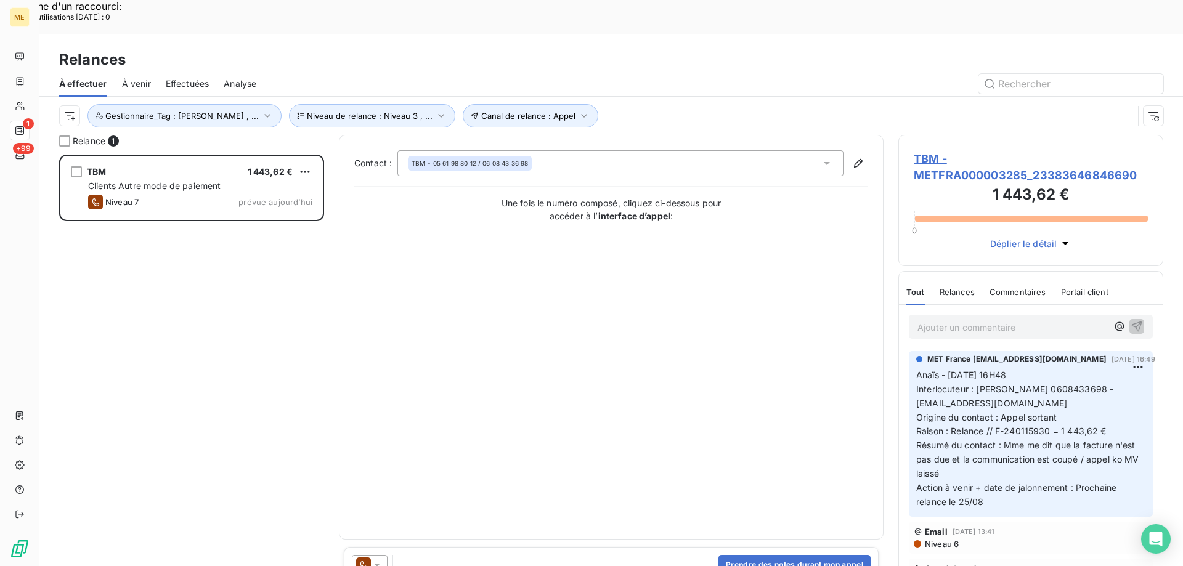
click at [1039, 150] on span "TBM - METFRA000003285_23383646846690" at bounding box center [1031, 166] width 234 height 33
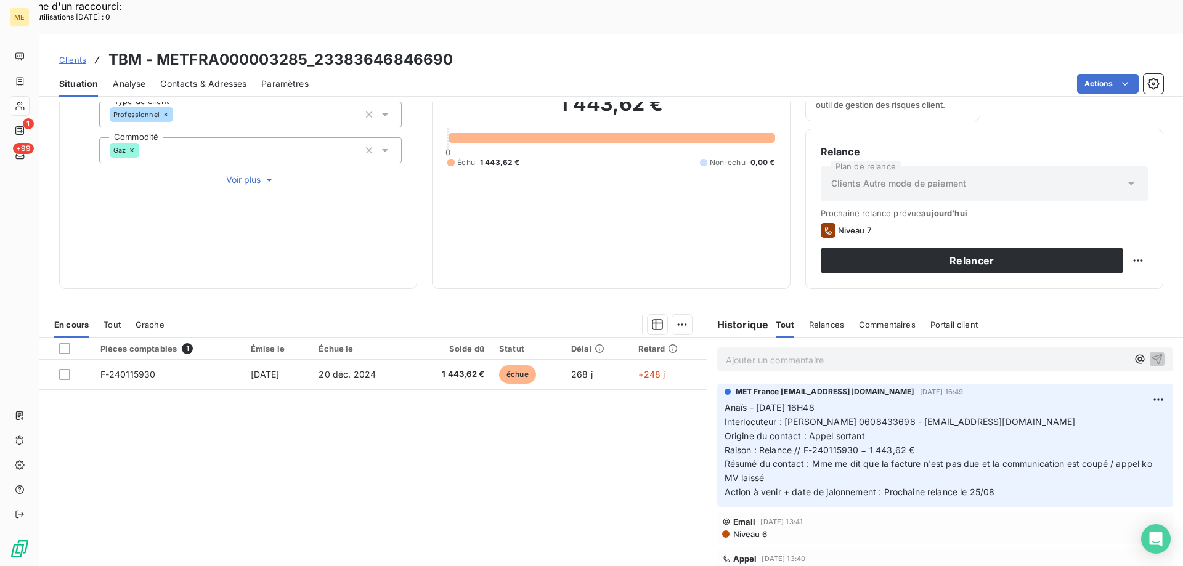
scroll to position [164, 0]
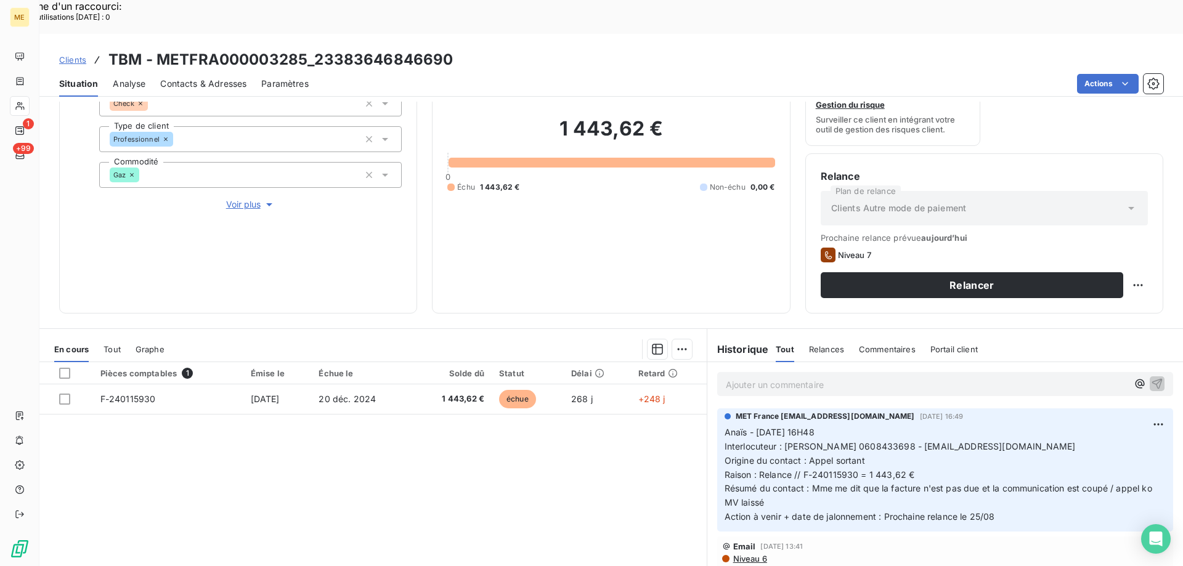
scroll to position [103, 0]
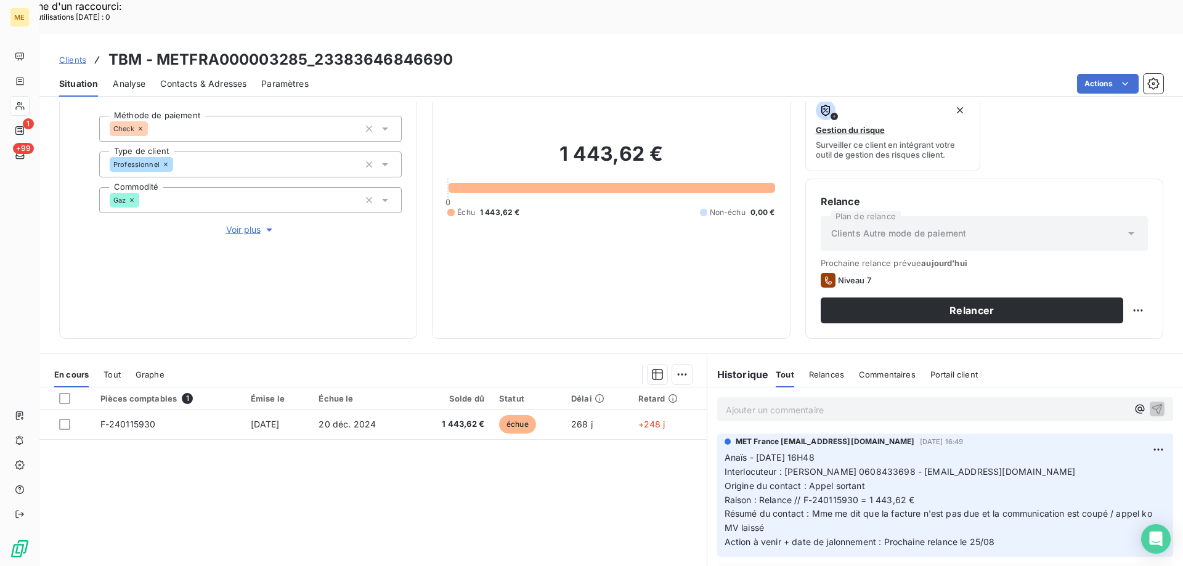
click at [259, 187] on div "Propriétés Client Méthode de paiement Check Type de client Professionnel Commod…" at bounding box center [250, 163] width 302 height 148
click at [256, 224] on span "Voir plus" at bounding box center [250, 230] width 49 height 12
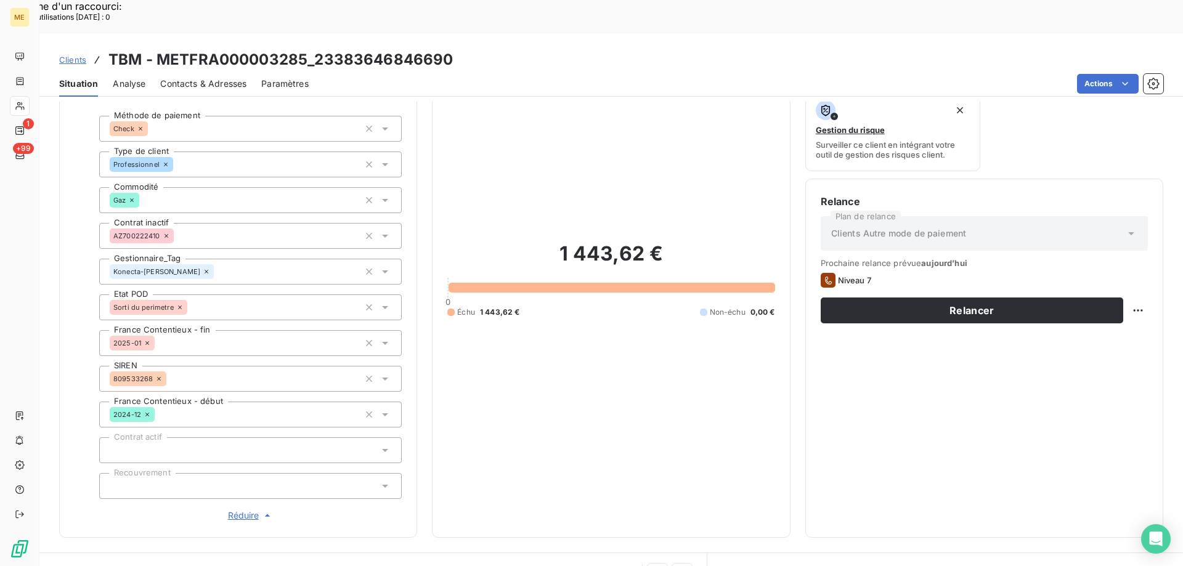
click at [205, 270] on icon at bounding box center [207, 272] width 4 height 4
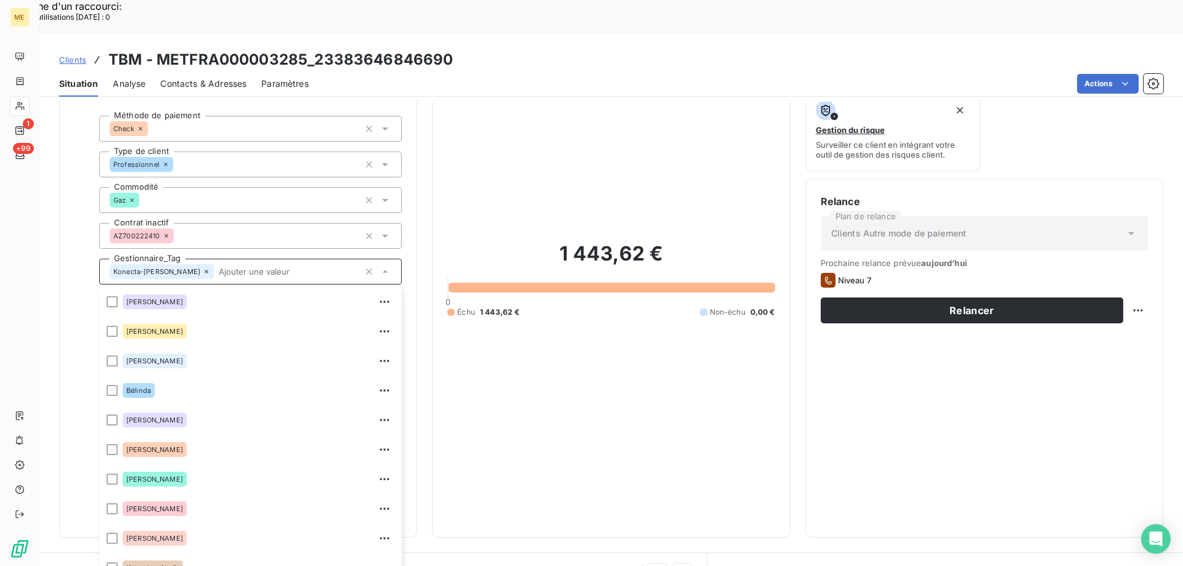
scroll to position [266, 0]
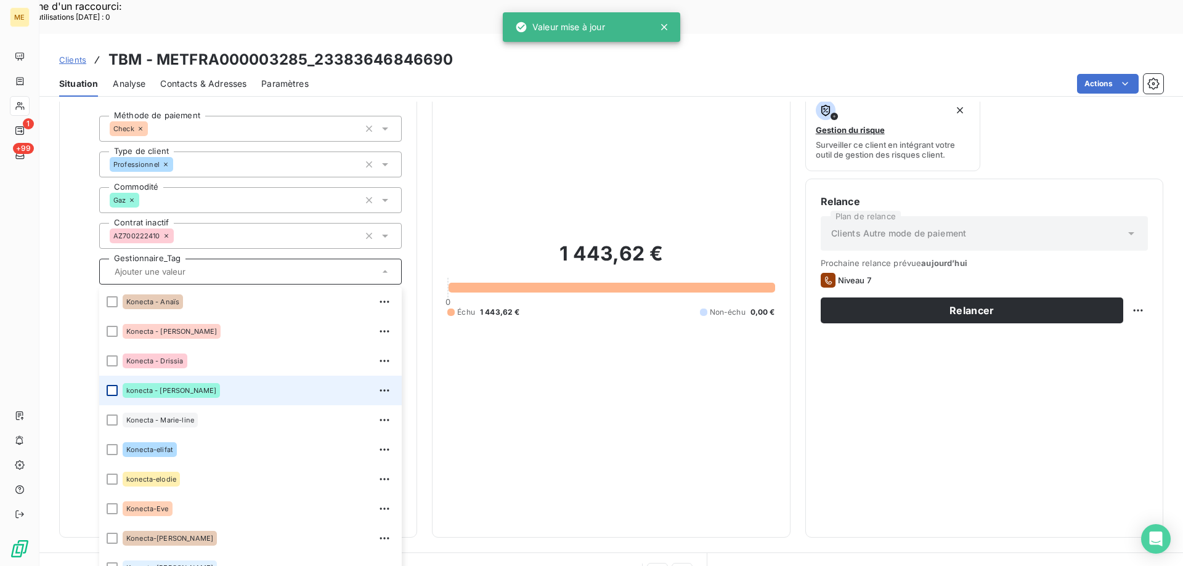
click at [112, 385] on div at bounding box center [112, 390] width 11 height 11
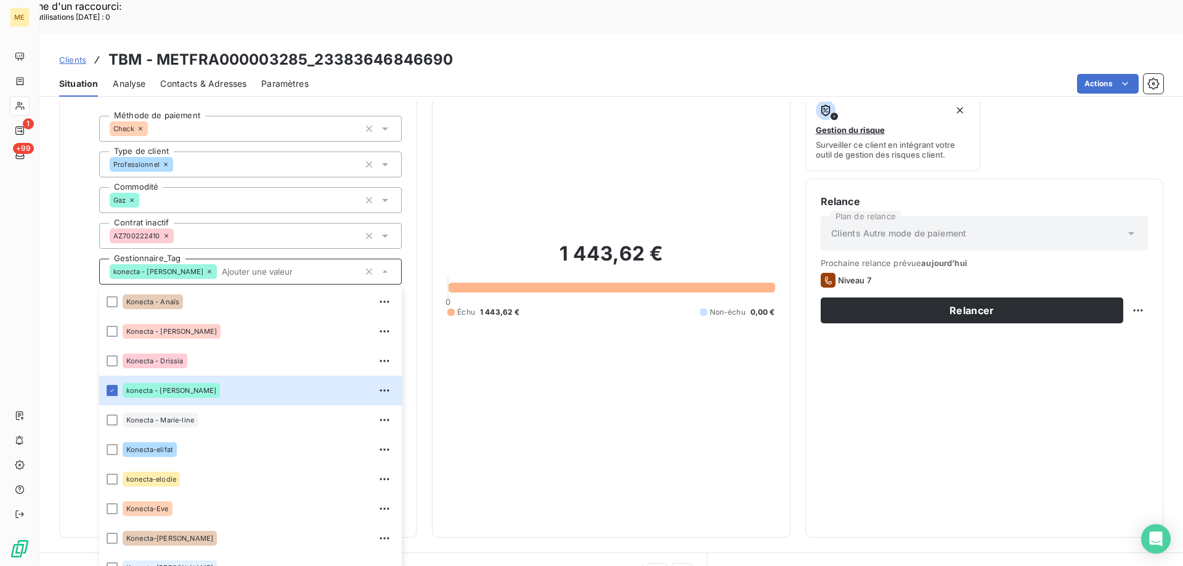
click at [746, 378] on div "1 443,62 € 0 Échu 1 443,62 € Non-échu 0,00 €" at bounding box center [610, 279] width 327 height 486
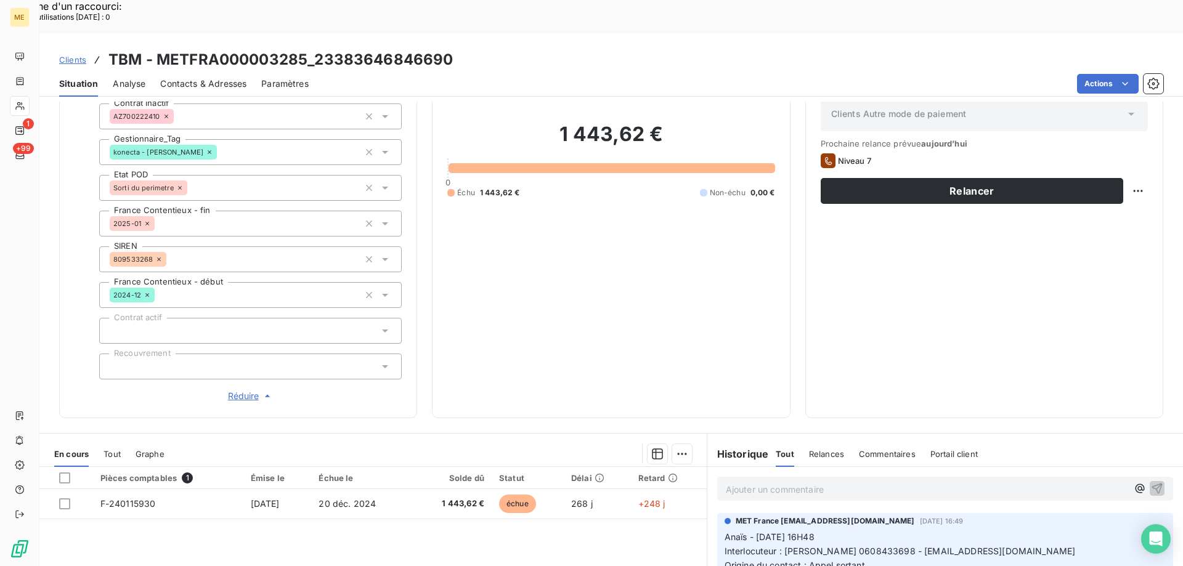
scroll to position [226, 0]
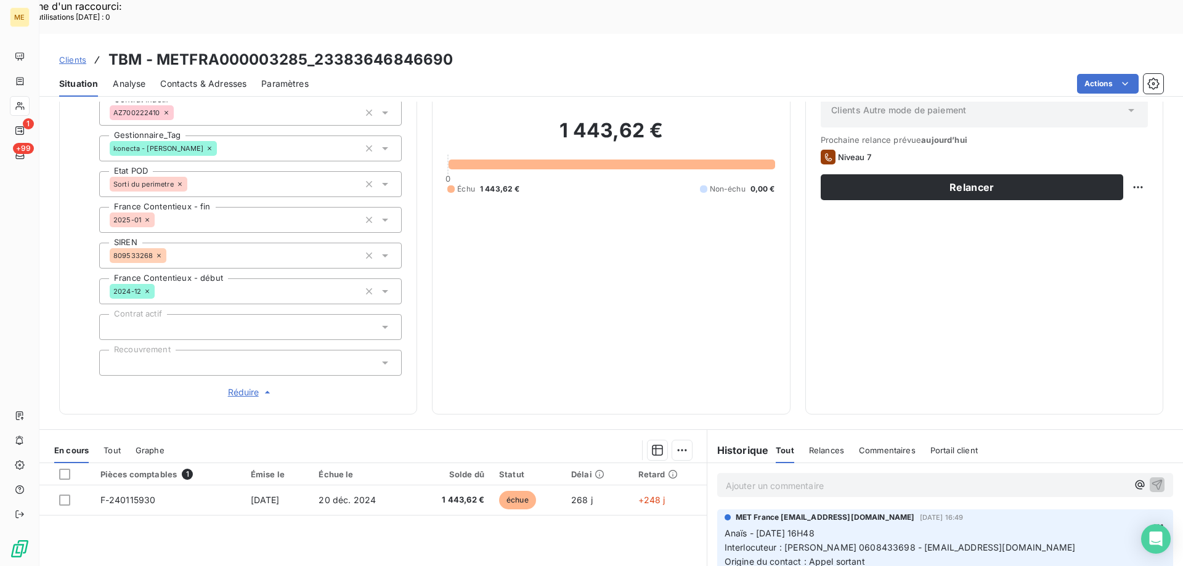
click at [206, 145] on icon at bounding box center [209, 148] width 7 height 7
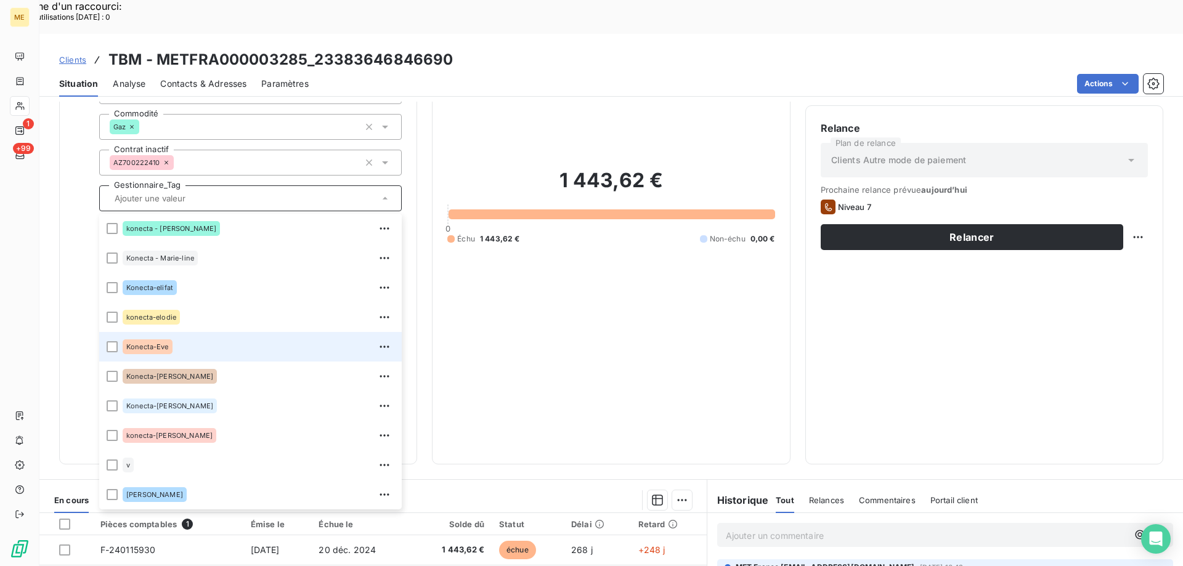
scroll to position [239, 0]
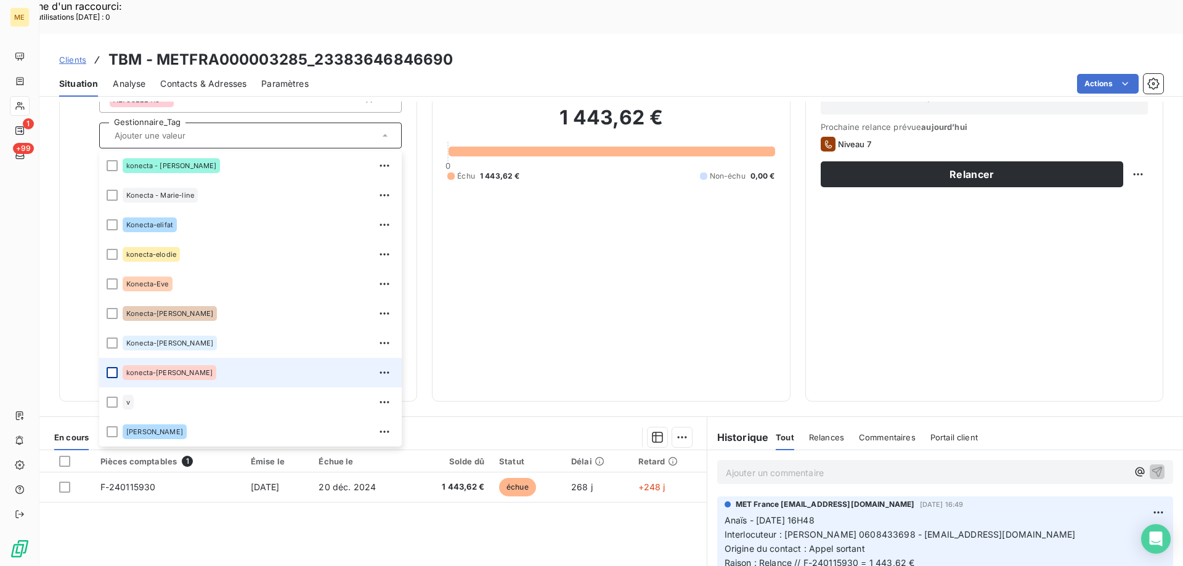
click at [112, 367] on div at bounding box center [112, 372] width 11 height 11
click at [706, 195] on div "1 443,62 € 0 Échu 1 443,62 € Non-échu 0,00 €" at bounding box center [610, 143] width 327 height 486
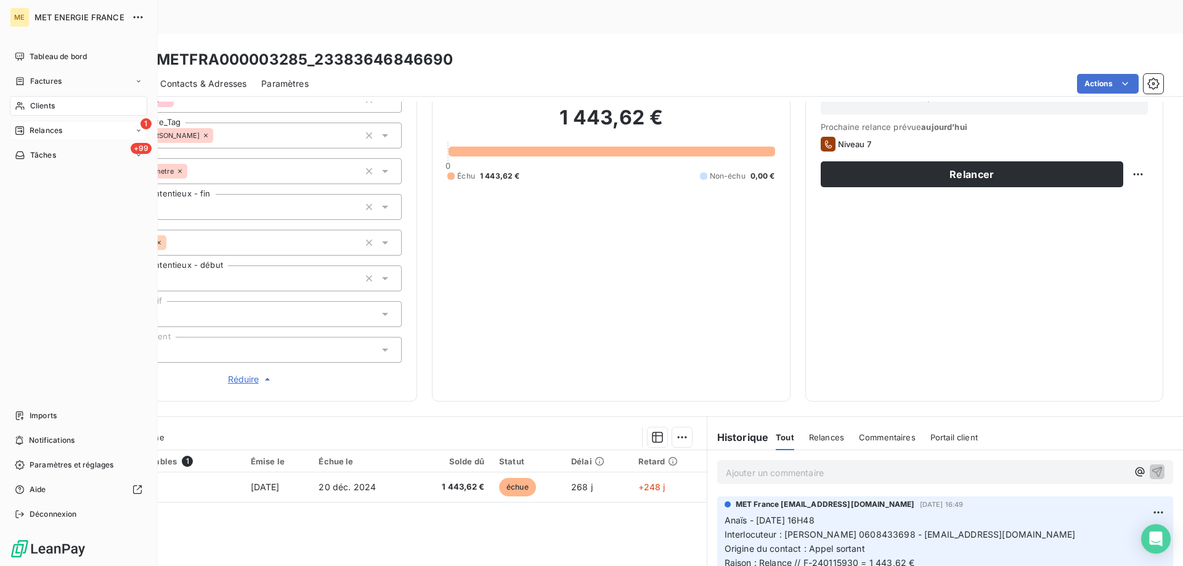
click at [46, 134] on span "Relances" at bounding box center [46, 130] width 33 height 11
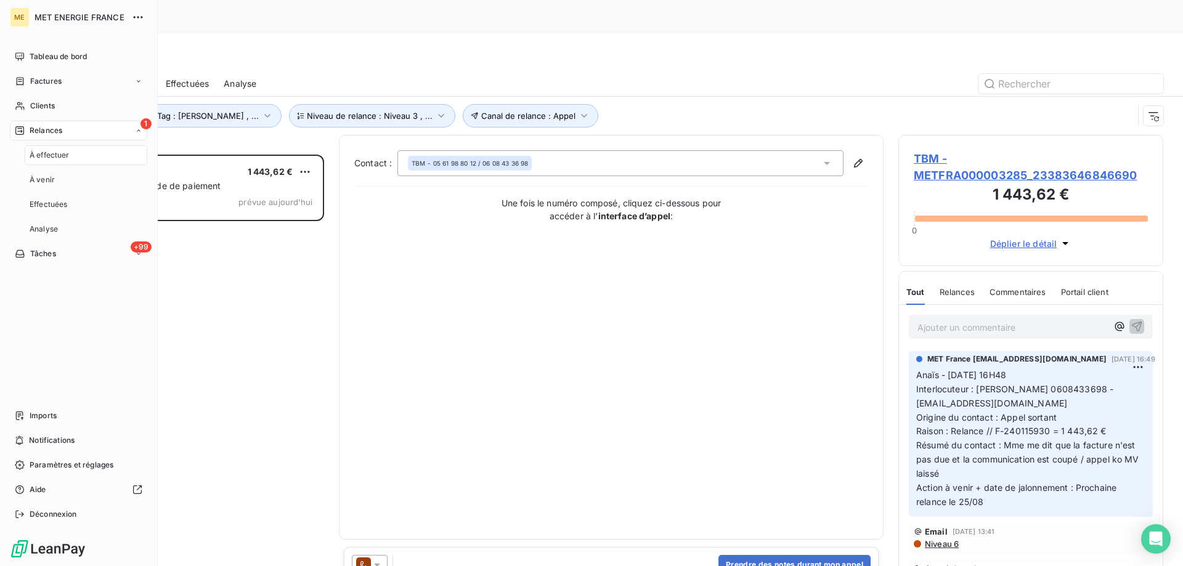
scroll to position [436, 256]
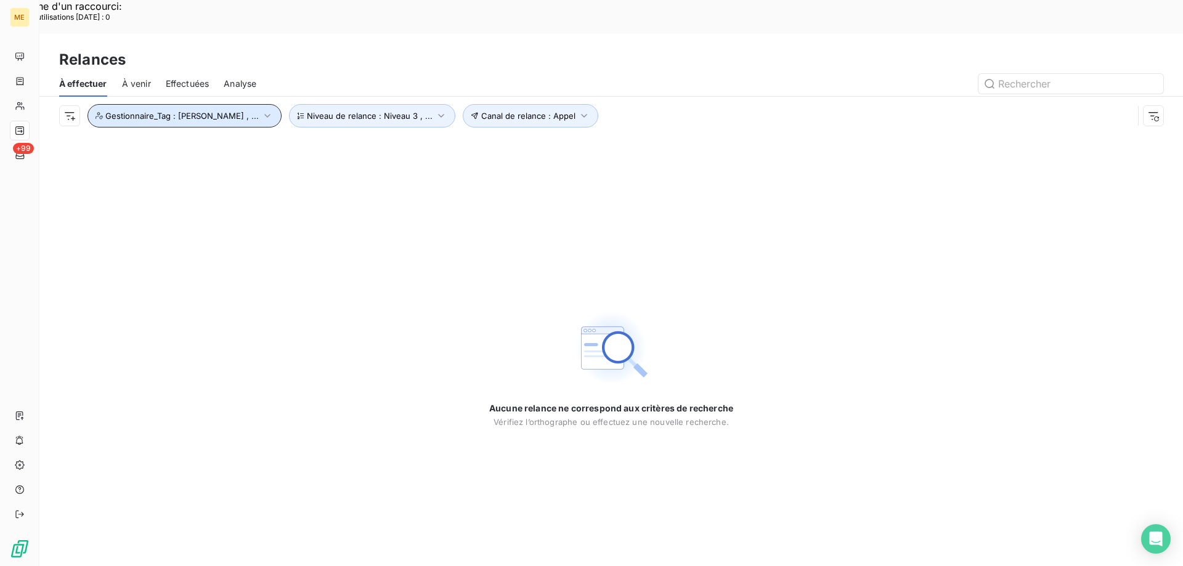
click at [216, 104] on button "Gestionnaire_Tag : [PERSON_NAME] , ..." at bounding box center [184, 115] width 194 height 23
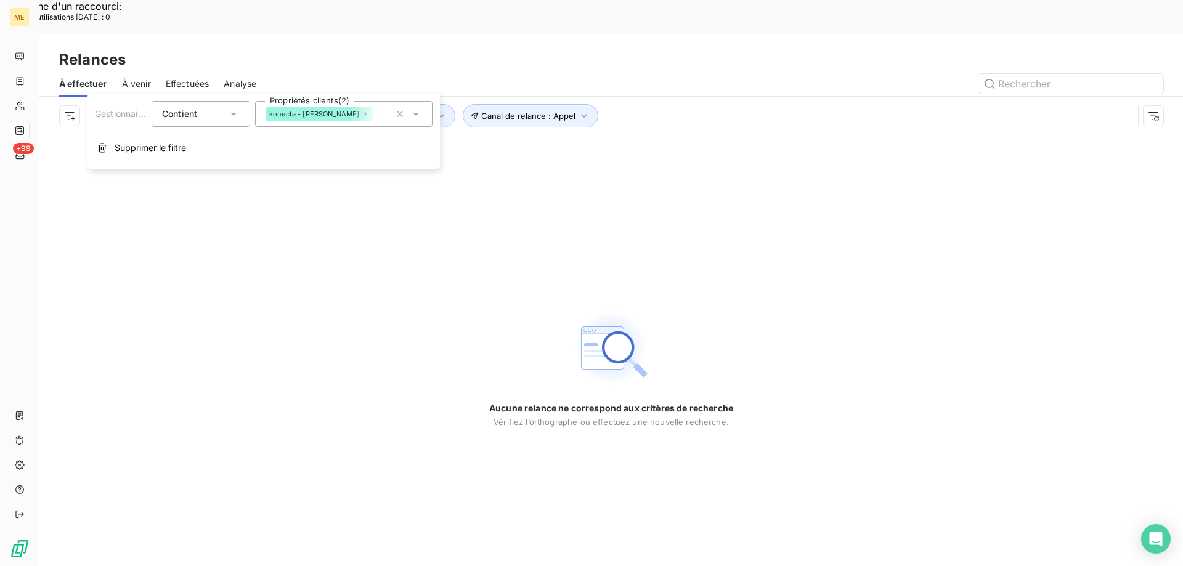
click at [315, 121] on div "konecta - [PERSON_NAME]" at bounding box center [319, 114] width 107 height 15
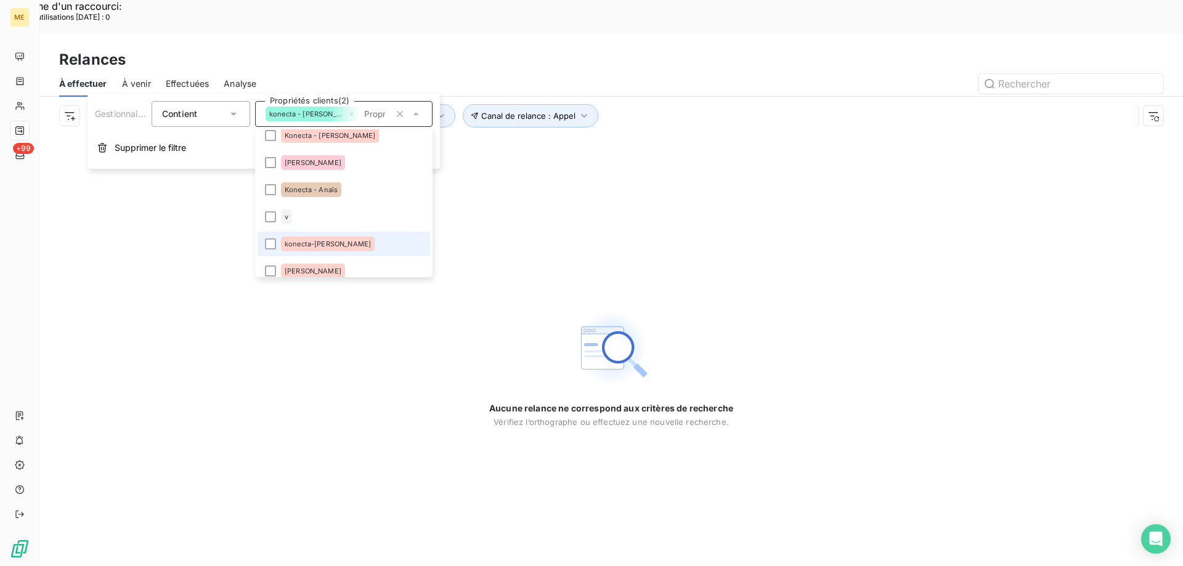
scroll to position [62, 0]
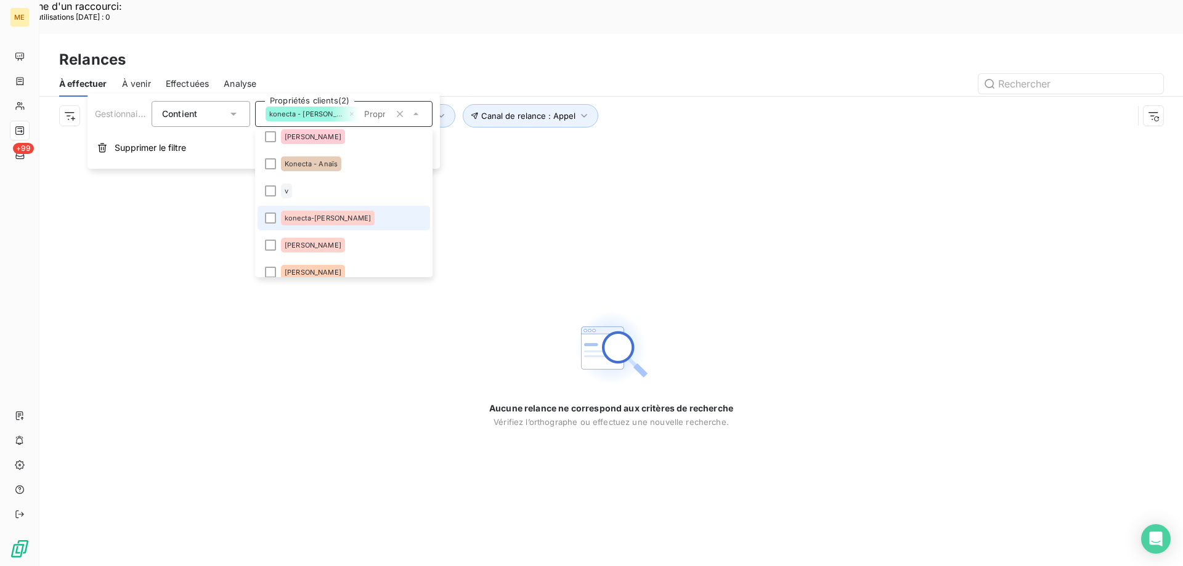
click at [296, 209] on li "konecta-[PERSON_NAME]" at bounding box center [344, 218] width 172 height 25
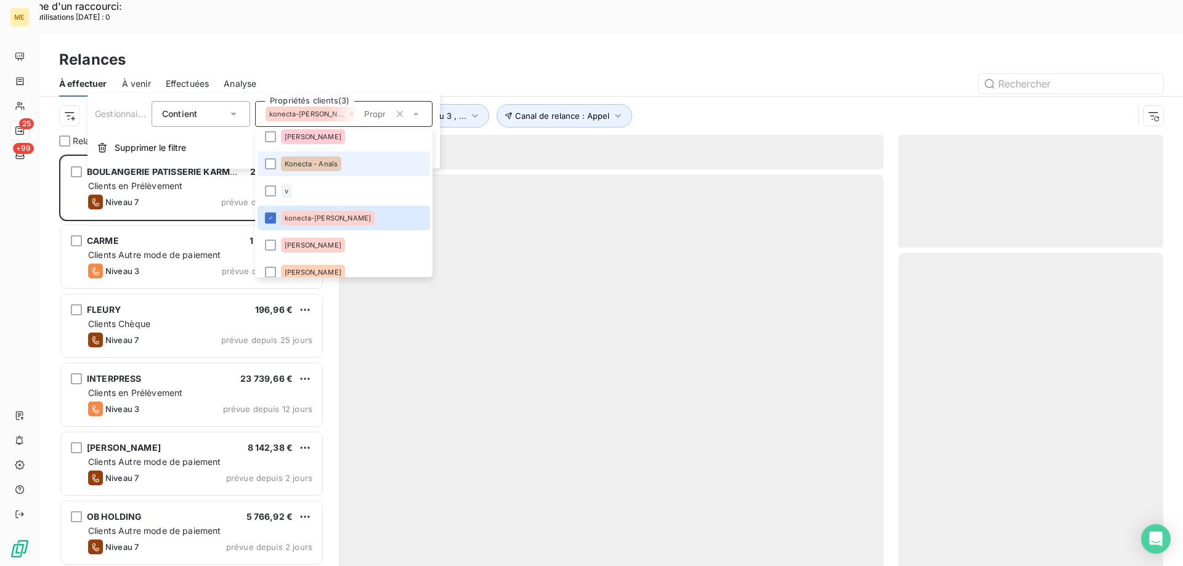
scroll to position [436, 256]
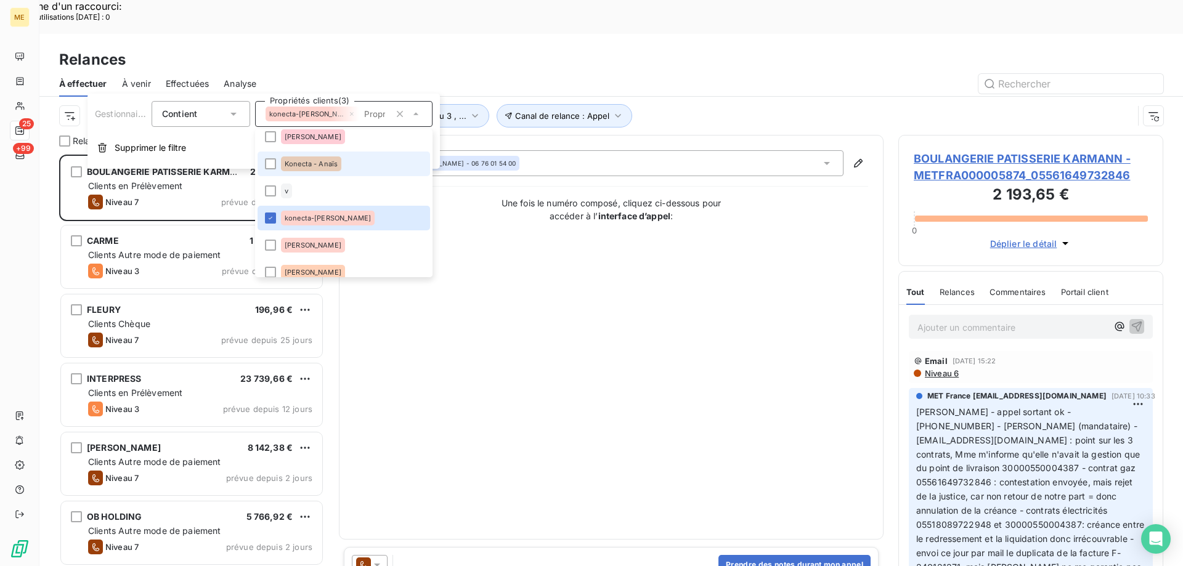
click at [331, 158] on div "Konecta - Anaïs" at bounding box center [311, 163] width 60 height 15
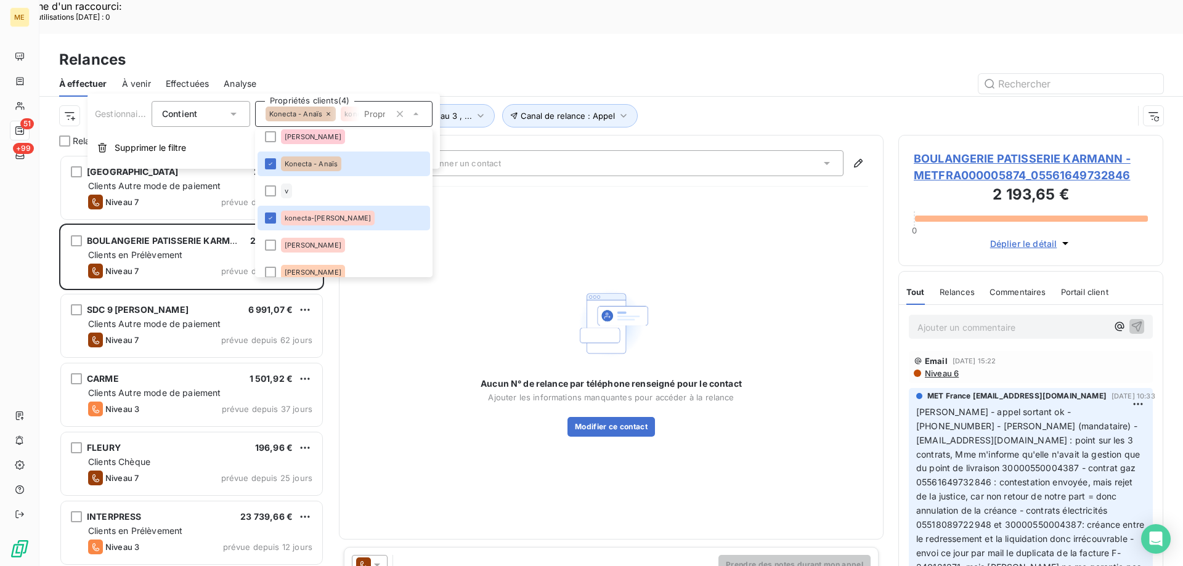
click at [615, 34] on div "Relances À effectuer À venir Effectuées Analyse Canal de relance : Appel Niveau…" at bounding box center [610, 84] width 1143 height 101
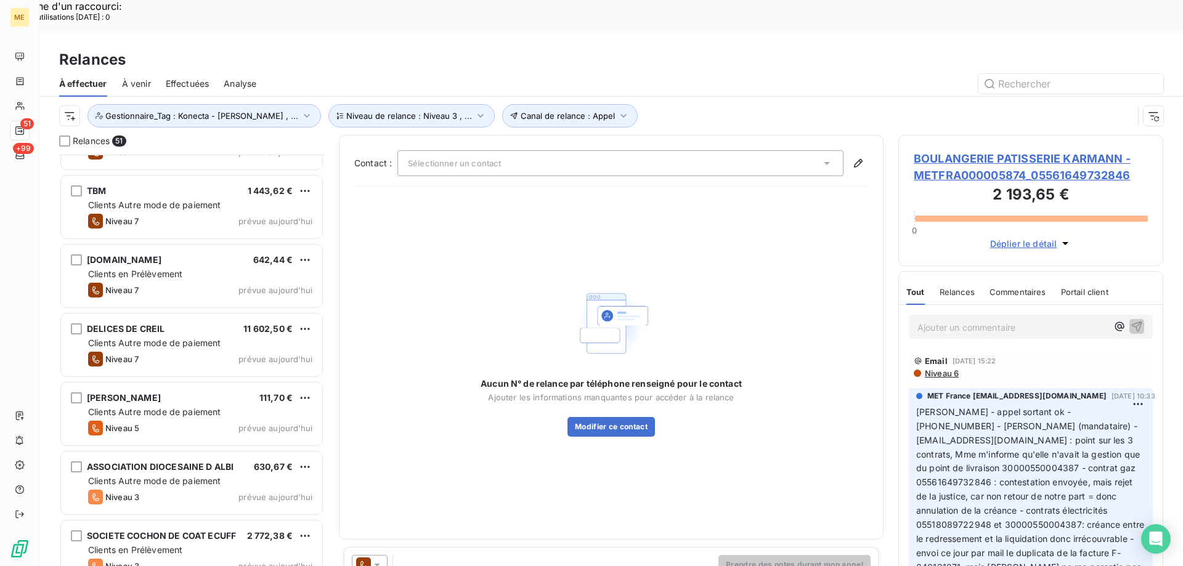
scroll to position [2212, 0]
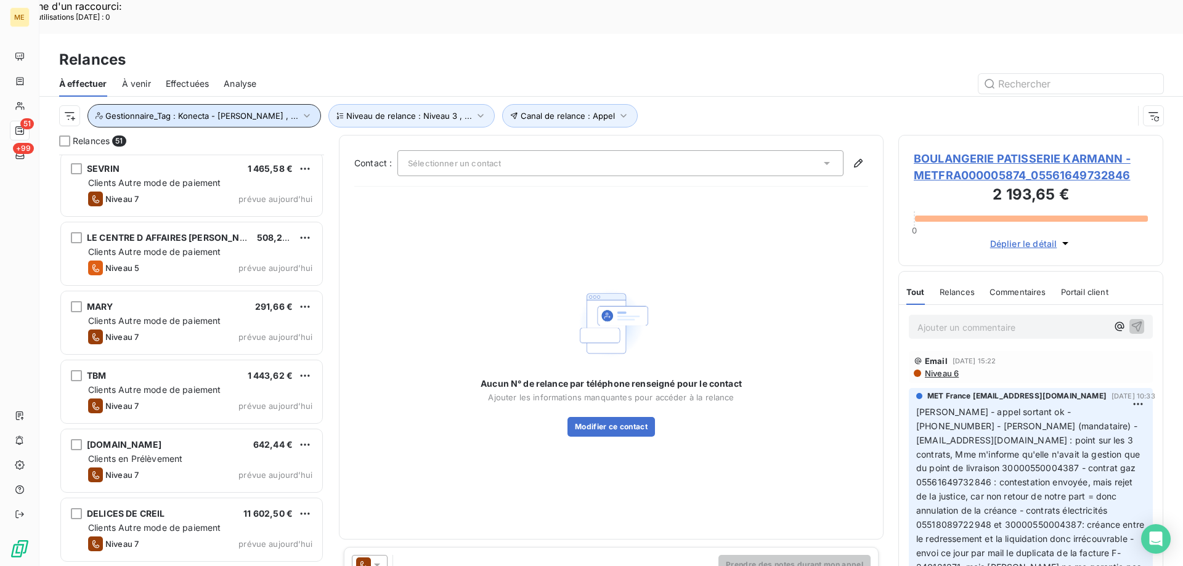
click at [200, 111] on span "Gestionnaire_Tag : Konecta - [PERSON_NAME] , ..." at bounding box center [201, 116] width 193 height 10
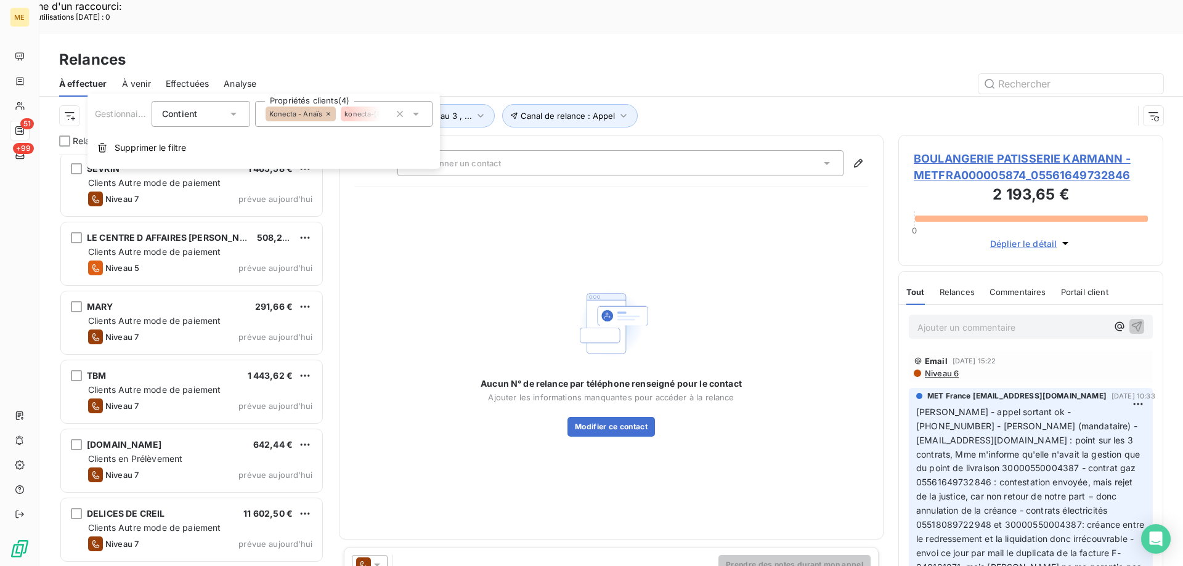
click at [294, 103] on div "Konecta - [PERSON_NAME]-[PERSON_NAME] - [PERSON_NAME]" at bounding box center [343, 114] width 177 height 26
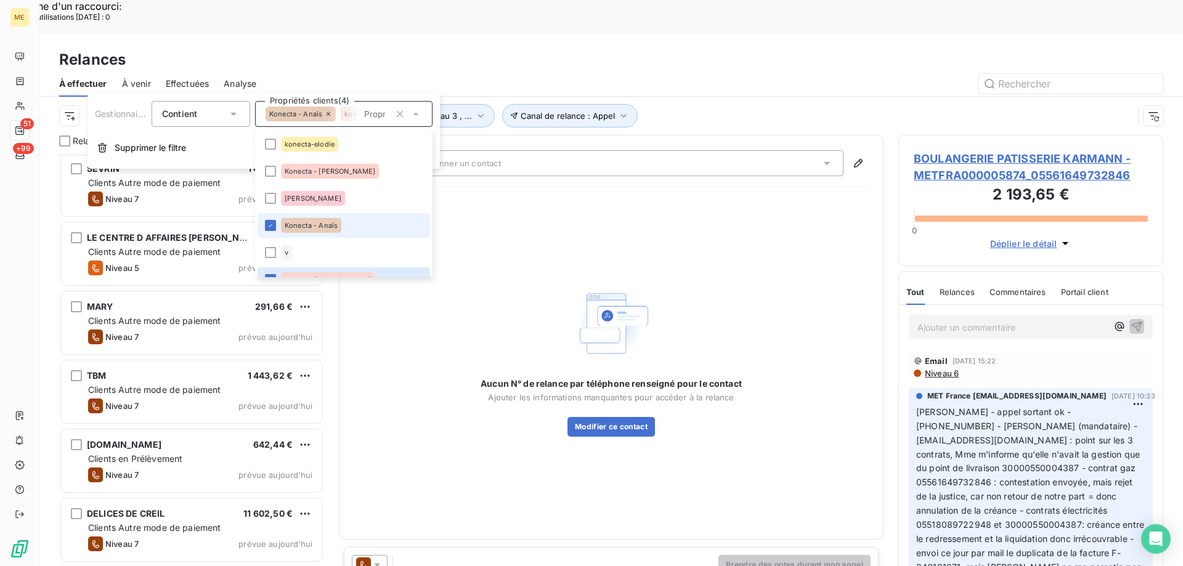
click at [277, 227] on li "Konecta - Anaïs" at bounding box center [344, 225] width 172 height 25
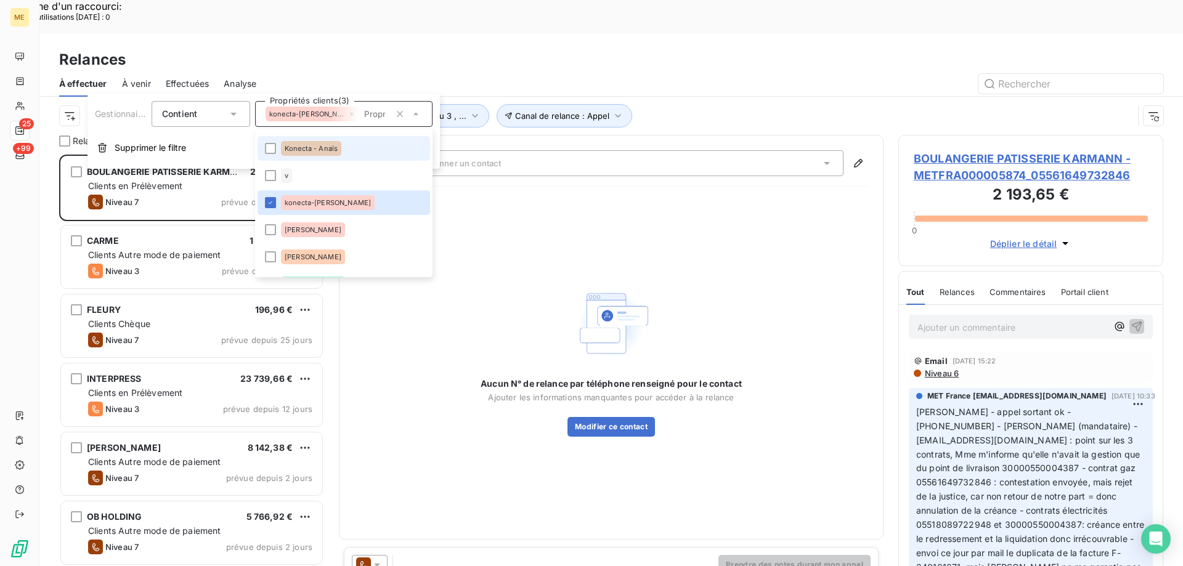
scroll to position [436, 256]
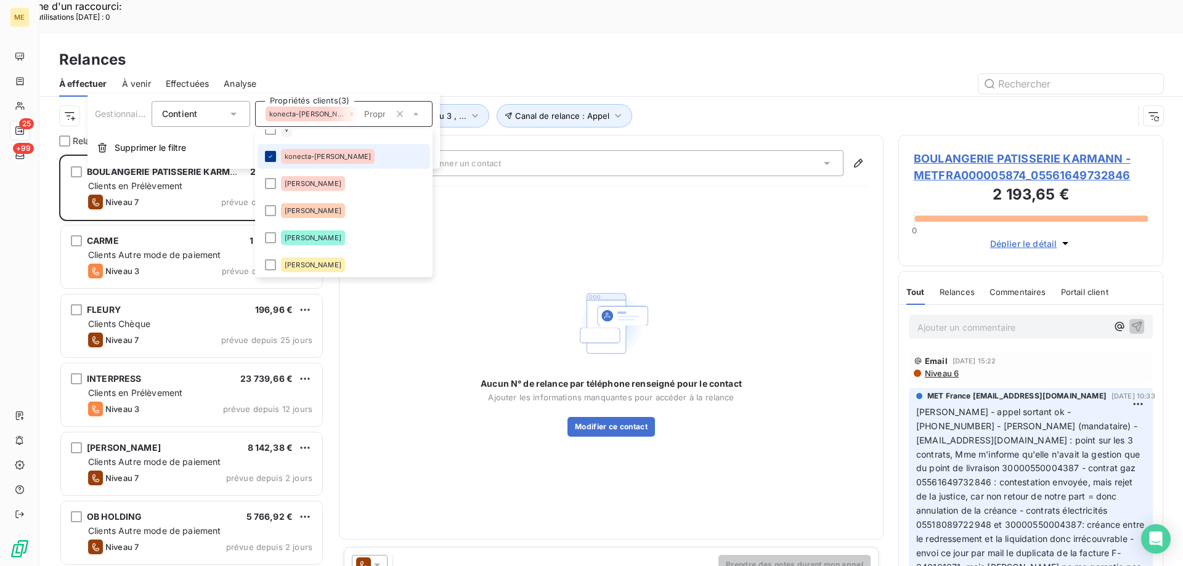
click at [273, 160] on icon at bounding box center [270, 156] width 7 height 7
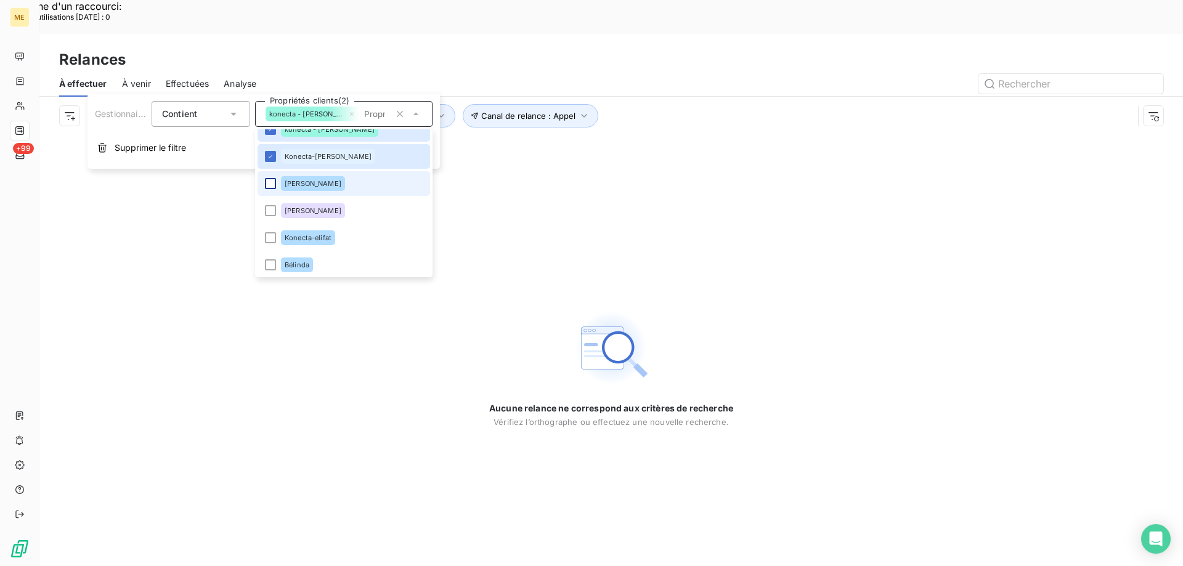
scroll to position [389, 0]
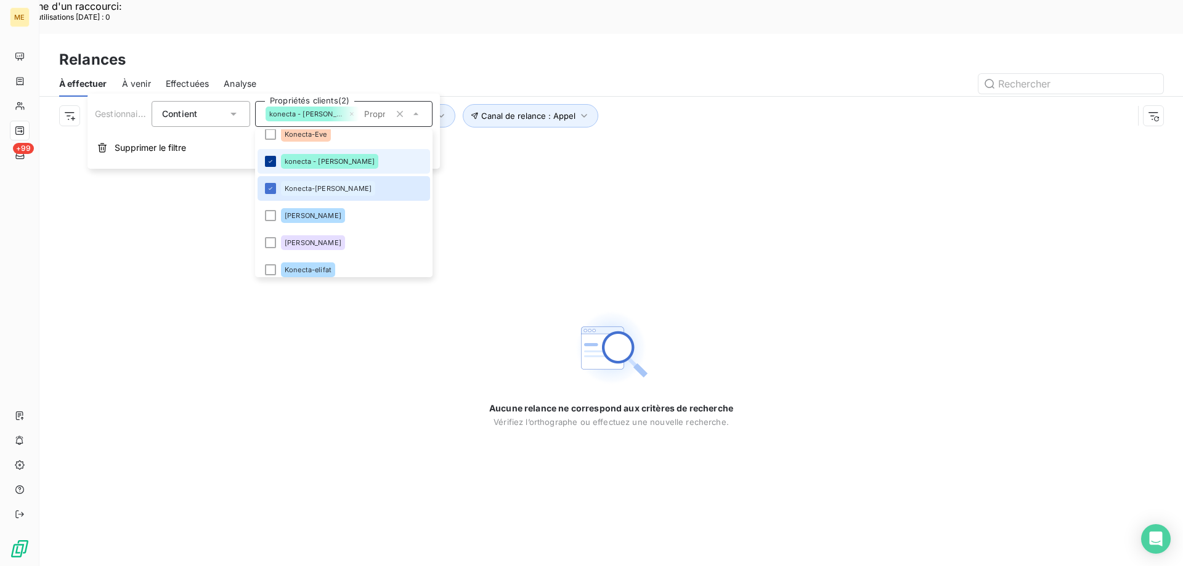
click at [270, 163] on icon at bounding box center [271, 161] width 4 height 2
click at [267, 179] on li "Konecta-[PERSON_NAME]" at bounding box center [344, 188] width 172 height 25
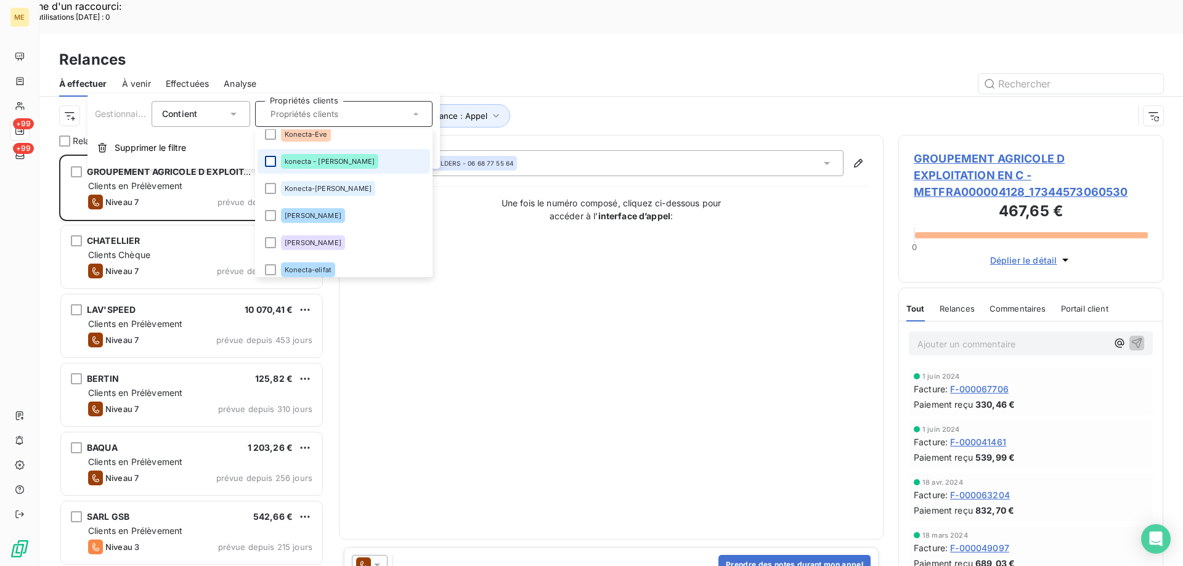
scroll to position [436, 256]
click at [640, 49] on div "Relances" at bounding box center [610, 60] width 1143 height 22
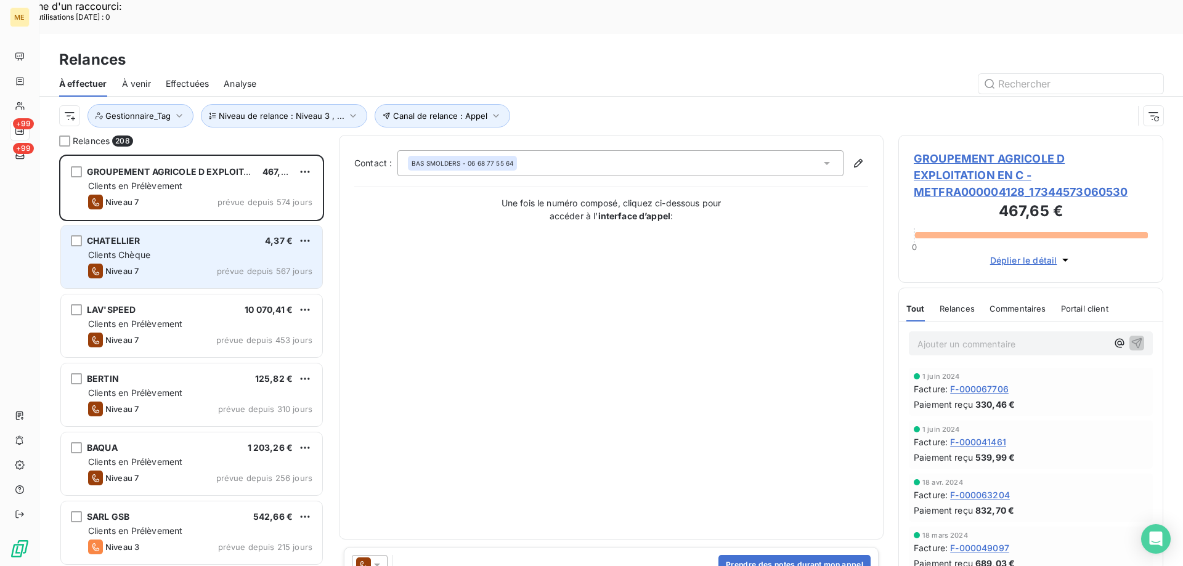
click at [248, 264] on div "Niveau 7 prévue depuis 567 jours" at bounding box center [200, 271] width 224 height 15
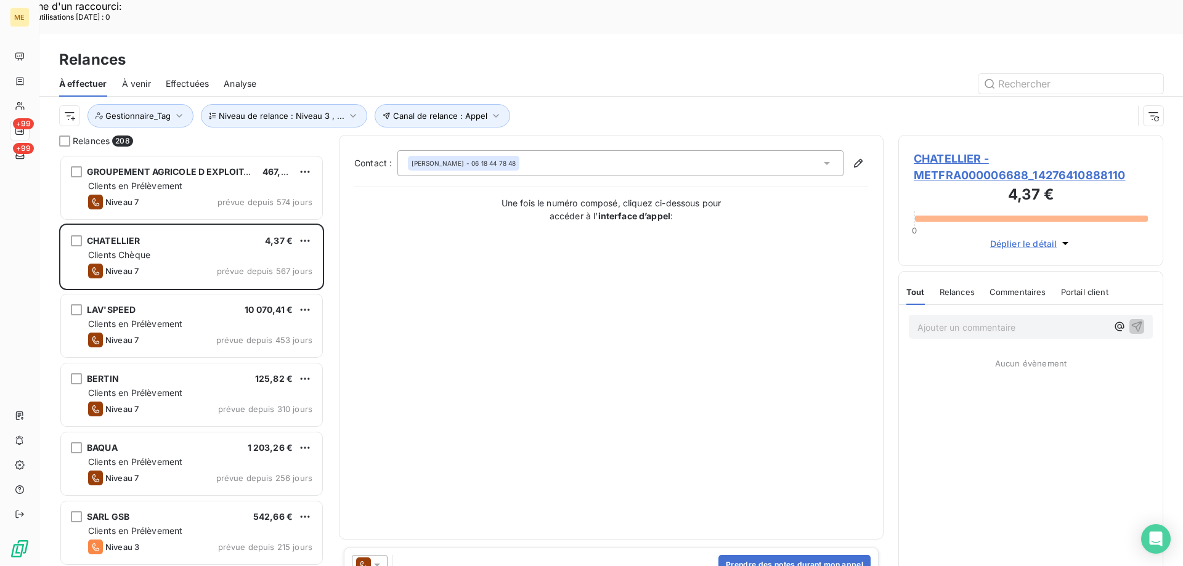
click at [1004, 150] on span "CHATELLIER - METFRA000006688_14276410888110" at bounding box center [1031, 166] width 234 height 33
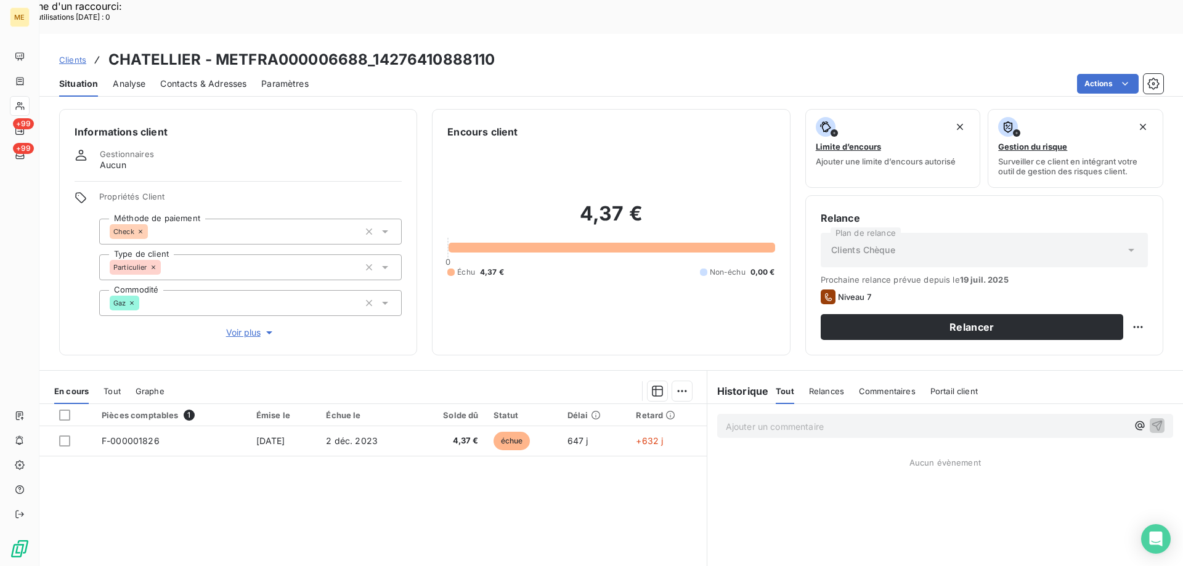
click at [242, 327] on span "Voir plus" at bounding box center [250, 333] width 49 height 12
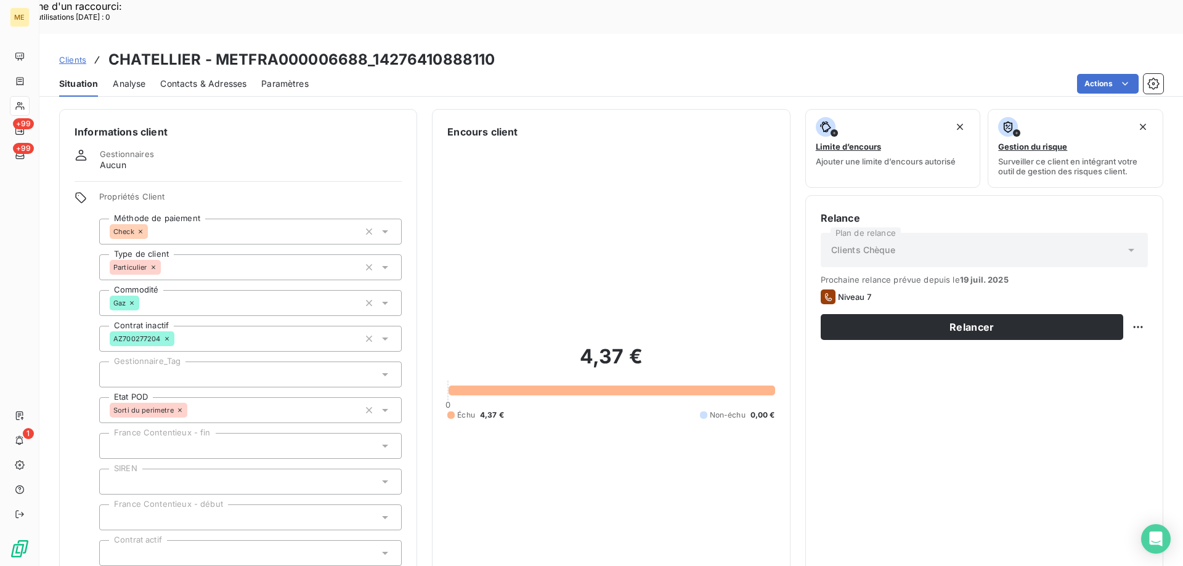
click at [33, 437] on div "1" at bounding box center [28, 433] width 11 height 11
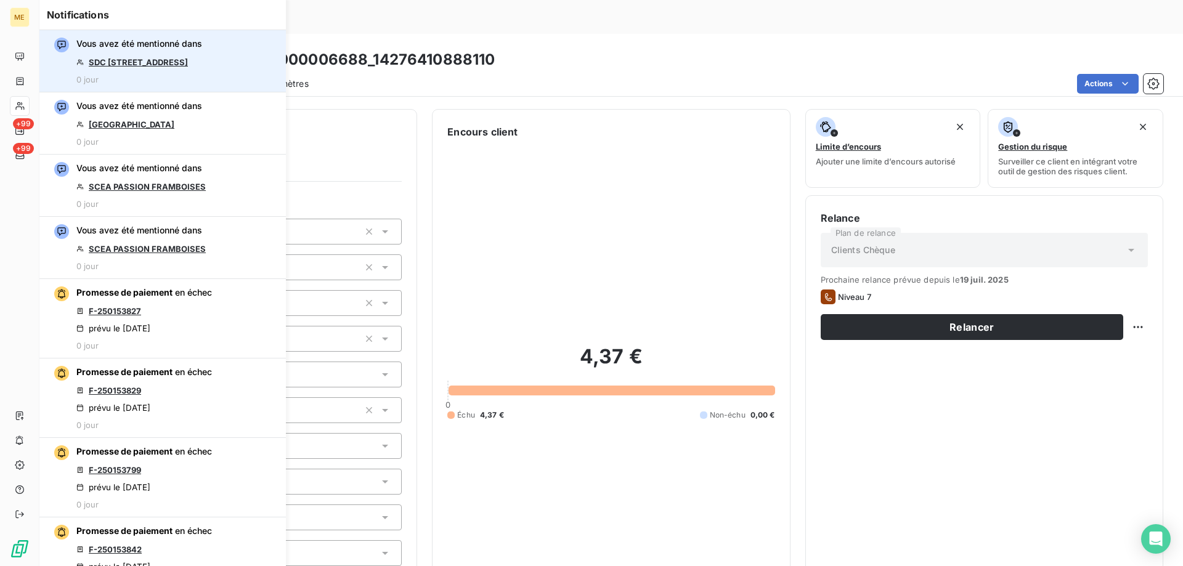
click at [129, 63] on link "SDC [STREET_ADDRESS]" at bounding box center [138, 62] width 99 height 10
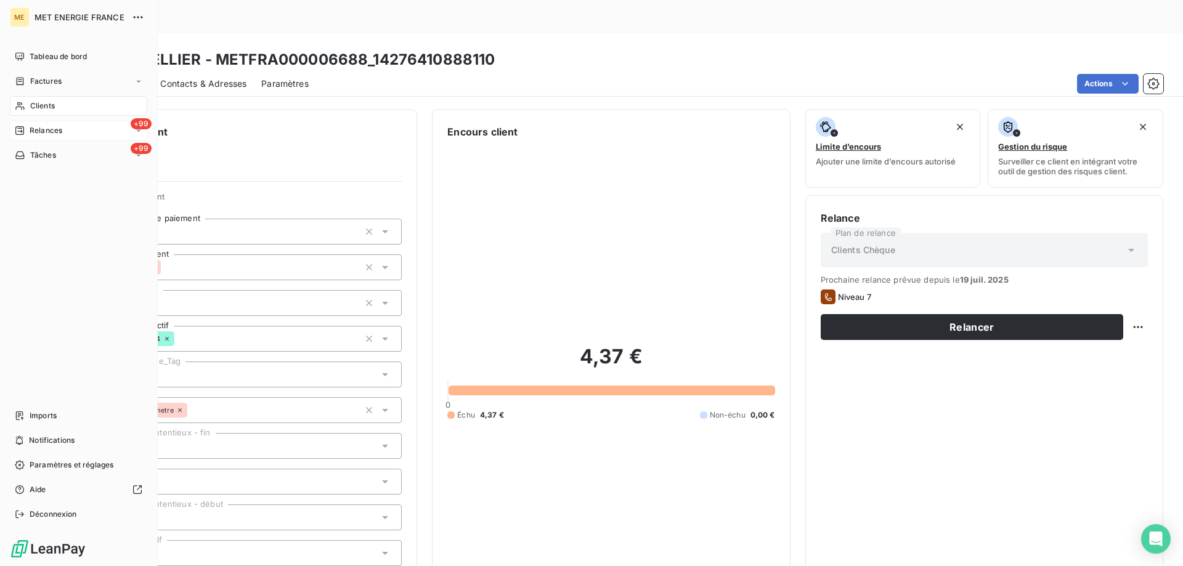
click at [73, 127] on div "+99 Relances" at bounding box center [78, 131] width 137 height 20
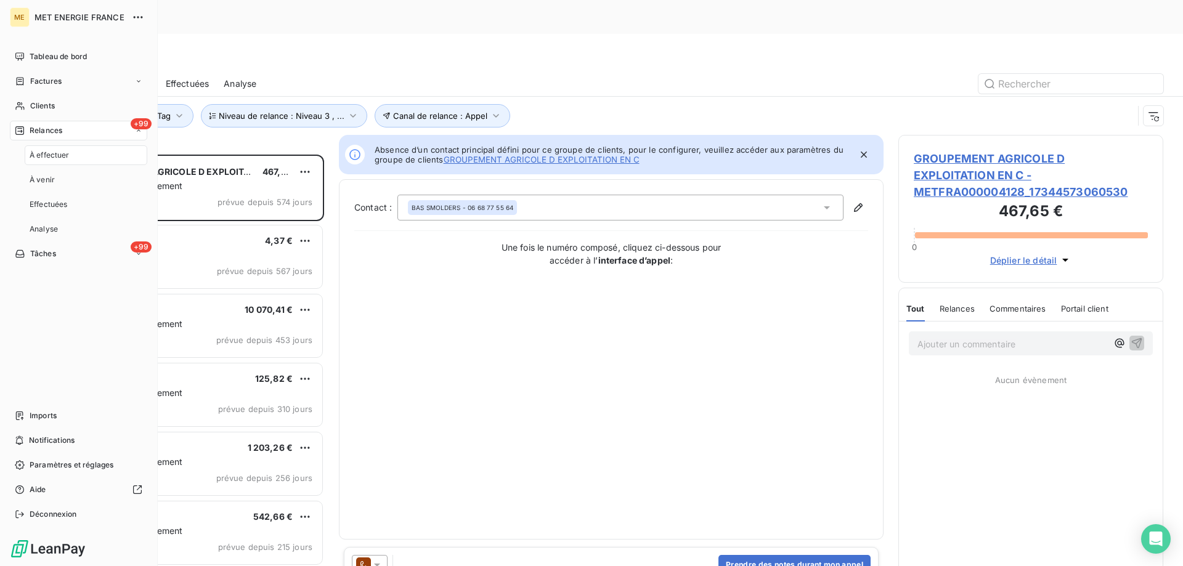
scroll to position [436, 256]
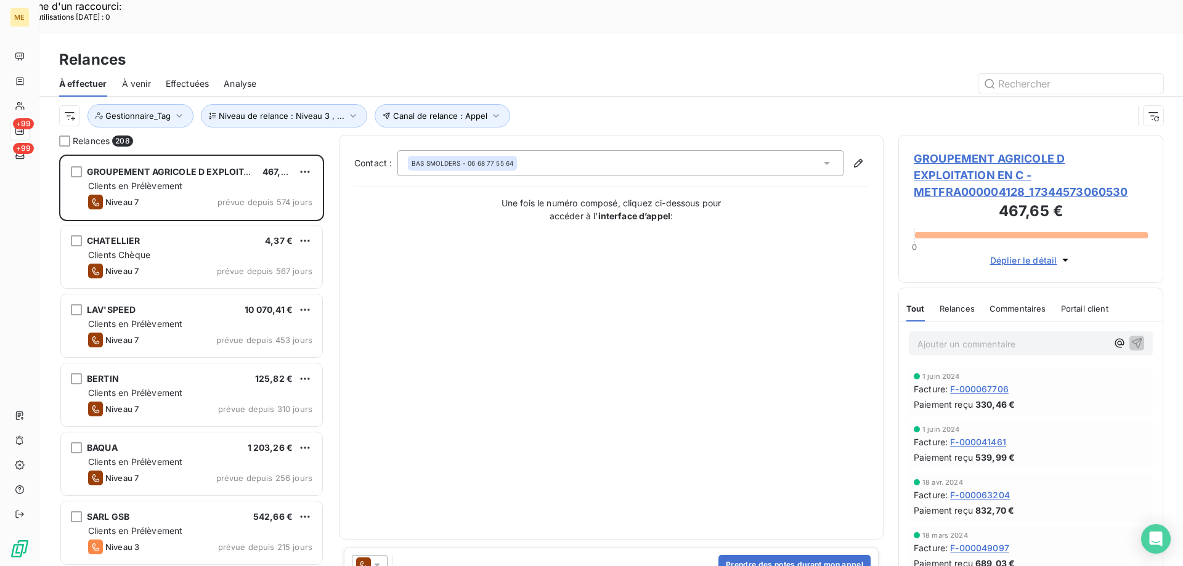
click at [588, 312] on div "Contact : BAS SMOLDERS - 06 68 77 55 64 Une fois le numéro composé, cliquez ci-…" at bounding box center [611, 337] width 514 height 374
click at [224, 255] on div "CHATELLIER 4,37 € Clients Chèque Niveau 7 prévue depuis 567 jours" at bounding box center [191, 258] width 265 height 69
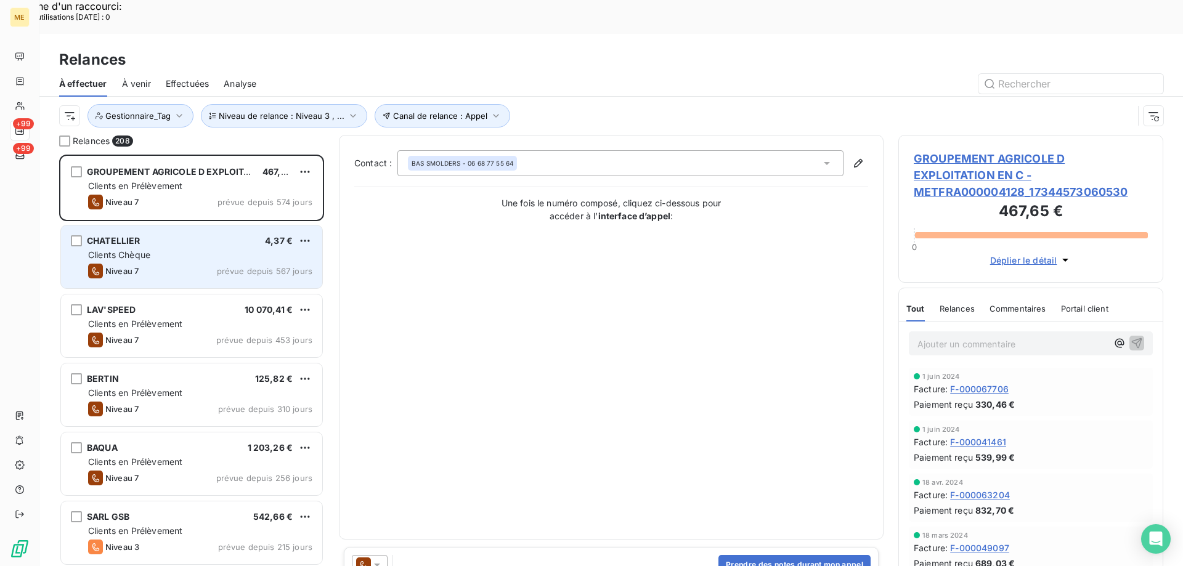
click at [224, 249] on div "CHATELLIER 4,37 € Clients Chèque Niveau 7 prévue depuis 567 jours" at bounding box center [191, 256] width 261 height 63
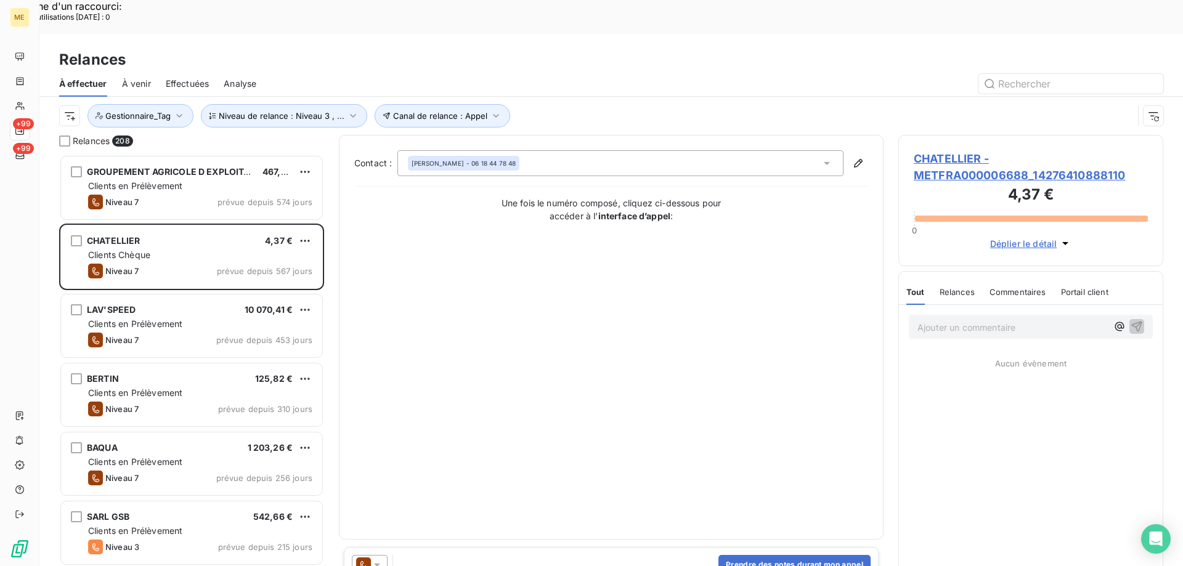
click at [1058, 150] on span "CHATELLIER - METFRA000006688_14276410888110" at bounding box center [1031, 166] width 234 height 33
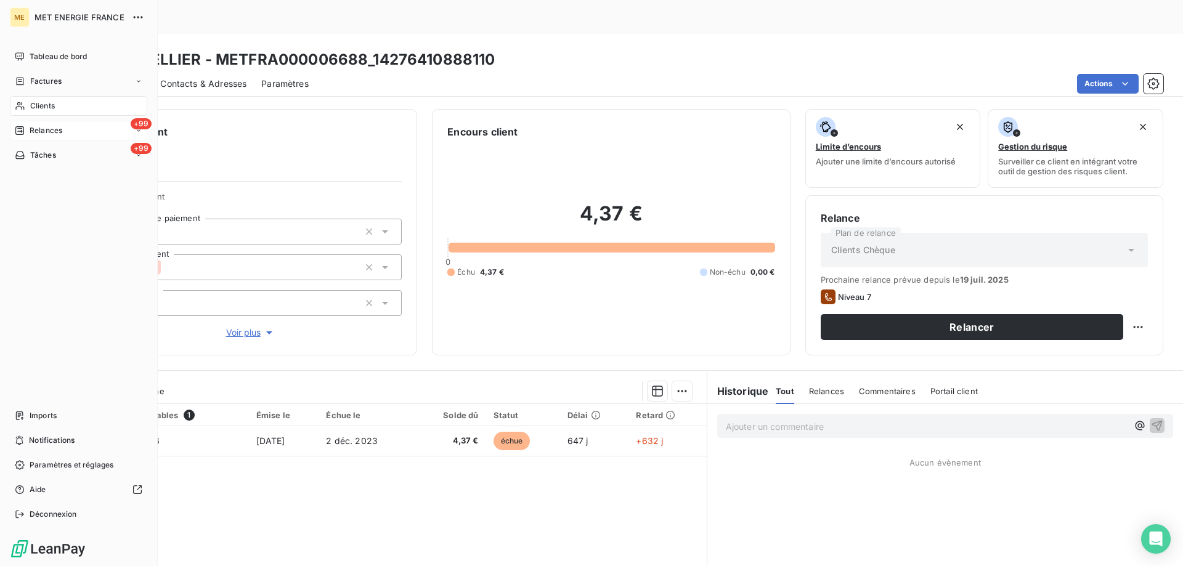
click at [68, 136] on div "+99 Relances" at bounding box center [78, 131] width 137 height 20
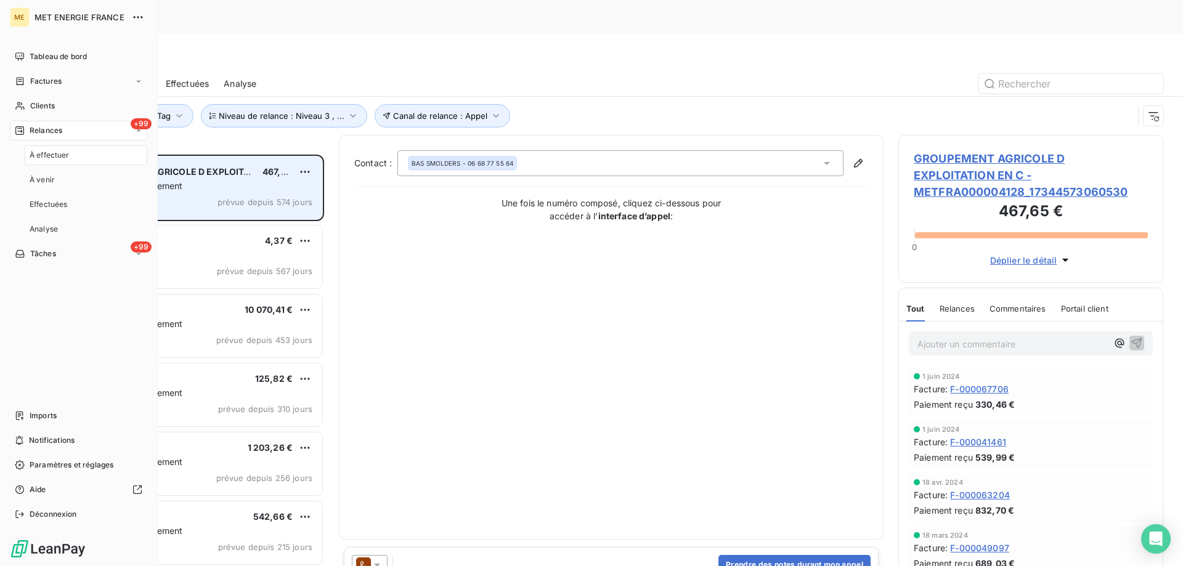
scroll to position [436, 256]
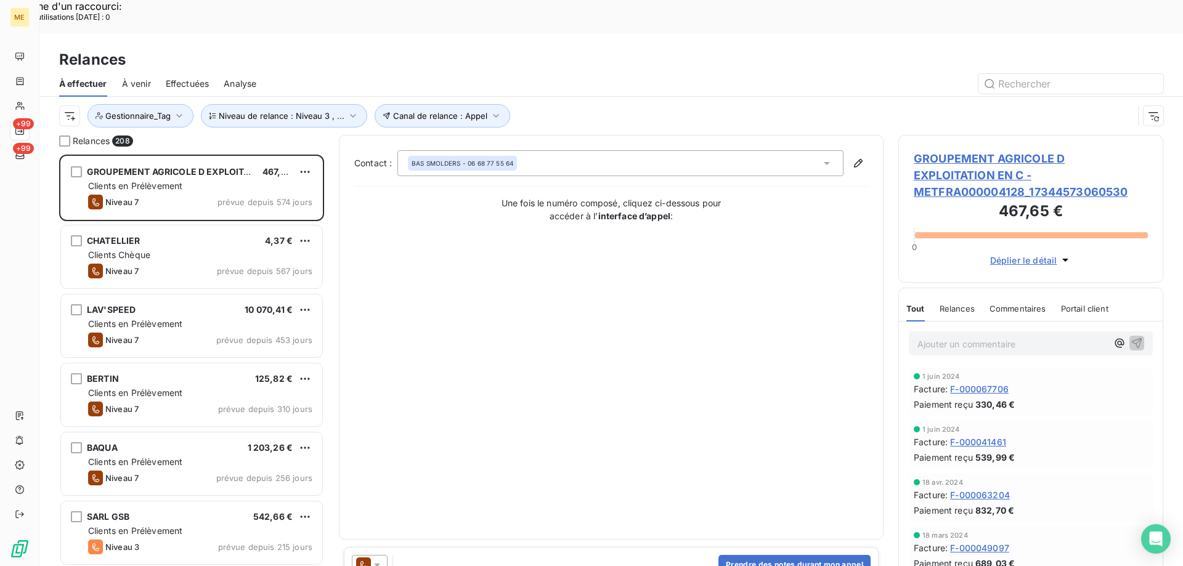
click at [983, 150] on span "GROUPEMENT AGRICOLE D EXPLOITATION EN C - METFRA000004128_17344573060530" at bounding box center [1031, 175] width 234 height 50
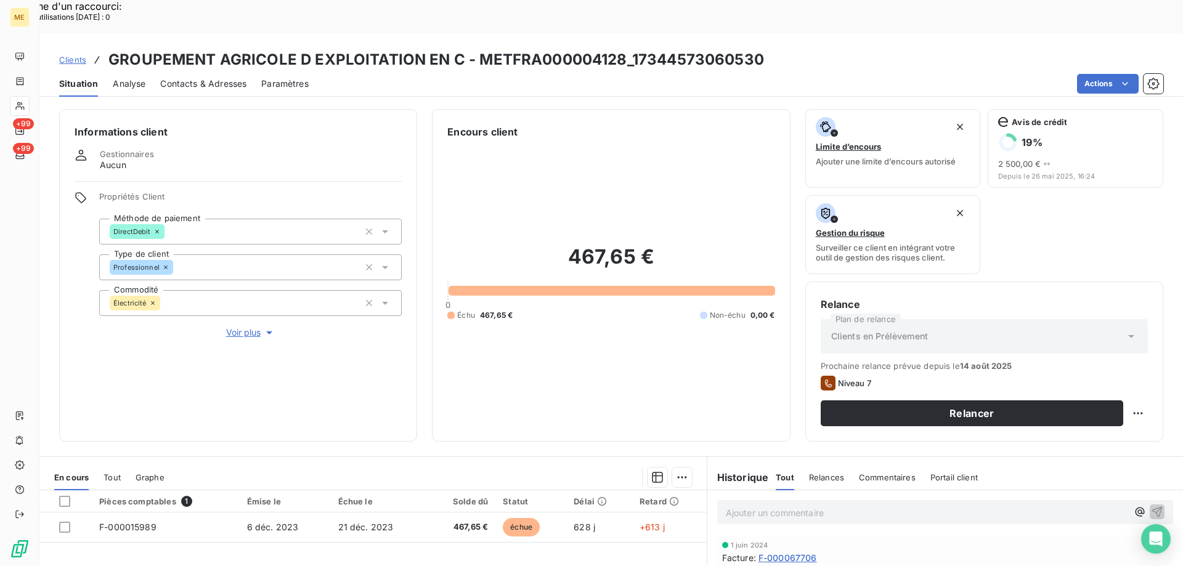
click at [247, 327] on span "Voir plus" at bounding box center [250, 333] width 49 height 12
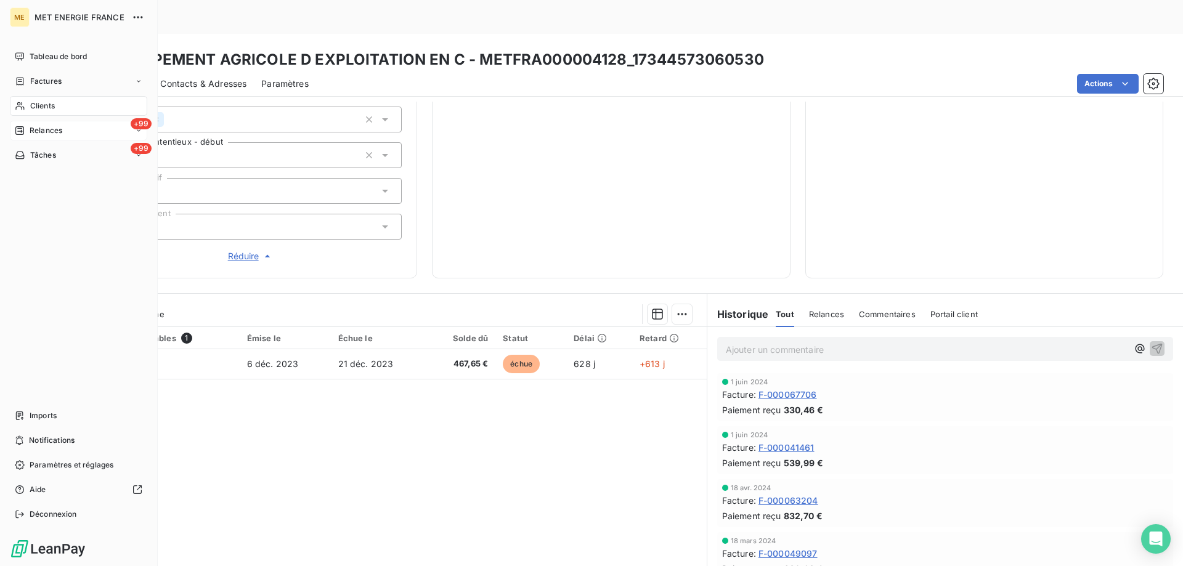
click at [28, 129] on div "Relances" at bounding box center [38, 130] width 47 height 11
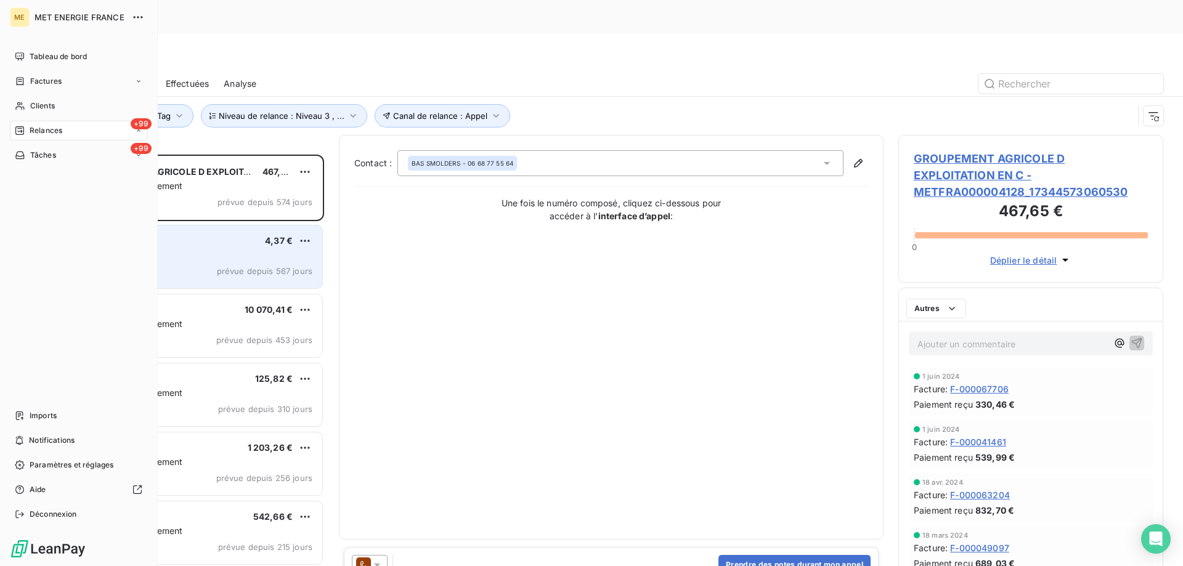
scroll to position [436, 256]
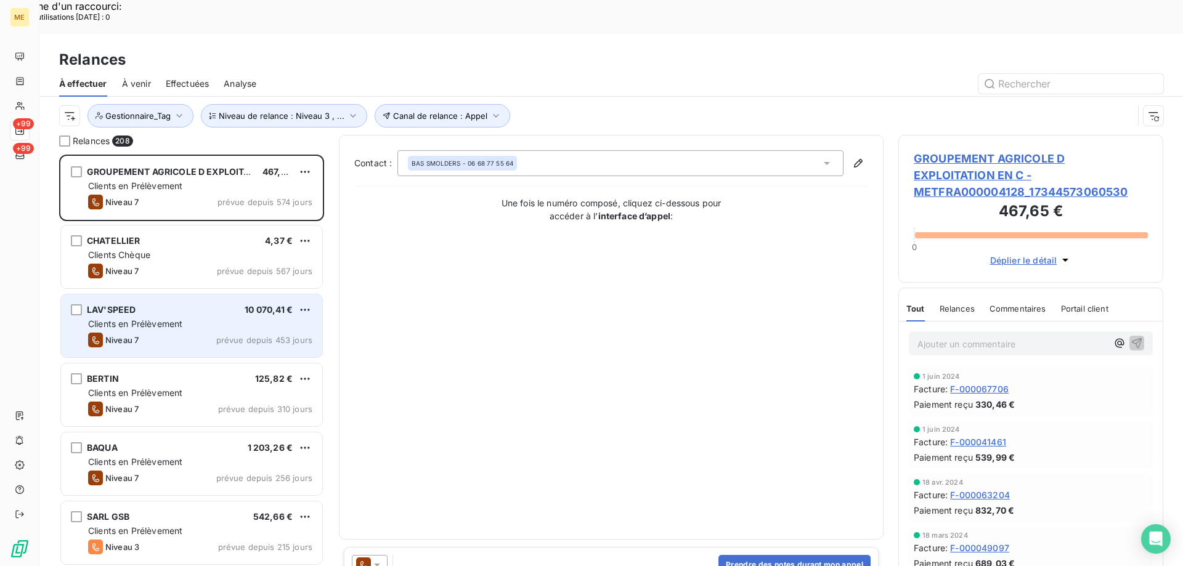
click at [195, 304] on div "LAV'SPEED 10 070,41 €" at bounding box center [200, 309] width 224 height 11
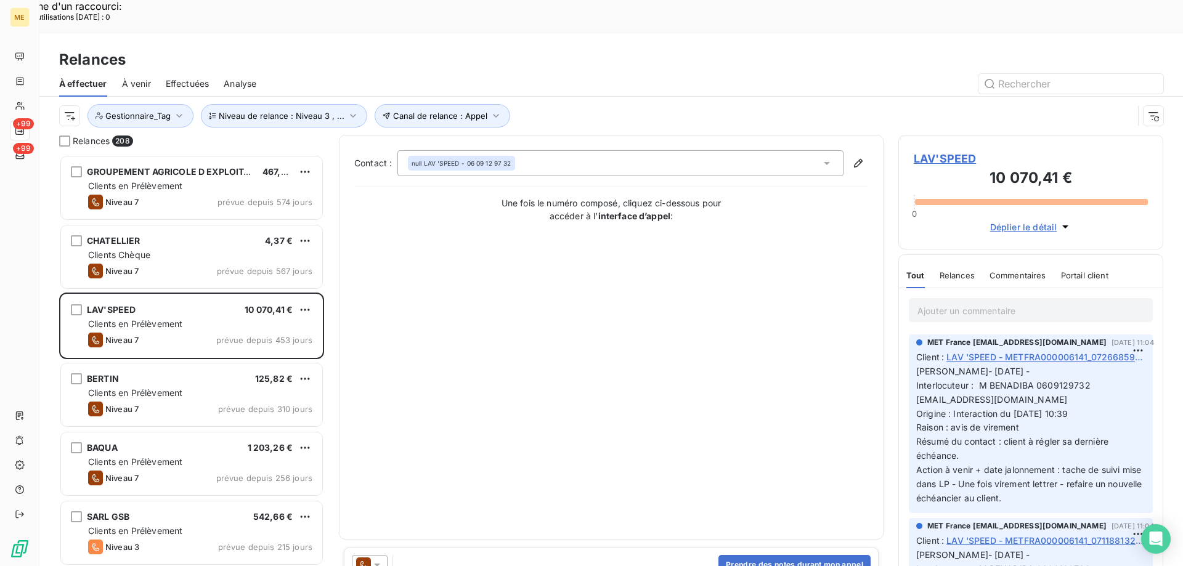
click at [947, 150] on span "LAV'SPEED" at bounding box center [1031, 158] width 234 height 17
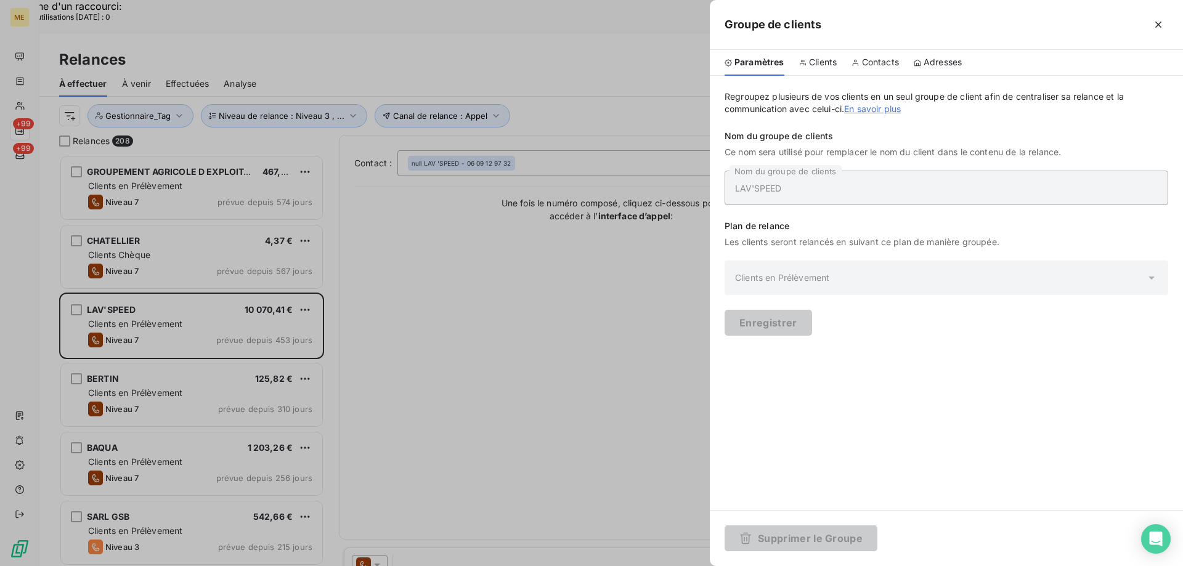
click at [657, 278] on div at bounding box center [591, 283] width 1183 height 566
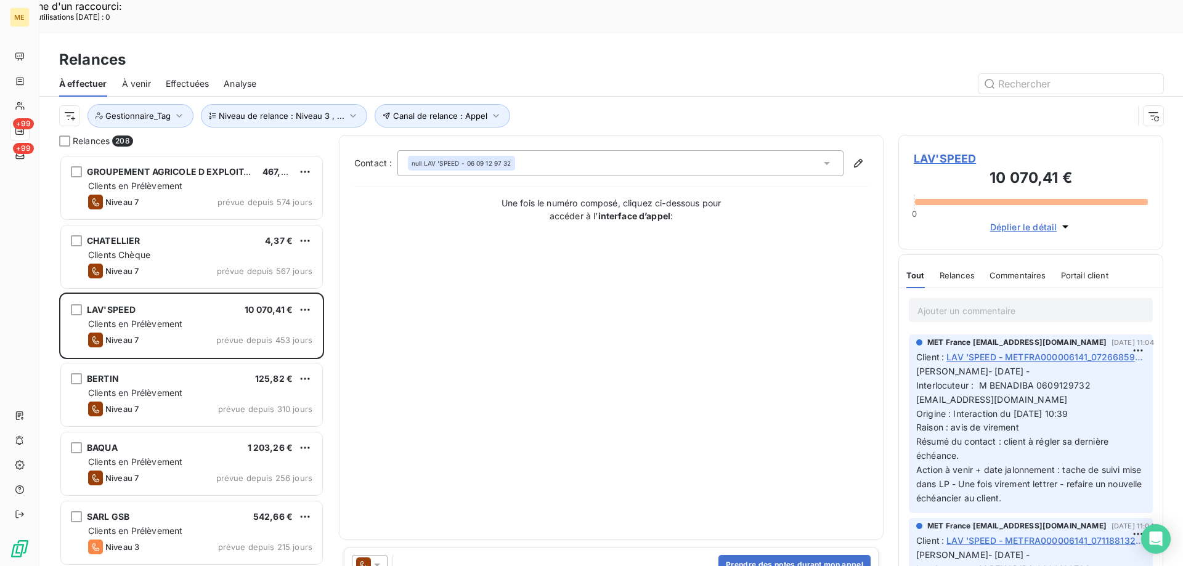
click at [962, 150] on span "LAV'SPEED" at bounding box center [1031, 158] width 234 height 17
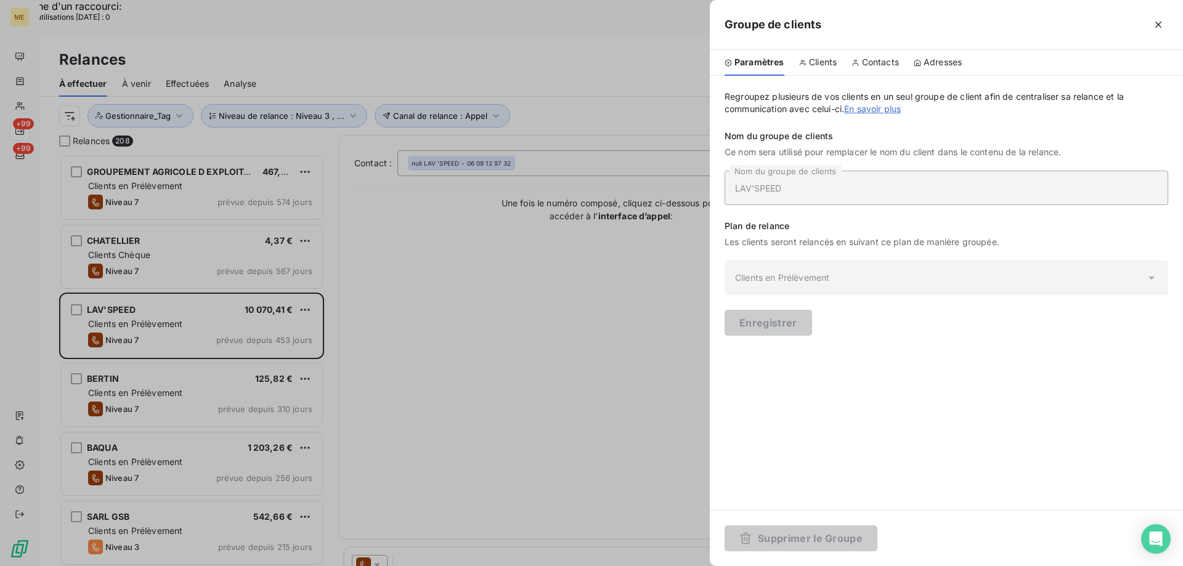
click at [609, 367] on div at bounding box center [591, 283] width 1183 height 566
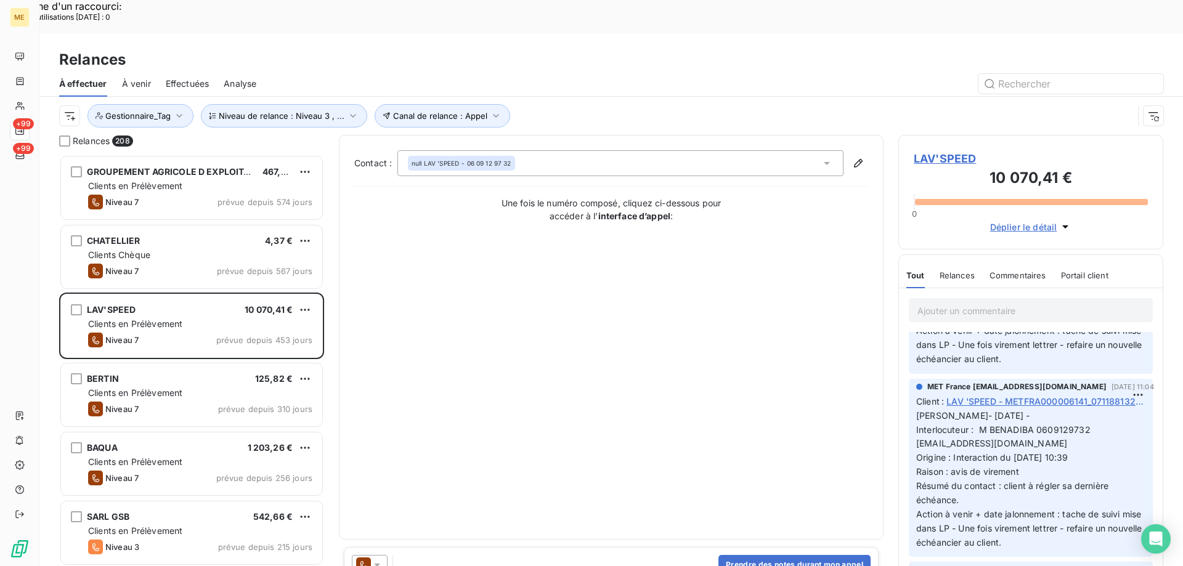
scroll to position [185, 0]
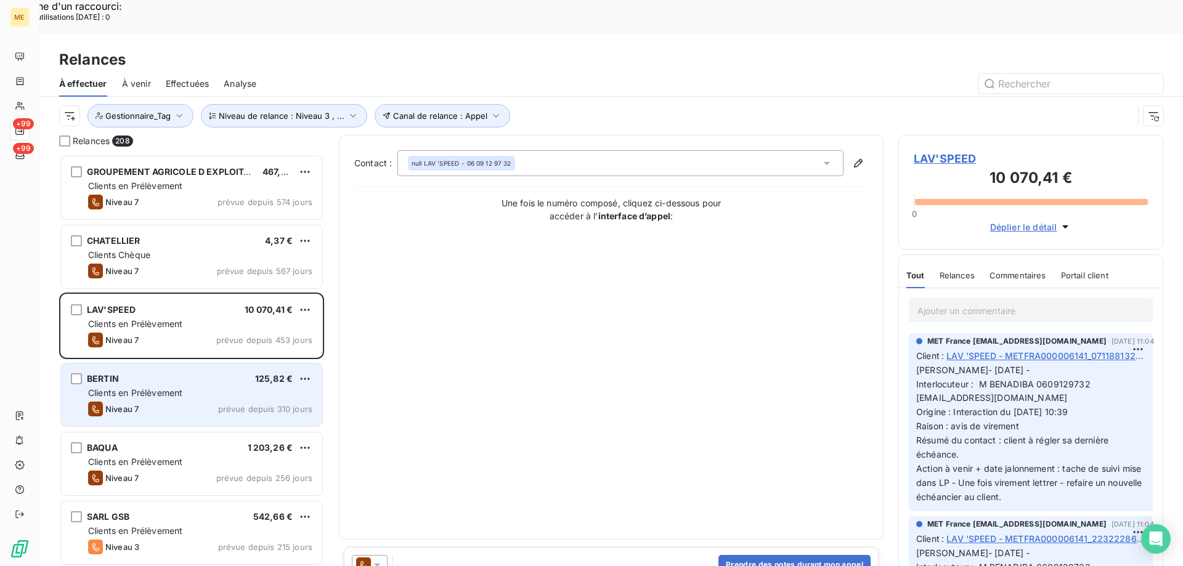
click at [100, 402] on icon "grid" at bounding box center [95, 409] width 15 height 15
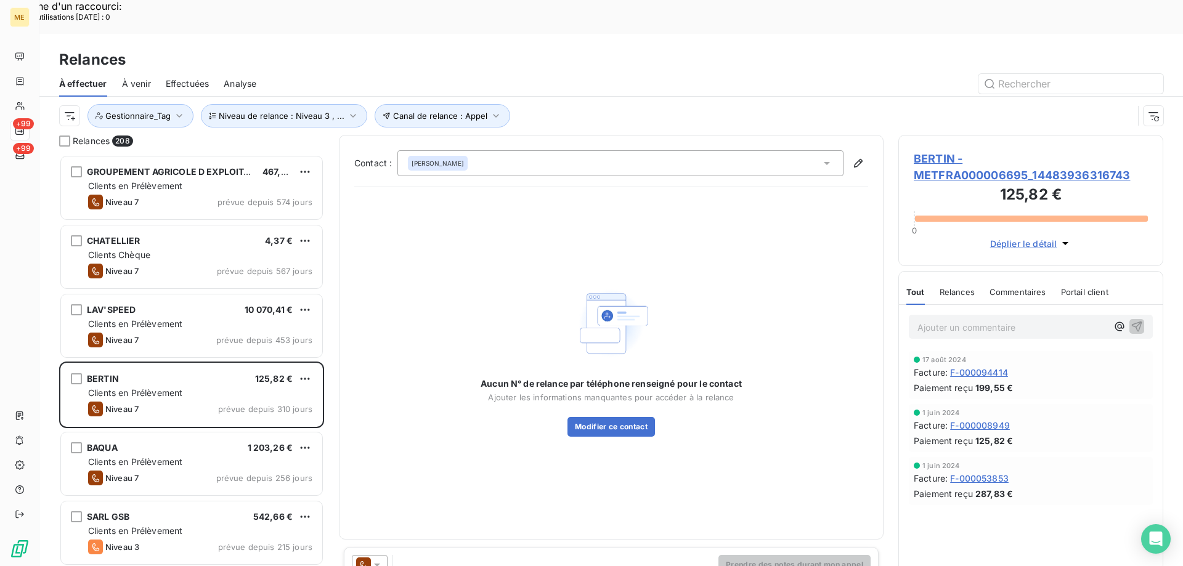
click at [1055, 150] on span "BERTIN - METFRA000006695_14483936316743" at bounding box center [1031, 166] width 234 height 33
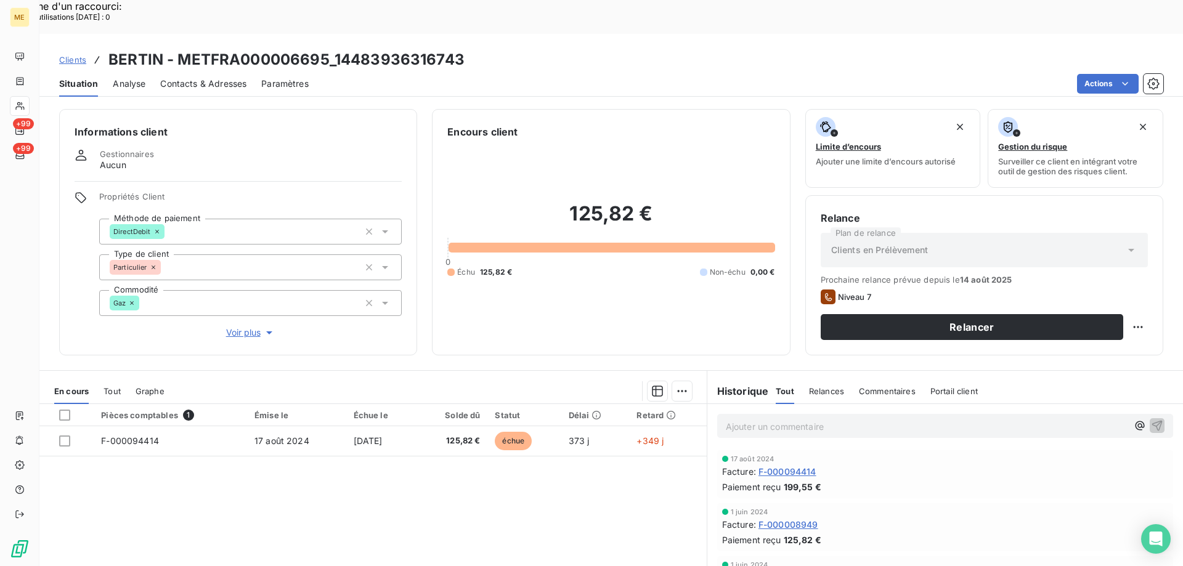
click at [252, 327] on span "Voir plus" at bounding box center [250, 333] width 49 height 12
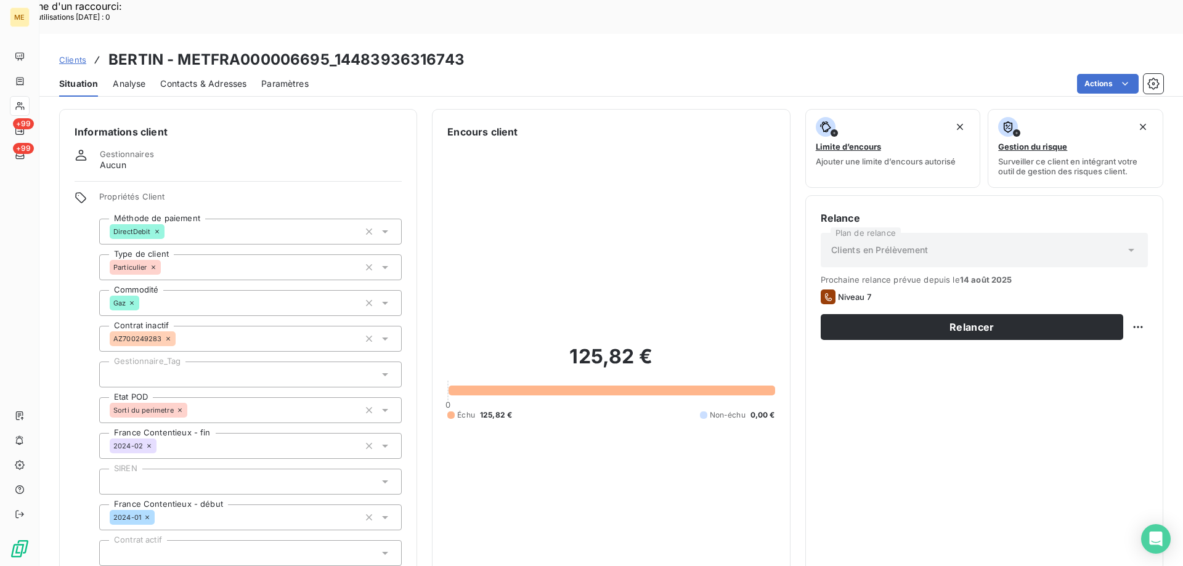
click at [191, 362] on div at bounding box center [250, 375] width 302 height 26
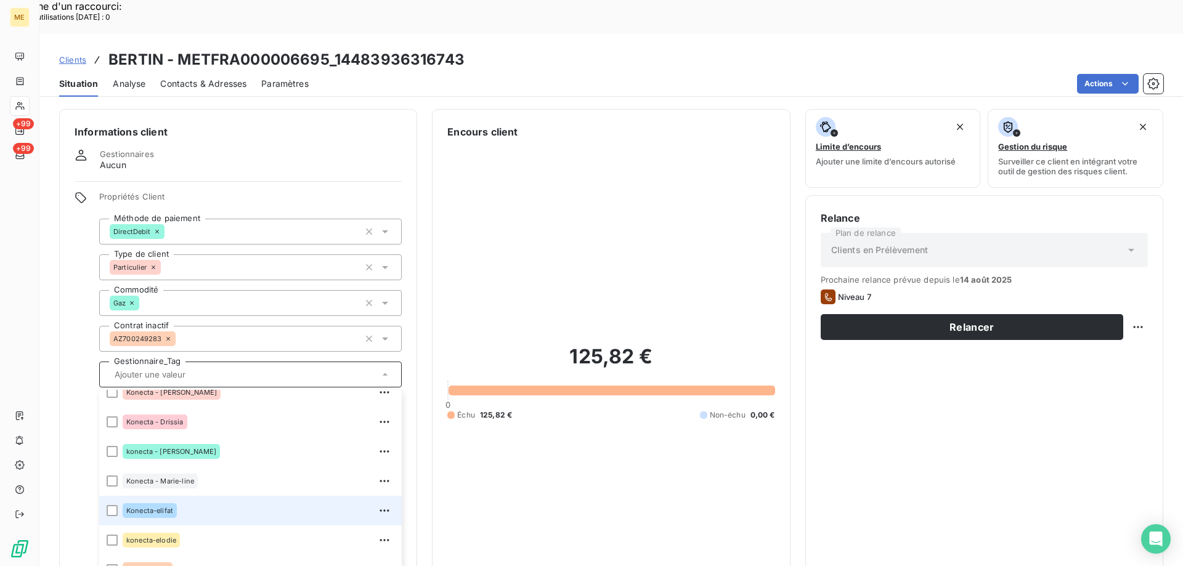
scroll to position [355, 0]
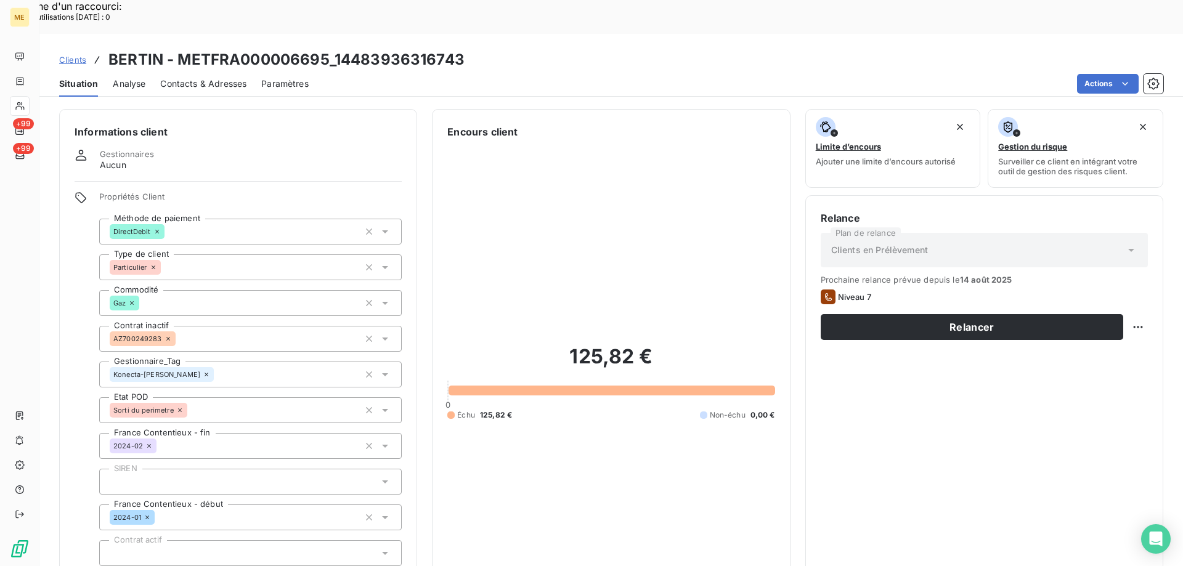
click at [729, 275] on div "125,82 € 0 Échu 125,82 € Non-échu 0,00 €" at bounding box center [610, 382] width 327 height 486
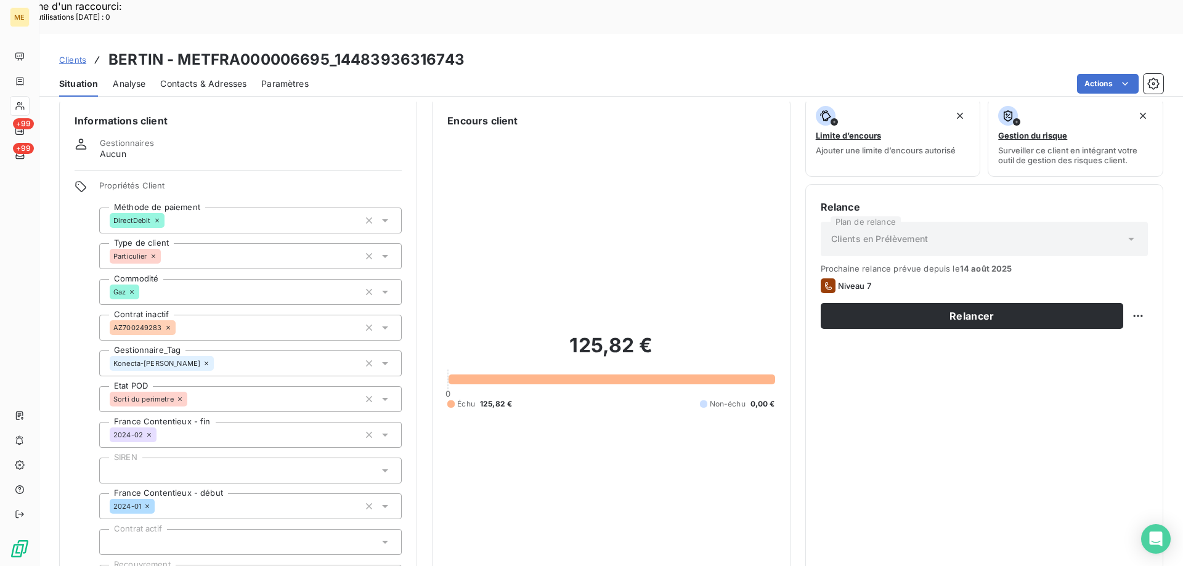
scroll to position [0, 0]
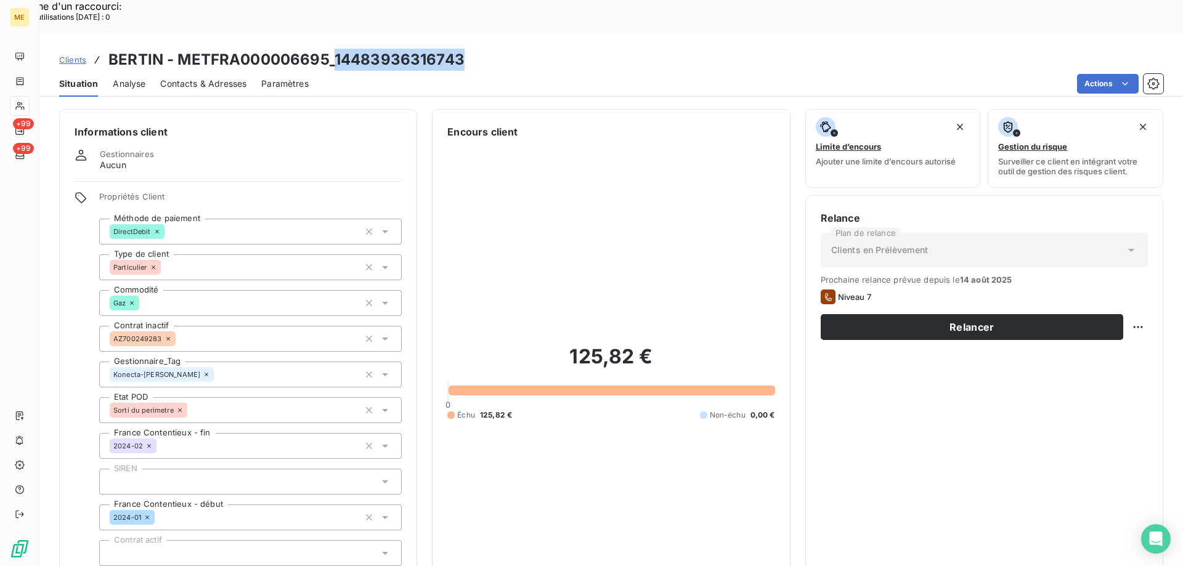
drag, startPoint x: 331, startPoint y: 20, endPoint x: 476, endPoint y: 15, distance: 144.2
click at [476, 49] on div "Clients BERTIN - METFRA000006695_14483936316743" at bounding box center [610, 60] width 1143 height 22
drag, startPoint x: 432, startPoint y: 17, endPoint x: 442, endPoint y: 23, distance: 11.6
click at [442, 49] on h3 "BERTIN - METFRA000006695_14483936316743" at bounding box center [286, 60] width 356 height 22
drag, startPoint x: 333, startPoint y: 23, endPoint x: 502, endPoint y: 23, distance: 169.4
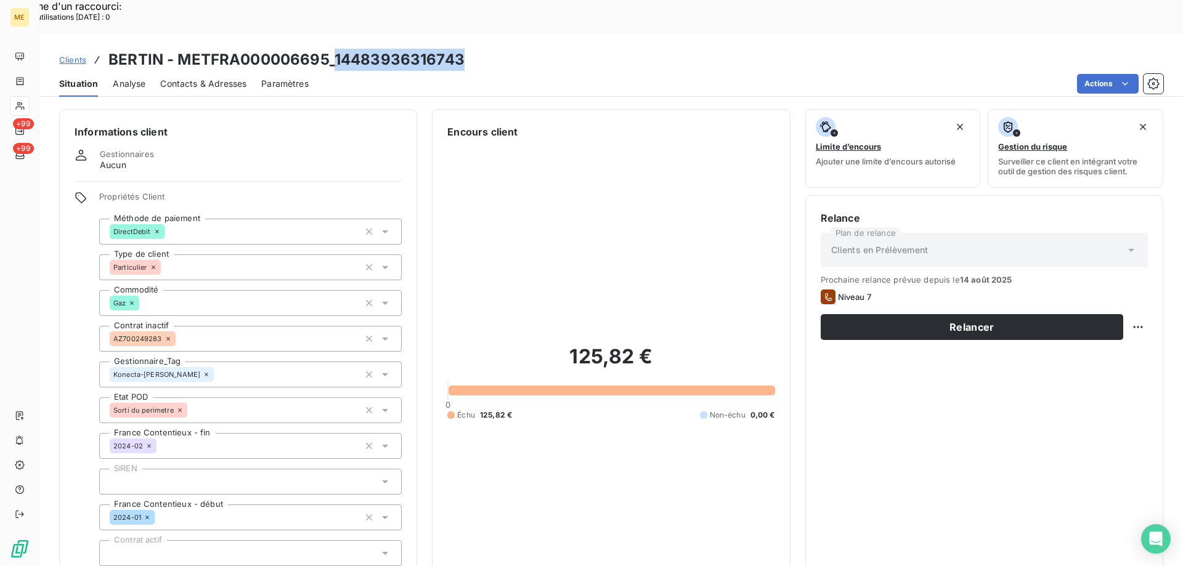
click at [502, 49] on div "Clients BERTIN - METFRA000006695_14483936316743" at bounding box center [610, 60] width 1143 height 22
copy h3 "14483936316743"
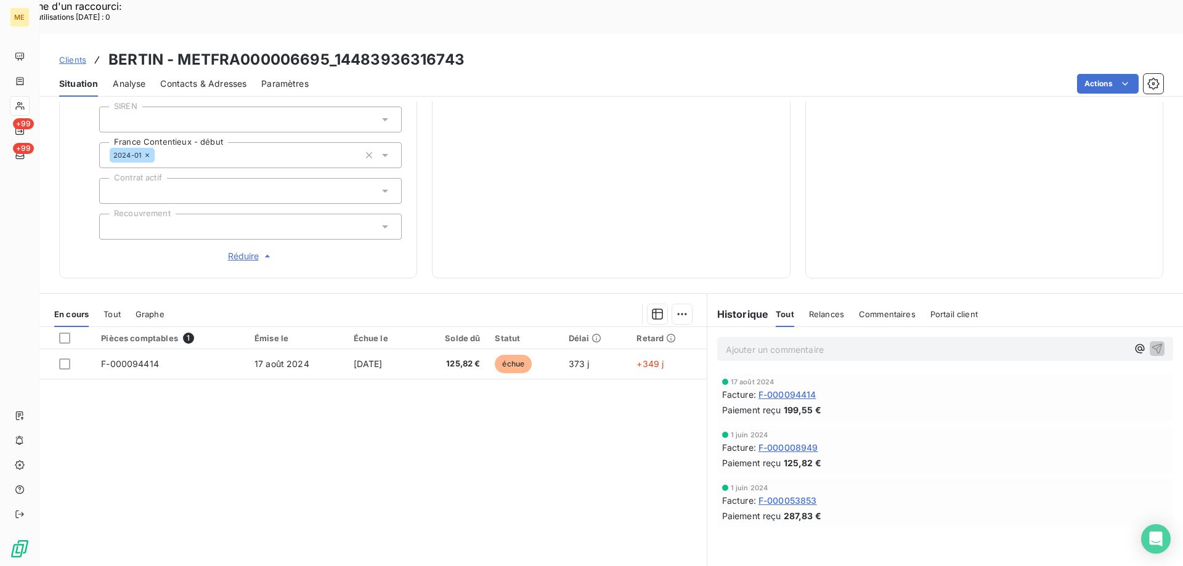
click at [949, 214] on div "Relance Plan de relance Clients en Prélèvement Prochaine relance prévue depuis …" at bounding box center [984, 55] width 327 height 415
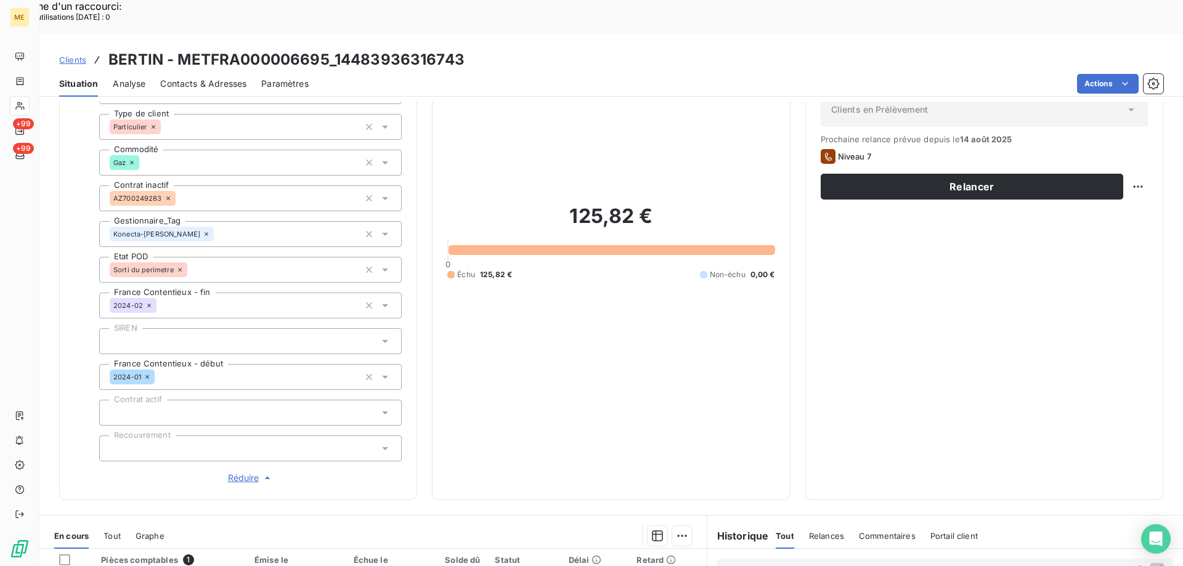
scroll to position [116, 0]
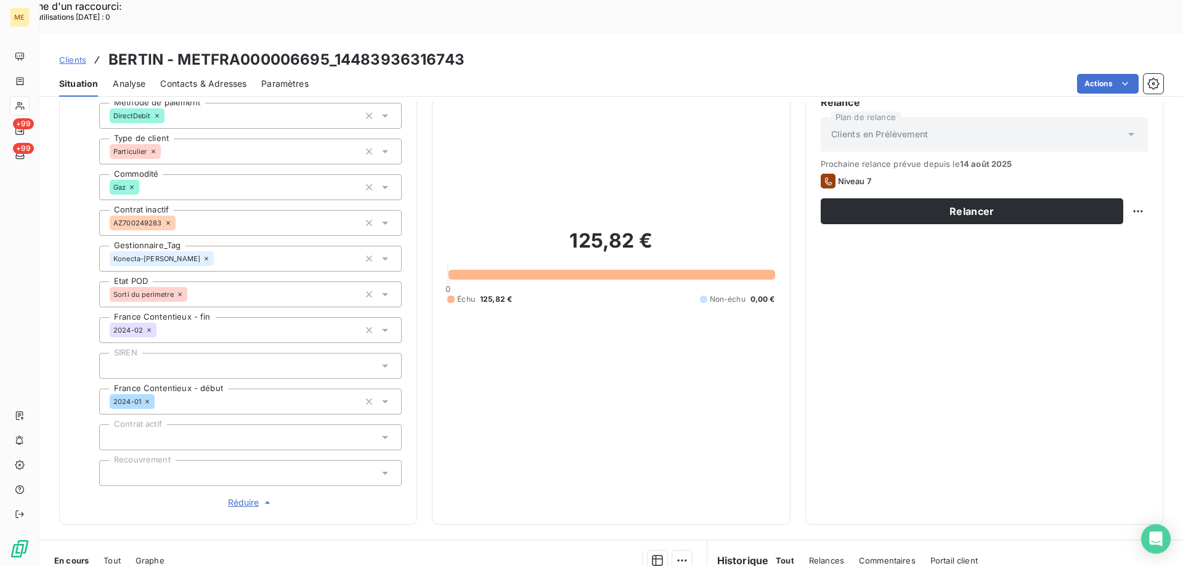
click at [836, 318] on div "Relance Plan de relance Clients en Prélèvement Prochaine relance prévue depuis …" at bounding box center [984, 302] width 327 height 415
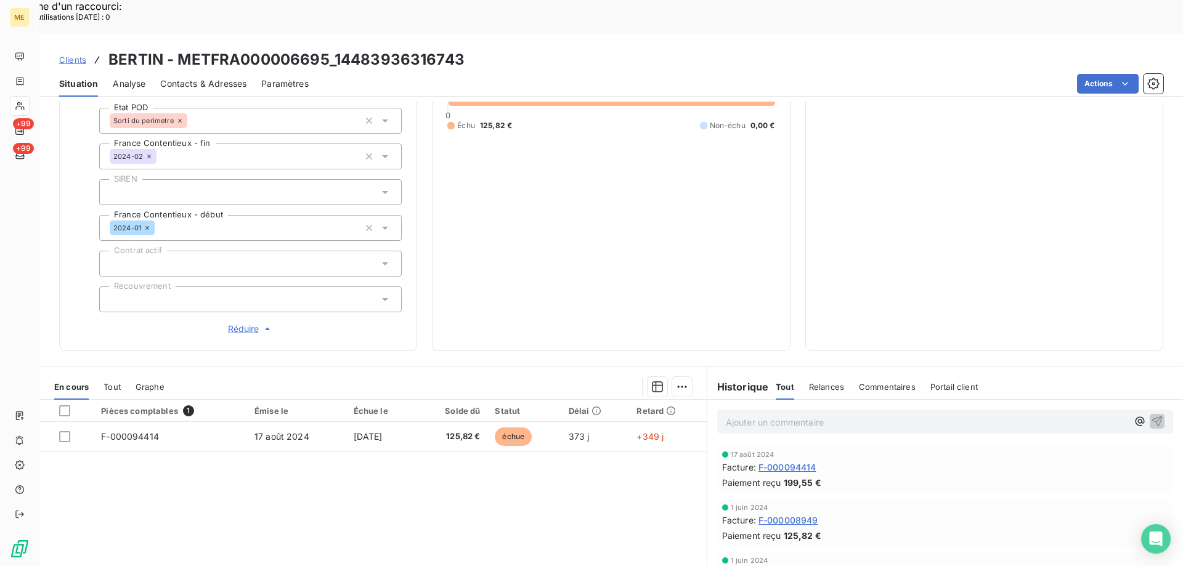
scroll to position [301, 0]
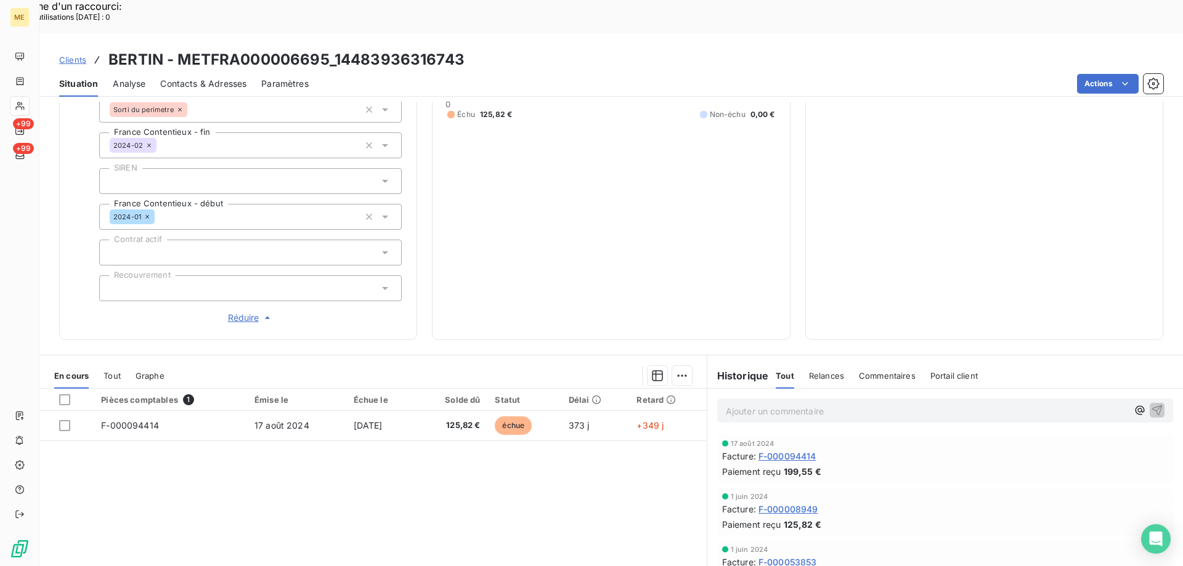
click at [769, 399] on div "Ajouter un commentaire ﻿" at bounding box center [945, 411] width 456 height 24
click at [874, 404] on p "Ajouter un commentaire ﻿" at bounding box center [927, 411] width 402 height 15
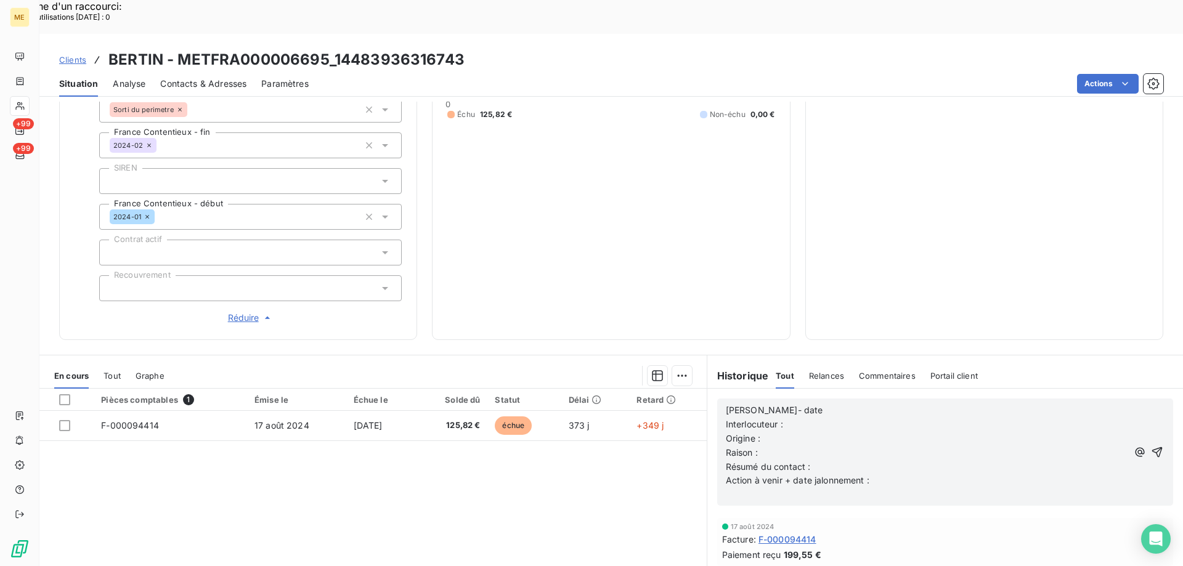
click at [859, 404] on p "Lisa- date" at bounding box center [927, 411] width 402 height 14
click at [855, 418] on p "Interlocuteur :" at bounding box center [927, 425] width 402 height 14
drag, startPoint x: 1037, startPoint y: 412, endPoint x: 1029, endPoint y: 406, distance: 10.1
click at [1037, 446] on p "Raison :" at bounding box center [927, 453] width 402 height 14
click at [1016, 418] on p "Interlocuteur : Mr Bertin -" at bounding box center [927, 425] width 402 height 14
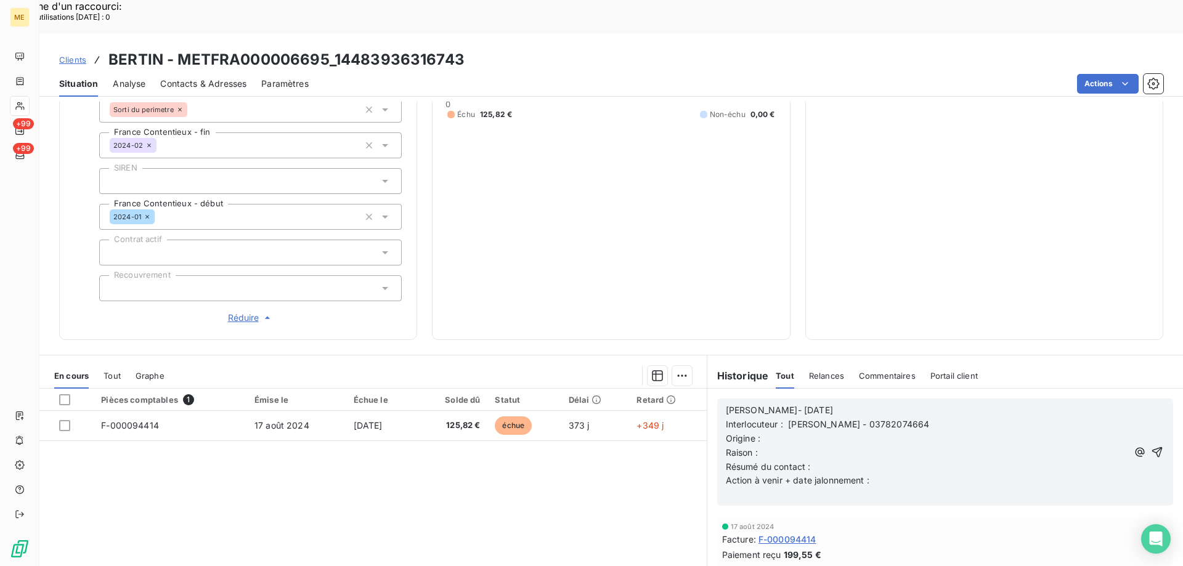
click at [841, 419] on span "Interlocuteur : Mr Bertin - 03782074664" at bounding box center [828, 424] width 204 height 10
click at [954, 418] on p "Interlocuteur : Mr Bertin - 0782074664" at bounding box center [927, 425] width 402 height 14
drag, startPoint x: 915, startPoint y: 388, endPoint x: 930, endPoint y: 388, distance: 14.8
click at [915, 418] on p "Interlocuteur : Mr Bertin - 0782074664 -" at bounding box center [927, 425] width 402 height 14
click at [842, 432] on p "Origine :" at bounding box center [927, 439] width 402 height 14
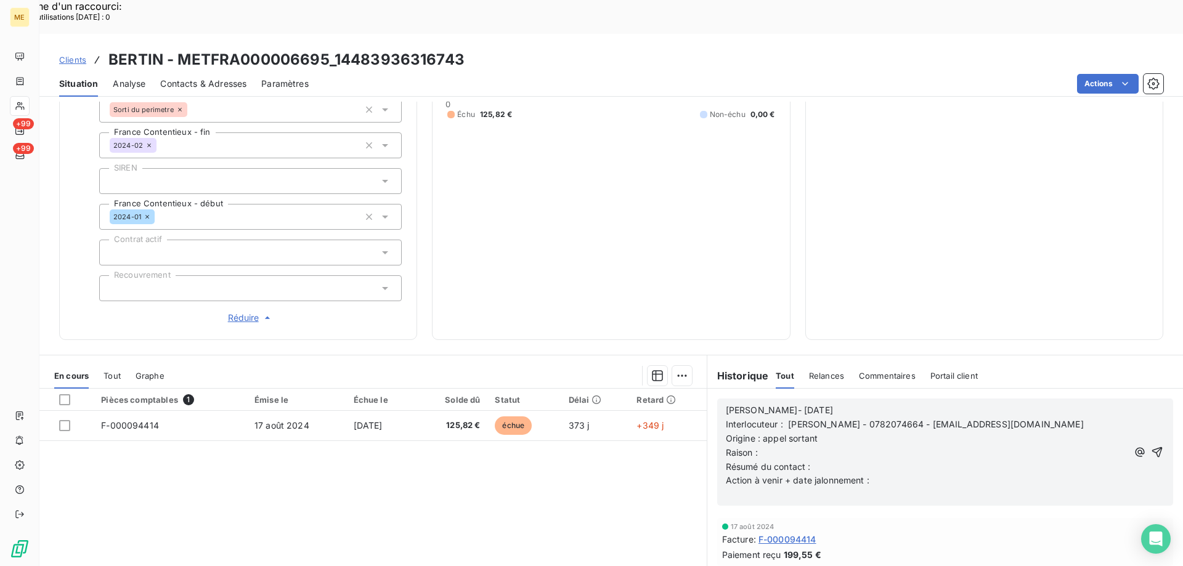
drag, startPoint x: 843, startPoint y: 410, endPoint x: 843, endPoint y: 421, distance: 10.5
click at [843, 446] on p "Raison :" at bounding box center [927, 453] width 402 height 14
click at [857, 460] on p "Résumé du contact :" at bounding box center [927, 467] width 402 height 14
click at [967, 488] on p "﻿" at bounding box center [927, 495] width 402 height 14
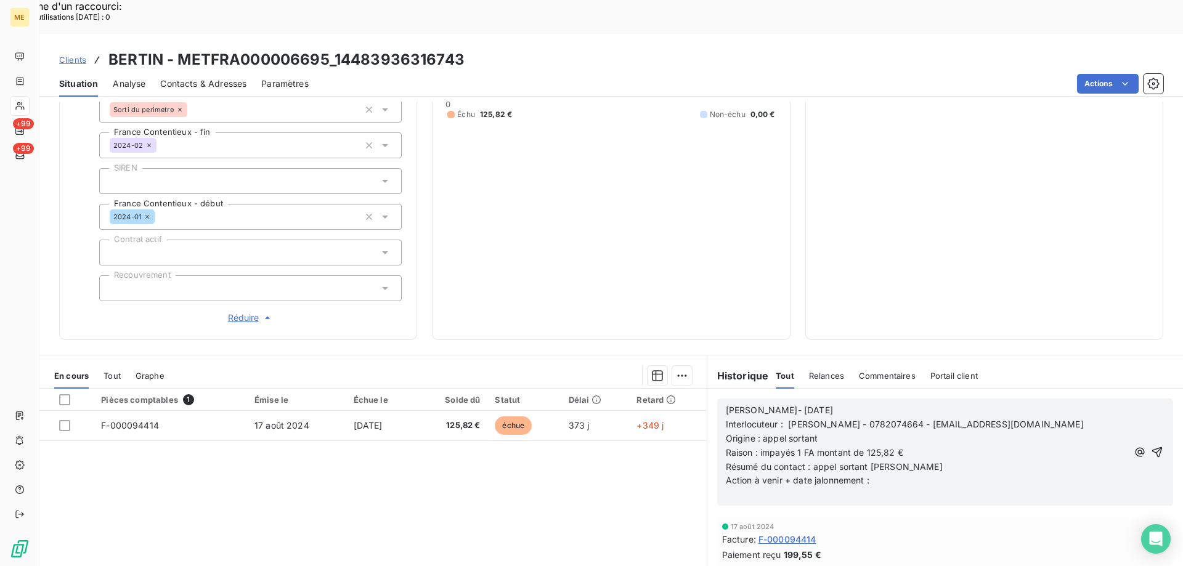
click at [948, 474] on p "Action à venir + date jalonnement :" at bounding box center [927, 481] width 402 height 14
drag, startPoint x: 1142, startPoint y: 413, endPoint x: 1110, endPoint y: 424, distance: 34.7
click at [1152, 447] on icon "button" at bounding box center [1157, 452] width 10 height 10
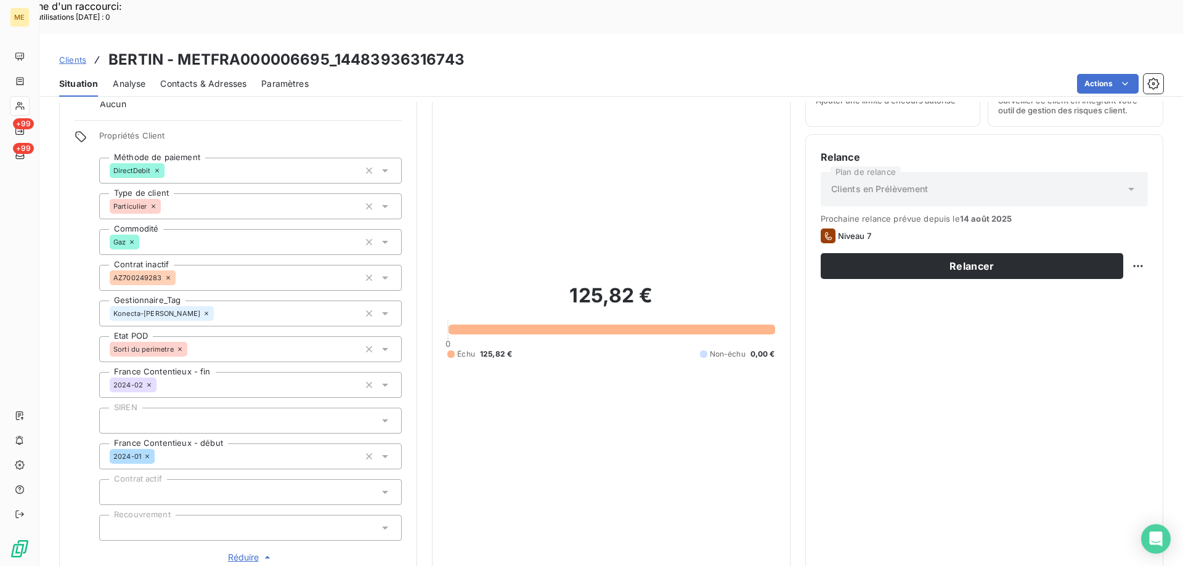
scroll to position [0, 0]
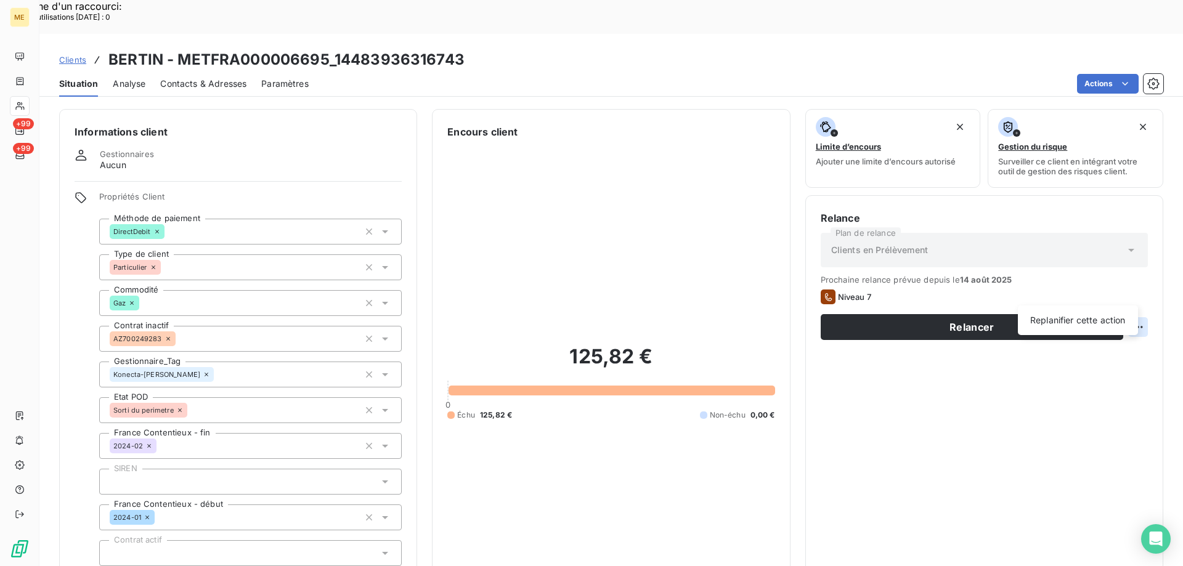
click at [1085, 310] on div "Replanifier cette action" at bounding box center [1078, 321] width 120 height 30
click at [1084, 318] on div "Replanifier cette action" at bounding box center [1078, 320] width 110 height 20
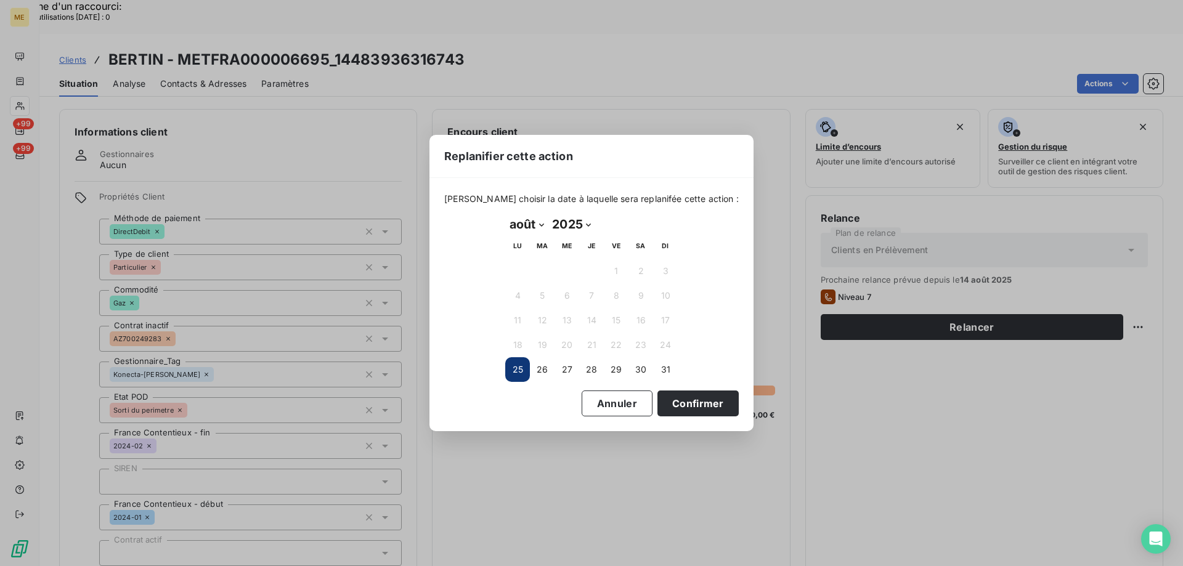
click at [527, 229] on select "janvier février mars avril mai juin juillet août septembre octobre novembre déc…" at bounding box center [526, 224] width 43 height 20
select select "8"
click at [505, 214] on select "janvier février mars avril mai juin juillet août septembre octobre novembre déc…" at bounding box center [526, 224] width 43 height 20
click at [517, 264] on button "1" at bounding box center [517, 271] width 25 height 25
click at [674, 402] on button "Confirmer" at bounding box center [697, 404] width 81 height 26
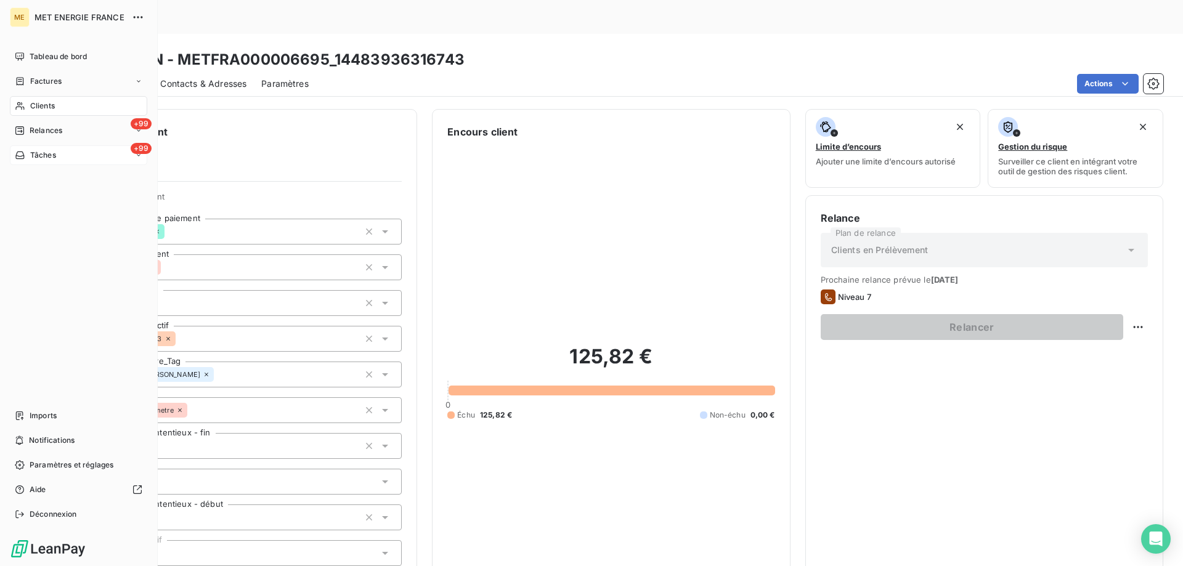
click at [37, 152] on span "Tâches" at bounding box center [43, 155] width 26 height 11
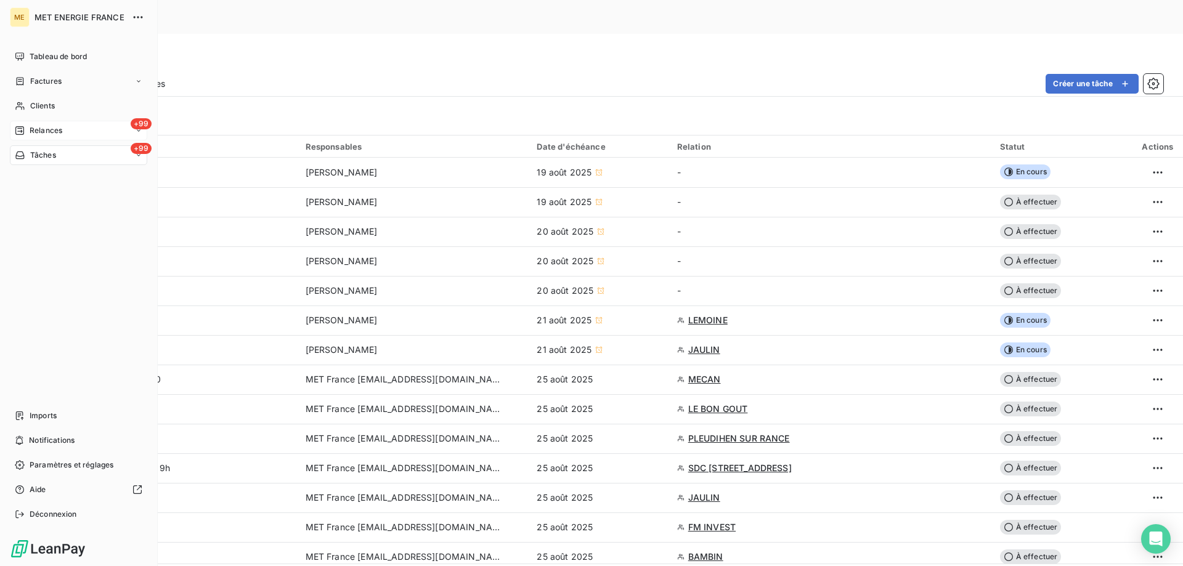
click at [27, 133] on div "Relances" at bounding box center [38, 130] width 47 height 11
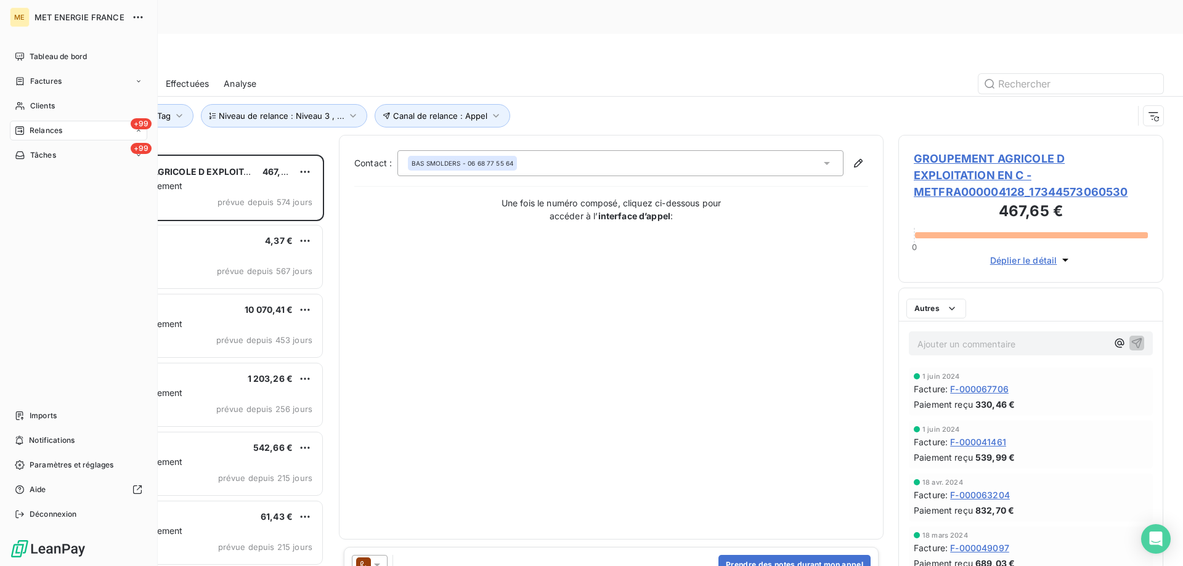
scroll to position [436, 256]
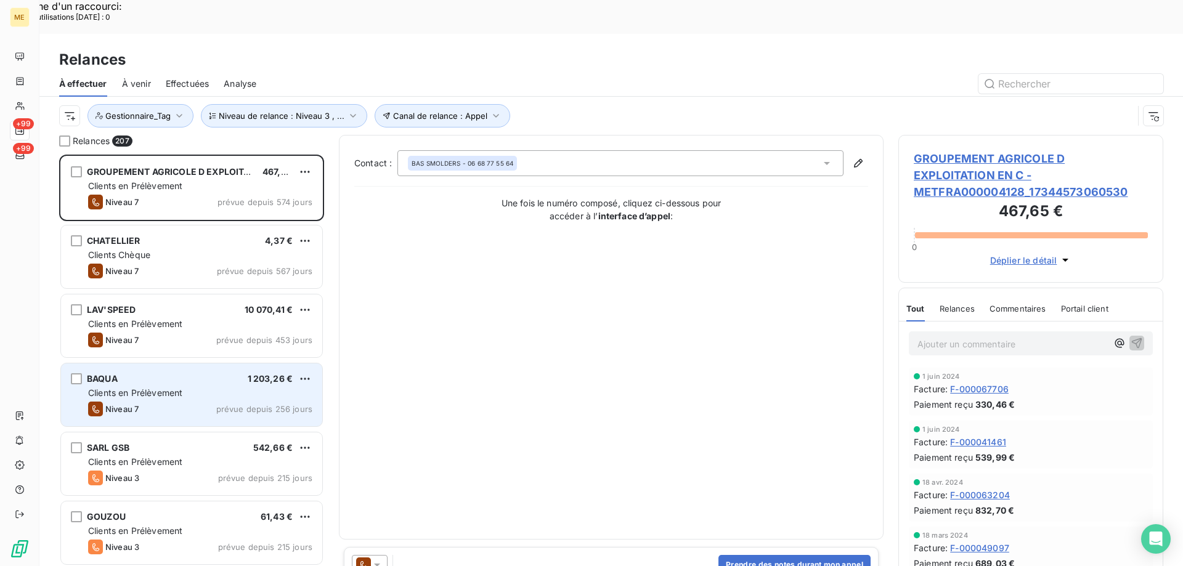
click at [194, 402] on div "Niveau 7 prévue depuis 256 jours" at bounding box center [200, 409] width 224 height 15
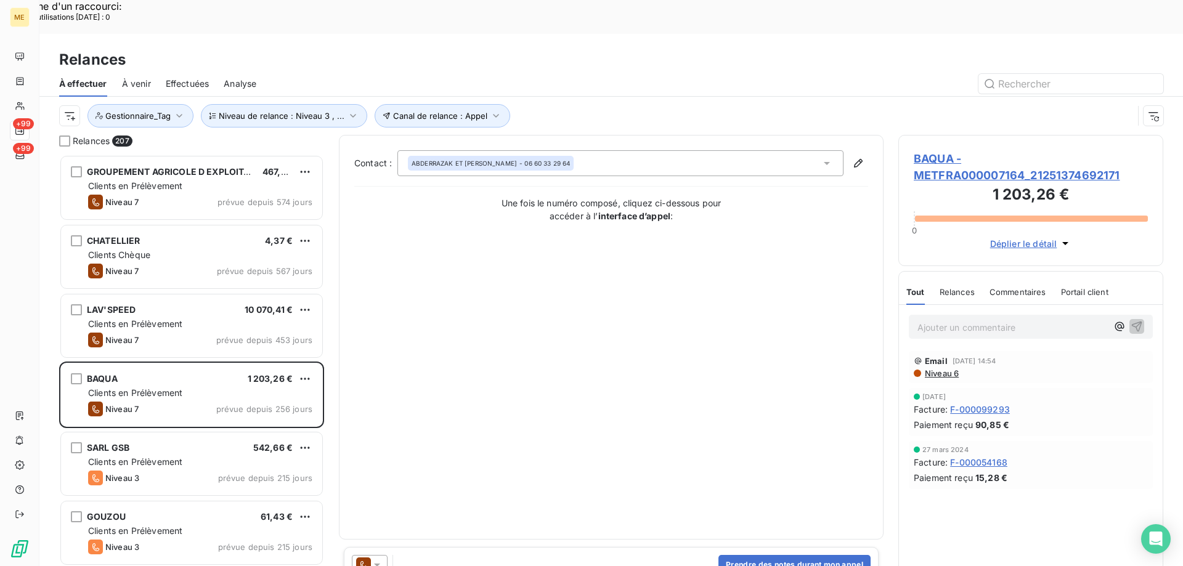
click at [997, 150] on span "BAQUA - METFRA000007164_21251374692171" at bounding box center [1031, 166] width 234 height 33
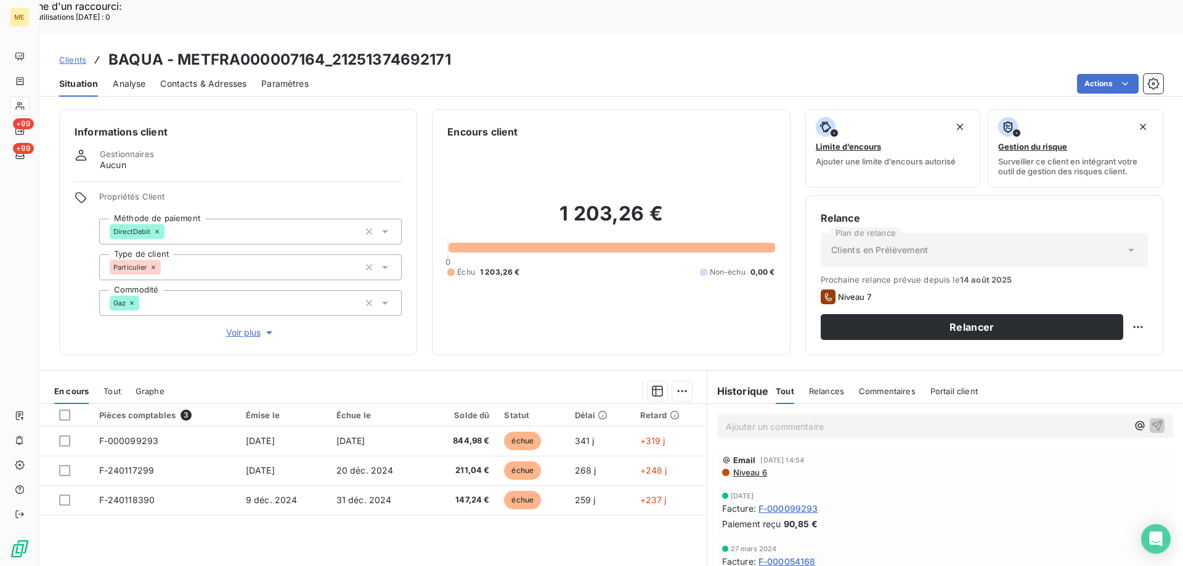
click at [254, 327] on span "Voir plus" at bounding box center [250, 333] width 49 height 12
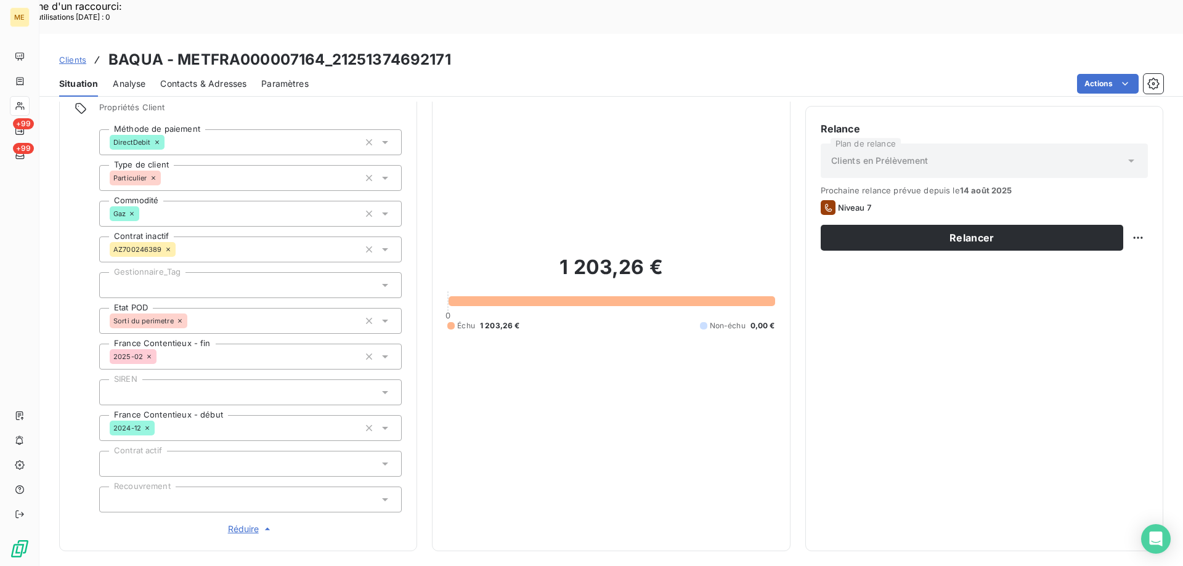
scroll to position [62, 0]
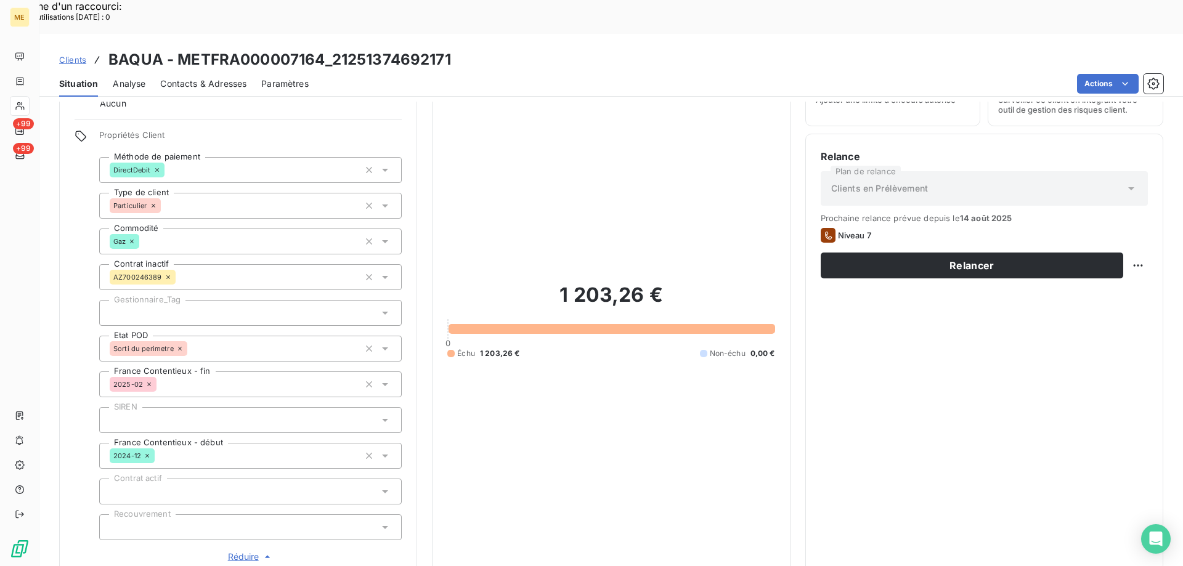
click at [156, 300] on div at bounding box center [250, 313] width 302 height 26
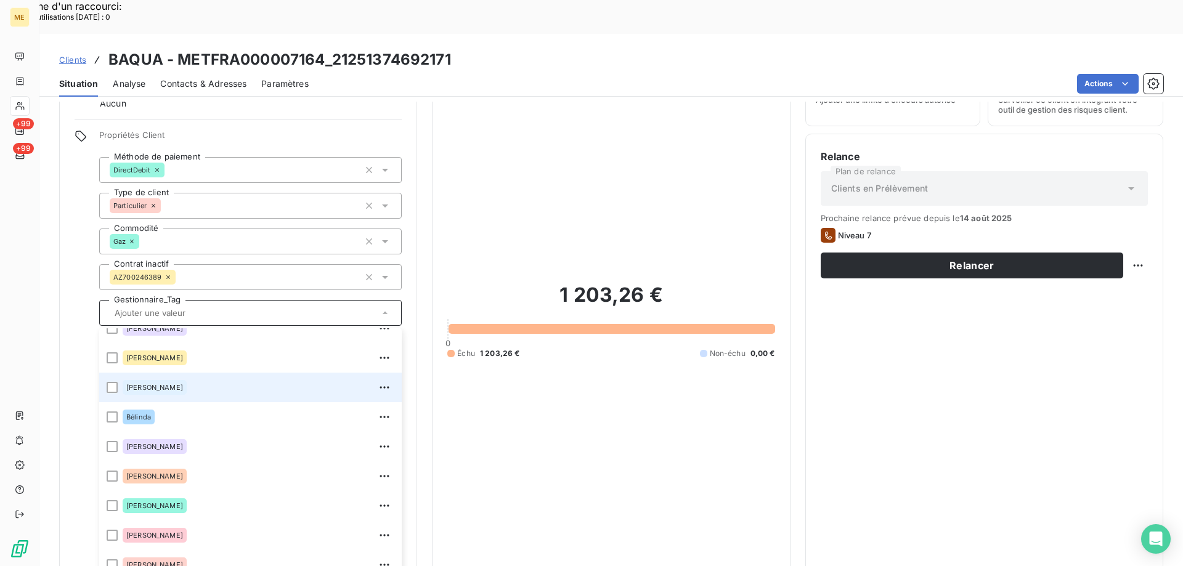
scroll to position [355, 0]
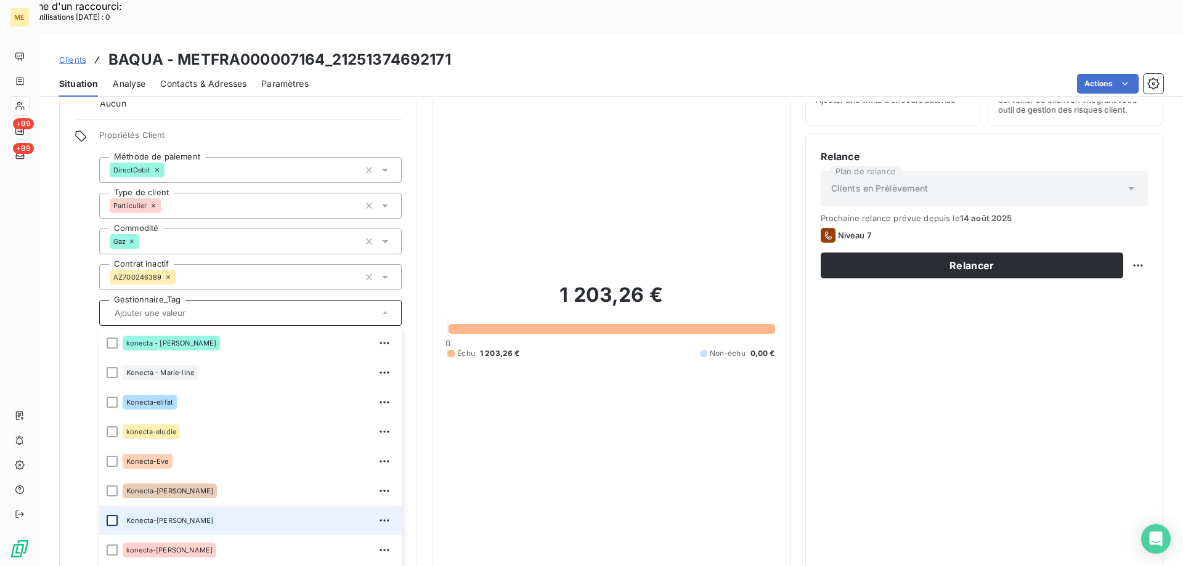
click at [112, 515] on div at bounding box center [112, 520] width 11 height 11
click at [619, 402] on div "1 203,26 € 0 Échu 1 203,26 € Non-échu 0,00 €" at bounding box center [610, 321] width 327 height 486
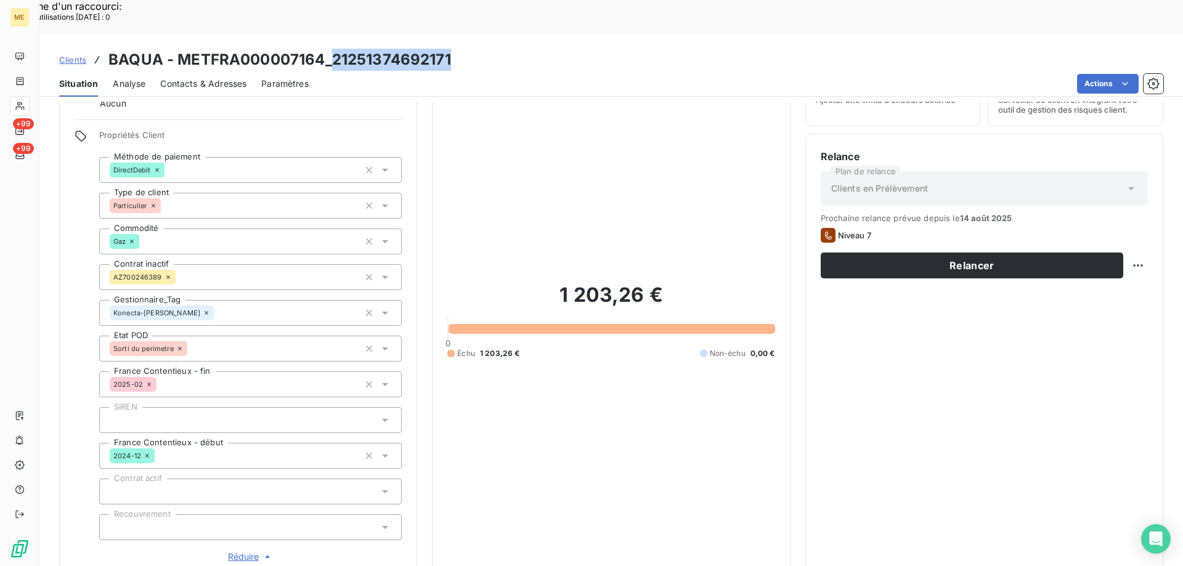
drag, startPoint x: 330, startPoint y: 23, endPoint x: 451, endPoint y: 26, distance: 120.8
click at [451, 49] on div "Clients BAQUA - METFRA000007164_21251374692171" at bounding box center [610, 60] width 1143 height 22
copy h3 "21251374692171"
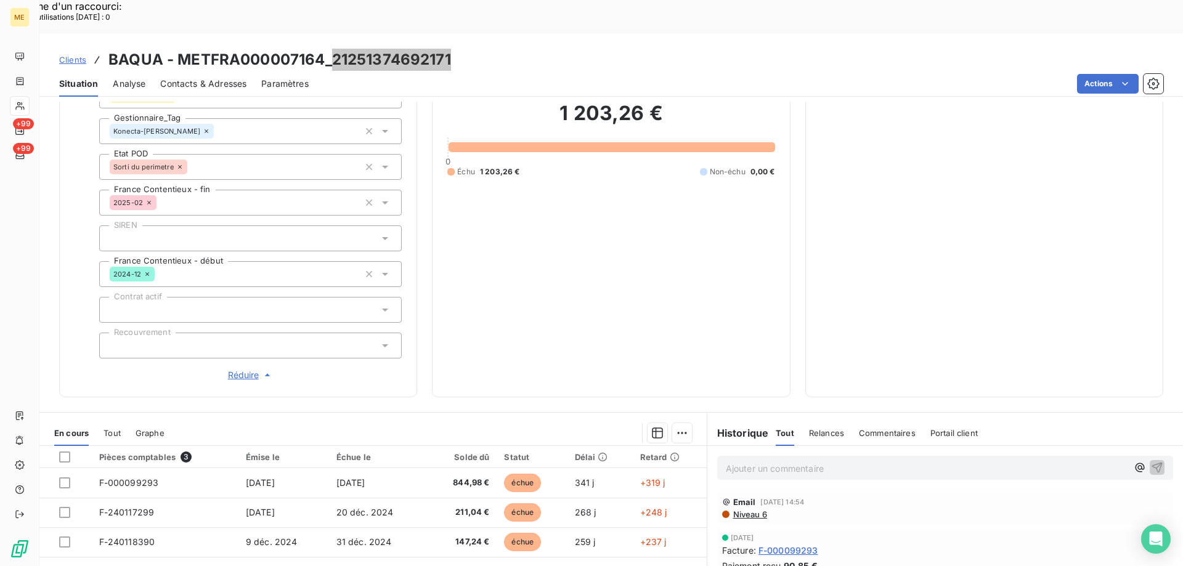
scroll to position [246, 0]
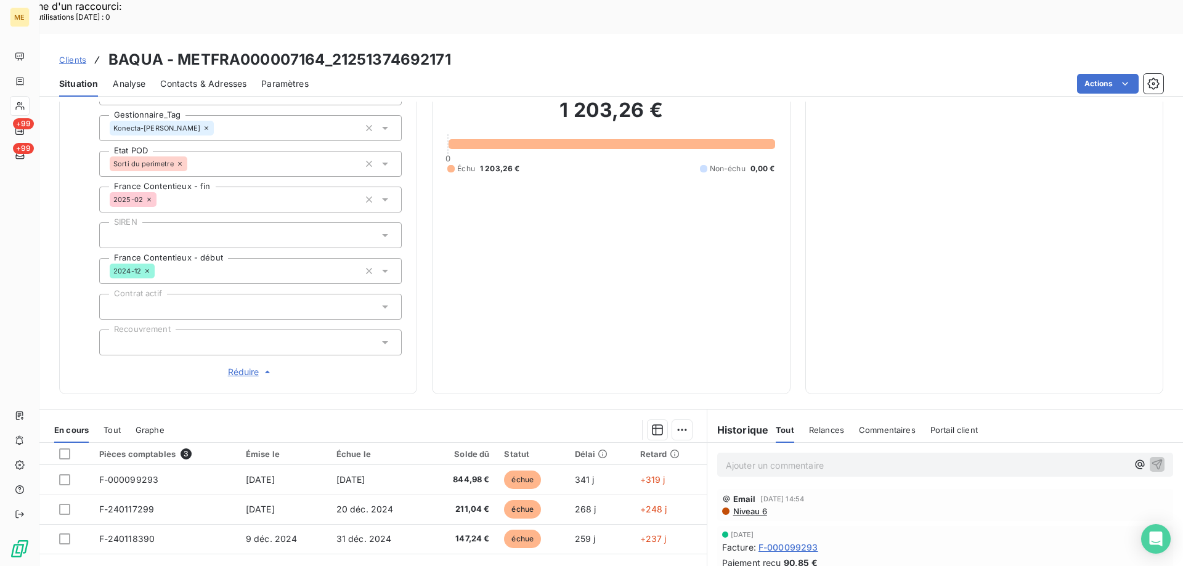
drag, startPoint x: 752, startPoint y: 432, endPoint x: 759, endPoint y: 432, distance: 7.4
click at [752, 458] on p "Ajouter un commentaire ﻿" at bounding box center [927, 465] width 402 height 15
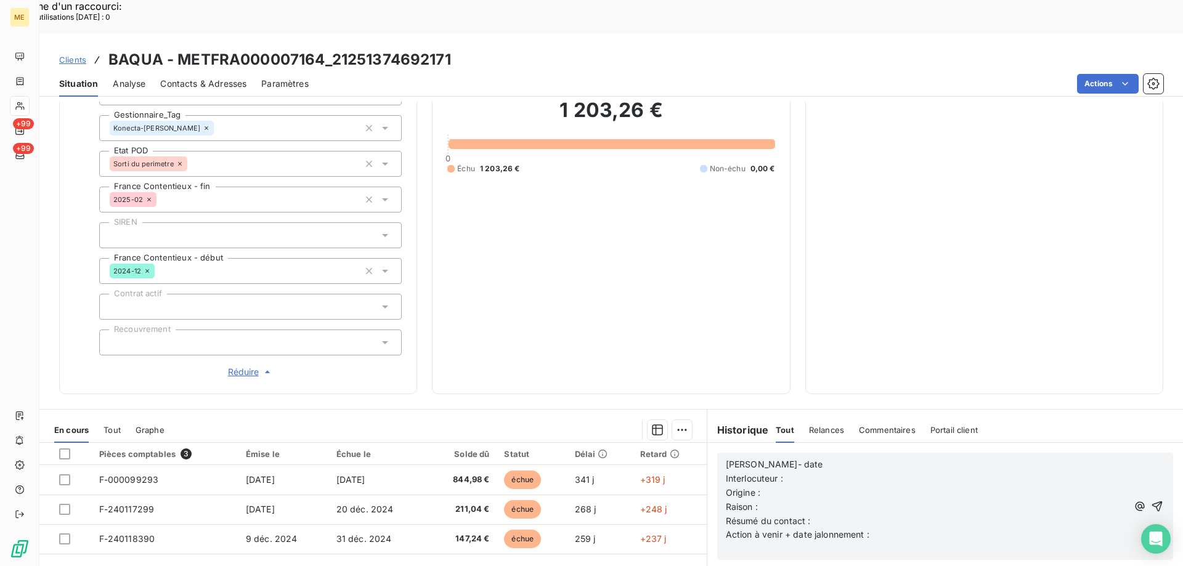
click at [800, 456] on div "Lisa- date Interlocuteur : Origine : Raison : Résumé du contact : Action à veni…" at bounding box center [927, 506] width 402 height 100
click at [796, 458] on p "Lisa- date" at bounding box center [927, 465] width 402 height 14
click at [804, 472] on p "Interlocuteur :" at bounding box center [927, 479] width 402 height 14
drag, startPoint x: 984, startPoint y: 399, endPoint x: 933, endPoint y: 424, distance: 57.6
click at [975, 417] on div "Historique Tout Relances Commentaires Portail client Tout Relances Commentaires…" at bounding box center [945, 430] width 476 height 26
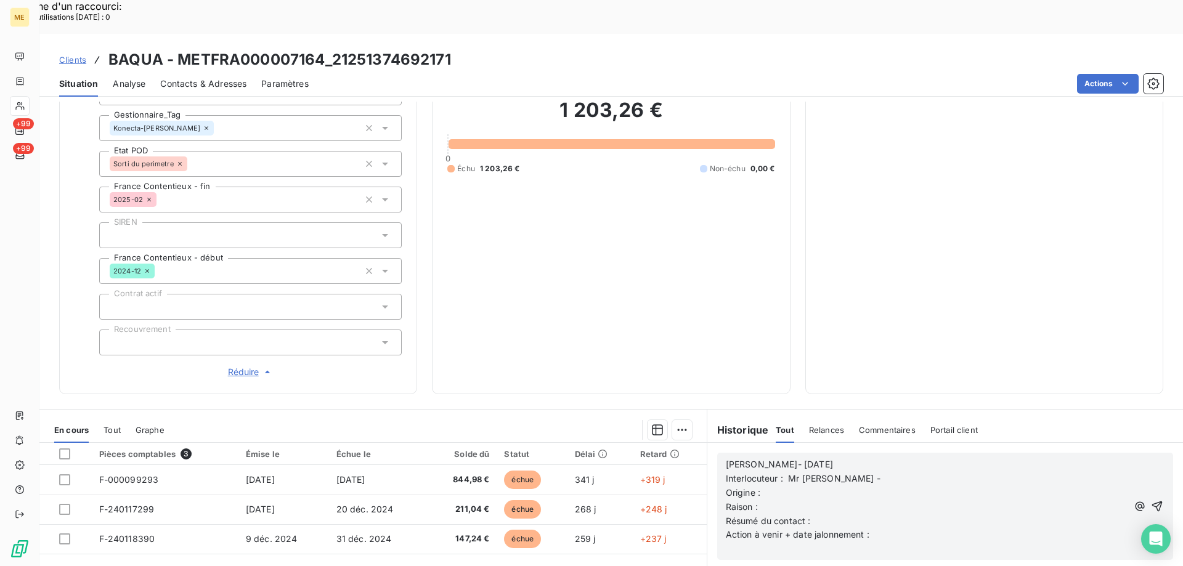
click at [913, 472] on p "Interlocuteur : Mr baqua -" at bounding box center [927, 479] width 402 height 14
drag, startPoint x: 1155, startPoint y: 390, endPoint x: 1127, endPoint y: 414, distance: 36.7
click at [1153, 417] on div "Historique Tout Relances Commentaires Portail client Tout Relances Commentaires…" at bounding box center [945, 430] width 476 height 26
click at [1088, 486] on p "Origine :" at bounding box center [927, 493] width 402 height 14
click at [1051, 486] on p "Origine :" at bounding box center [927, 493] width 402 height 14
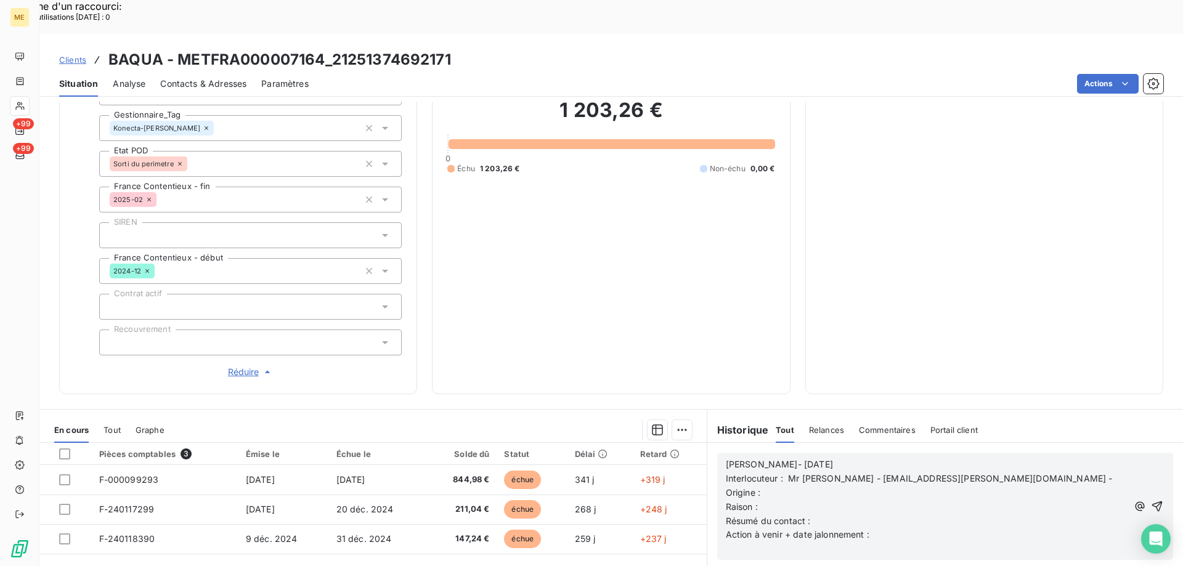
click at [1026, 472] on p "Interlocuteur : Mr baqua - baqua.estelle@gmail.com -" at bounding box center [927, 479] width 402 height 14
click at [971, 473] on span "Interlocuteur : Mr baqua - baqua.estelle@gmail.com - 0660332964" at bounding box center [920, 485] width 389 height 25
click at [952, 514] on p "Raison :" at bounding box center [928, 521] width 405 height 14
click at [953, 500] on p "Origine :" at bounding box center [928, 507] width 405 height 14
click at [968, 500] on p "Origine : Appel sortant" at bounding box center [928, 507] width 405 height 14
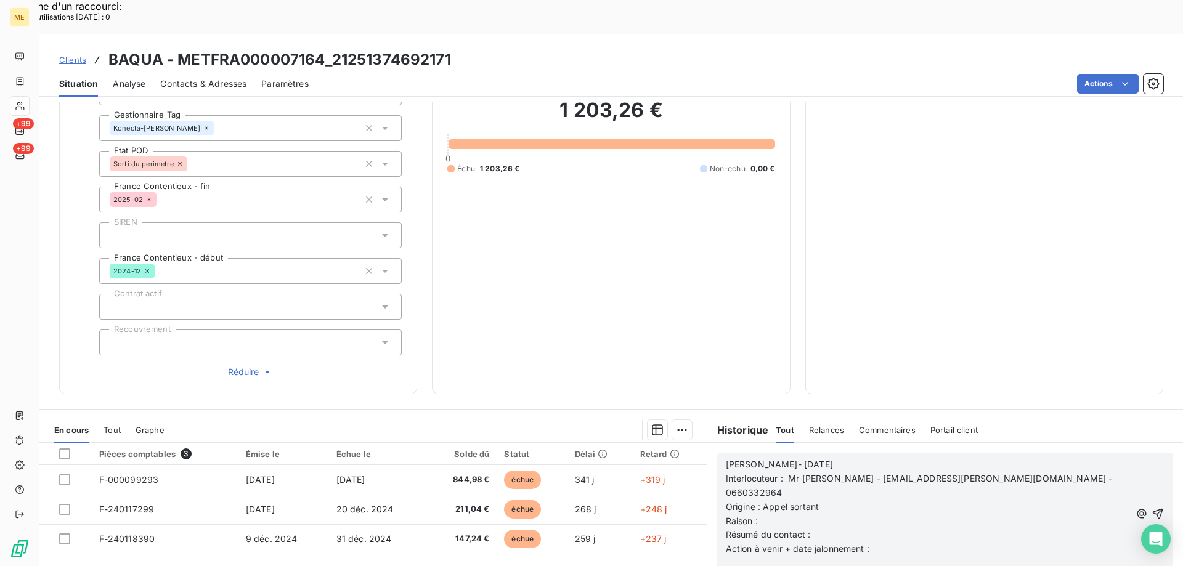
click at [964, 500] on p "Origine : Appel sortant" at bounding box center [928, 507] width 405 height 14
click at [952, 500] on p "Origine : Appel sortant" at bounding box center [928, 507] width 405 height 14
click at [946, 514] on p "Raison :" at bounding box center [928, 521] width 405 height 14
click at [927, 528] on p "Résumé du contact :" at bounding box center [928, 535] width 405 height 14
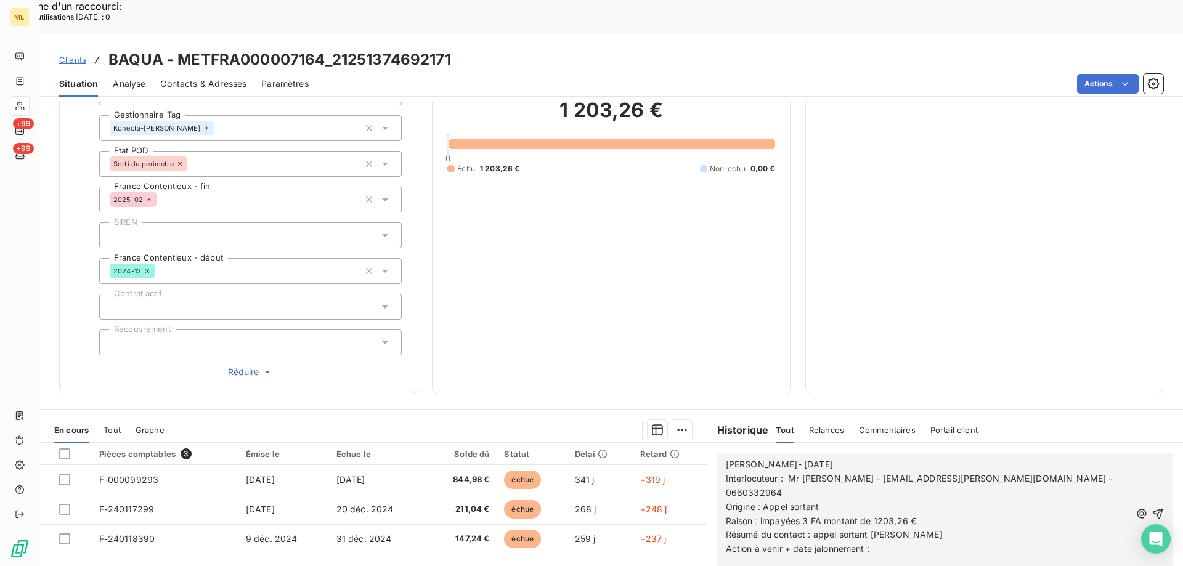
click at [971, 542] on p "Action à venir + date jalonnement :" at bounding box center [928, 549] width 405 height 14
click at [1153, 508] on icon "button" at bounding box center [1158, 513] width 10 height 10
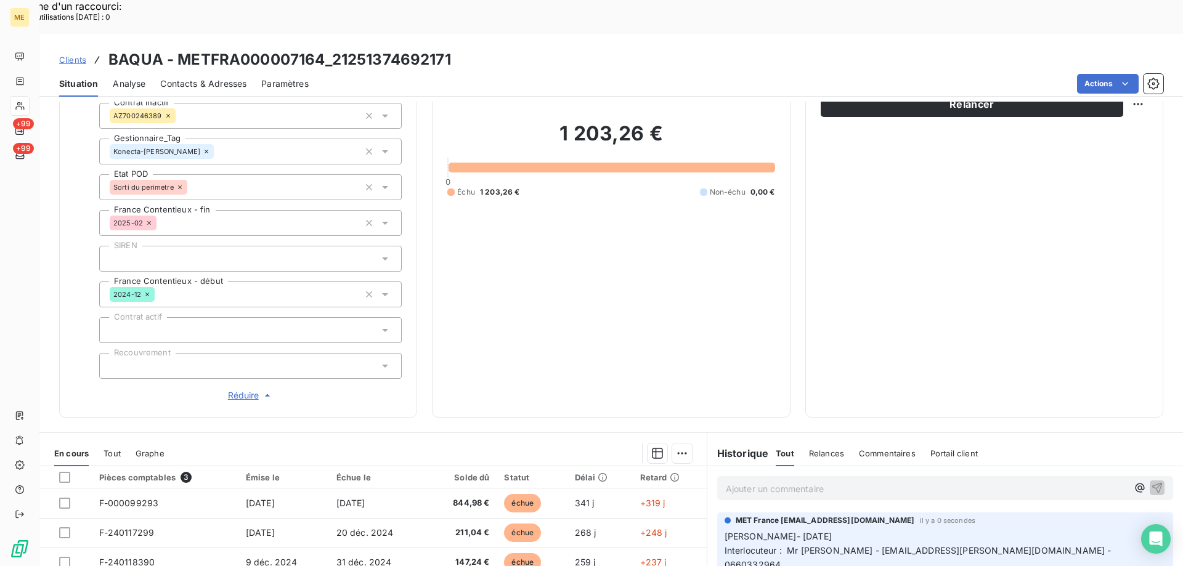
scroll to position [54, 0]
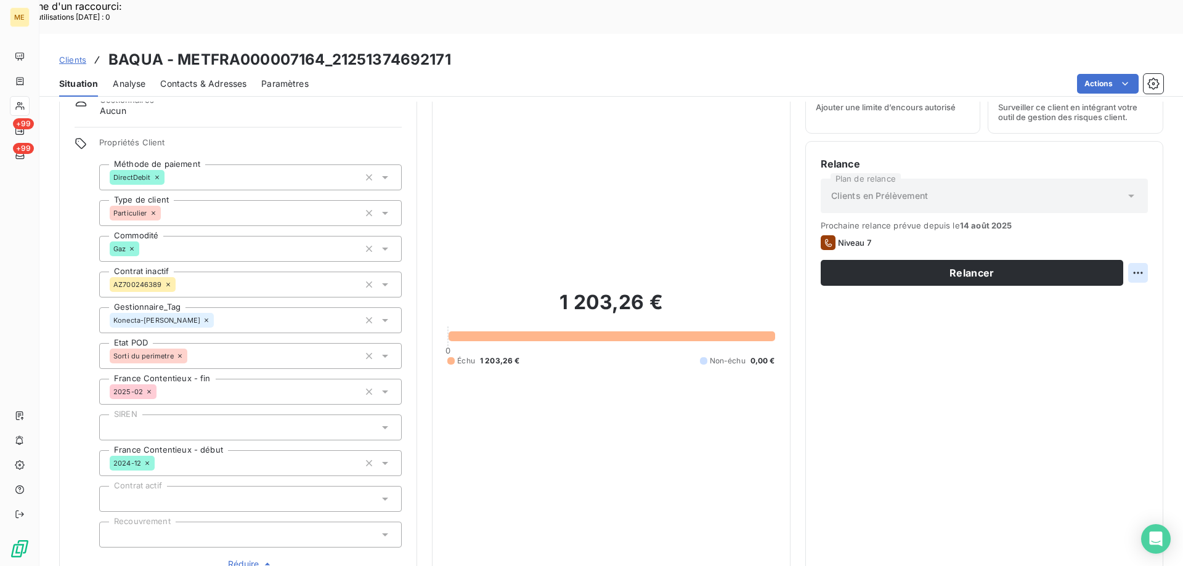
click at [1121, 275] on div "Replanifier cette action" at bounding box center [1078, 266] width 110 height 20
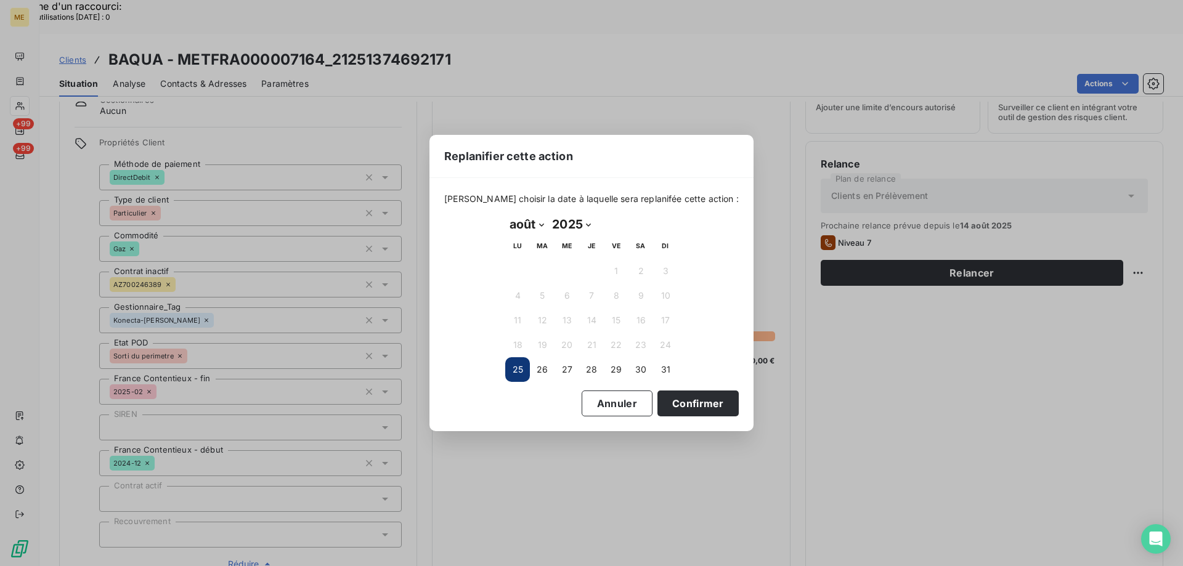
click at [514, 227] on select "janvier février mars avril mai juin juillet août septembre octobre novembre déc…" at bounding box center [526, 224] width 43 height 20
select select "8"
click at [505, 214] on select "janvier février mars avril mai juin juillet août septembre octobre novembre déc…" at bounding box center [526, 224] width 43 height 20
click at [545, 282] on button "2" at bounding box center [542, 271] width 25 height 25
drag, startPoint x: 675, startPoint y: 397, endPoint x: 724, endPoint y: 409, distance: 51.3
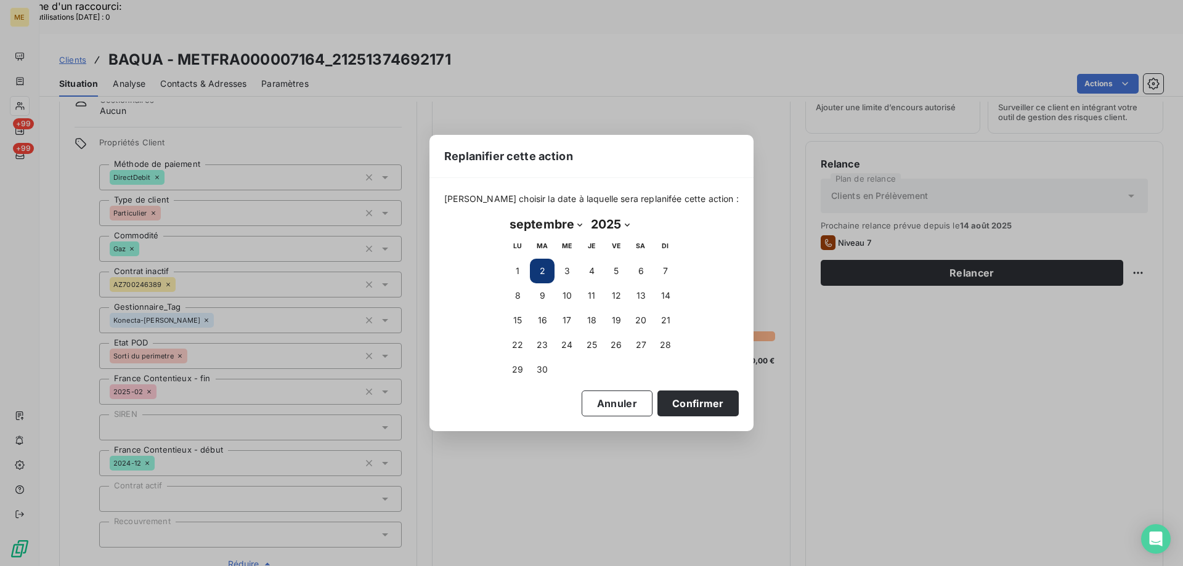
click at [678, 399] on button "Confirmer" at bounding box center [697, 404] width 81 height 26
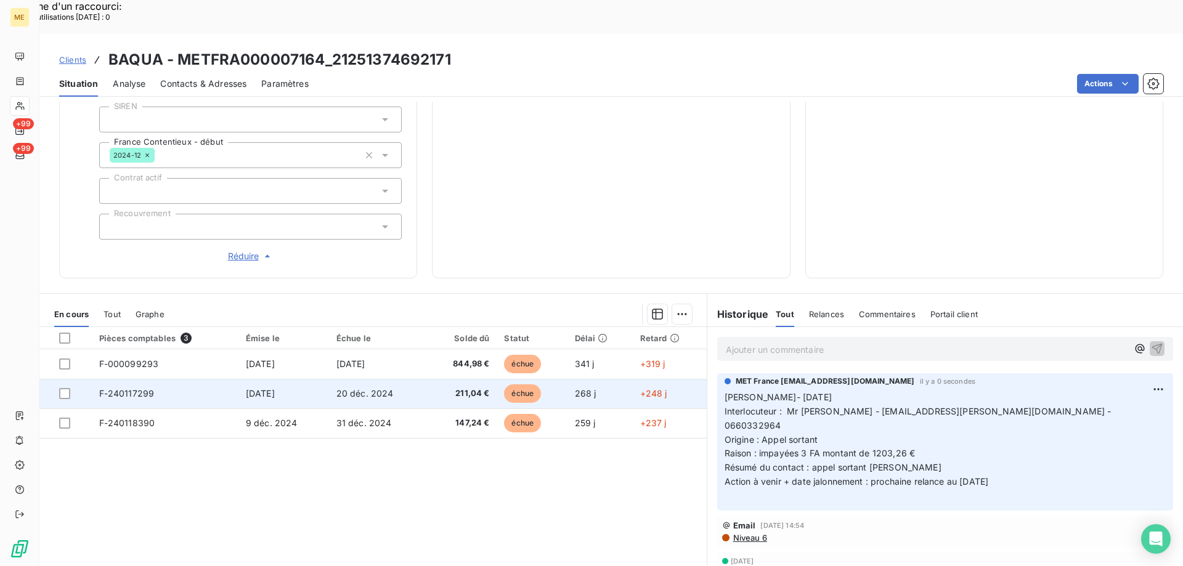
scroll to position [0, 0]
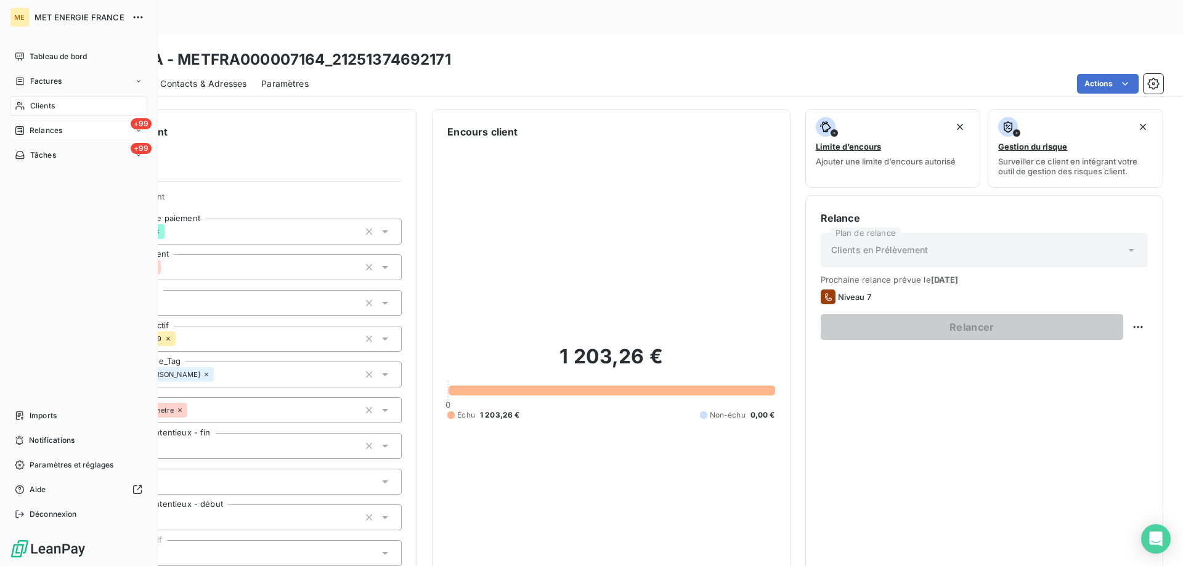
click at [58, 138] on div "+99 Relances" at bounding box center [78, 131] width 137 height 20
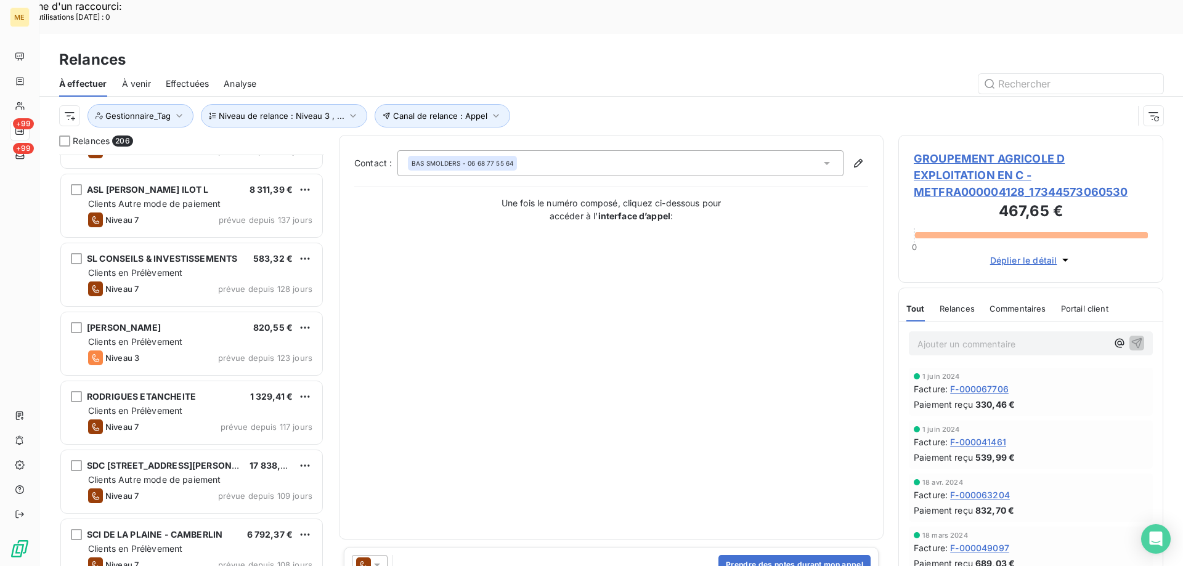
scroll to position [925, 0]
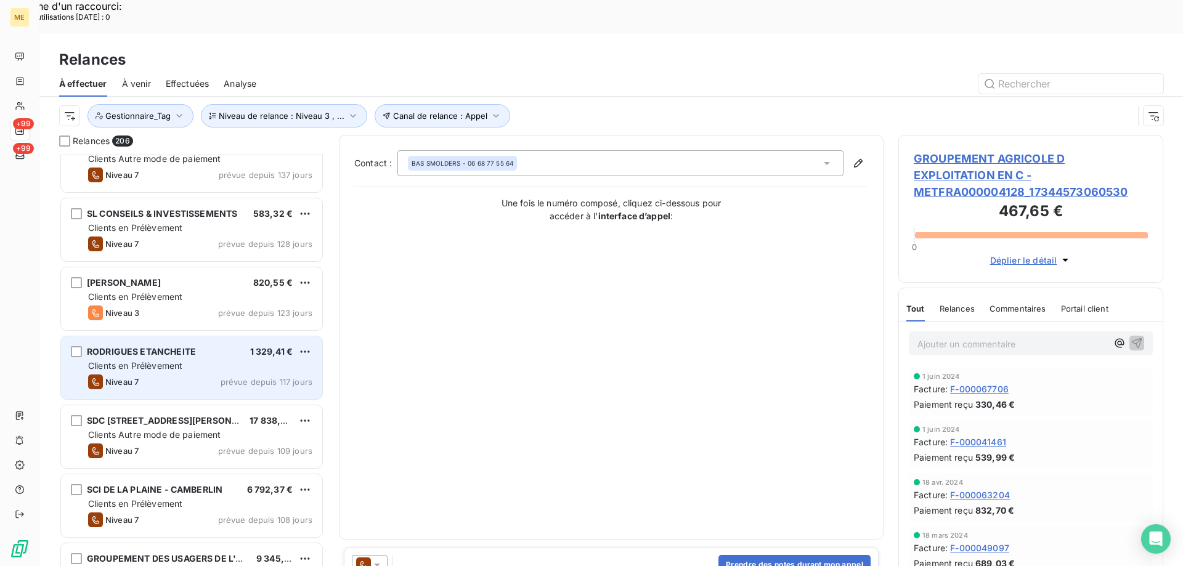
click at [251, 365] on div "RODRIGUES ETANCHEITE 1 329,41 € Clients en Prélèvement Niveau 7 prévue depuis 1…" at bounding box center [191, 368] width 262 height 64
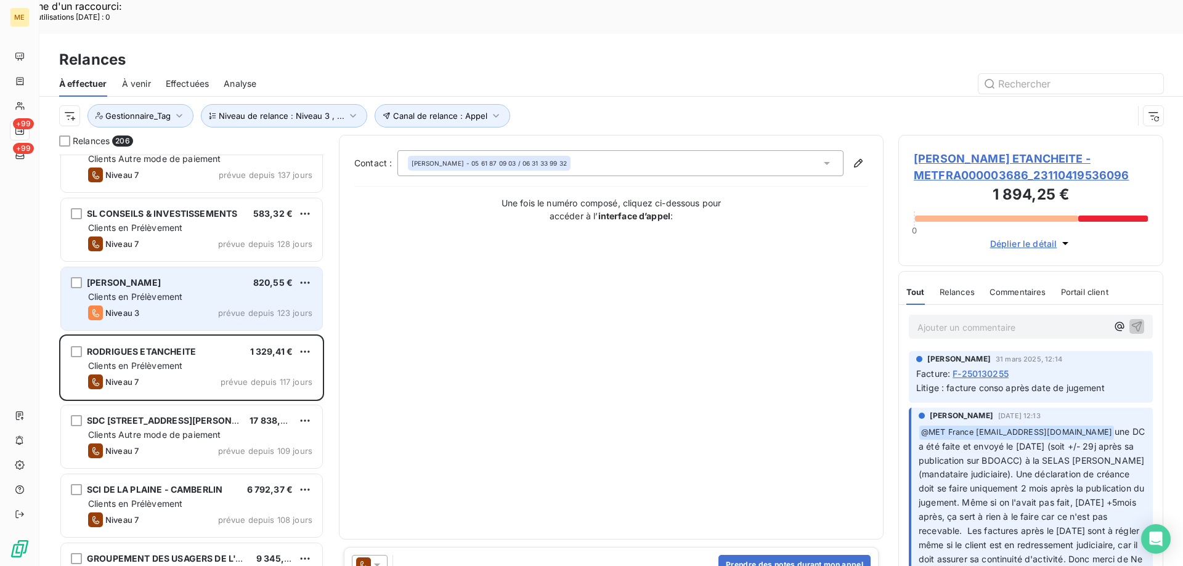
click at [177, 291] on span "Clients en Prélèvement" at bounding box center [135, 296] width 94 height 10
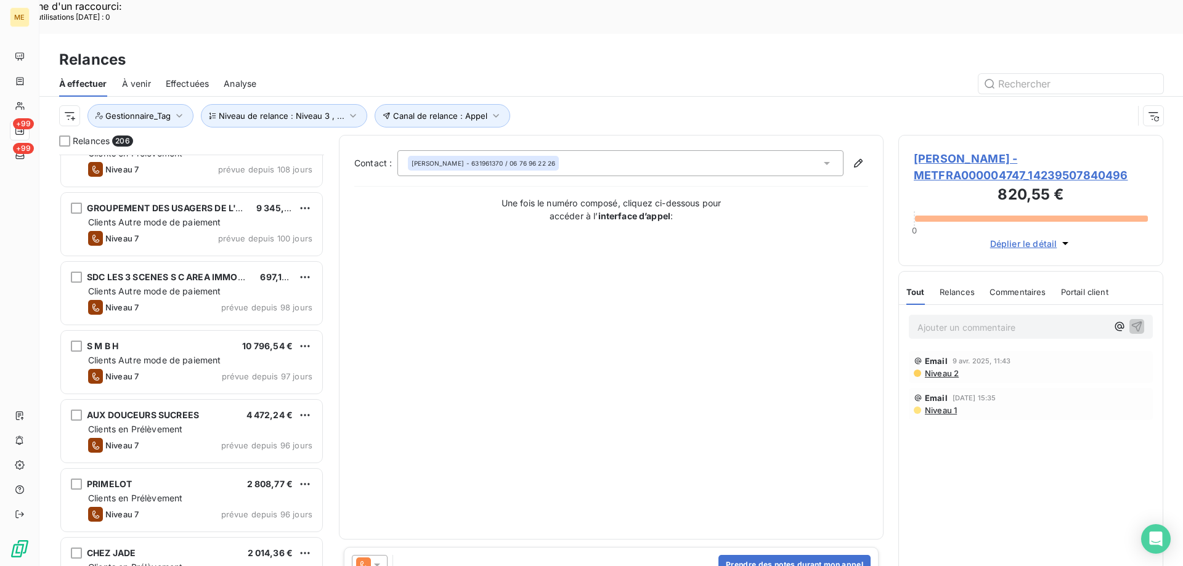
scroll to position [1356, 0]
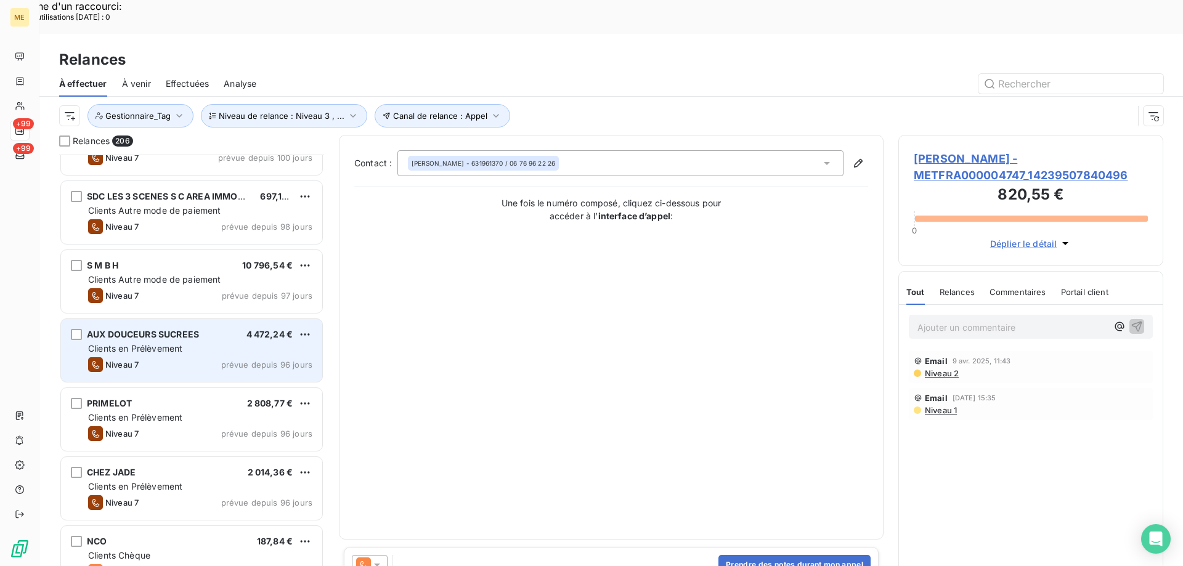
click at [225, 357] on div "Niveau 7 prévue depuis 96 jours" at bounding box center [200, 364] width 224 height 15
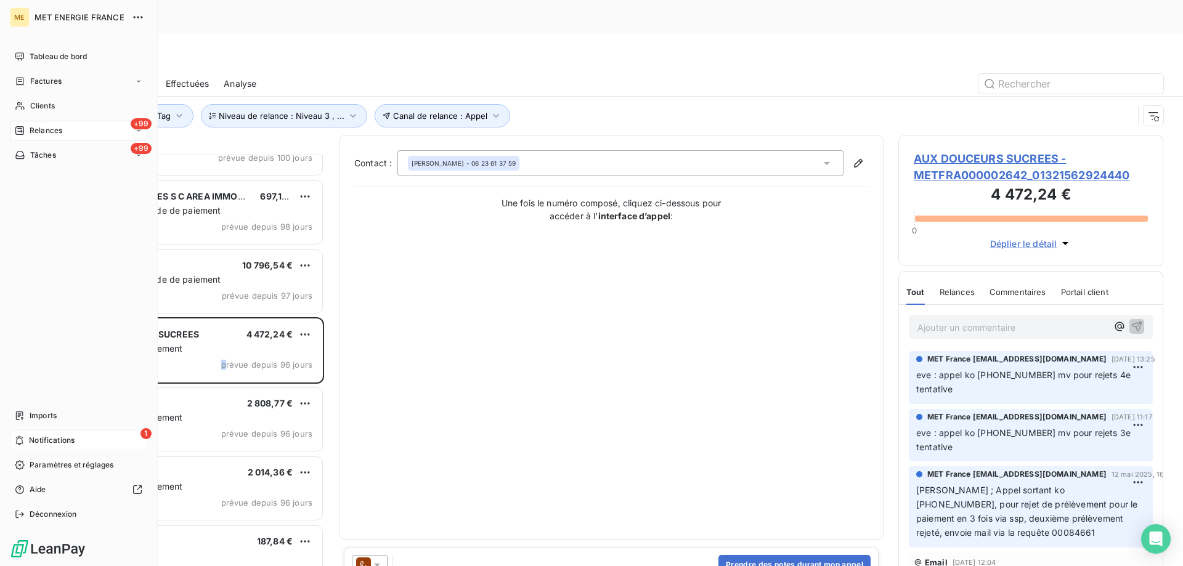
click at [30, 439] on span "Notifications" at bounding box center [52, 440] width 46 height 11
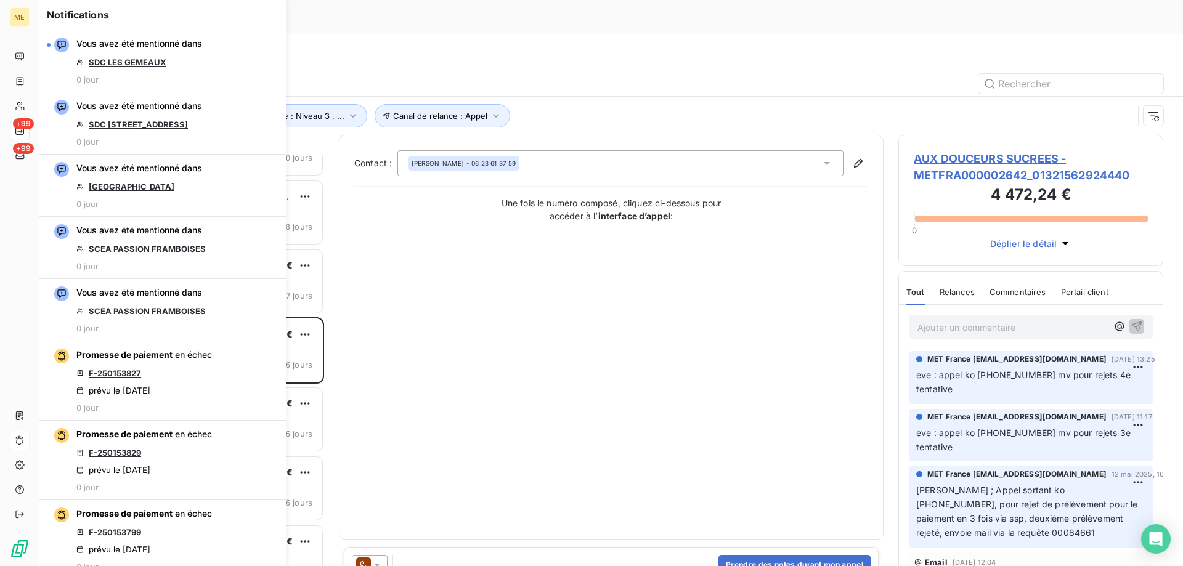
click at [622, 278] on div "Contact : MATHIEU ELOUARD - 06 23 61 37 59 Une fois le numéro composé, cliquez …" at bounding box center [611, 337] width 514 height 374
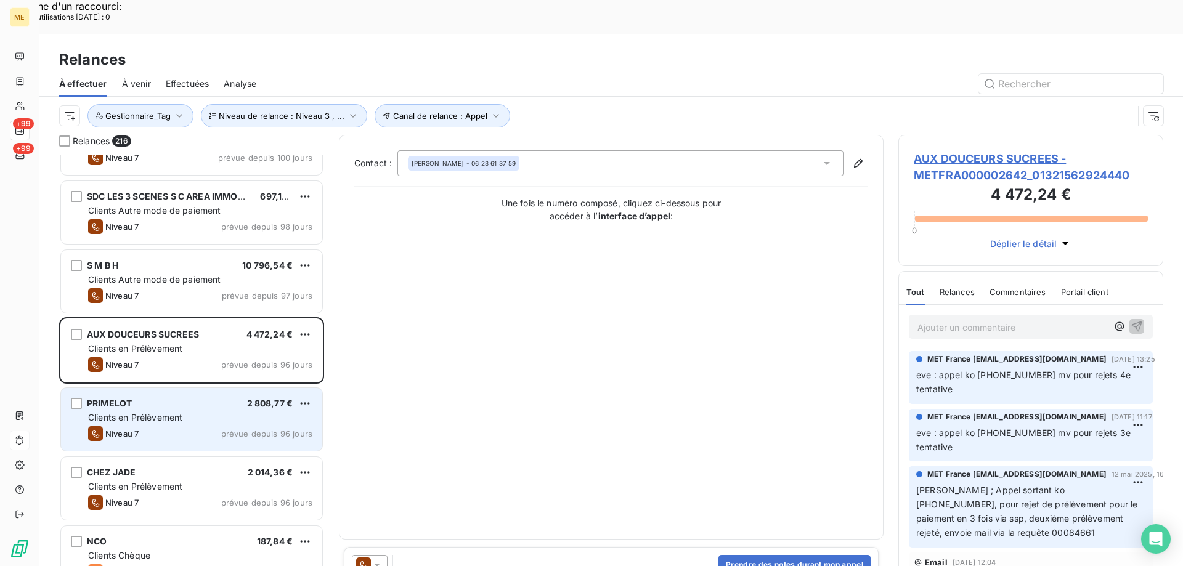
scroll to position [1418, 0]
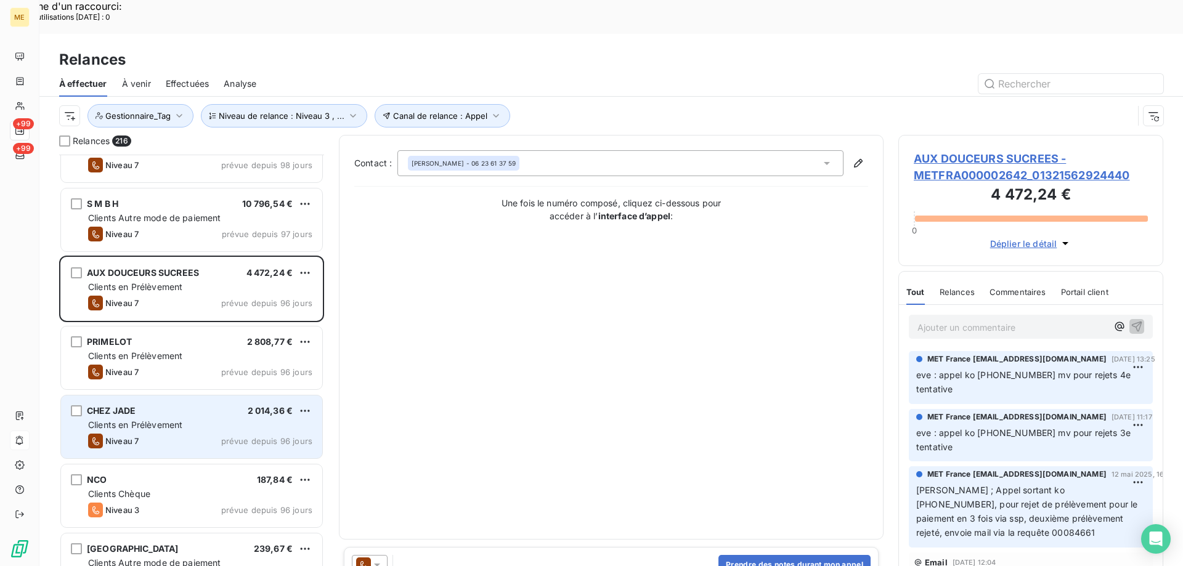
click at [243, 419] on div "Clients en Prélèvement" at bounding box center [200, 425] width 224 height 12
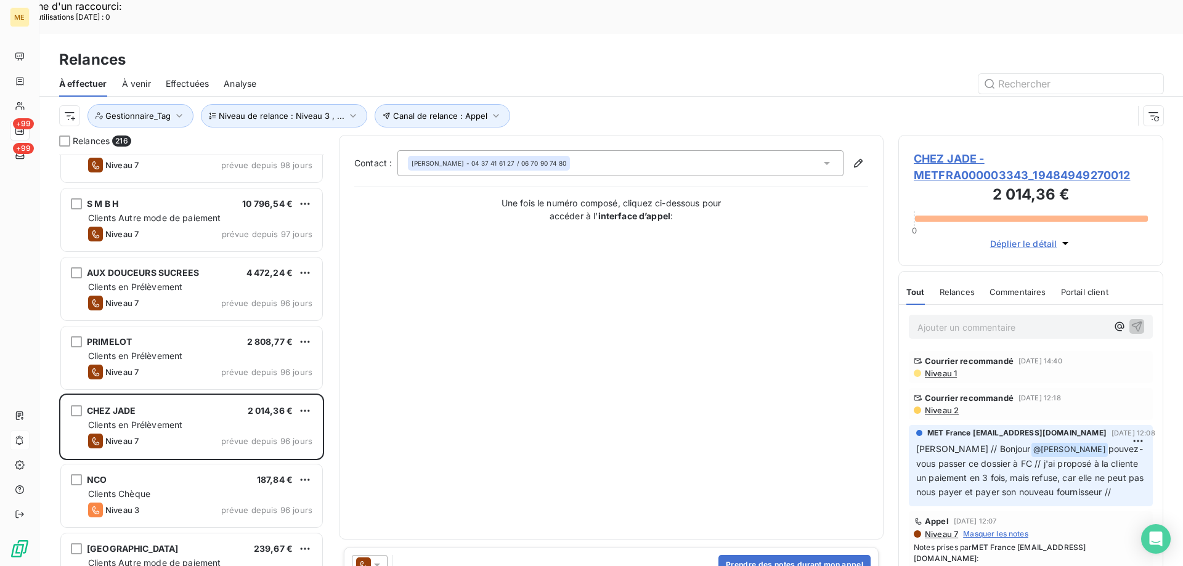
click at [966, 150] on span "CHEZ JADE - METFRA000003343_19484949270012" at bounding box center [1031, 166] width 234 height 33
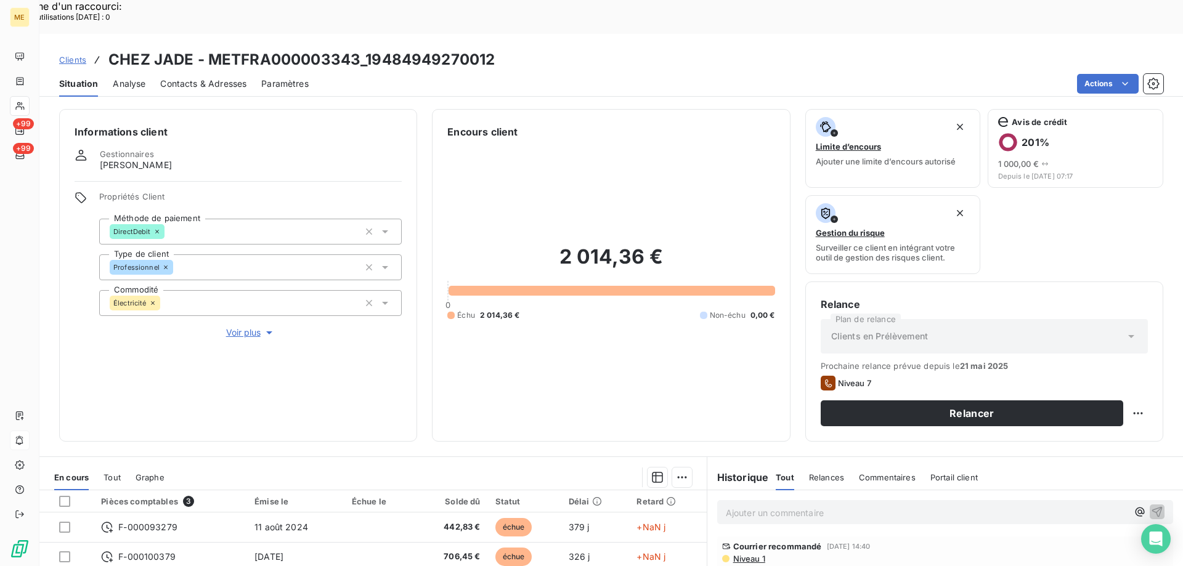
click at [244, 307] on div "Informations client Gestionnaires Virginie Garcia Propriétés Client Méthode de …" at bounding box center [238, 275] width 358 height 333
click at [243, 327] on span "Voir plus" at bounding box center [250, 333] width 49 height 12
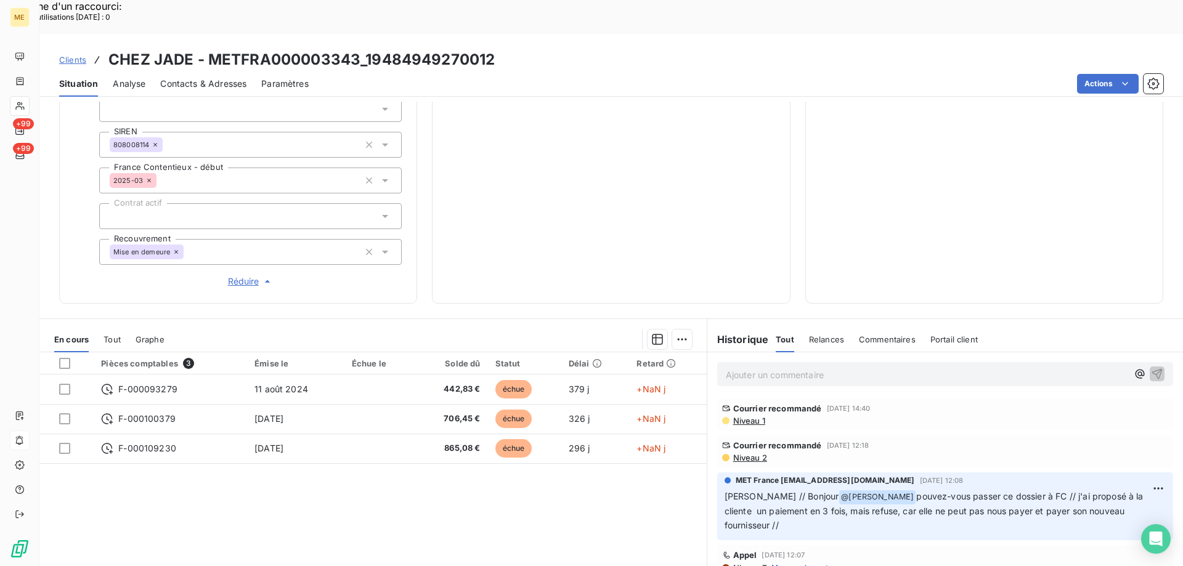
scroll to position [362, 0]
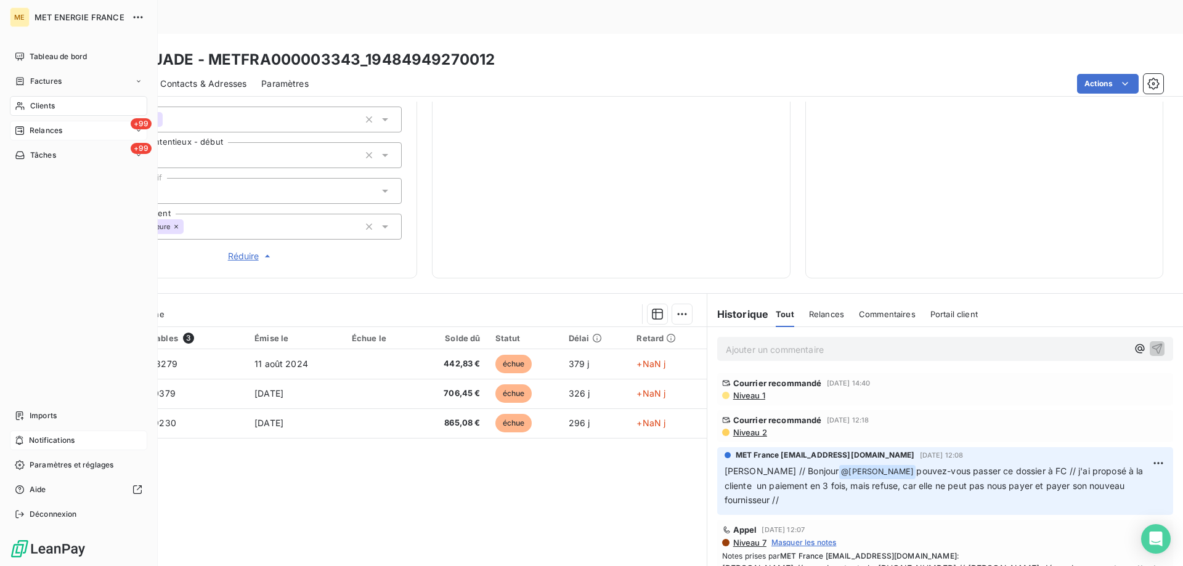
click at [20, 125] on div "Relances" at bounding box center [38, 130] width 47 height 11
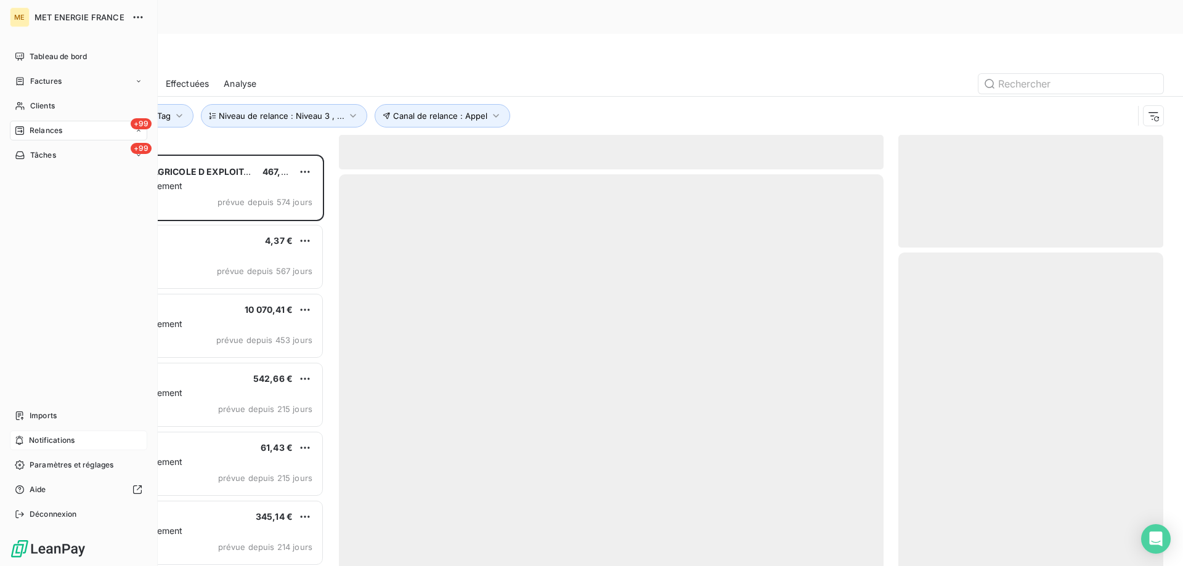
scroll to position [436, 256]
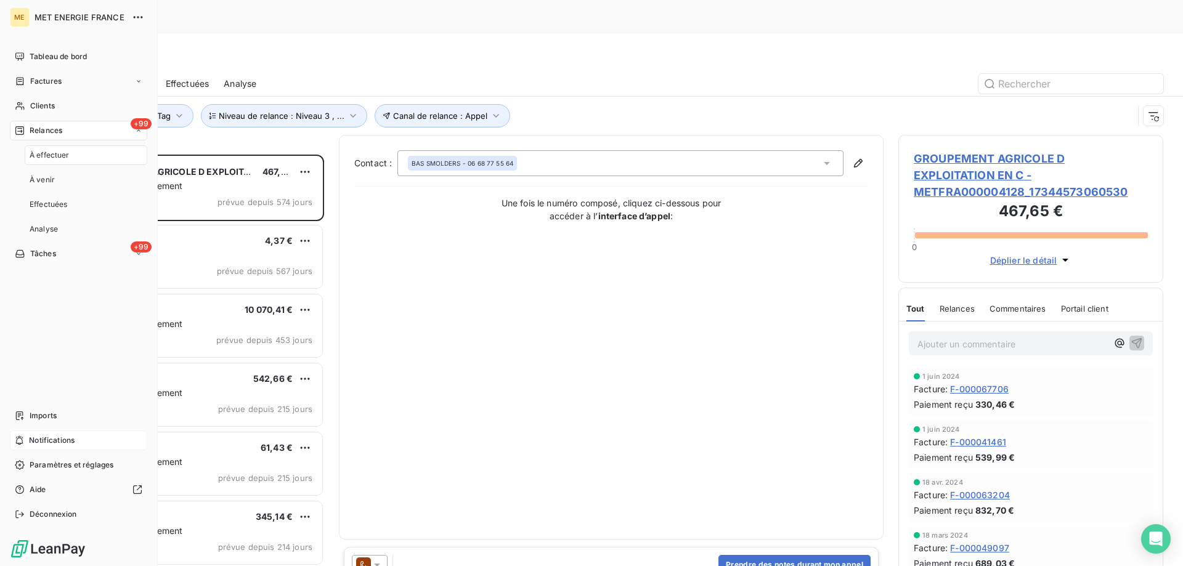
click at [44, 147] on div "À effectuer" at bounding box center [86, 155] width 123 height 20
click at [18, 144] on nav "Tableau de bord Factures Clients +99 Relances +99 Tâches" at bounding box center [78, 106] width 137 height 118
click at [30, 161] on div "+99 Tâches" at bounding box center [78, 155] width 137 height 20
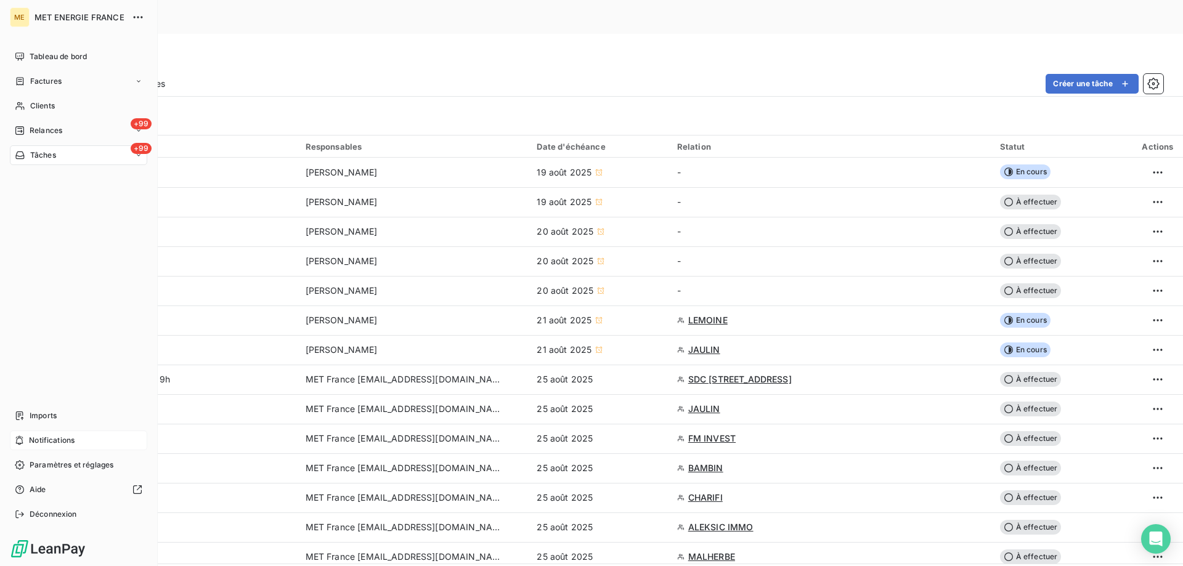
click at [41, 144] on nav "Tableau de bord Factures Clients +99 Relances +99 Tâches" at bounding box center [78, 106] width 137 height 118
click at [46, 136] on span "Relances" at bounding box center [46, 130] width 33 height 11
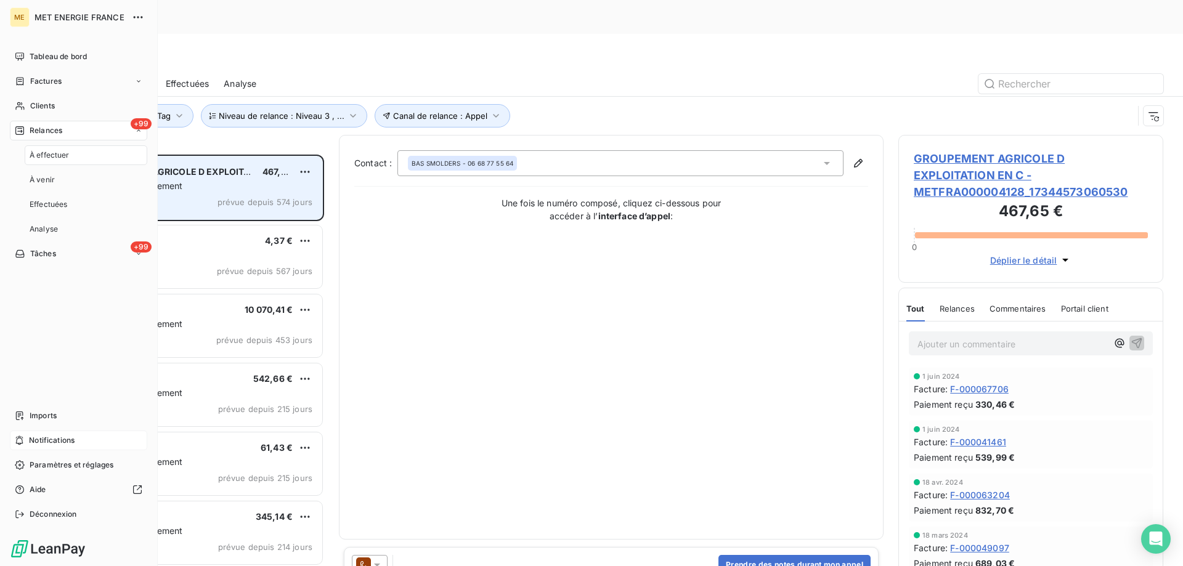
scroll to position [436, 256]
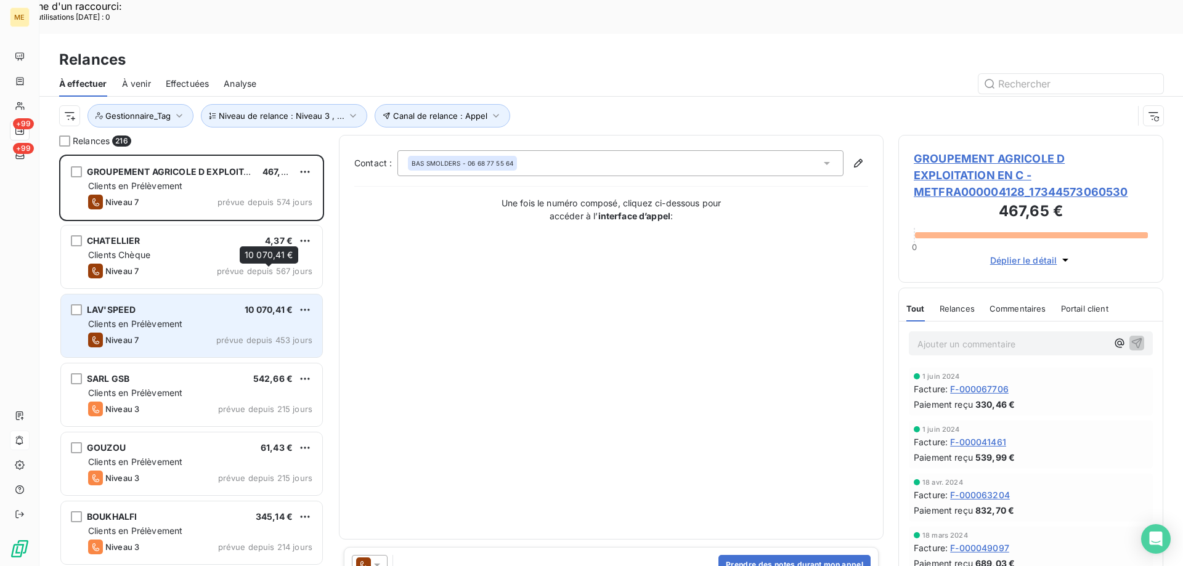
click at [250, 304] on span "10 070,41 €" at bounding box center [269, 309] width 48 height 10
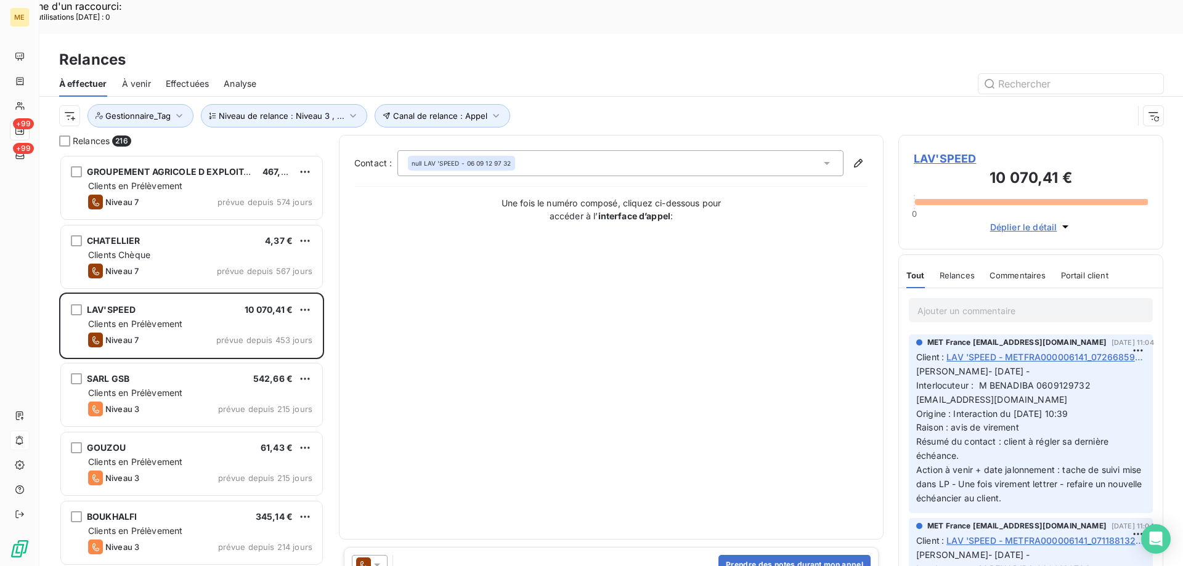
click at [973, 150] on span "LAV'SPEED" at bounding box center [1031, 158] width 234 height 17
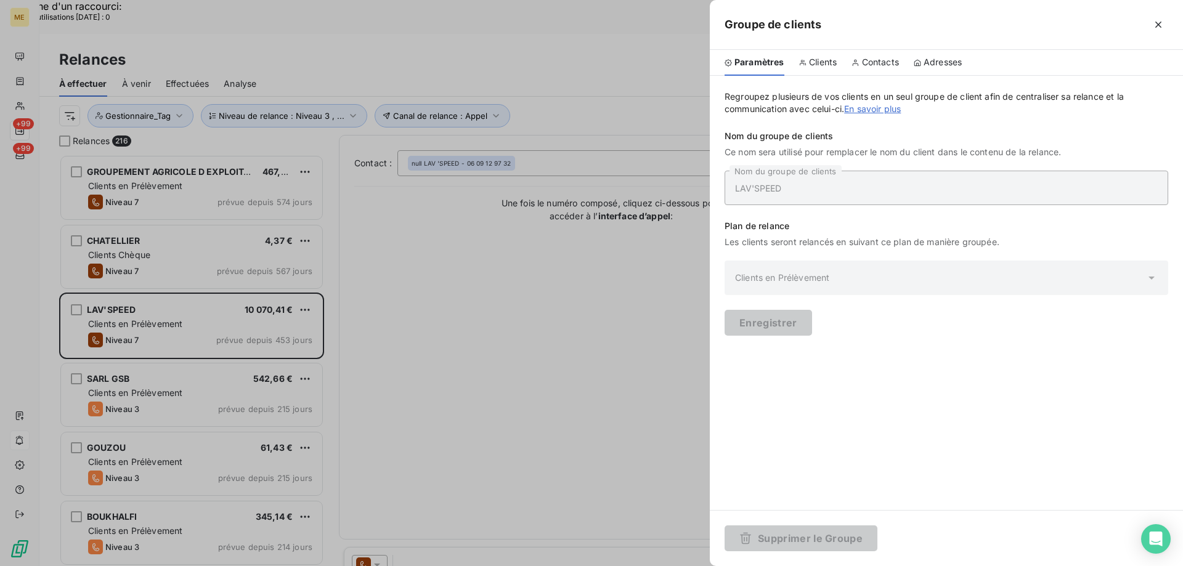
click at [1168, 18] on div "Groupe de clients" at bounding box center [946, 25] width 473 height 50
click at [1163, 20] on icon "button" at bounding box center [1158, 24] width 12 height 12
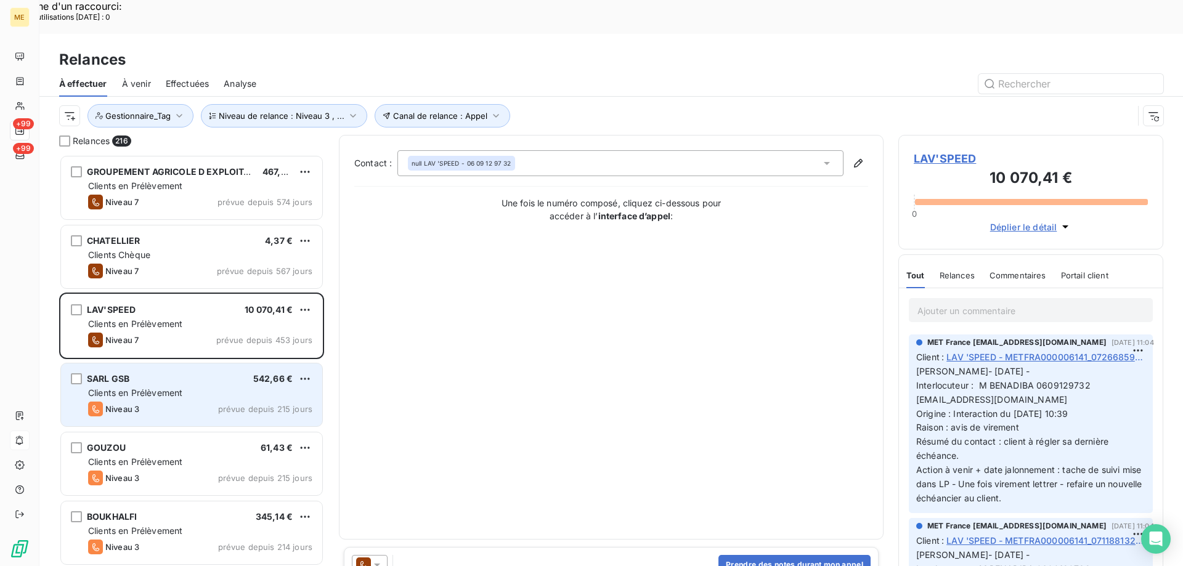
click at [298, 402] on div "Niveau 3 prévue depuis 215 jours" at bounding box center [200, 409] width 224 height 15
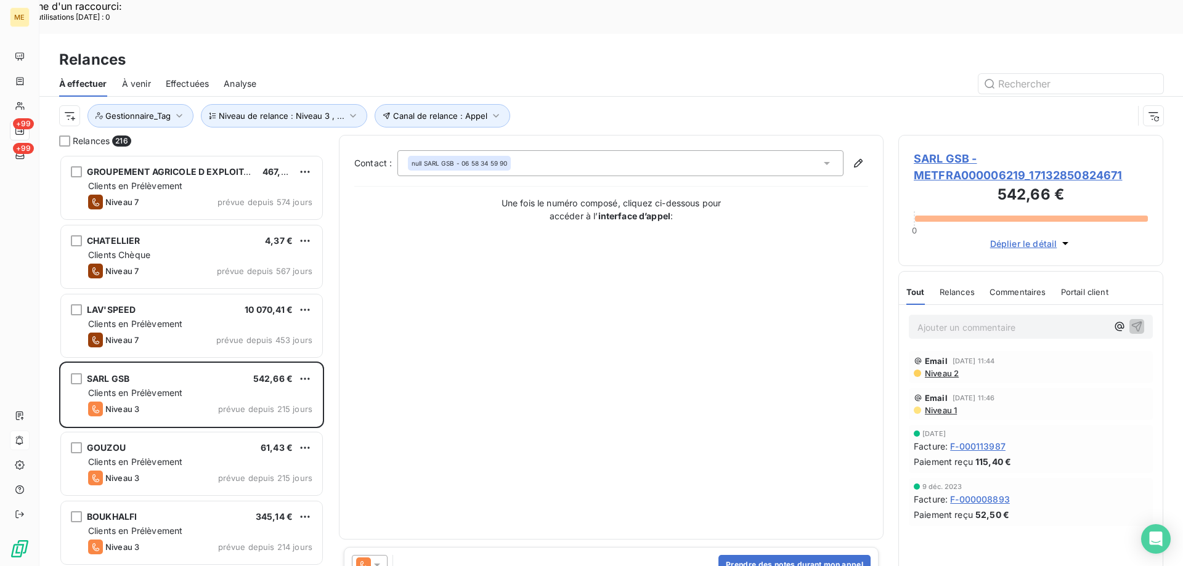
click at [941, 150] on span "SARL GSB - METFRA000006219_17132850824671" at bounding box center [1031, 166] width 234 height 33
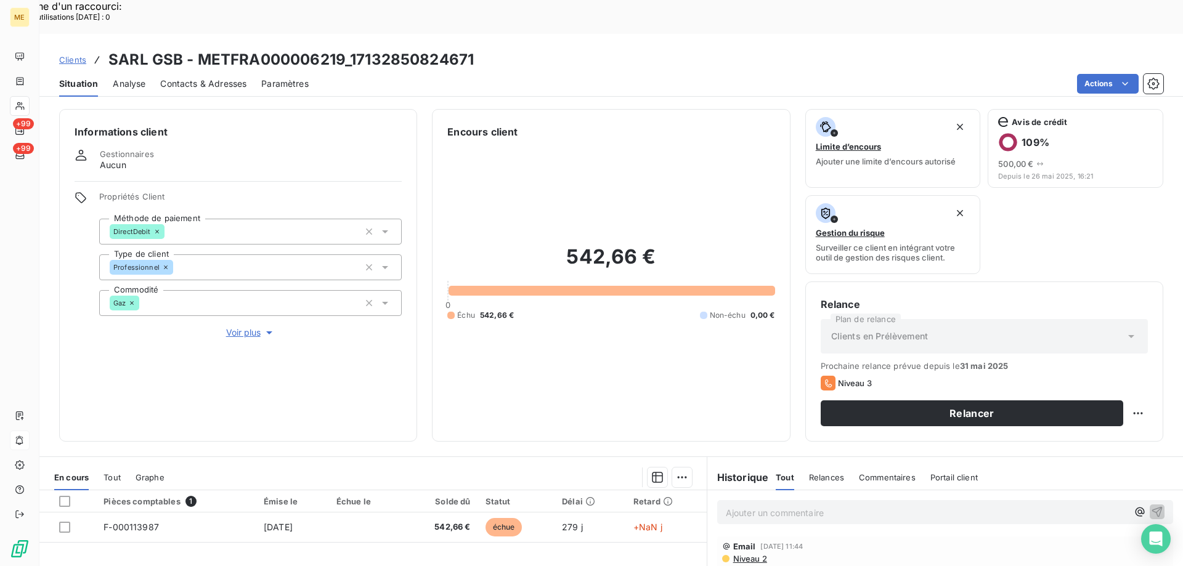
click at [253, 327] on span "Voir plus" at bounding box center [250, 333] width 49 height 12
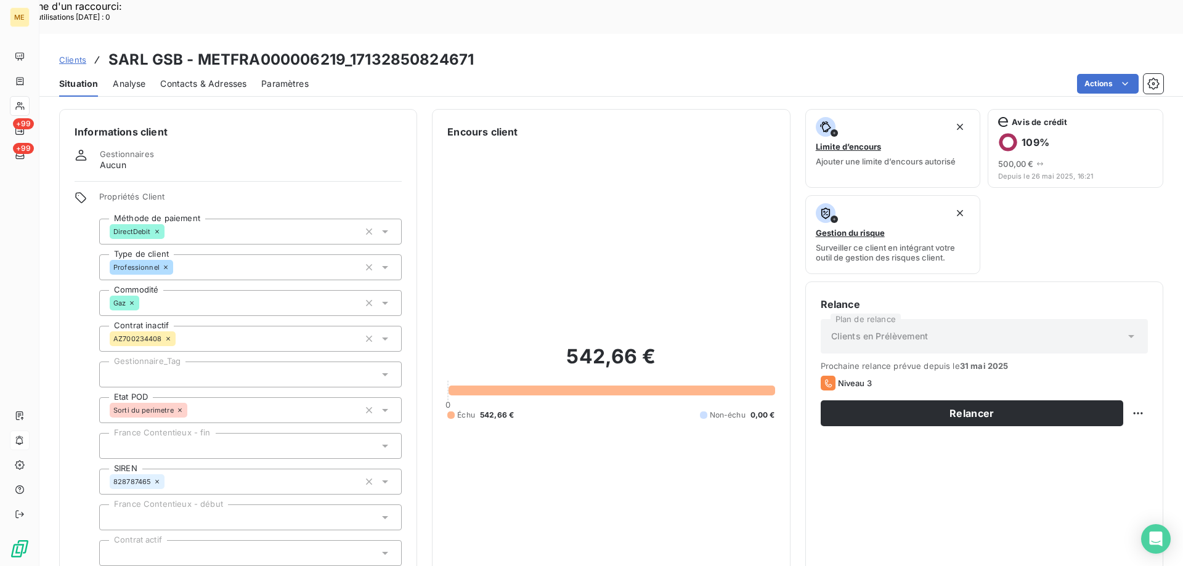
click at [150, 362] on div at bounding box center [250, 375] width 302 height 26
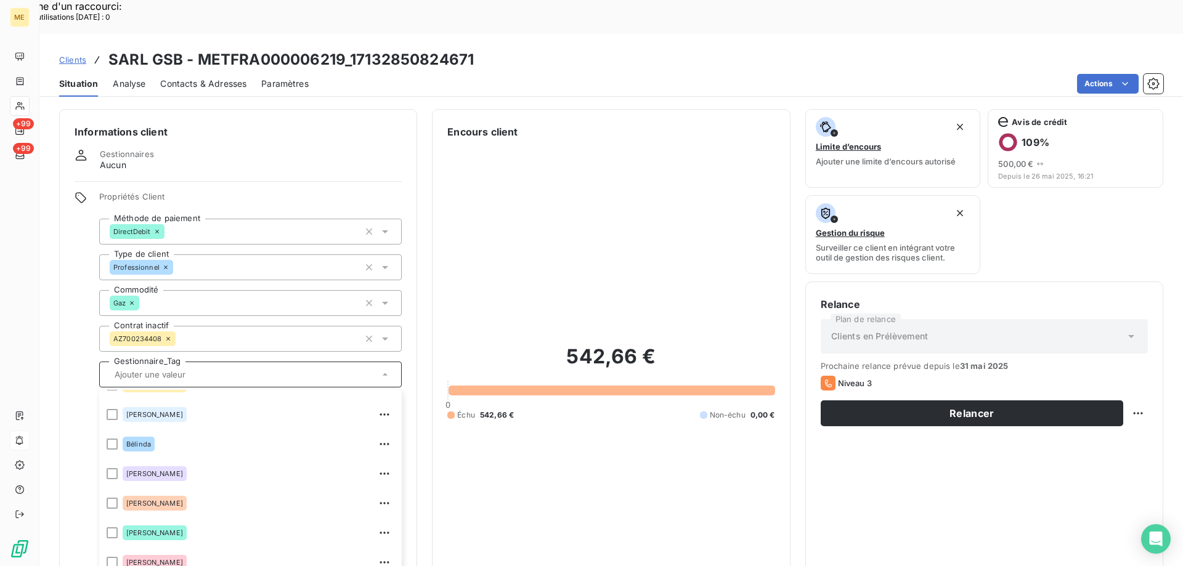
scroll to position [246, 0]
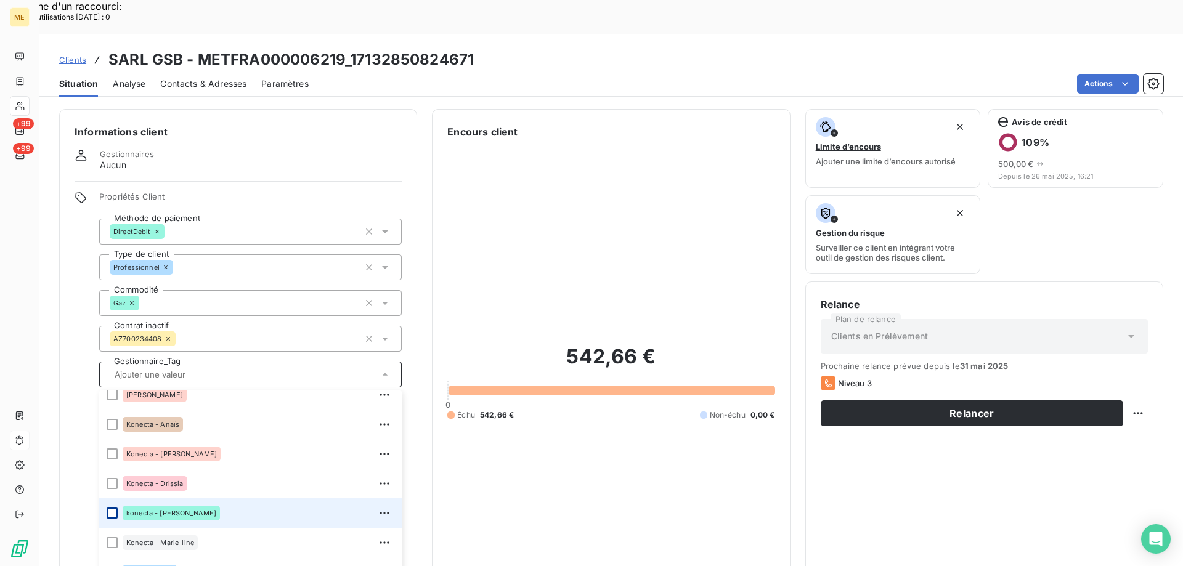
click at [111, 508] on div at bounding box center [112, 513] width 11 height 11
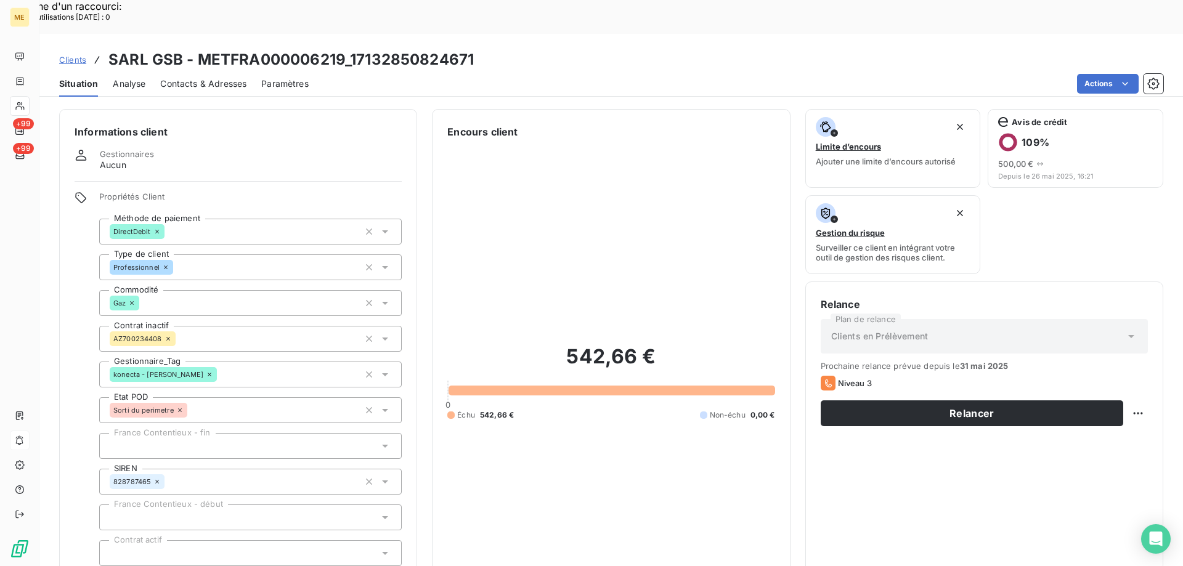
drag, startPoint x: 564, startPoint y: 431, endPoint x: 551, endPoint y: 437, distance: 14.9
click at [564, 431] on div "542,66 € 0 Échu 542,66 € Non-échu 0,00 €" at bounding box center [610, 382] width 327 height 486
copy h3 "17132850824671"
drag, startPoint x: 349, startPoint y: 20, endPoint x: 487, endPoint y: 20, distance: 138.0
click at [487, 49] on div "Clients SARL GSB - METFRA000006219_17132850824671" at bounding box center [610, 60] width 1143 height 22
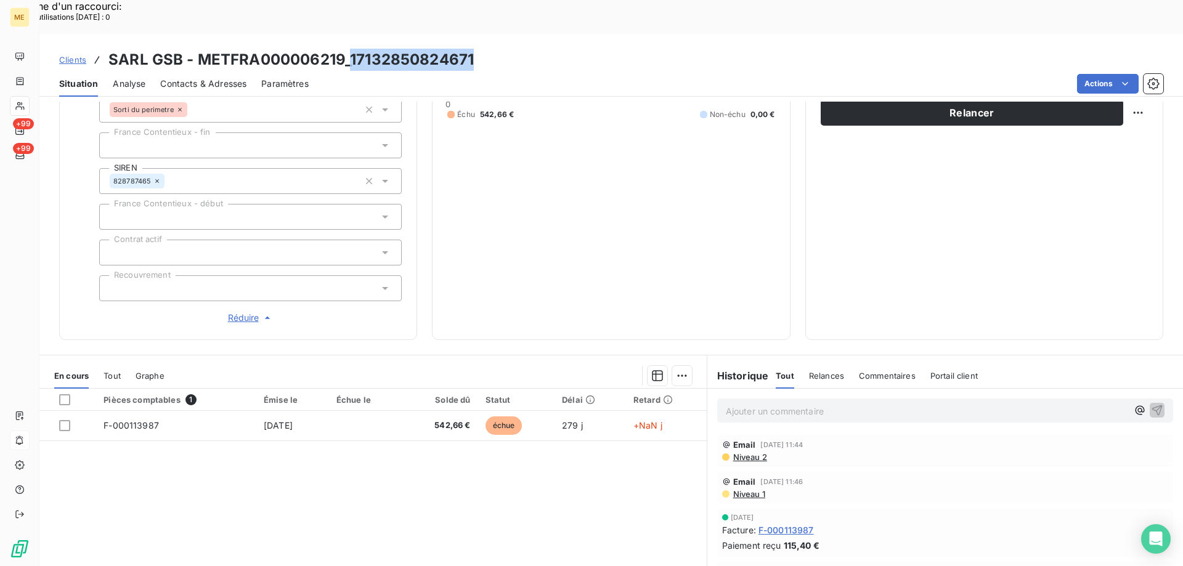
scroll to position [362, 0]
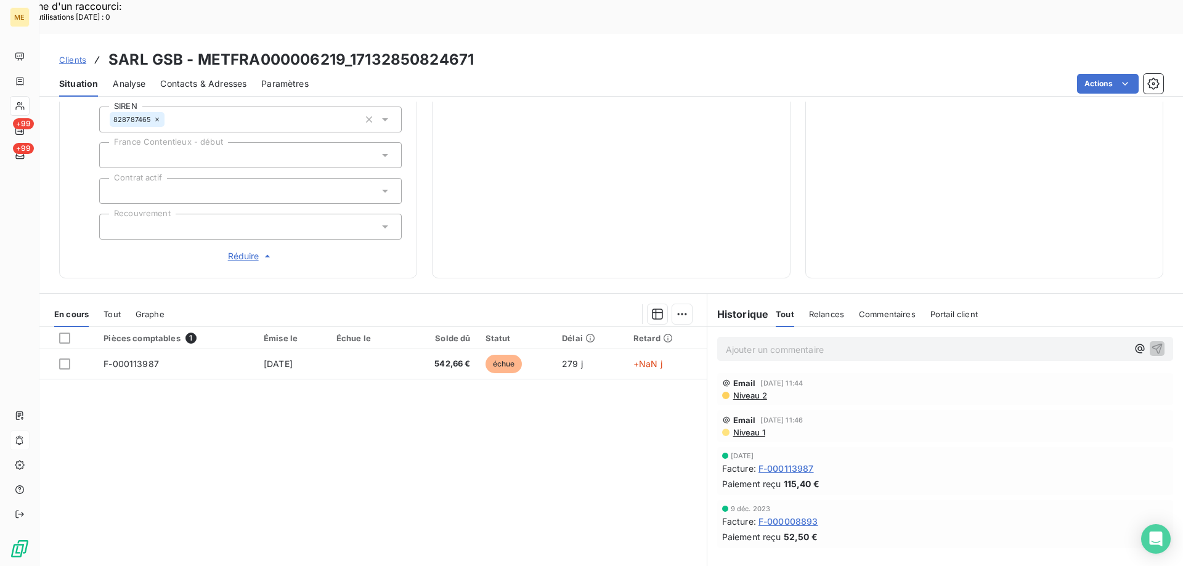
click at [643, 435] on div "Pièces comptables 1 Émise le Échue le Solde dû Statut Délai Retard F-000113987 …" at bounding box center [372, 445] width 667 height 237
click at [832, 328] on div "Ajouter un commentaire ﻿" at bounding box center [945, 349] width 476 height 44
click at [835, 337] on div "Ajouter un commentaire ﻿" at bounding box center [945, 349] width 456 height 24
click at [842, 342] on p "Ajouter un commentaire ﻿" at bounding box center [927, 349] width 402 height 15
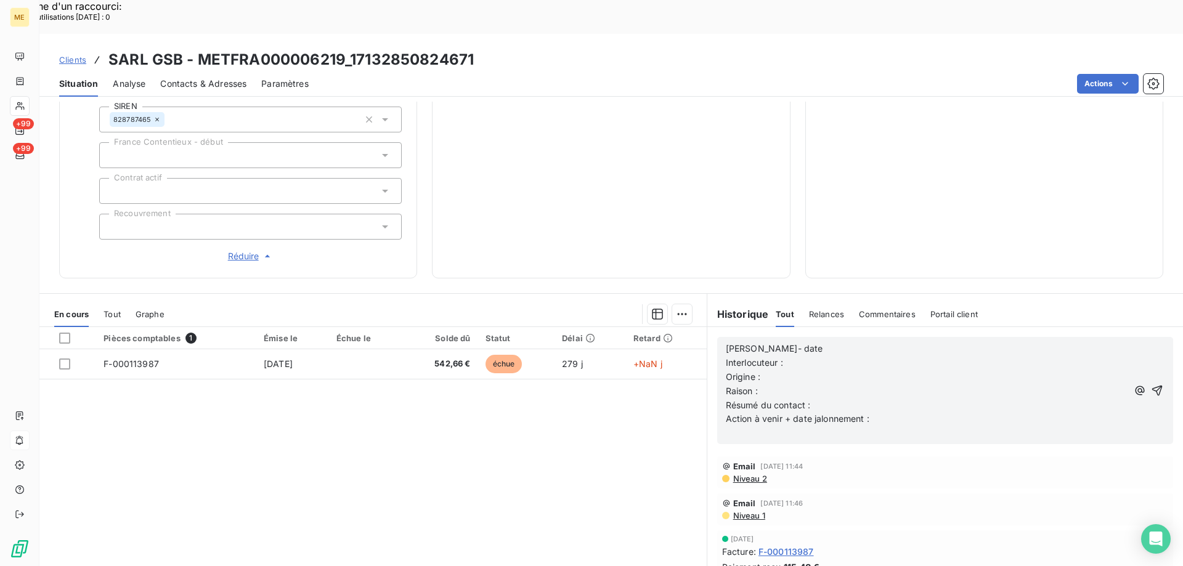
click at [828, 342] on p "Lisa- date" at bounding box center [927, 349] width 402 height 14
click at [841, 337] on div "Lisa- 25/08/2025 Interlocuteur : Origine : Raison : Résumé du contact : Action …" at bounding box center [945, 390] width 456 height 107
click at [833, 342] on p "Lisa- 25/08/2025" at bounding box center [927, 349] width 402 height 14
click at [833, 356] on p "Interlocuteur :" at bounding box center [927, 363] width 402 height 14
click at [829, 356] on p "Interlocuteur :" at bounding box center [927, 363] width 402 height 14
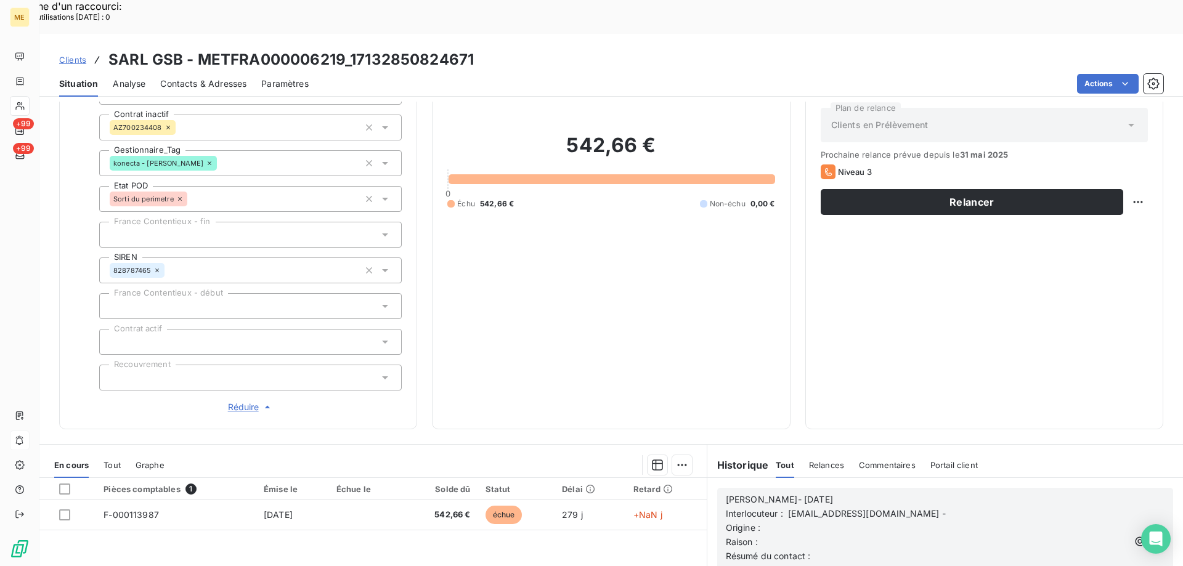
scroll to position [246, 0]
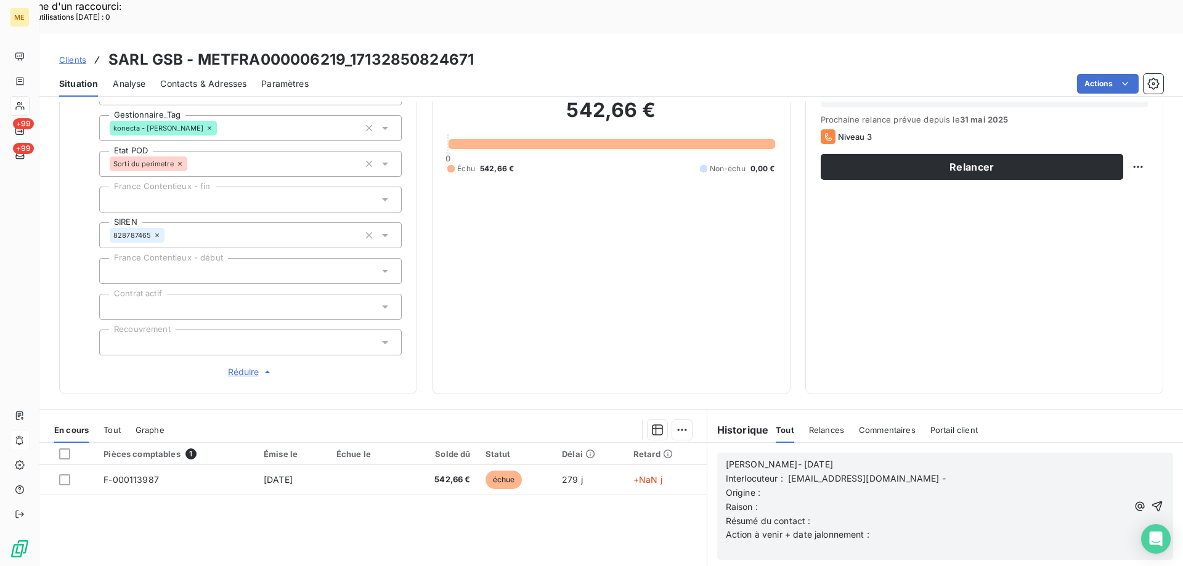
click at [925, 458] on p "Lisa- 25/08/2025" at bounding box center [927, 465] width 402 height 14
click at [930, 472] on p "Interlocuteur : belinstephane@orange.fr -" at bounding box center [927, 479] width 402 height 14
click at [991, 458] on p "Lisa- 25/08/2025" at bounding box center [927, 465] width 402 height 14
click at [991, 472] on p "Interlocuteur : belinstephane@orange.fr -" at bounding box center [927, 479] width 402 height 14
click at [862, 486] on p "Origine :" at bounding box center [927, 493] width 402 height 14
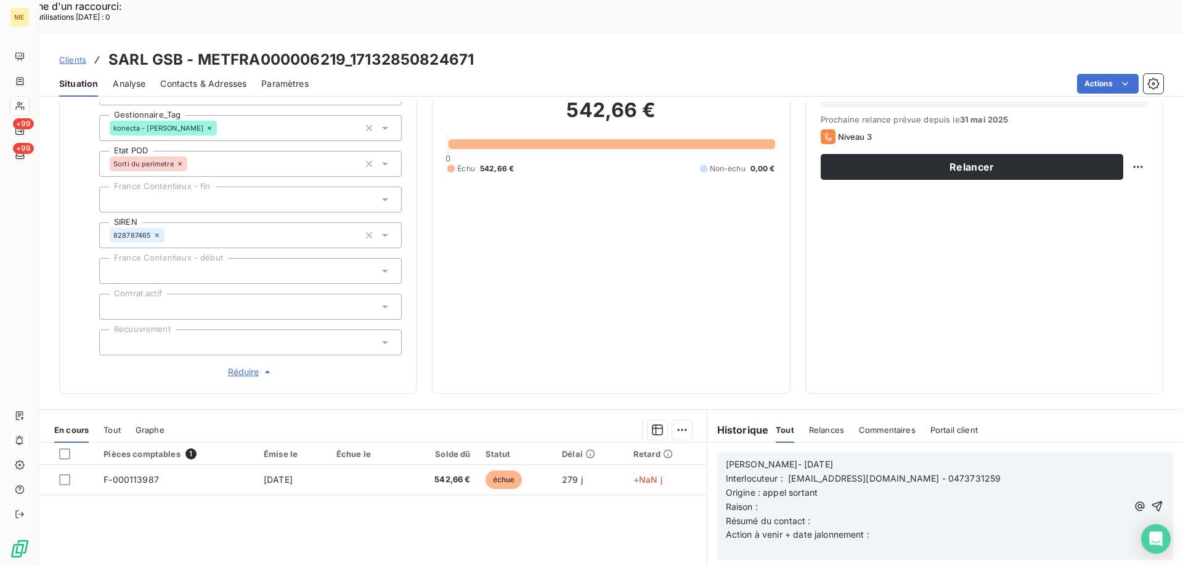
click at [862, 486] on p "Origine : appel sortant" at bounding box center [927, 493] width 402 height 14
click at [861, 500] on p "Raison :" at bounding box center [927, 507] width 402 height 14
click at [842, 514] on p "Résumé du contact :" at bounding box center [927, 521] width 402 height 14
click at [986, 528] on p "Action à venir + date jalonnement :" at bounding box center [927, 535] width 402 height 14
drag, startPoint x: 1143, startPoint y: 464, endPoint x: 1141, endPoint y: 470, distance: 6.4
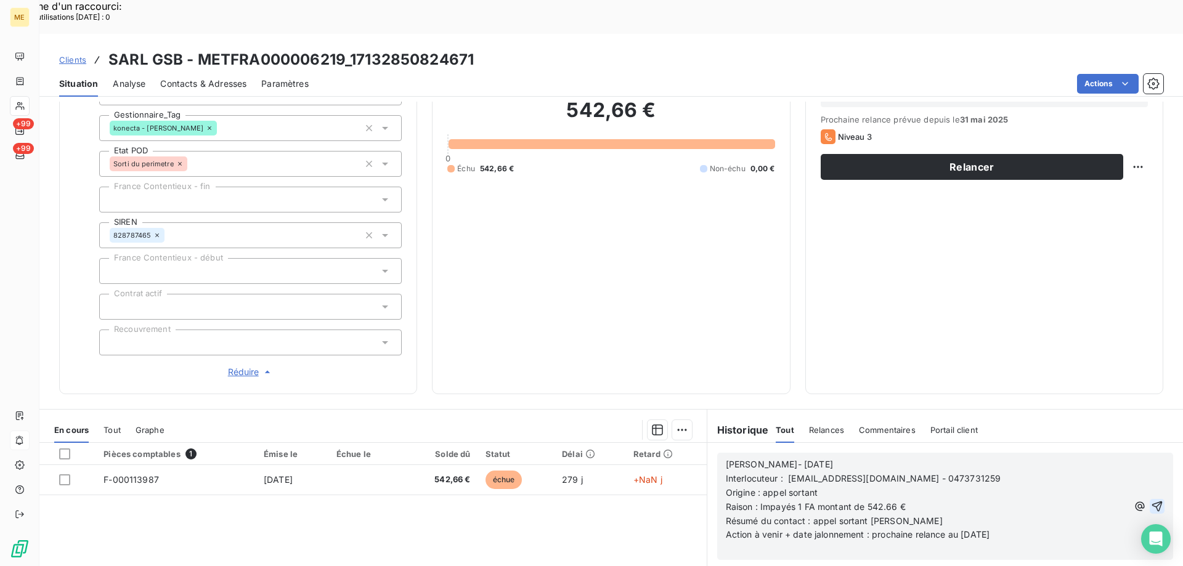
click at [1142, 467] on div "Lisa- 25/08/2025 Interlocuteur : belinstephane@orange.fr - 0473731259 Origine :…" at bounding box center [945, 506] width 439 height 100
click at [1151, 500] on icon "button" at bounding box center [1157, 506] width 12 height 12
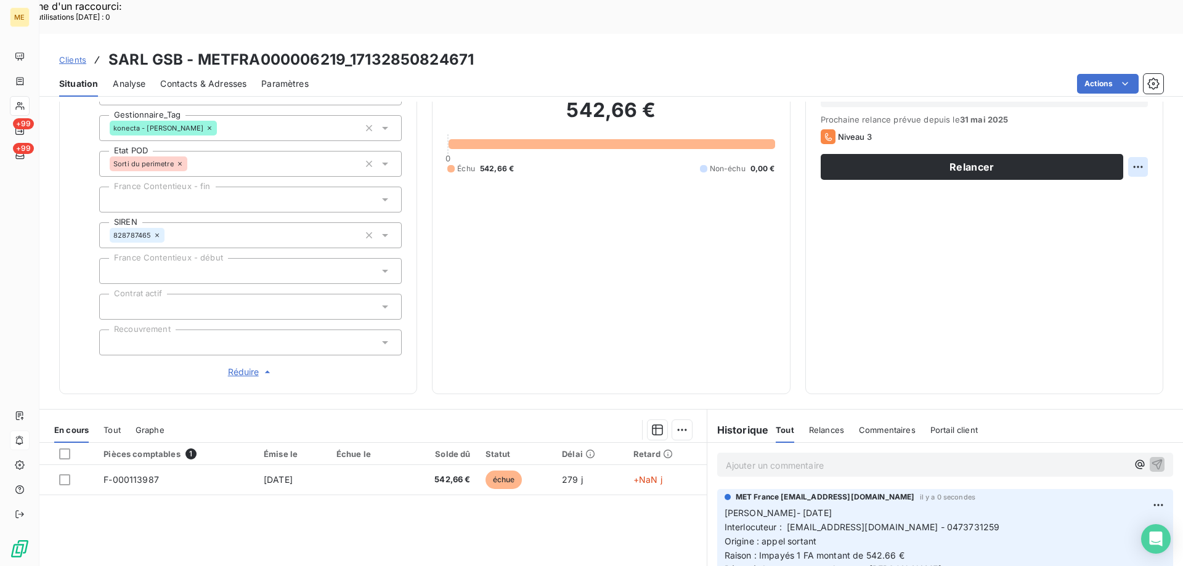
click at [1066, 161] on div "Replanifier cette action" at bounding box center [1078, 160] width 110 height 20
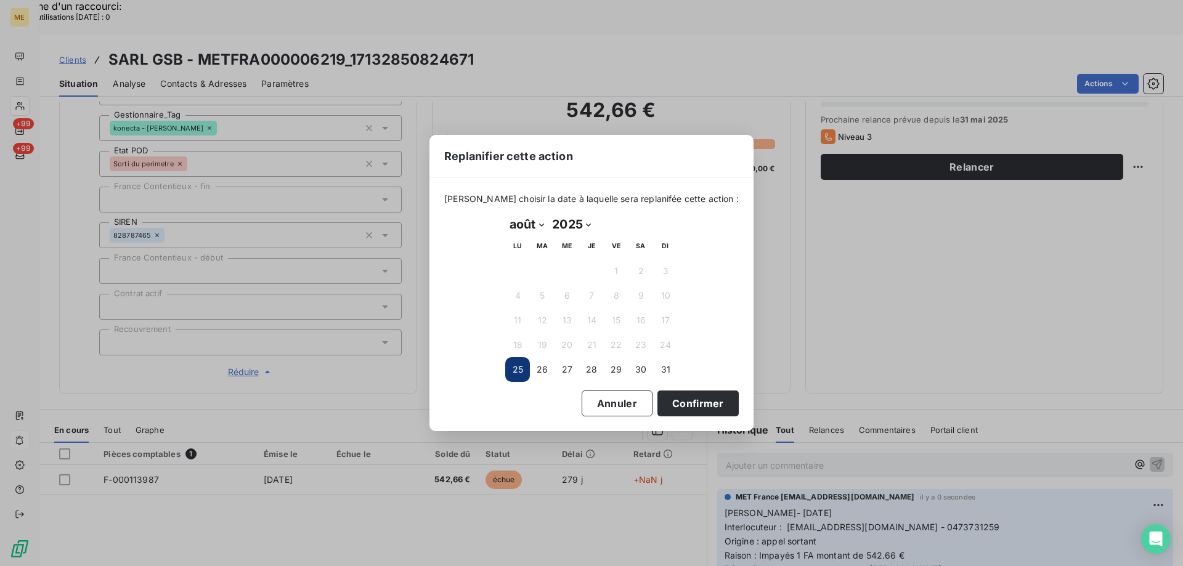
click at [534, 222] on select "janvier février mars avril mai juin juillet août septembre octobre novembre déc…" at bounding box center [526, 224] width 43 height 20
select select "8"
click at [505, 214] on select "janvier février mars avril mai juin juillet août septembre octobre novembre déc…" at bounding box center [526, 224] width 43 height 20
click at [591, 280] on button "4" at bounding box center [591, 271] width 25 height 25
click at [668, 402] on button "Confirmer" at bounding box center [697, 404] width 81 height 26
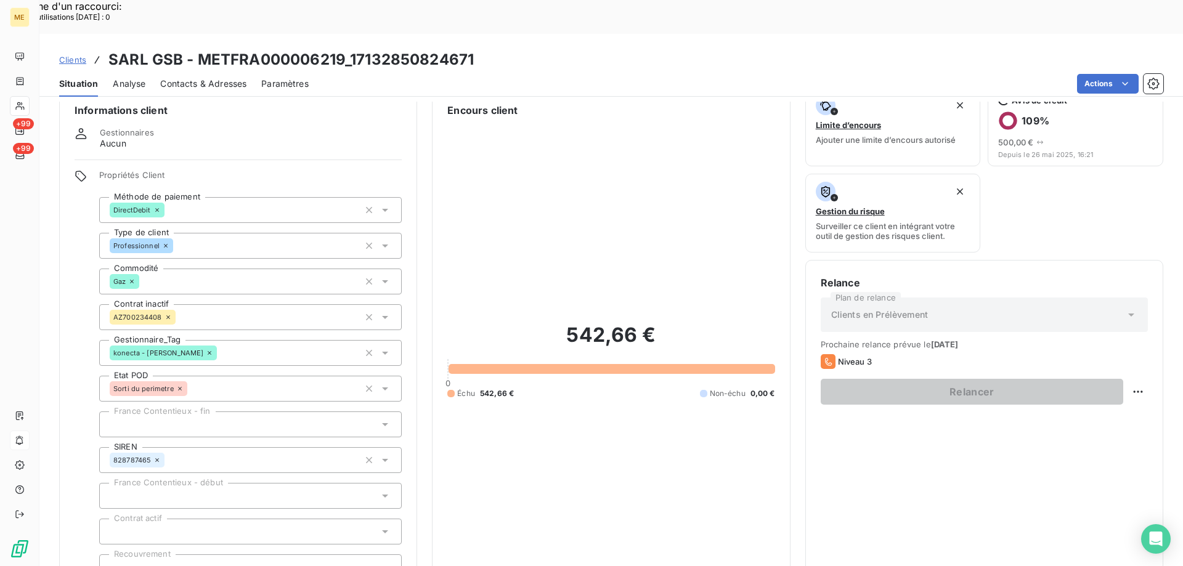
scroll to position [0, 0]
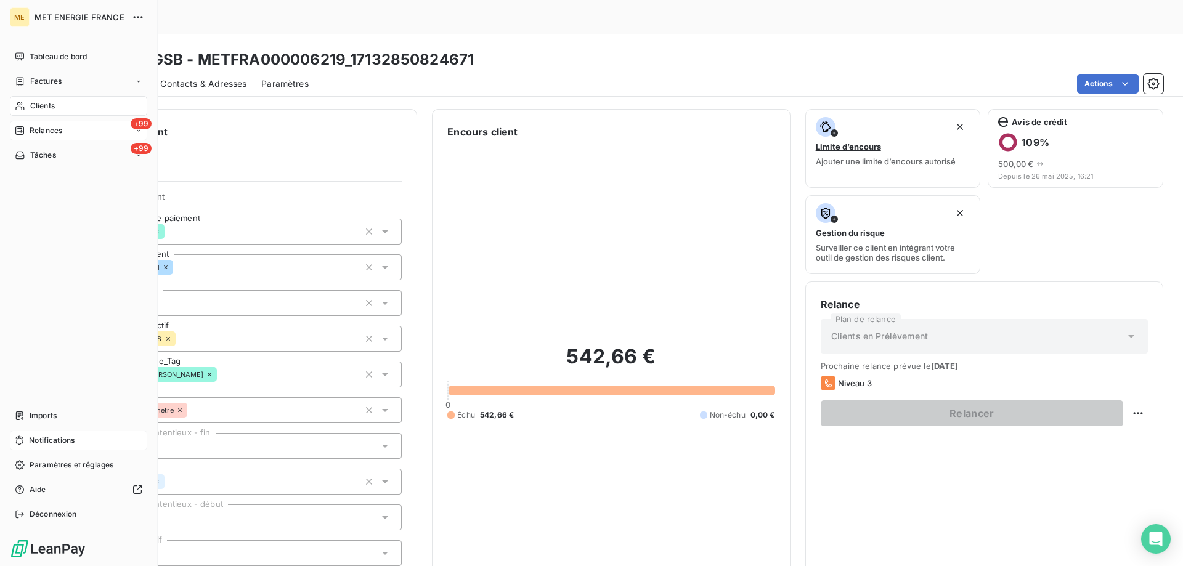
click at [31, 139] on div "+99 Relances" at bounding box center [78, 131] width 137 height 20
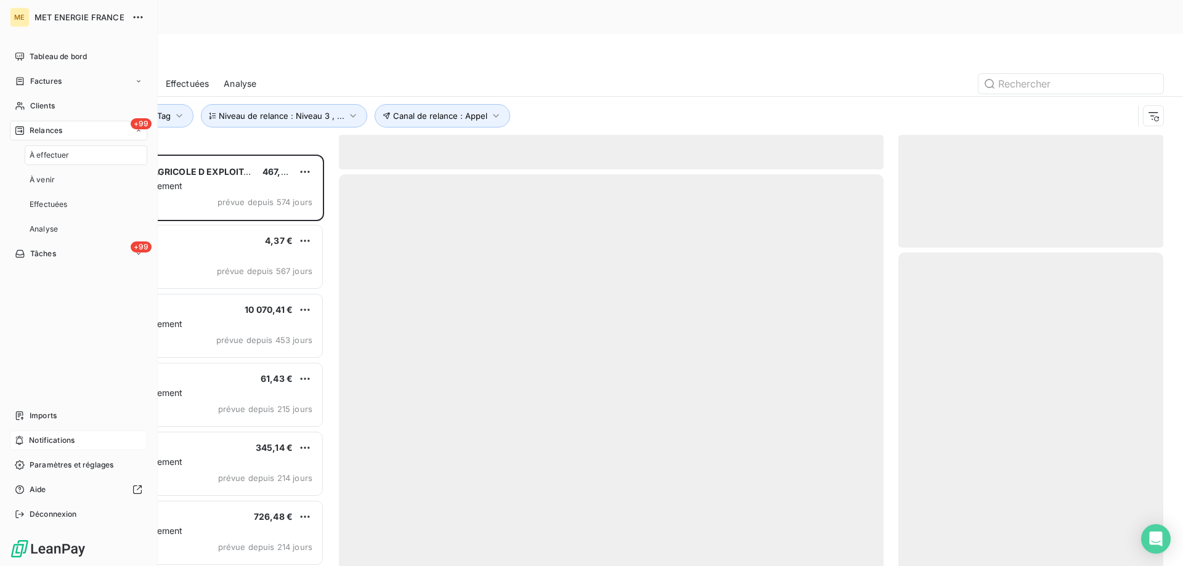
scroll to position [436, 256]
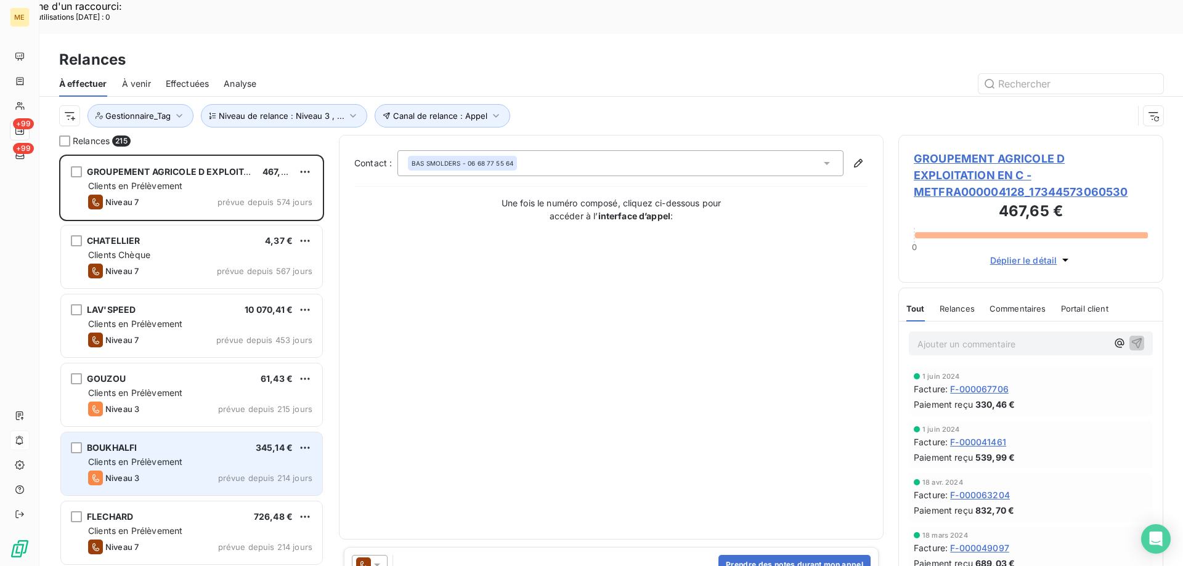
click at [194, 432] on div "BOUKHALFI 345,14 € Clients en Prélèvement Niveau 3 prévue depuis 214 jours" at bounding box center [191, 463] width 261 height 63
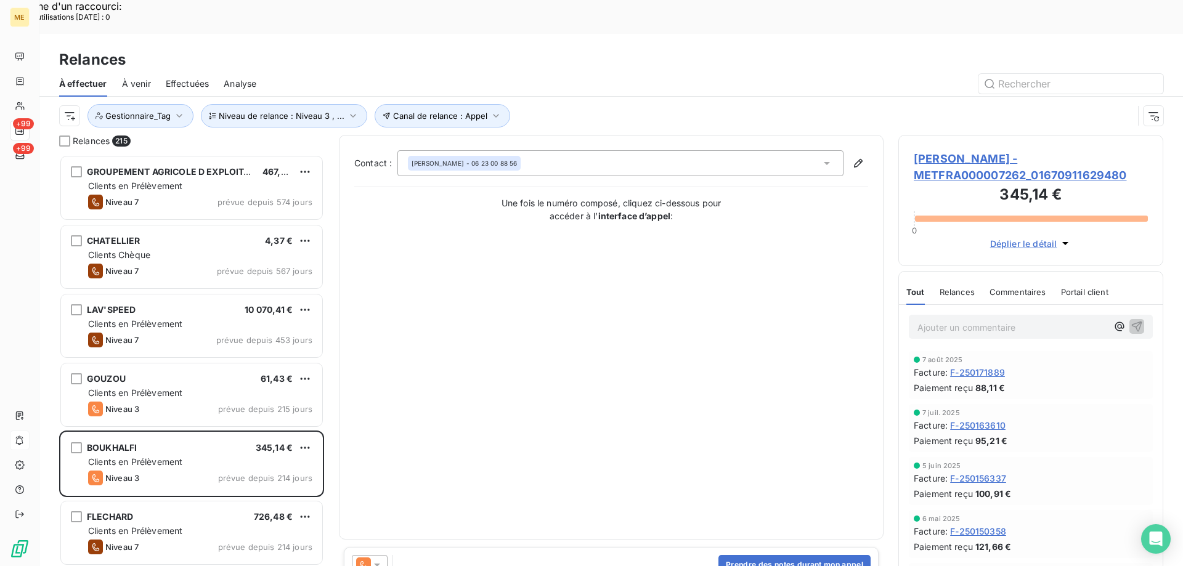
click at [998, 150] on span "BOUKHALFI - METFRA000007262_01670911629480" at bounding box center [1031, 166] width 234 height 33
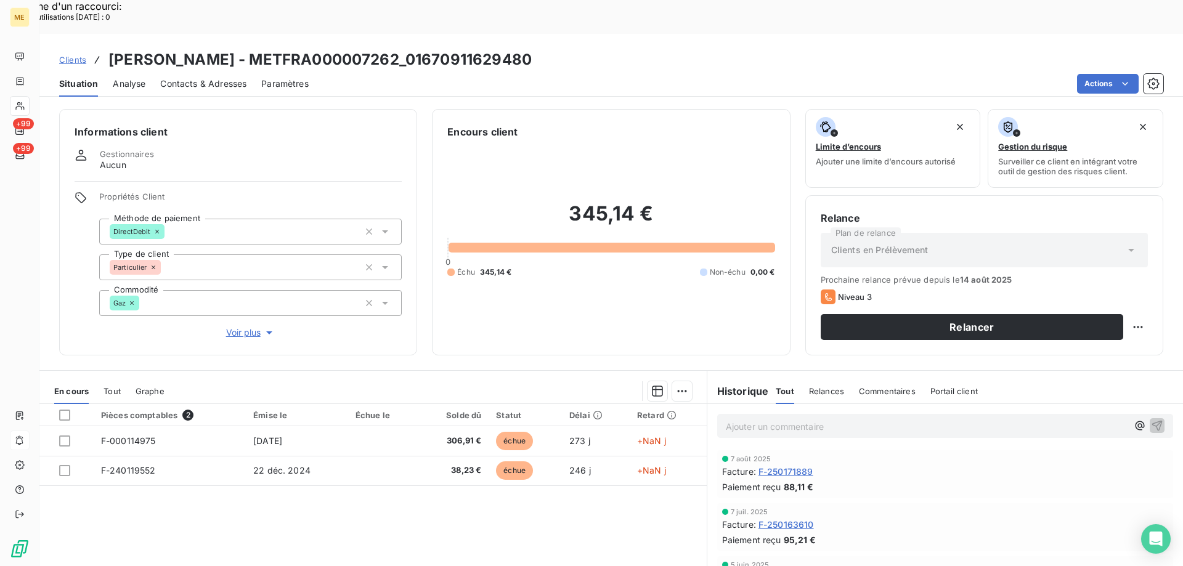
click at [259, 327] on span "Voir plus" at bounding box center [250, 333] width 49 height 12
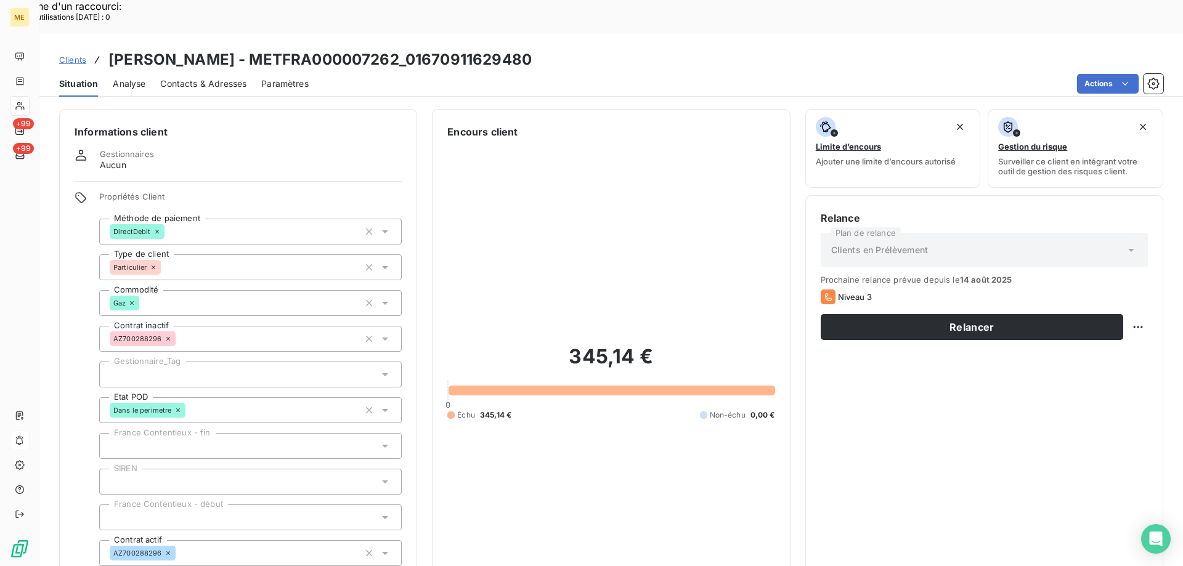
click at [251, 362] on div at bounding box center [250, 375] width 302 height 26
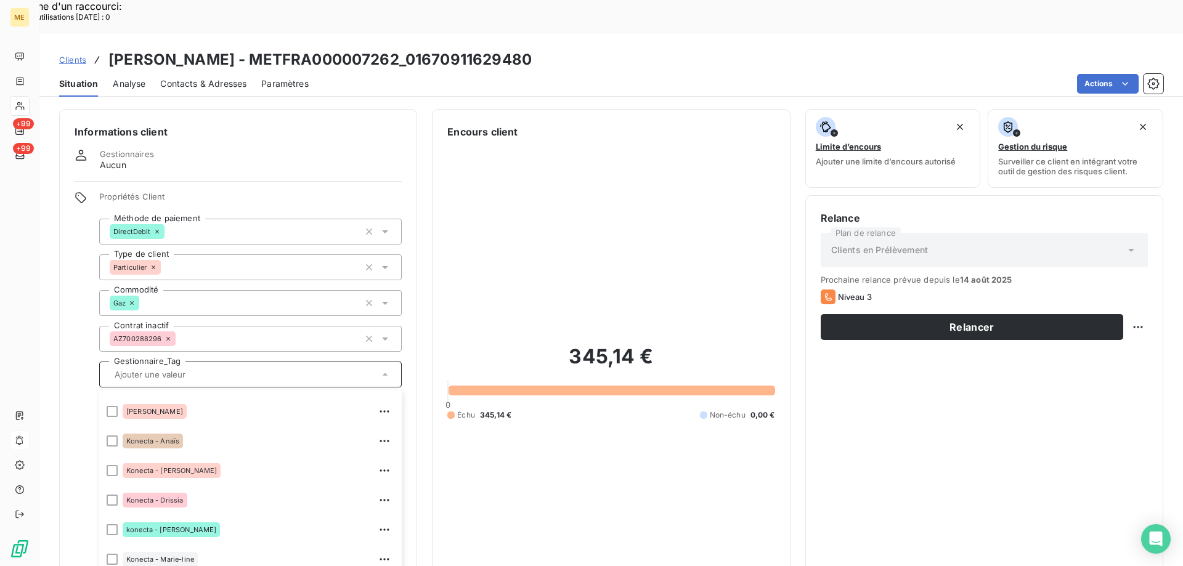
scroll to position [246, 0]
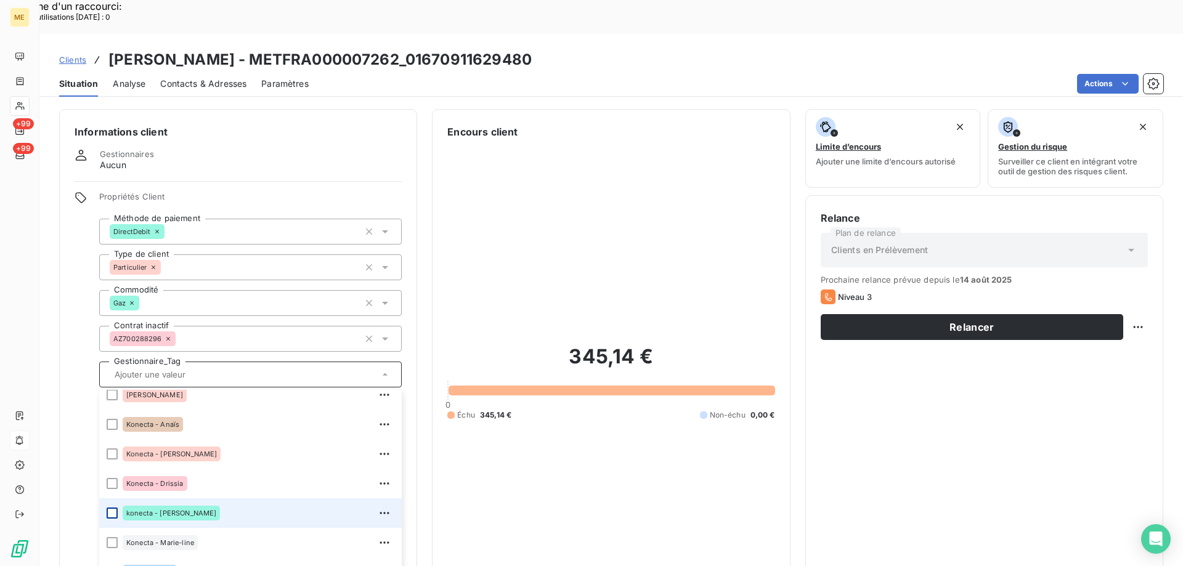
click at [108, 508] on div at bounding box center [112, 513] width 11 height 11
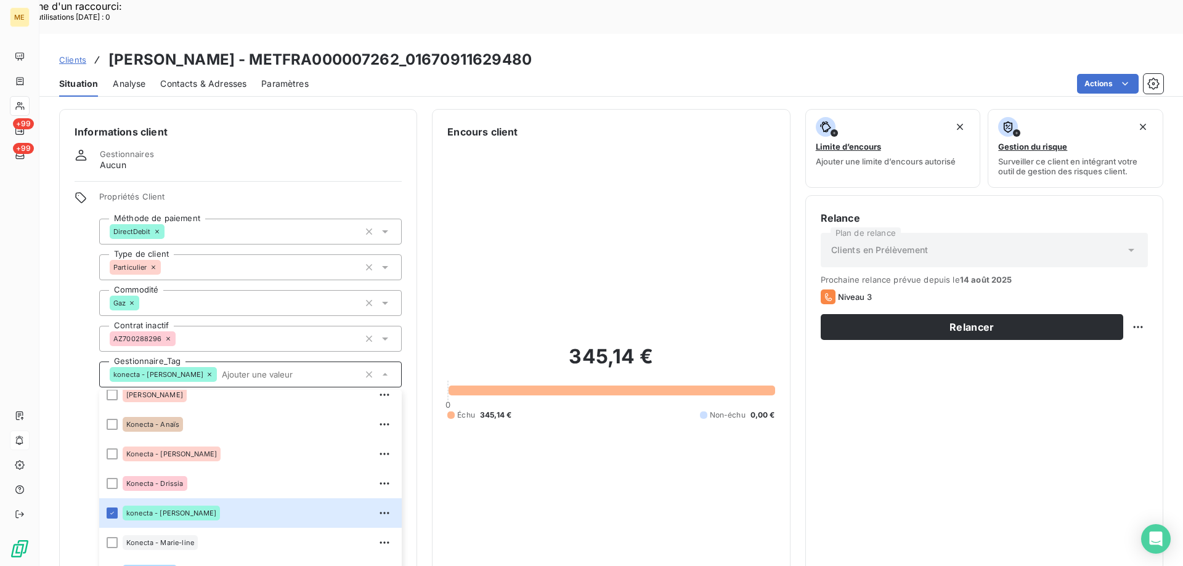
click at [722, 161] on div "345,14 € 0 Échu 345,14 € Non-échu 0,00 €" at bounding box center [610, 382] width 327 height 486
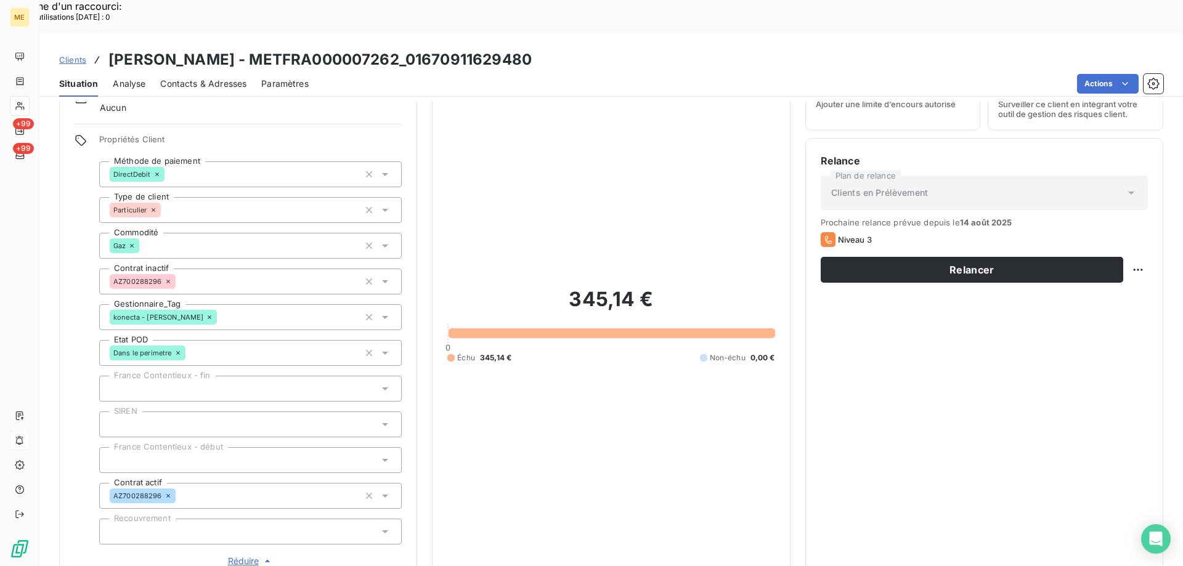
scroll to position [54, 0]
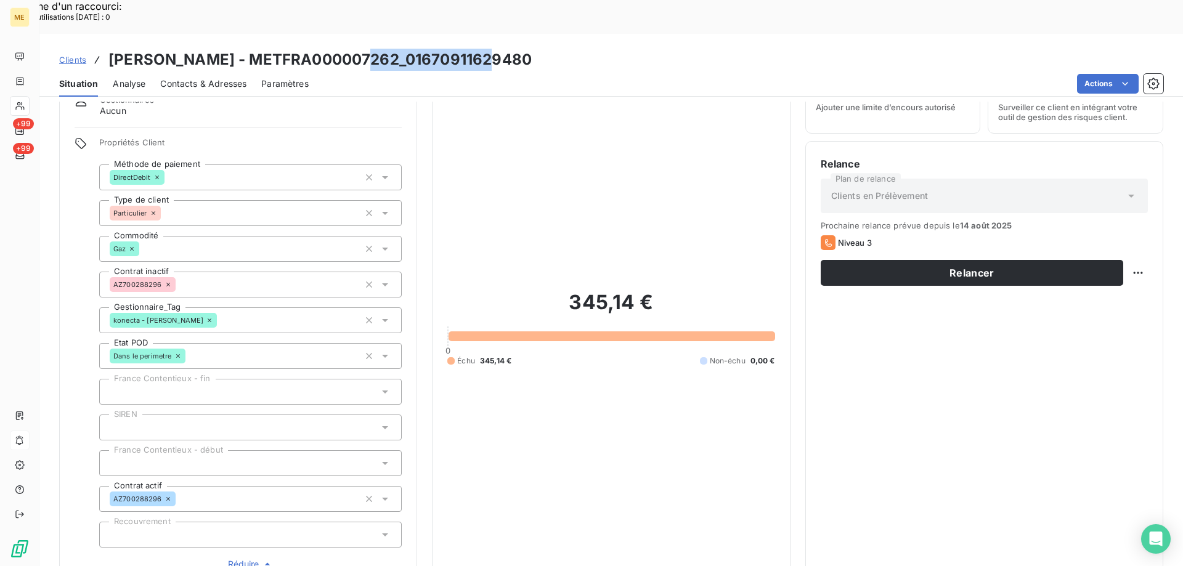
drag, startPoint x: 365, startPoint y: 20, endPoint x: 508, endPoint y: 29, distance: 143.2
click at [508, 49] on div "Clients BOUKHALFI - METFRA000007262_01670911629480" at bounding box center [610, 60] width 1143 height 22
copy h3 "01670911629480"
click at [637, 290] on h2 "345,14 €" at bounding box center [610, 308] width 327 height 37
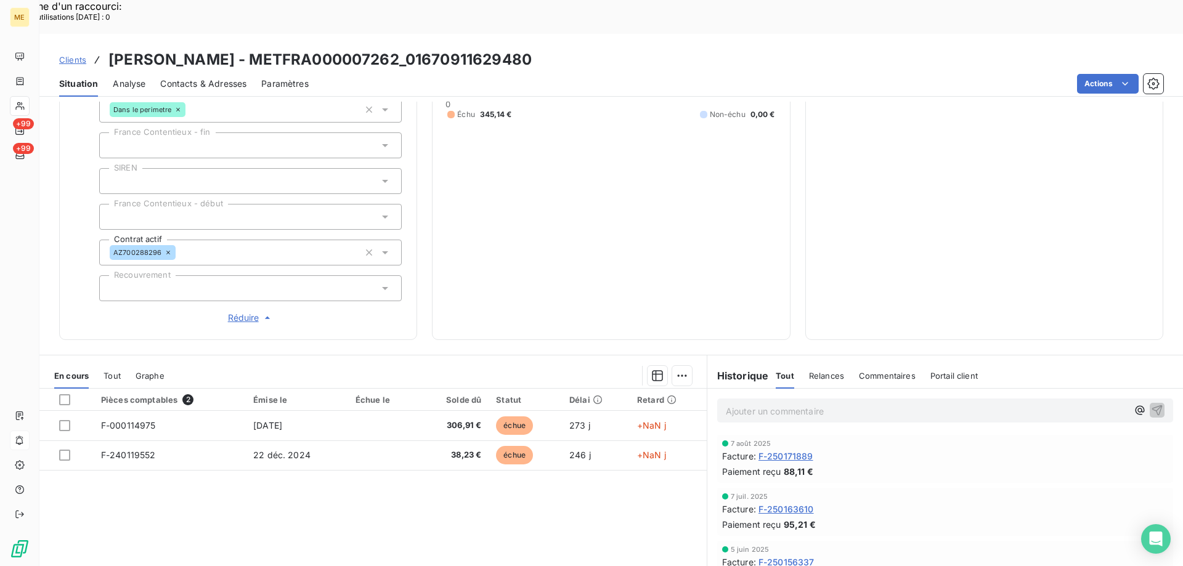
click at [891, 404] on p "Ajouter un commentaire ﻿" at bounding box center [927, 411] width 402 height 15
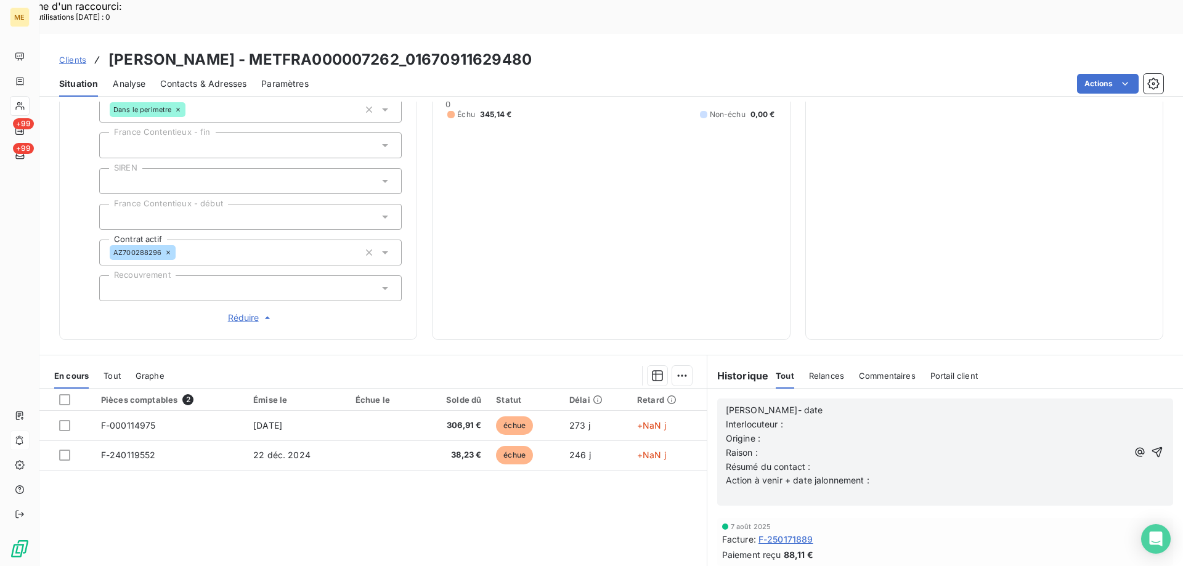
click at [874, 404] on p "Lisa- date" at bounding box center [927, 411] width 402 height 14
click at [872, 432] on p "Origine :" at bounding box center [927, 439] width 402 height 14
click at [868, 418] on p "Interlocuteur :" at bounding box center [927, 425] width 402 height 14
click at [891, 404] on p "Lisa- 25/08/2025" at bounding box center [927, 411] width 402 height 14
click at [887, 418] on p "Interlocuteur :" at bounding box center [927, 425] width 402 height 14
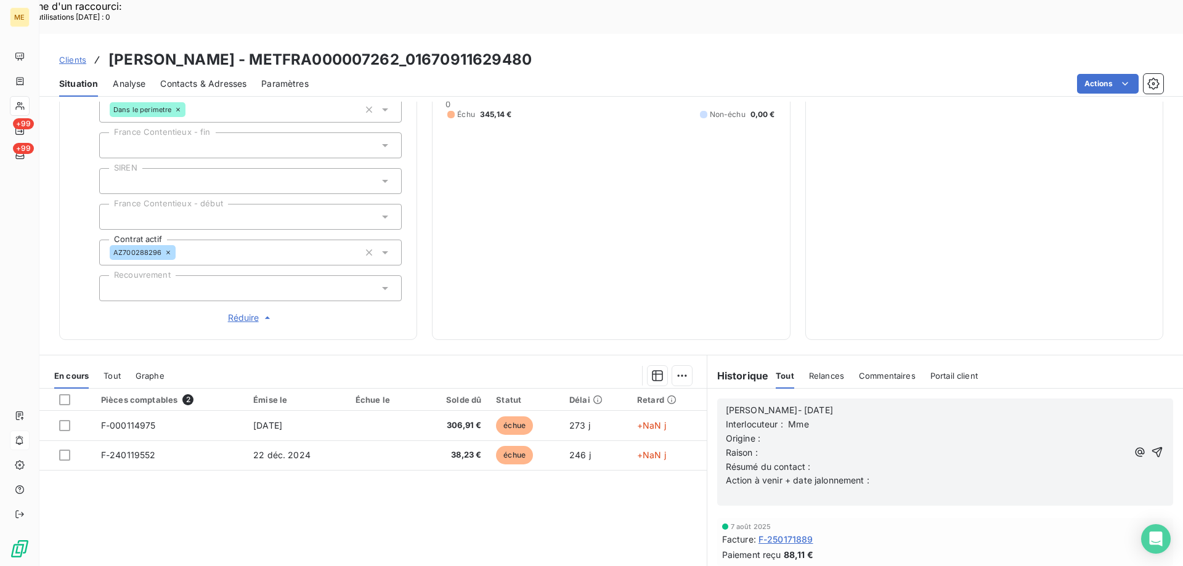
click at [869, 418] on p "Interlocuteur : Mme" at bounding box center [927, 425] width 402 height 14
click at [900, 404] on p "Lisa- 25/08/2025" at bounding box center [927, 411] width 402 height 14
click at [901, 404] on p "Lisa- 25/08/2025" at bounding box center [927, 411] width 402 height 14
click at [901, 418] on p "Interlocuteur : Mme BOUKHALFI -" at bounding box center [927, 425] width 402 height 14
click at [1036, 404] on p "Lisa- 25/08/2025" at bounding box center [927, 411] width 402 height 14
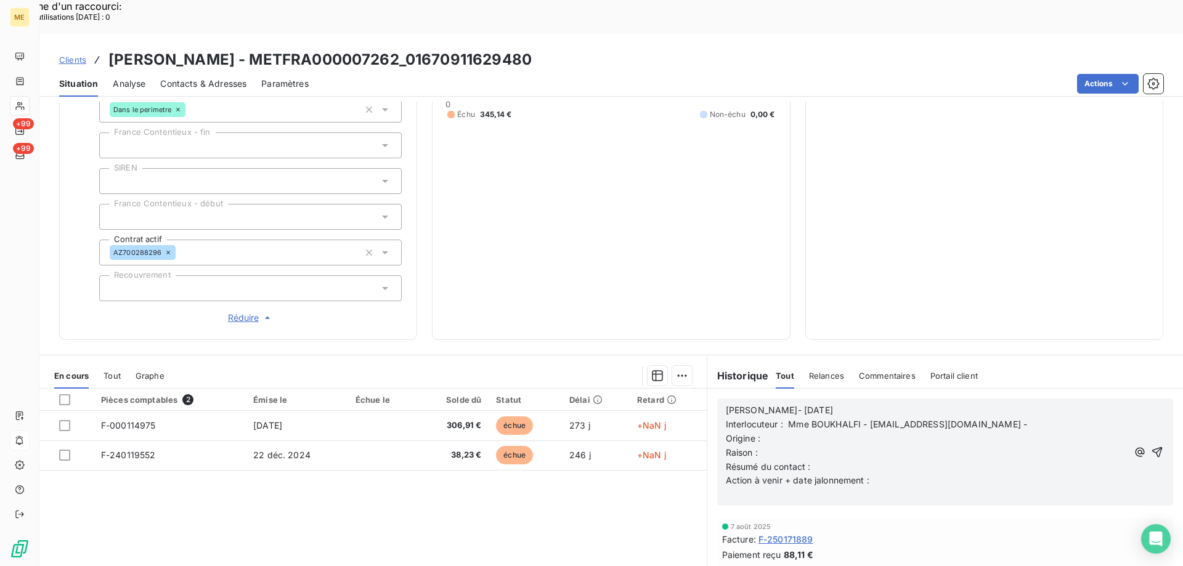
click at [1021, 418] on p "Interlocuteur : Mme BOUKHALFI - amellamimi@hotmail.fr -" at bounding box center [927, 425] width 402 height 14
click at [967, 432] on p "Origine :" at bounding box center [927, 439] width 402 height 14
click at [956, 446] on p "Raison :" at bounding box center [927, 453] width 402 height 14
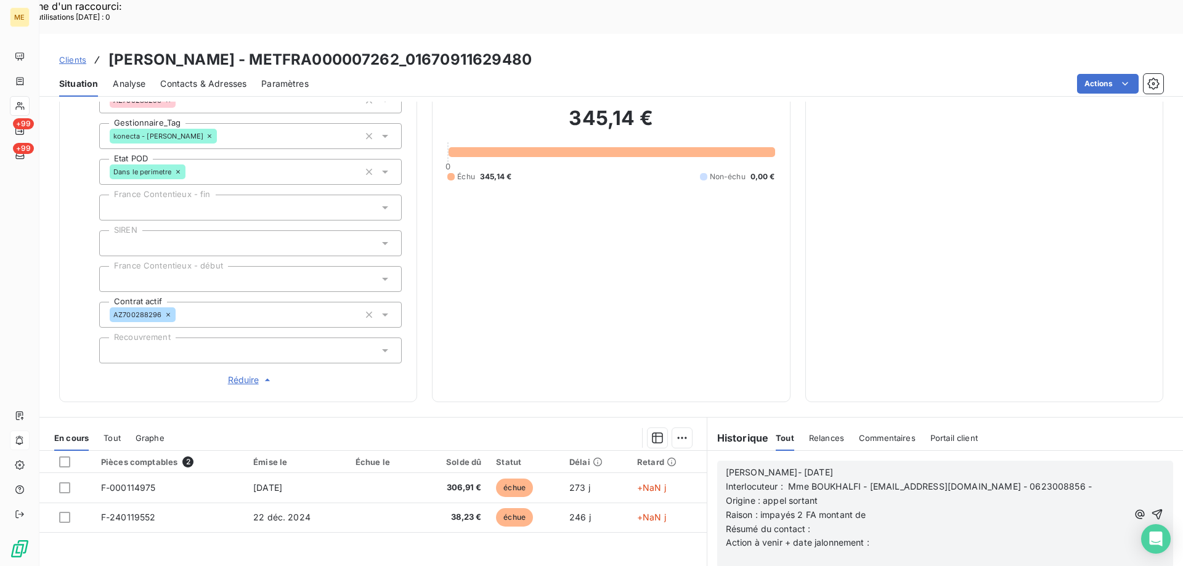
scroll to position [239, 0]
click at [915, 508] on p "Raison : impayés 2 FA montant de 345.14 €" at bounding box center [927, 515] width 402 height 14
click at [912, 522] on p "Résumé du contact :" at bounding box center [927, 529] width 402 height 14
click at [990, 535] on p "Action à venir + date jalonnement :" at bounding box center [927, 542] width 402 height 14
click at [1151, 508] on icon "button" at bounding box center [1157, 514] width 12 height 12
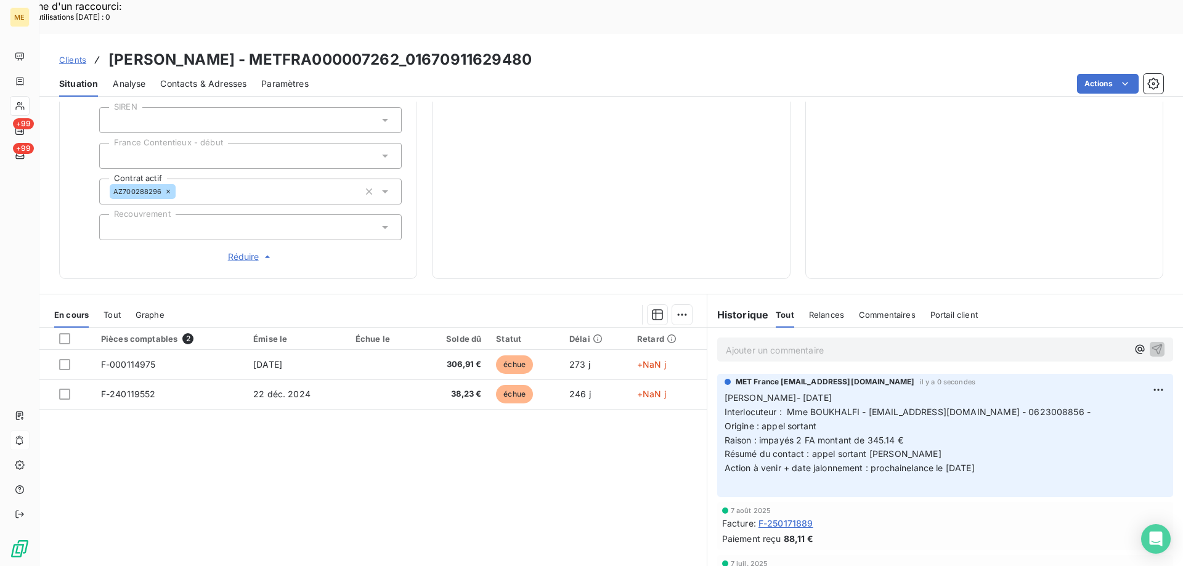
scroll to position [362, 0]
click at [1103, 371] on div "Editer Supprimer" at bounding box center [1110, 393] width 79 height 52
click at [1103, 374] on div "Editer" at bounding box center [1110, 381] width 69 height 20
click at [909, 462] on span "Action à venir + date jalonnement : prochainelance le 05/09/2025" at bounding box center [849, 467] width 250 height 10
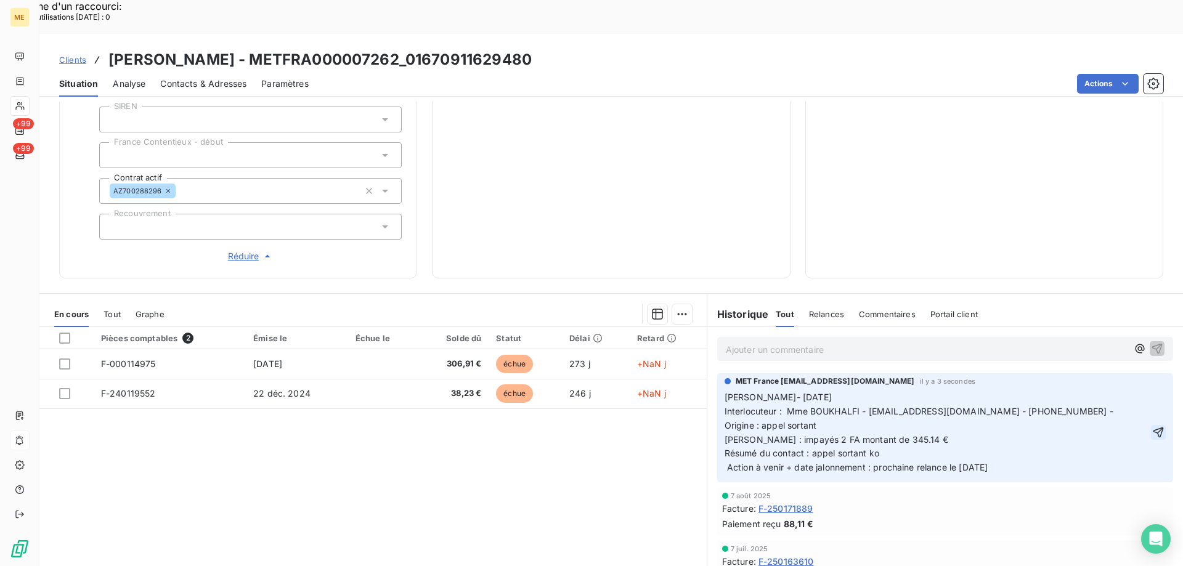
click at [1153, 427] on icon "button" at bounding box center [1158, 432] width 10 height 10
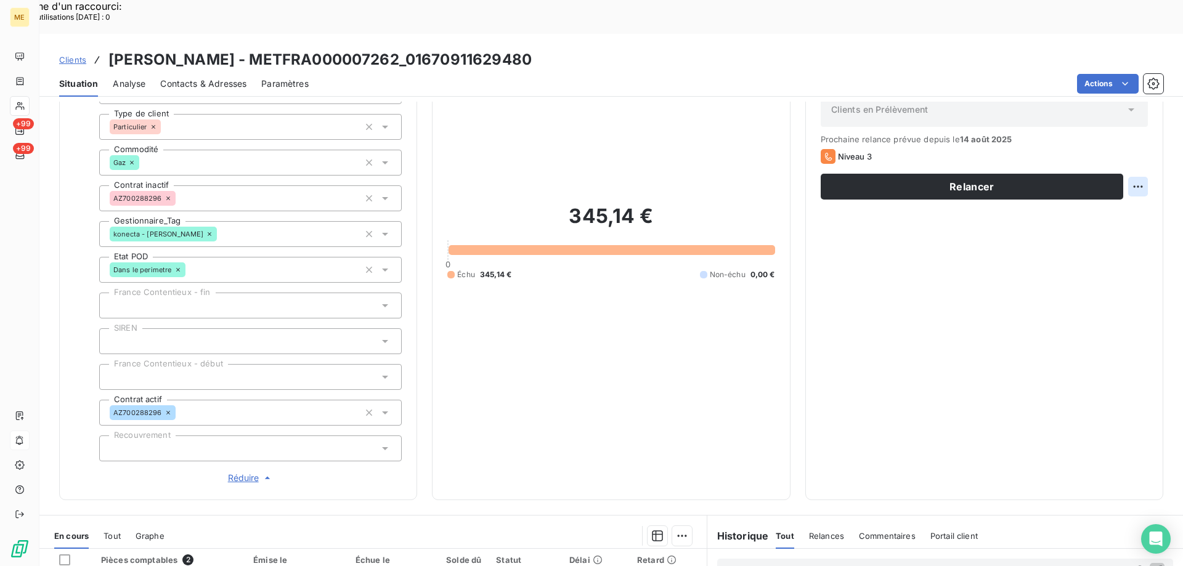
scroll to position [116, 0]
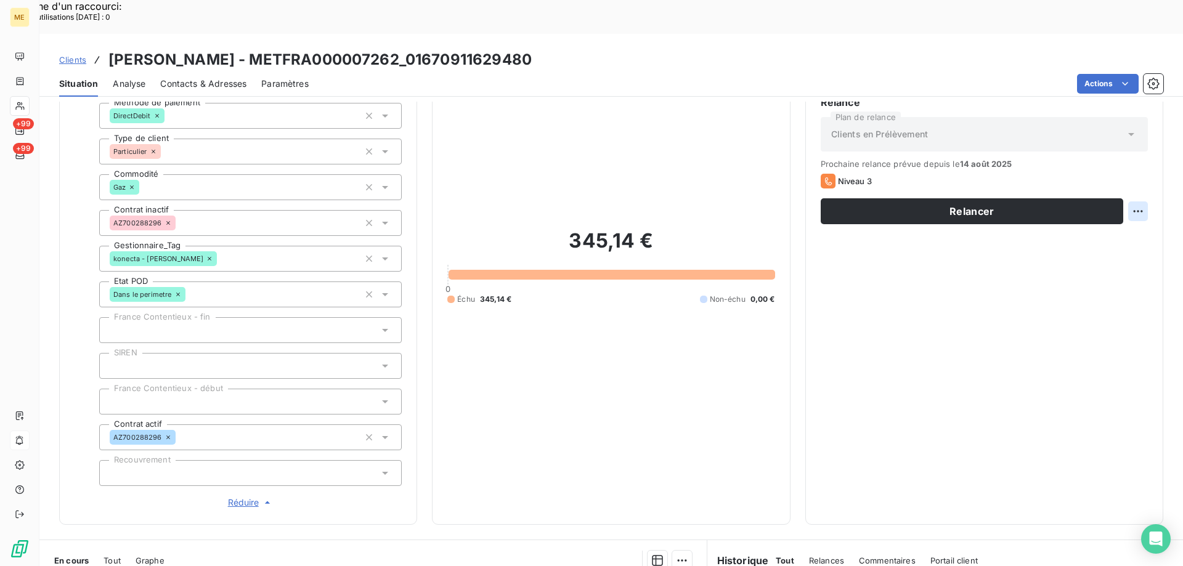
click at [1100, 214] on div "Replanifier cette action" at bounding box center [1078, 205] width 120 height 30
click at [1103, 209] on div "Replanifier cette action" at bounding box center [1078, 205] width 110 height 20
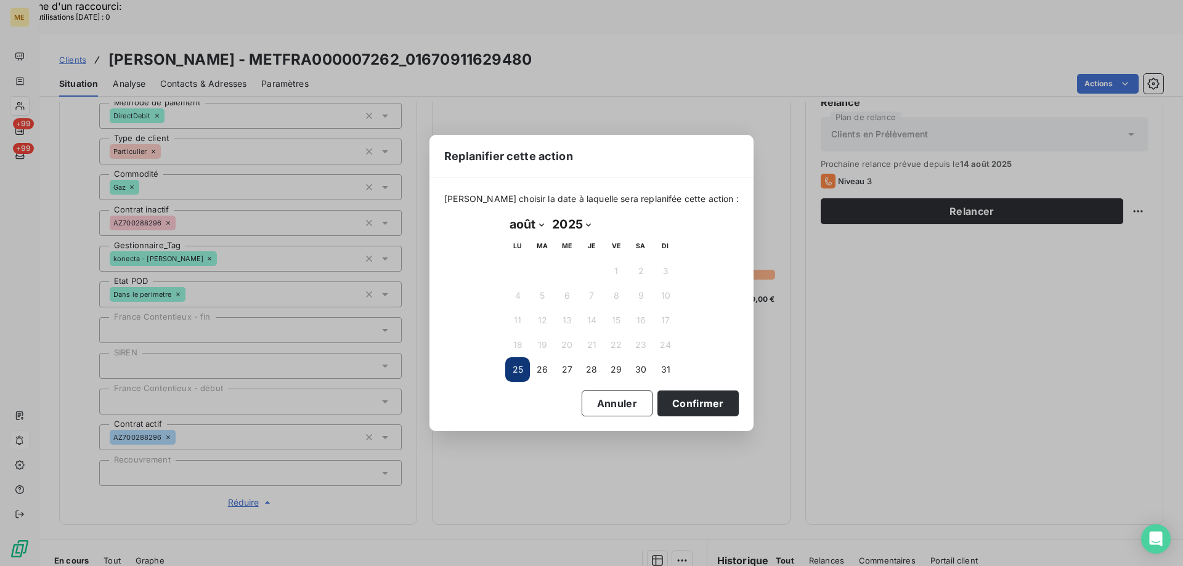
click at [534, 224] on select "janvier février mars avril mai juin juillet août septembre octobre novembre déc…" at bounding box center [526, 224] width 43 height 20
select select "8"
click at [505, 214] on select "janvier février mars avril mai juin juillet août septembre octobre novembre déc…" at bounding box center [526, 224] width 43 height 20
click at [608, 272] on button "5" at bounding box center [616, 271] width 25 height 25
click at [675, 408] on button "Confirmer" at bounding box center [697, 404] width 81 height 26
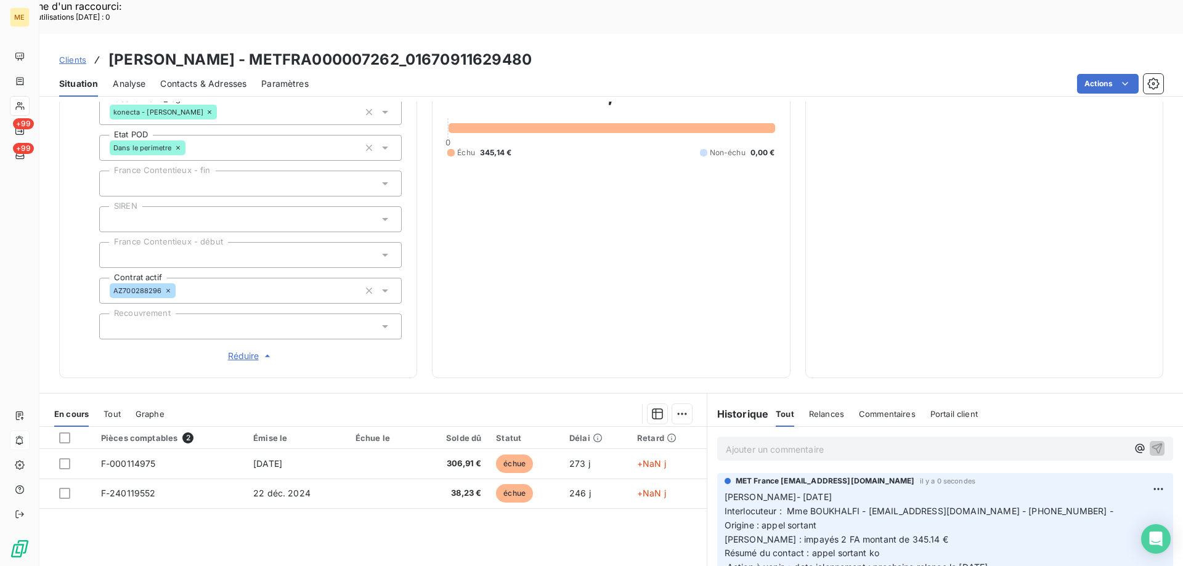
scroll to position [177, 0]
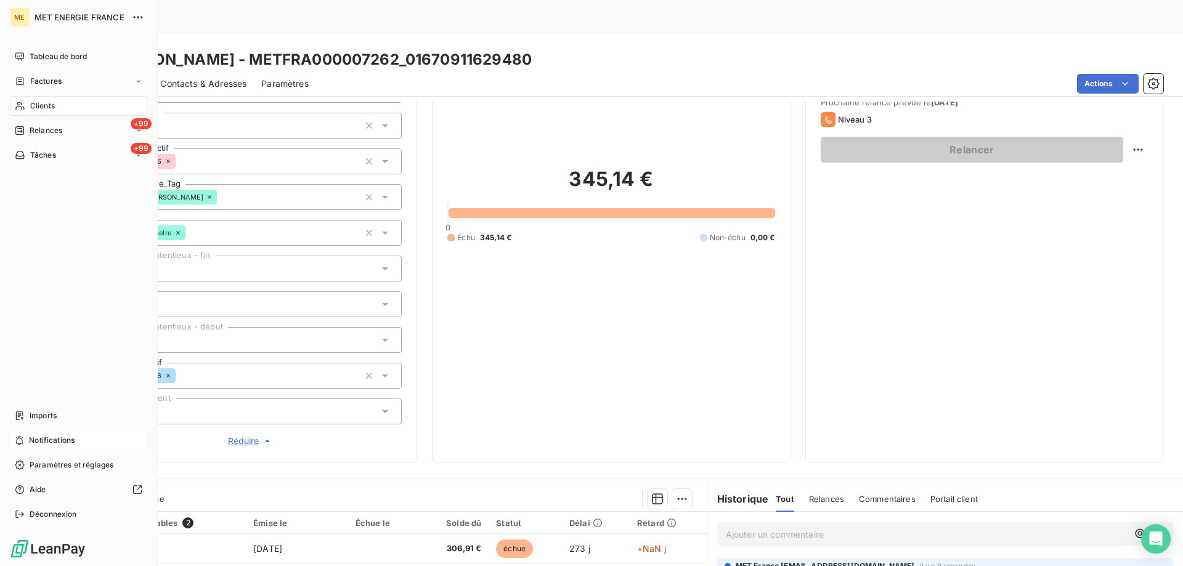
click at [53, 106] on span "Clients" at bounding box center [42, 105] width 25 height 11
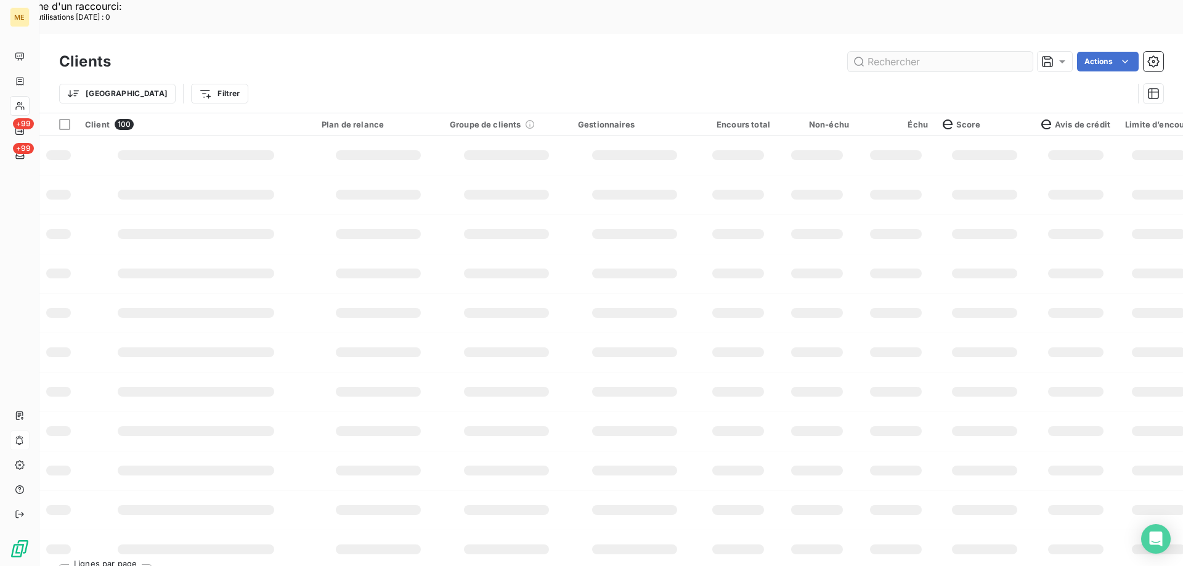
click at [907, 52] on input "text" at bounding box center [940, 62] width 185 height 20
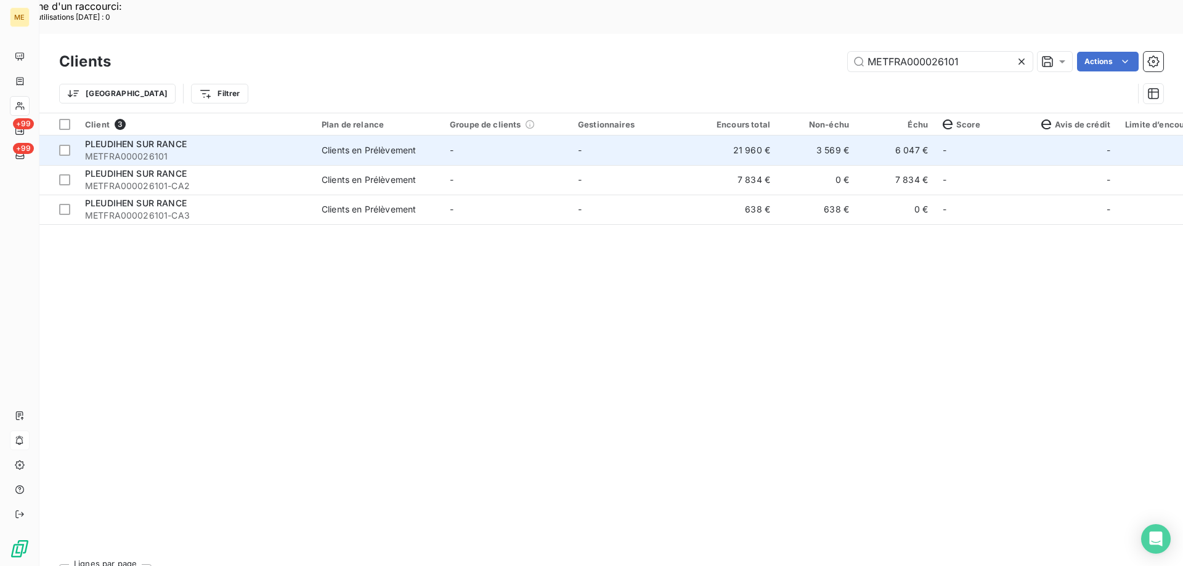
type input "METFRA000026101"
click at [177, 150] on span "METFRA000026101" at bounding box center [196, 156] width 222 height 12
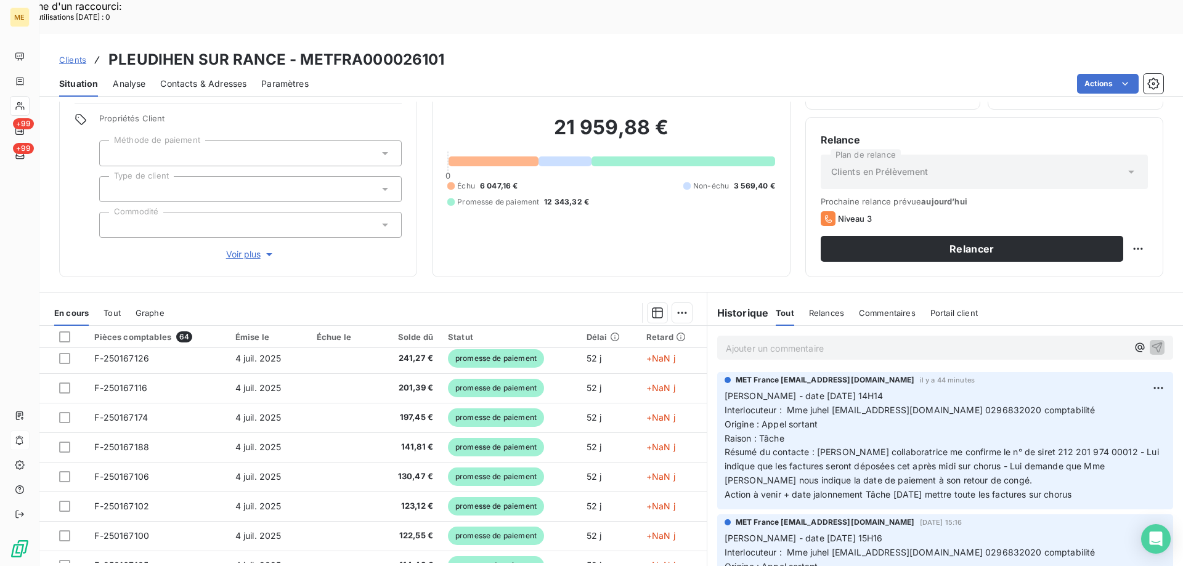
scroll to position [525, 0]
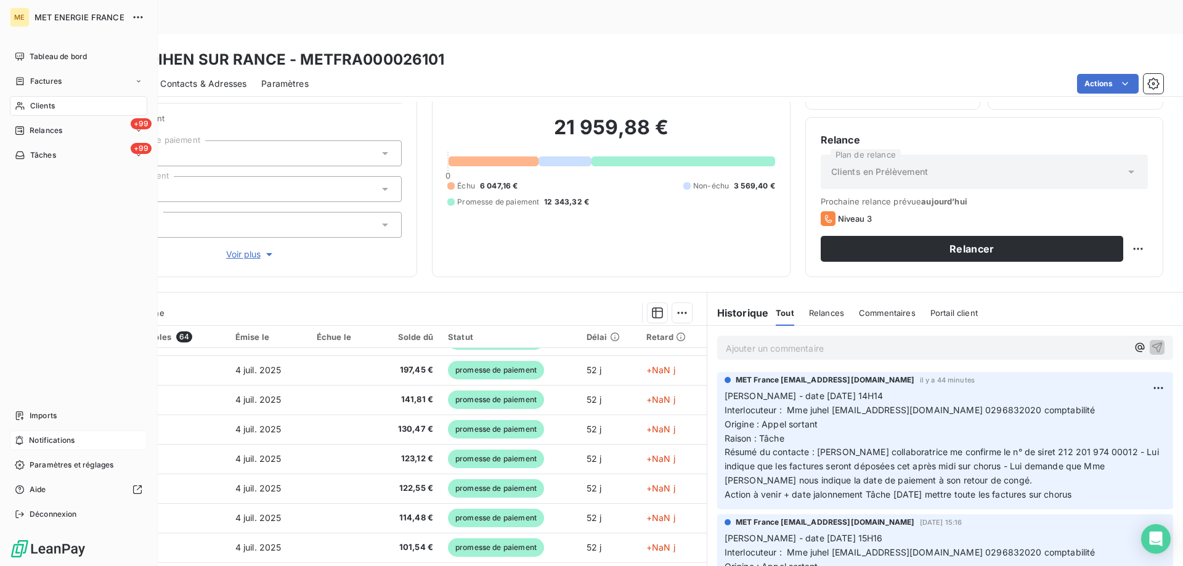
click at [33, 106] on span "Clients" at bounding box center [42, 105] width 25 height 11
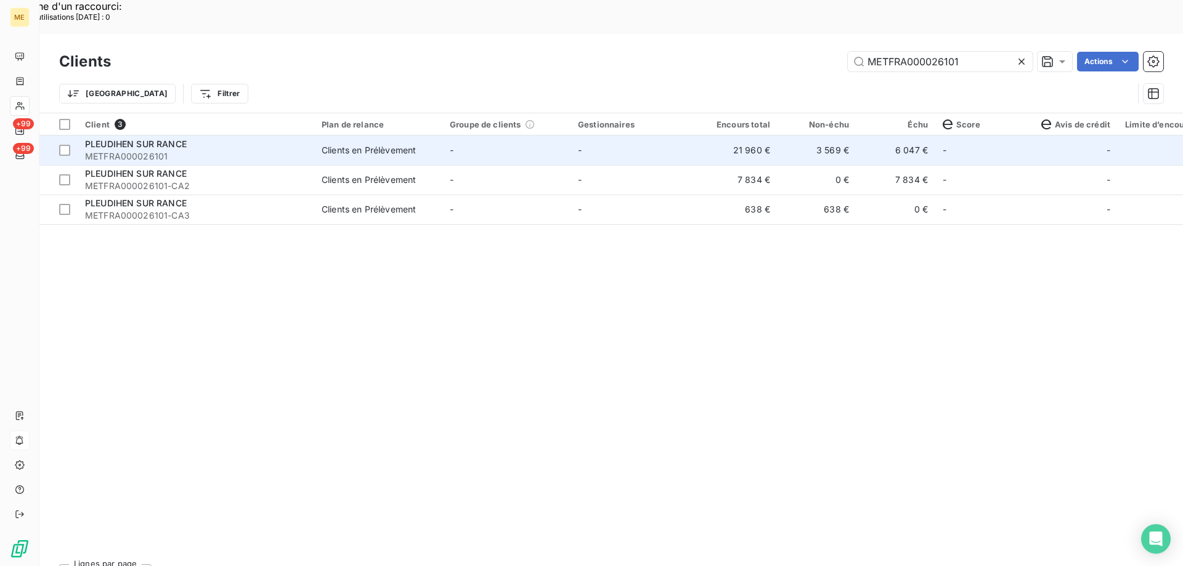
click at [253, 150] on span "METFRA000026101" at bounding box center [196, 156] width 222 height 12
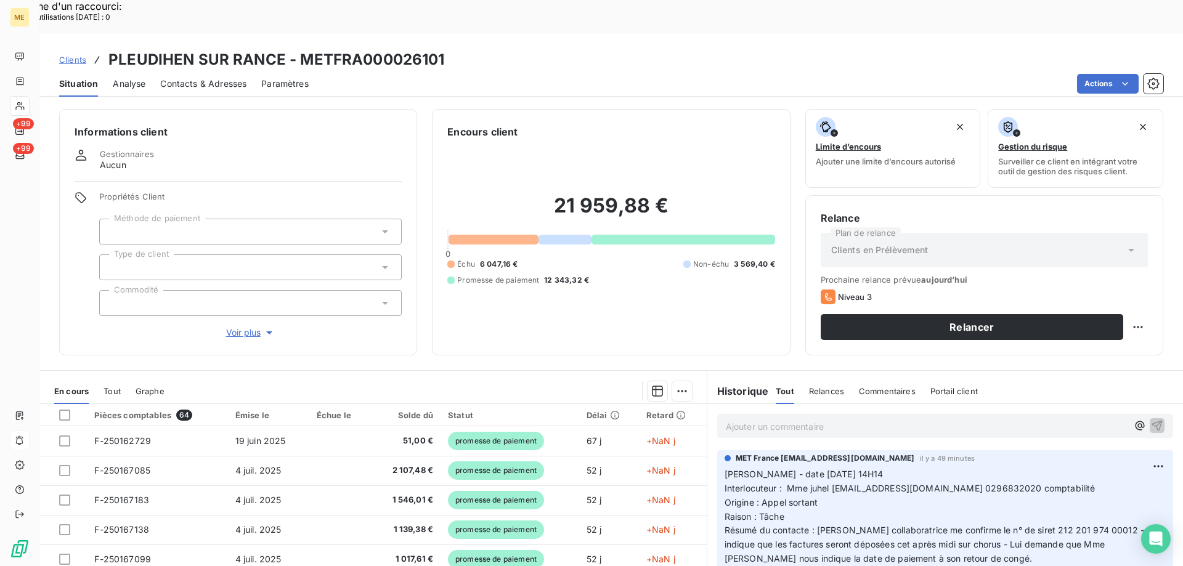
click at [570, 139] on div "21 959,88 € 0 Échu 6 047,16 € Non-échu 3 569,40 € Promesse de paiement 12 343,3…" at bounding box center [610, 239] width 327 height 201
copy h3 "METFRA000026101"
drag, startPoint x: 299, startPoint y: 17, endPoint x: 503, endPoint y: 25, distance: 204.1
click at [503, 49] on div "Clients PLEUDIHEN SUR RANCE - METFRA000026101" at bounding box center [610, 60] width 1143 height 22
copy h3 "METFRA000026101"
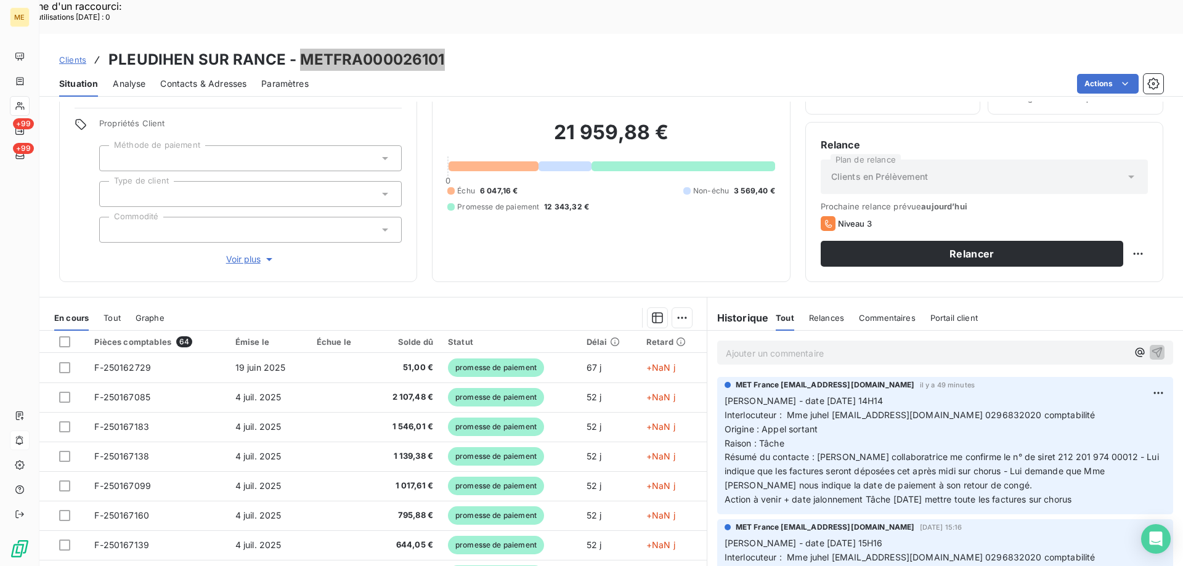
scroll to position [78, 0]
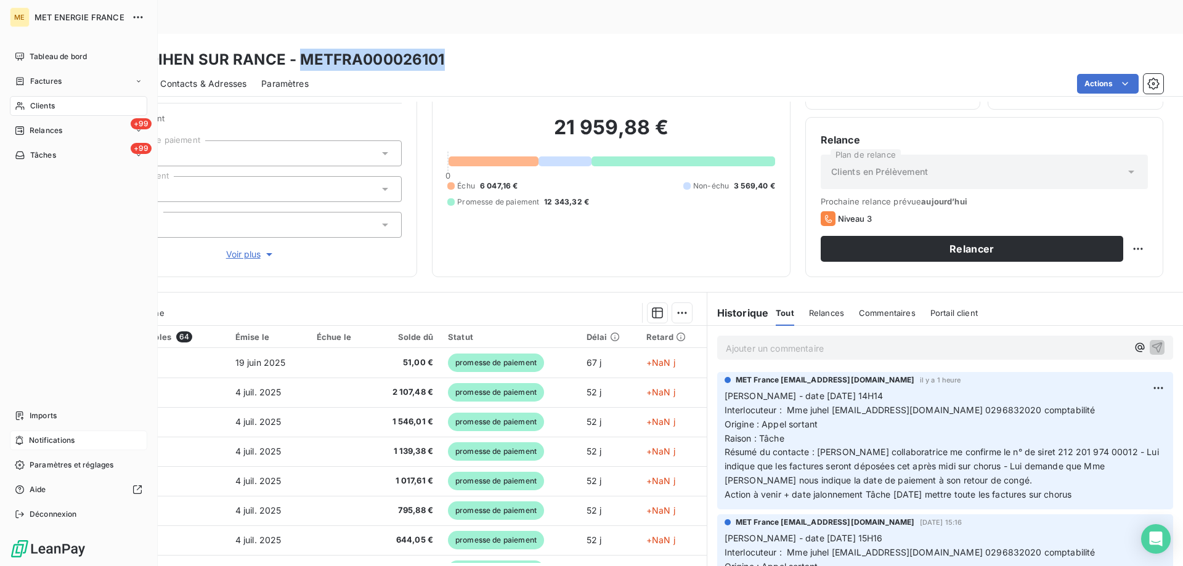
click at [67, 112] on div "Clients" at bounding box center [78, 106] width 137 height 20
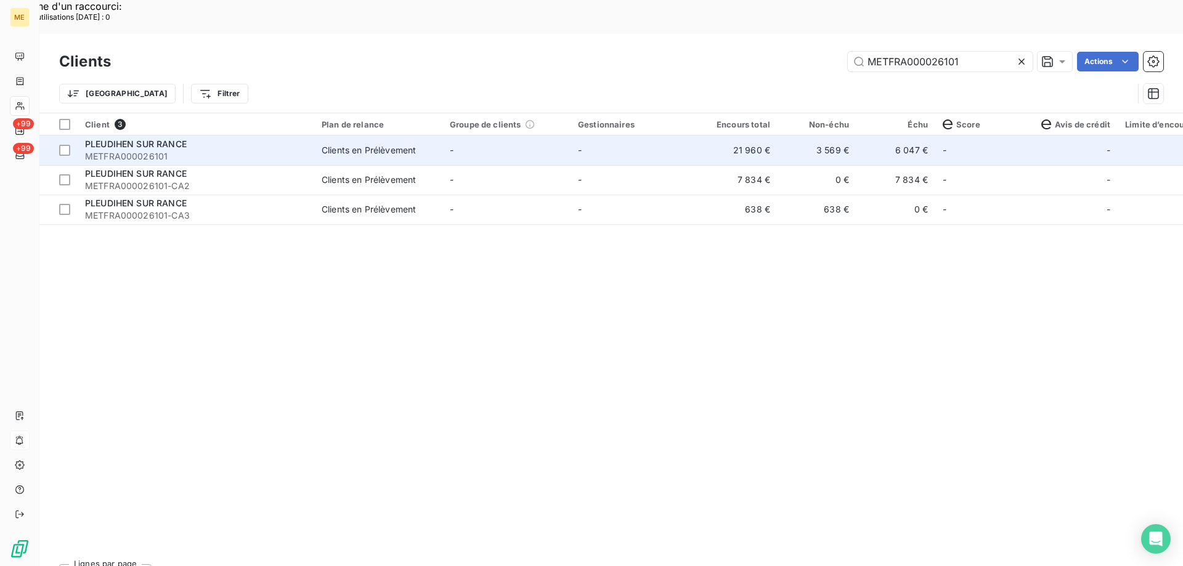
click at [240, 150] on span "METFRA000026101" at bounding box center [196, 156] width 222 height 12
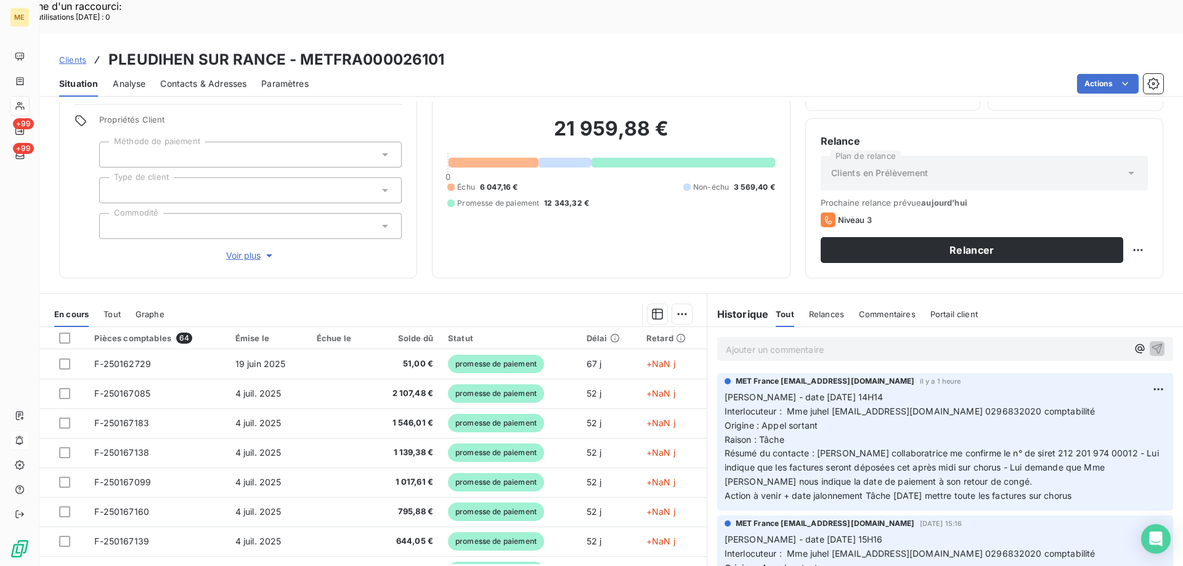
scroll to position [78, 0]
